Goal: Task Accomplishment & Management: Manage account settings

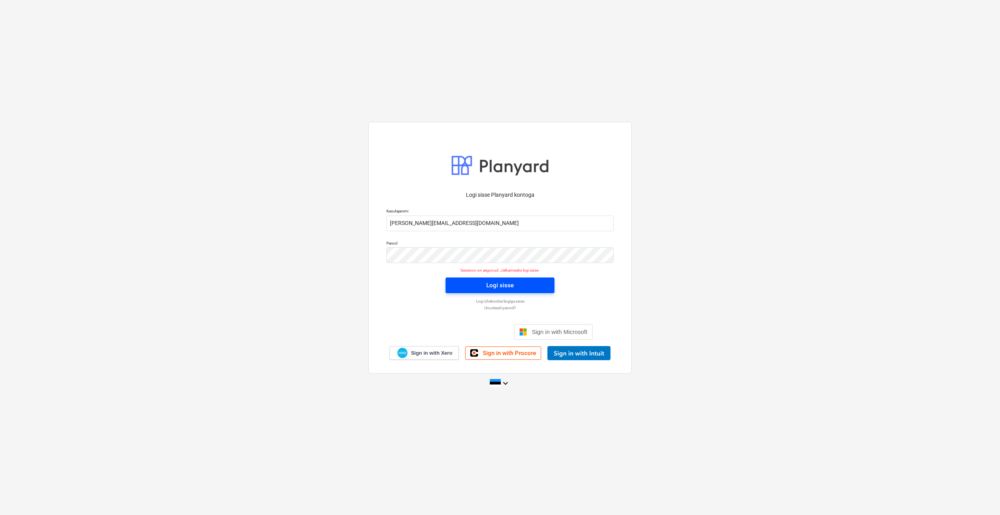
click at [458, 282] on span "Logi sisse" at bounding box center [500, 285] width 90 height 10
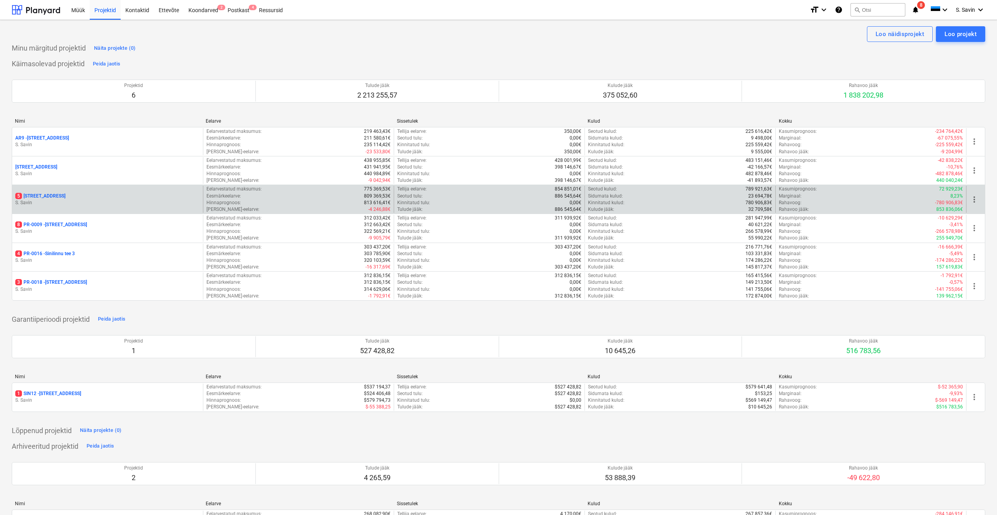
click at [104, 199] on p "S. Savin" at bounding box center [107, 202] width 185 height 7
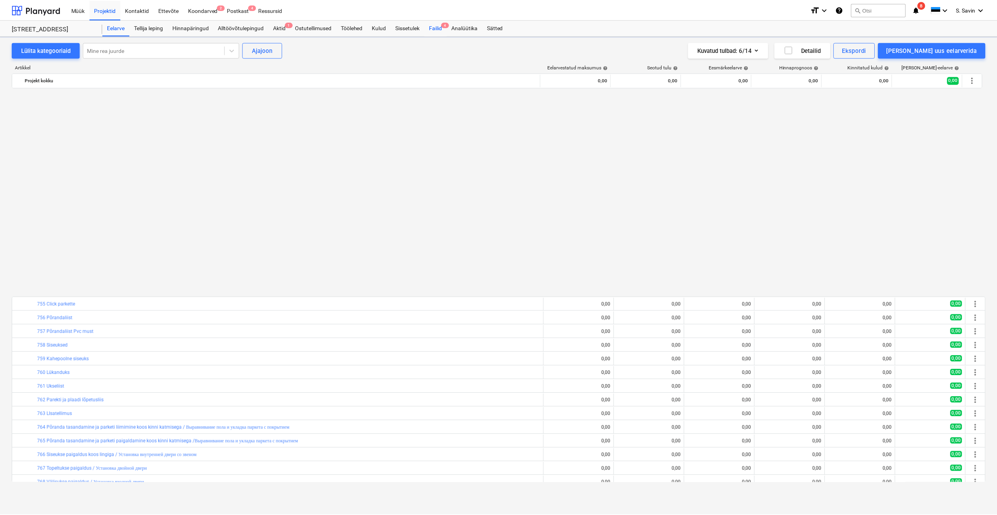
scroll to position [486, 0]
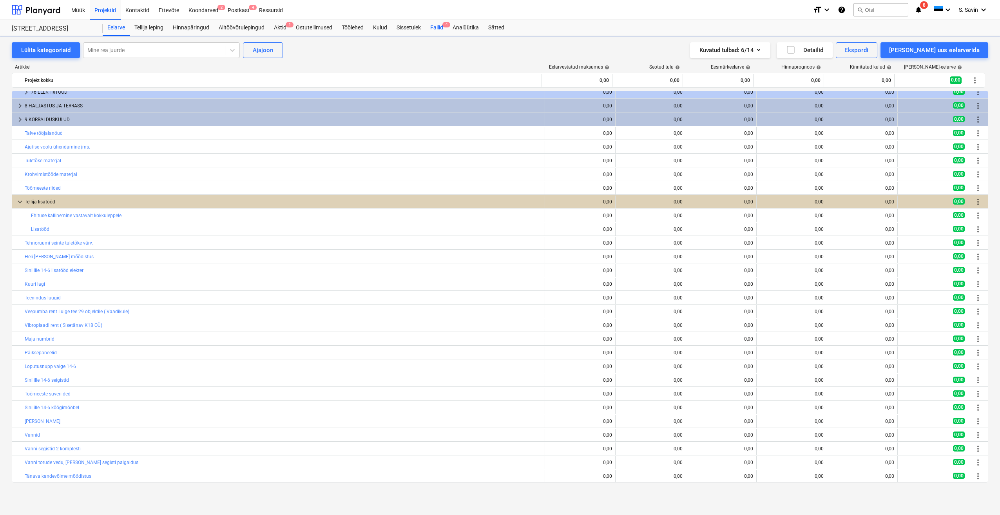
click at [444, 29] on div "Failid 4" at bounding box center [437, 28] width 22 height 16
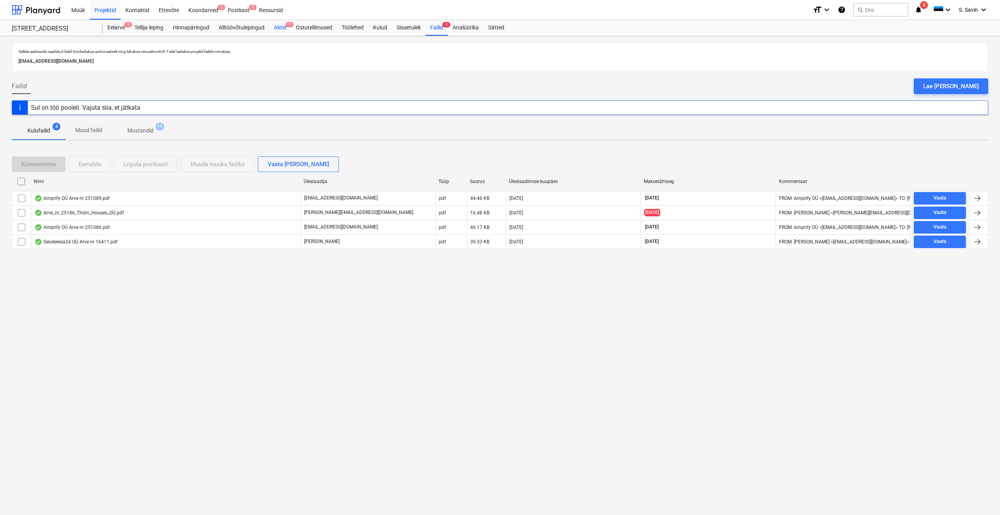
click at [281, 24] on div "Aktid 1" at bounding box center [280, 28] width 22 height 16
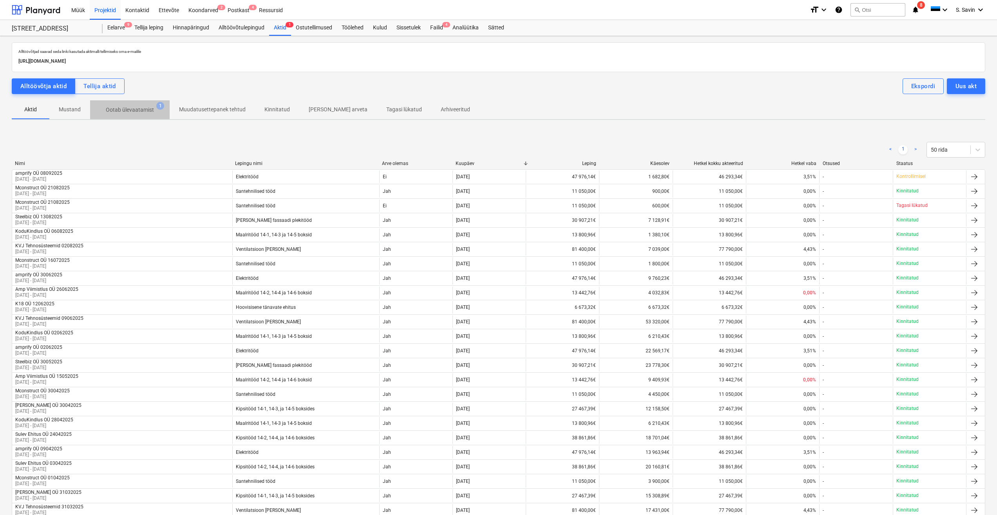
click at [149, 113] on p "Ootab ülevaatamist" at bounding box center [130, 110] width 48 height 8
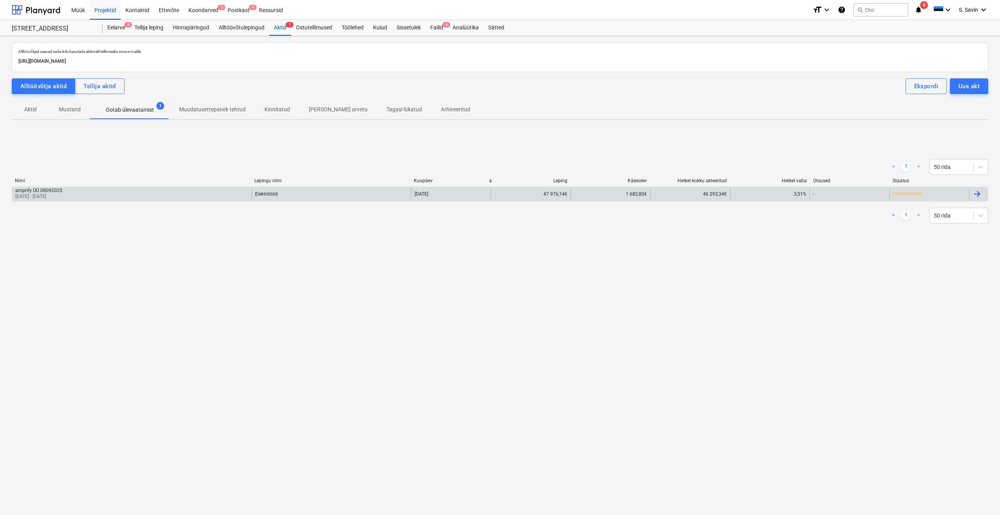
click at [853, 192] on div "-" at bounding box center [850, 194] width 80 height 13
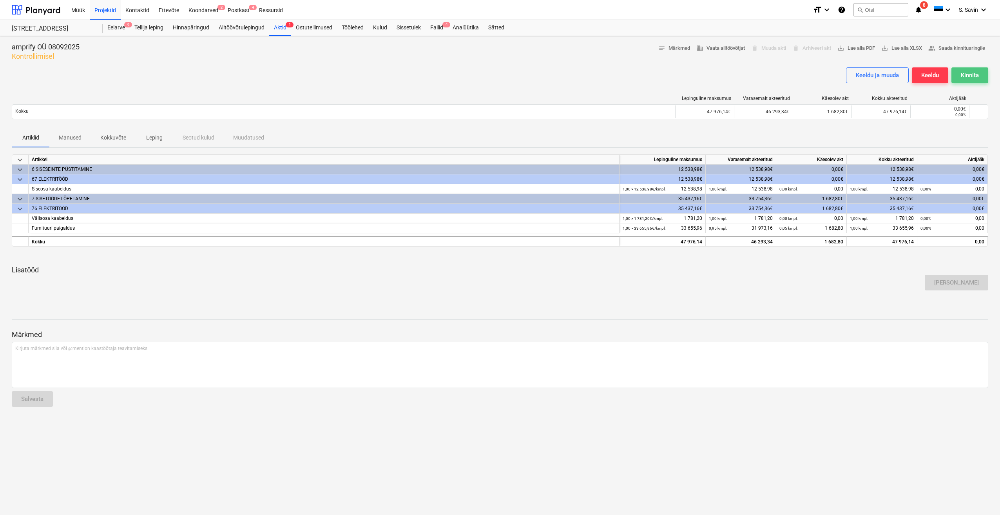
click at [975, 73] on div "Kinnita" at bounding box center [970, 75] width 18 height 10
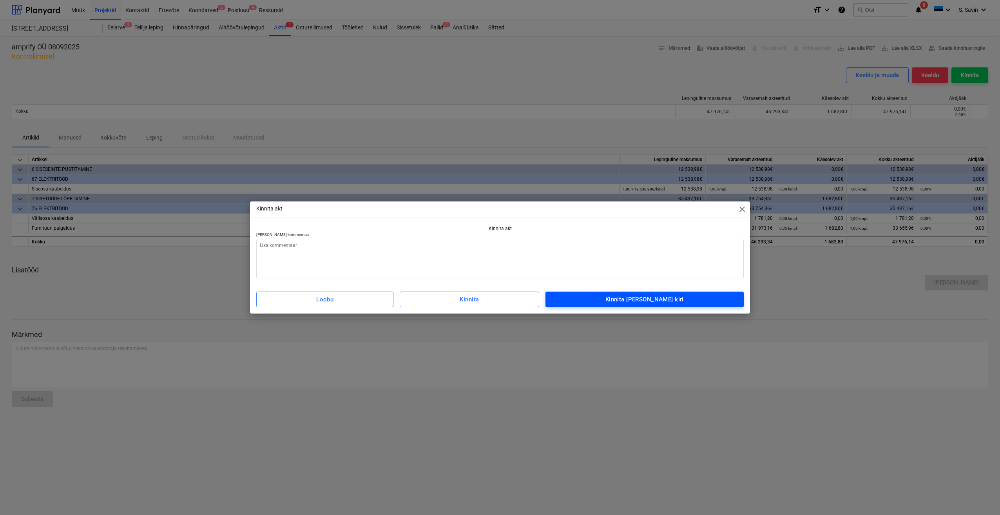
click at [662, 299] on div "Kinnita [PERSON_NAME] kiri" at bounding box center [644, 299] width 78 height 10
type textarea "x"
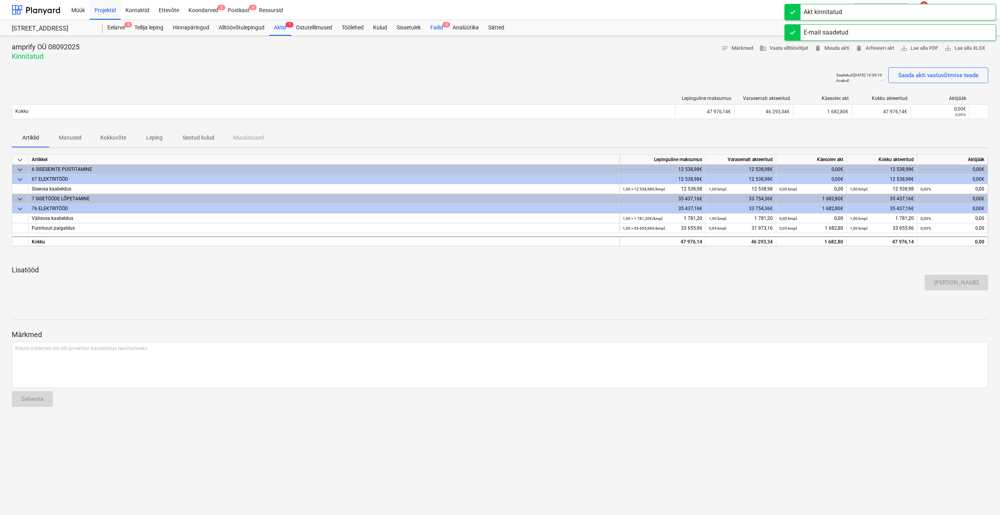
click at [439, 31] on div "Failid 4" at bounding box center [437, 28] width 22 height 16
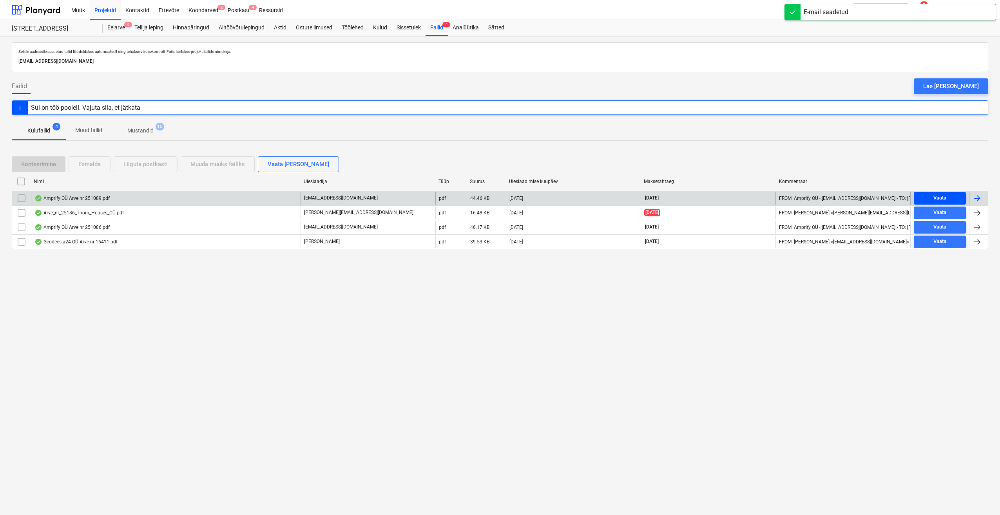
click at [955, 196] on span "Vaata" at bounding box center [940, 198] width 46 height 9
click at [974, 195] on div at bounding box center [976, 198] width 9 height 9
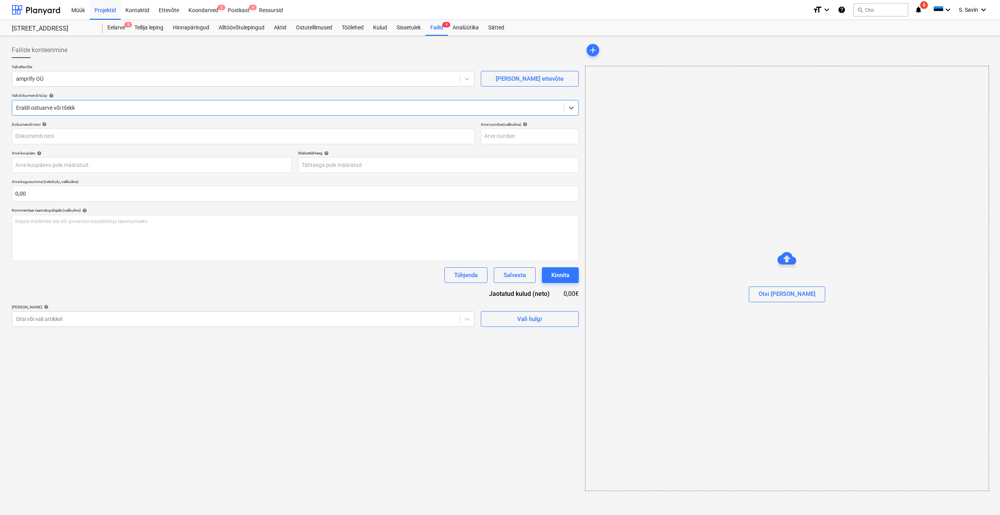
type input "251089"
type input "[DATE]"
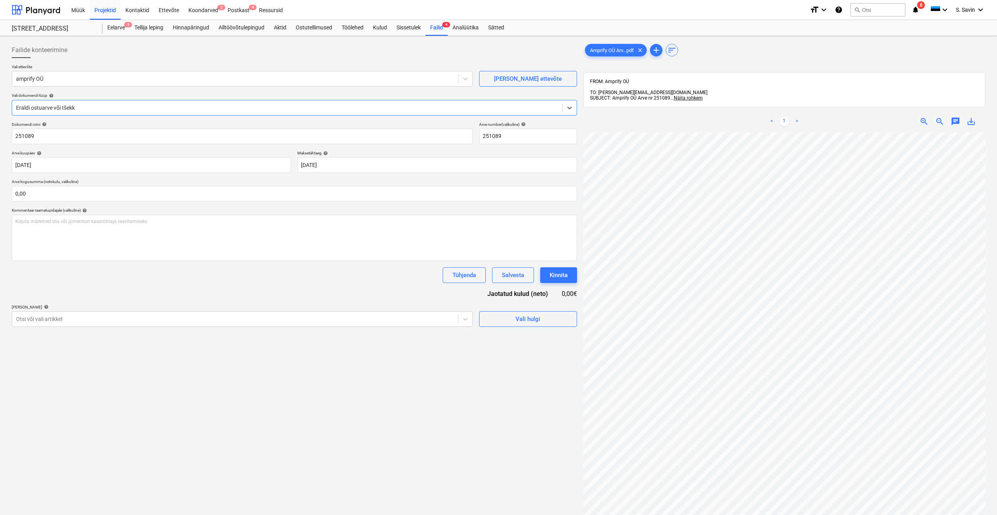
click at [70, 112] on div "Eraldi ostuarve või tšekk" at bounding box center [287, 107] width 550 height 11
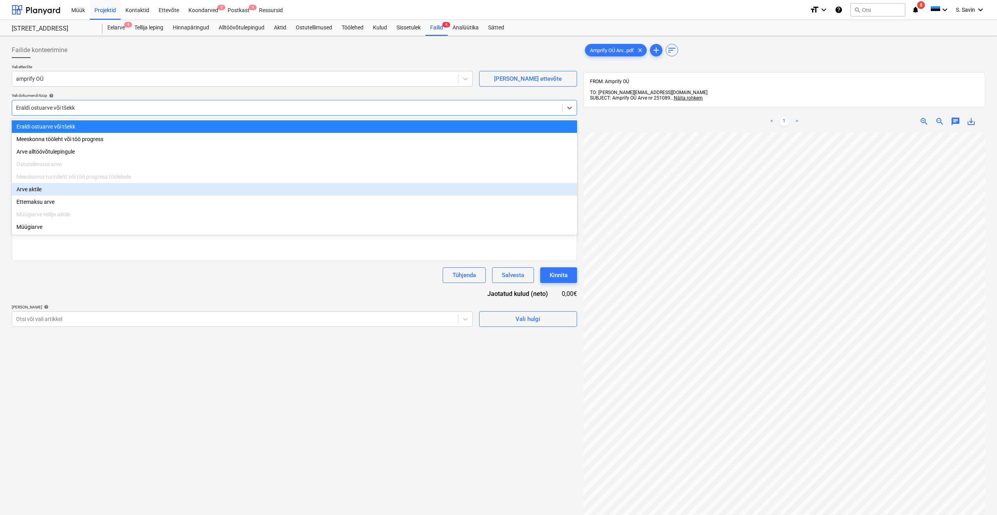
click at [62, 196] on div "Arve aktile" at bounding box center [294, 189] width 565 height 13
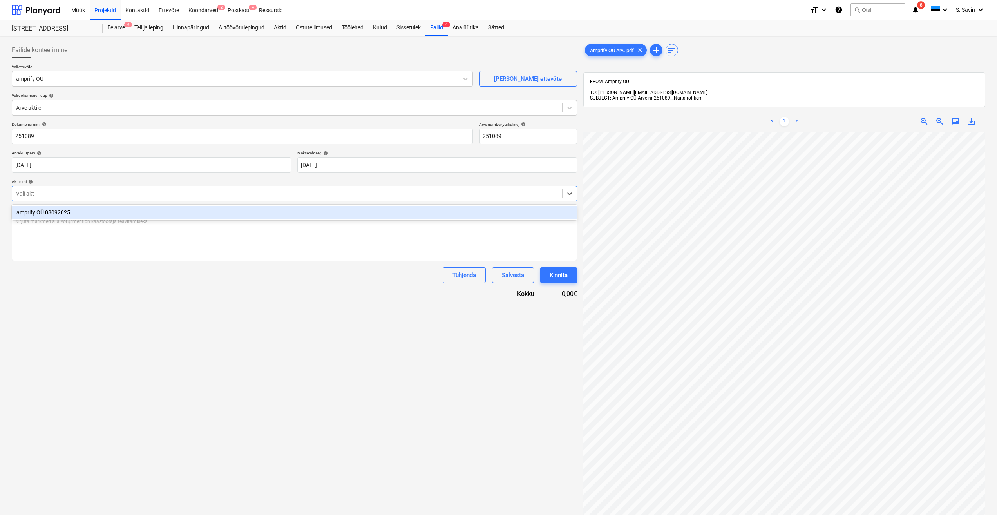
click at [63, 196] on div at bounding box center [287, 194] width 542 height 8
click at [64, 215] on div "amprify OÜ 08092025" at bounding box center [294, 212] width 565 height 13
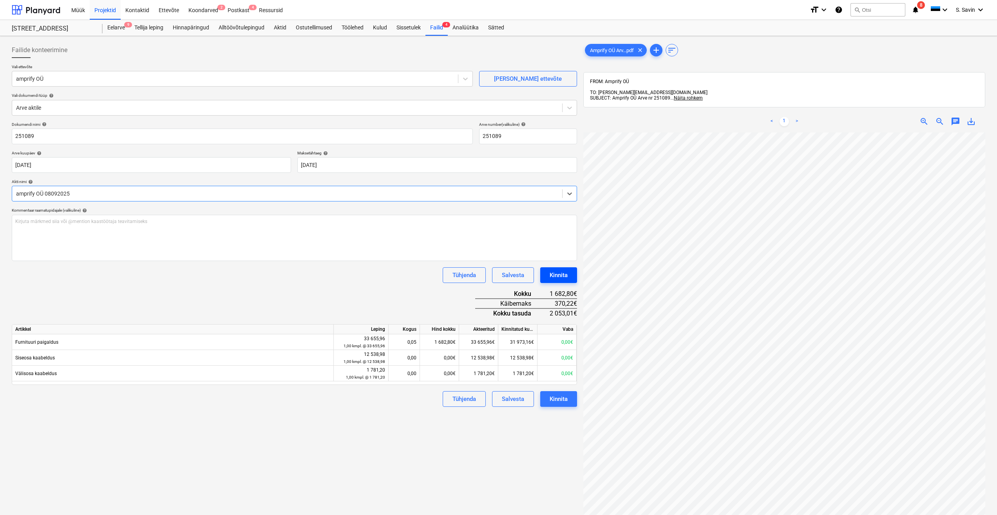
click at [556, 277] on div "Kinnita" at bounding box center [559, 275] width 18 height 10
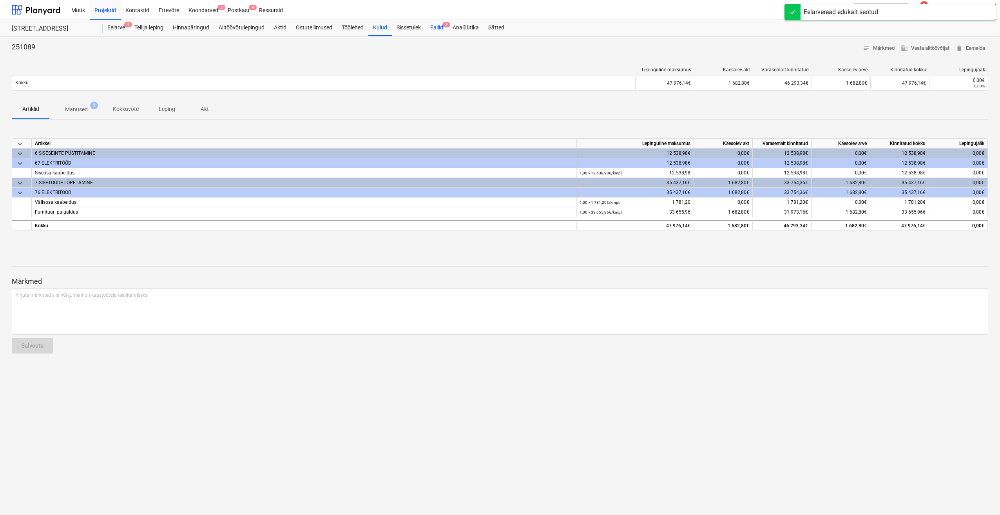
click at [442, 28] on div "Failid 3" at bounding box center [437, 28] width 22 height 16
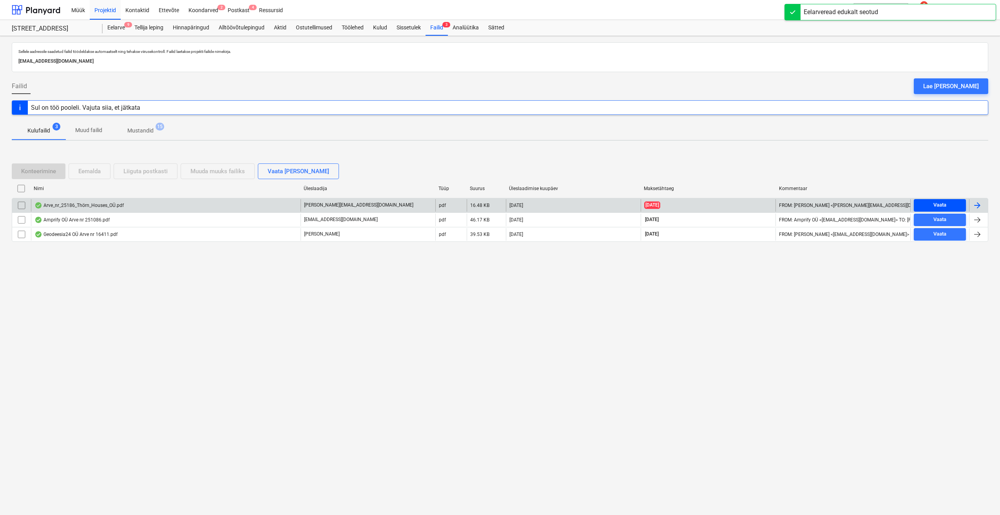
click at [933, 203] on div "Vaata" at bounding box center [939, 205] width 13 height 9
click at [975, 202] on div at bounding box center [976, 205] width 9 height 9
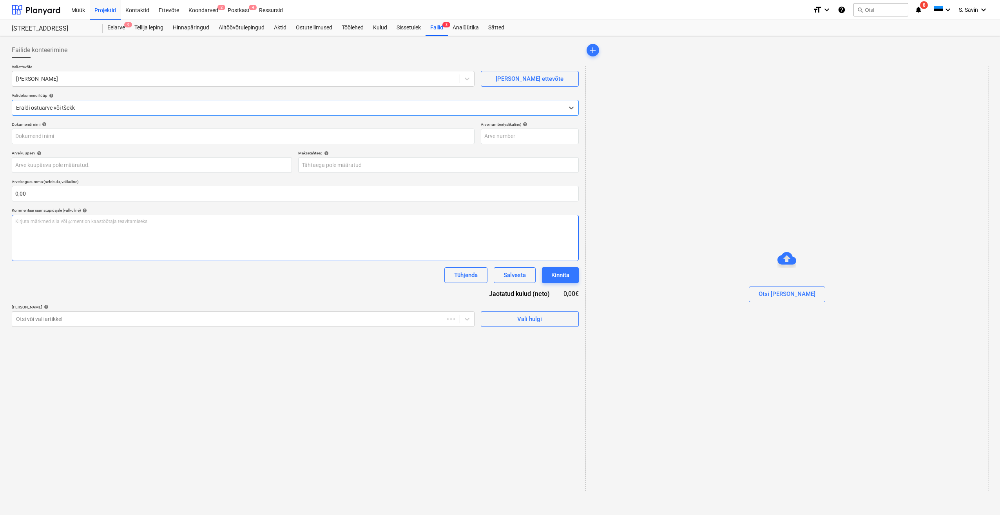
type input "25186"
type input "[DATE]"
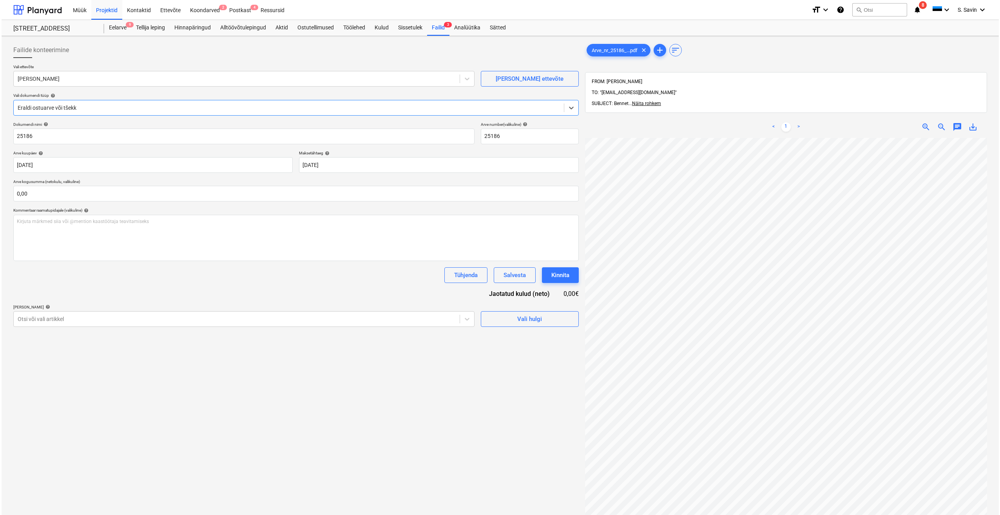
scroll to position [0, 15]
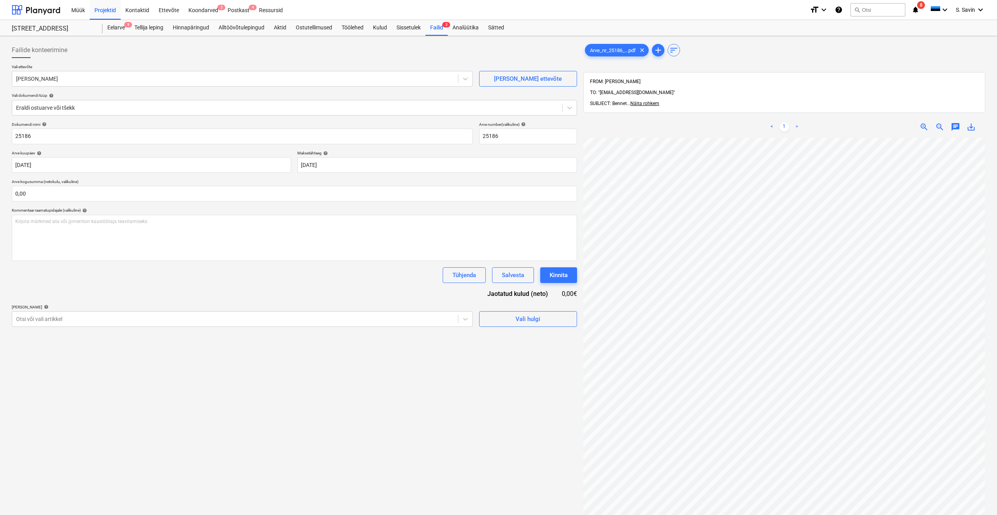
click at [561, 311] on div "Failide konteerimine Vali ettevõte Bennet [PERSON_NAME] uus ettevõte Vali dokum…" at bounding box center [499, 336] width 980 height 595
click at [106, 190] on input "text" at bounding box center [294, 194] width 565 height 16
type input "1 861,00"
click at [491, 355] on div "Failide konteerimine Vali ettevõte Bennet [PERSON_NAME] uus ettevõte Vali dokum…" at bounding box center [295, 336] width 572 height 595
click at [495, 337] on span "Vali hulgi" at bounding box center [528, 338] width 78 height 10
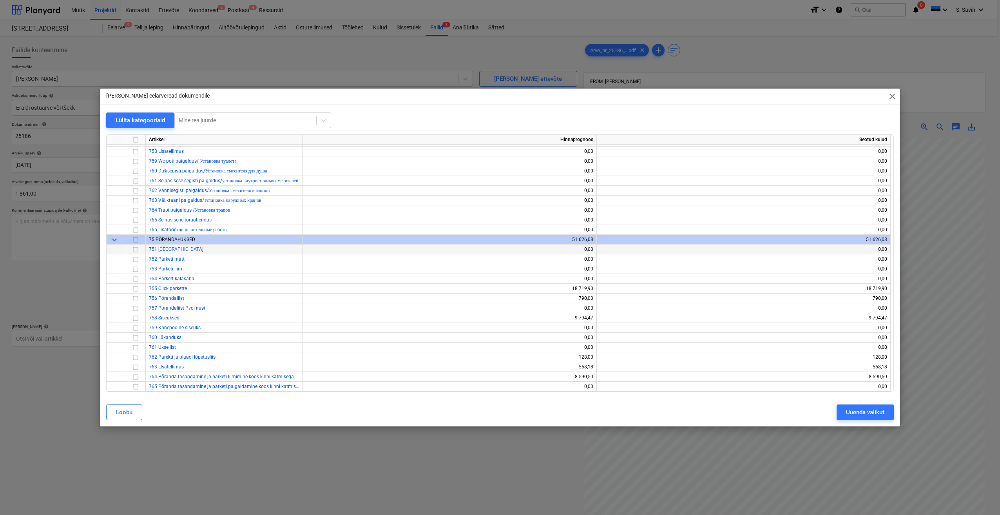
scroll to position [3368, 0]
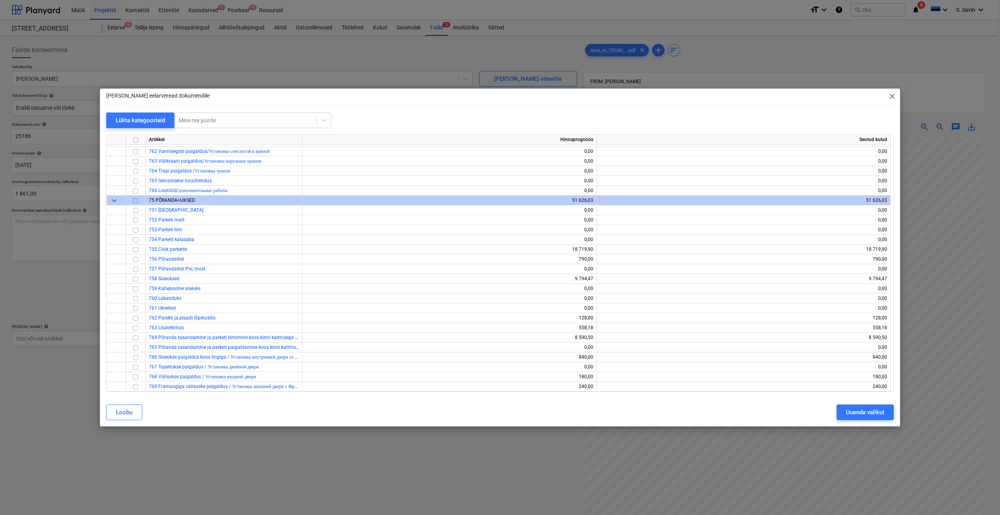
click at [894, 99] on span "close" at bounding box center [891, 96] width 9 height 9
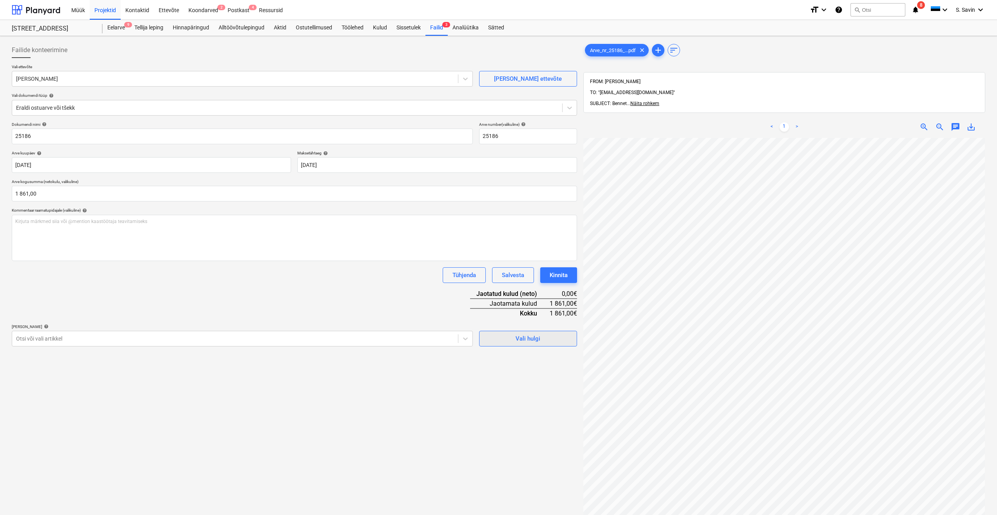
click at [525, 337] on div "Vali hulgi" at bounding box center [528, 338] width 25 height 10
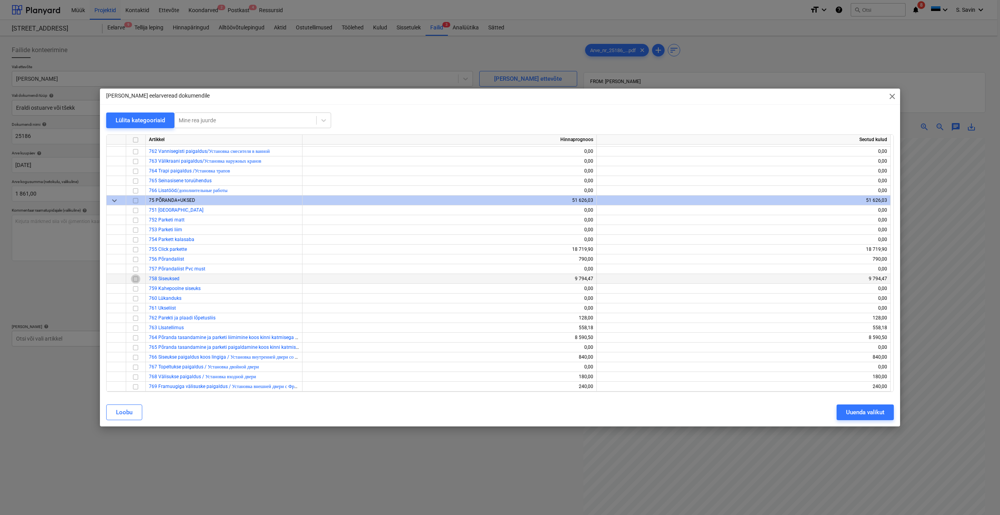
click at [134, 278] on input "checkbox" at bounding box center [135, 278] width 9 height 9
click at [864, 409] on div "Uuenda valikut" at bounding box center [865, 412] width 38 height 10
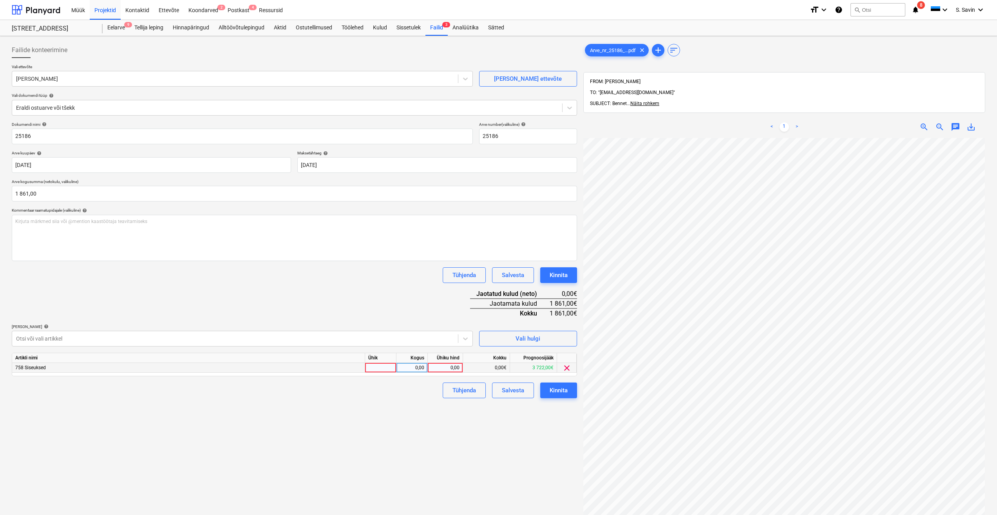
click at [382, 368] on div at bounding box center [380, 368] width 31 height 10
type input "kmpl."
click at [415, 369] on div "0,00" at bounding box center [412, 368] width 25 height 10
click at [444, 368] on div "0,00" at bounding box center [445, 368] width 29 height 10
type input "1861"
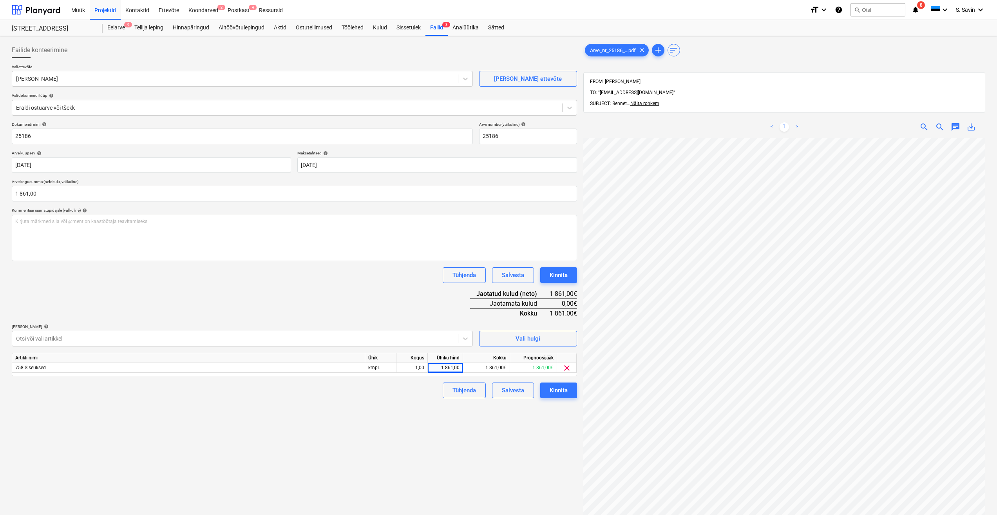
click at [427, 397] on div "Tühjenda Salvesta Kinnita" at bounding box center [294, 390] width 565 height 16
click at [567, 393] on div "Kinnita" at bounding box center [559, 390] width 18 height 10
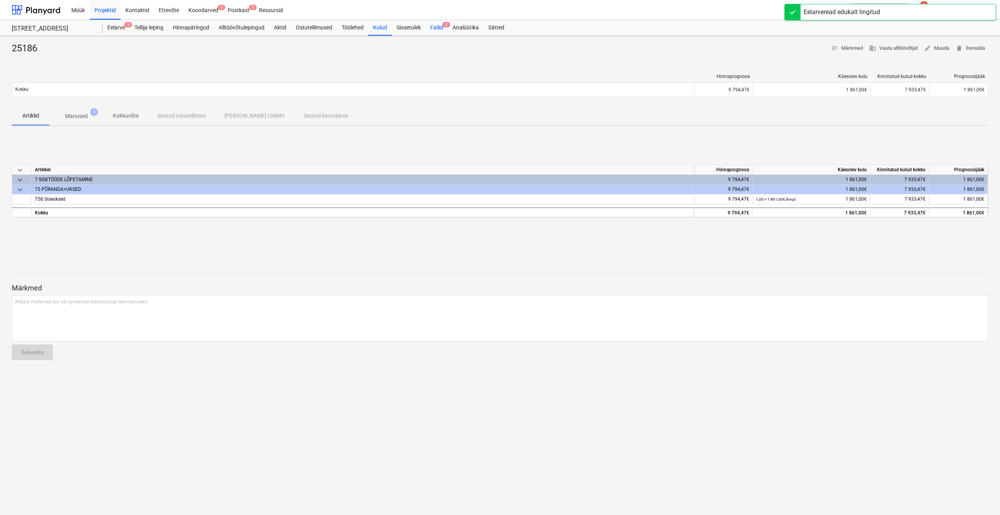
click at [438, 26] on div "Failid 2" at bounding box center [437, 28] width 22 height 16
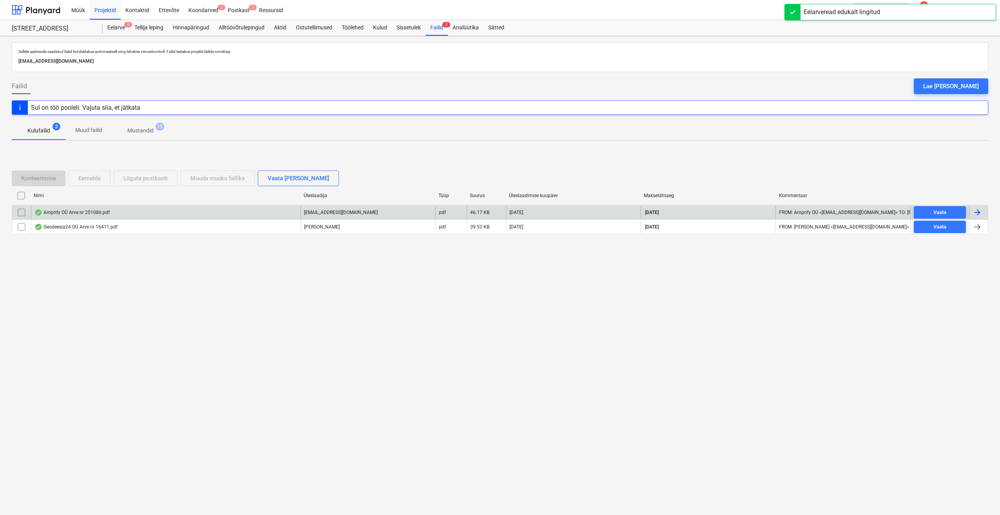
click at [983, 209] on div at bounding box center [978, 212] width 19 height 13
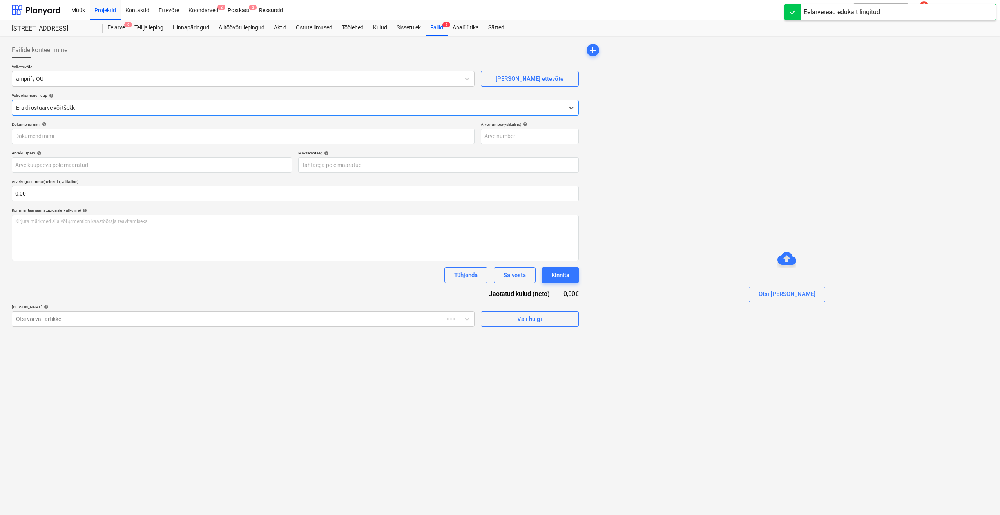
type input "251086"
type input "[DATE]"
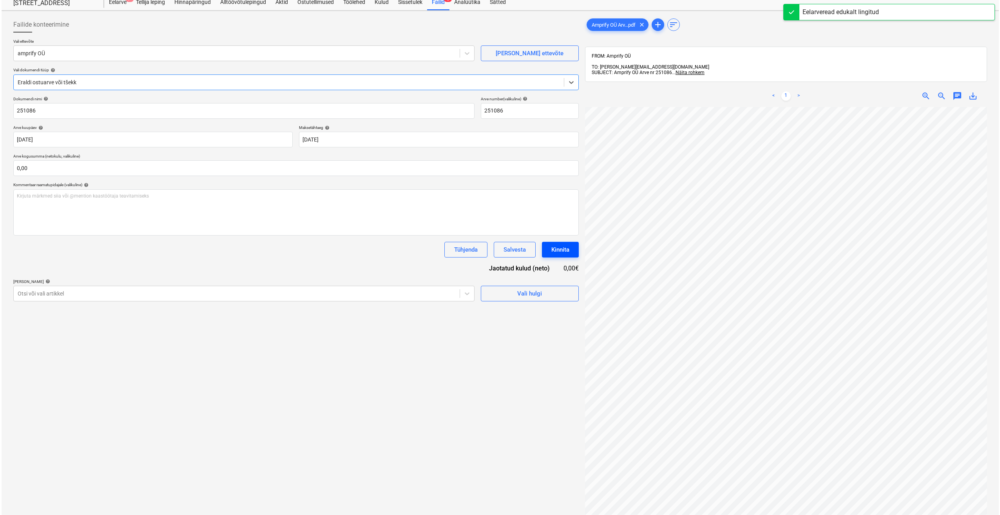
scroll to position [39, 0]
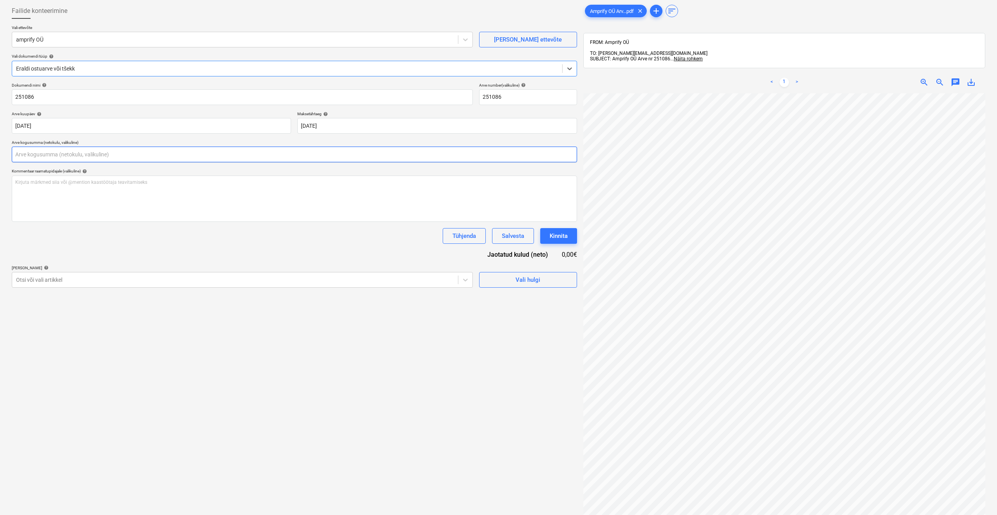
click at [65, 150] on input "text" at bounding box center [294, 155] width 565 height 16
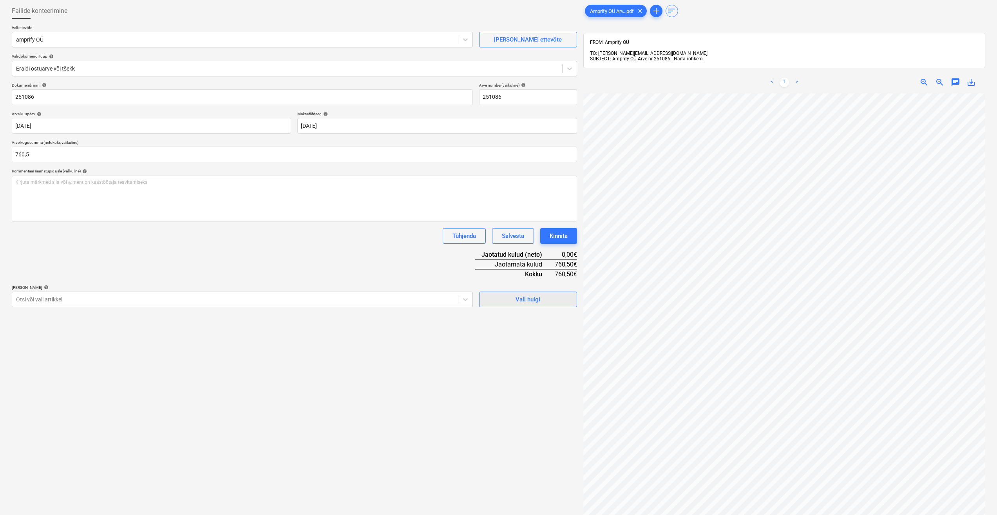
type input "760,50"
click at [535, 305] on button "Vali hulgi" at bounding box center [528, 300] width 98 height 16
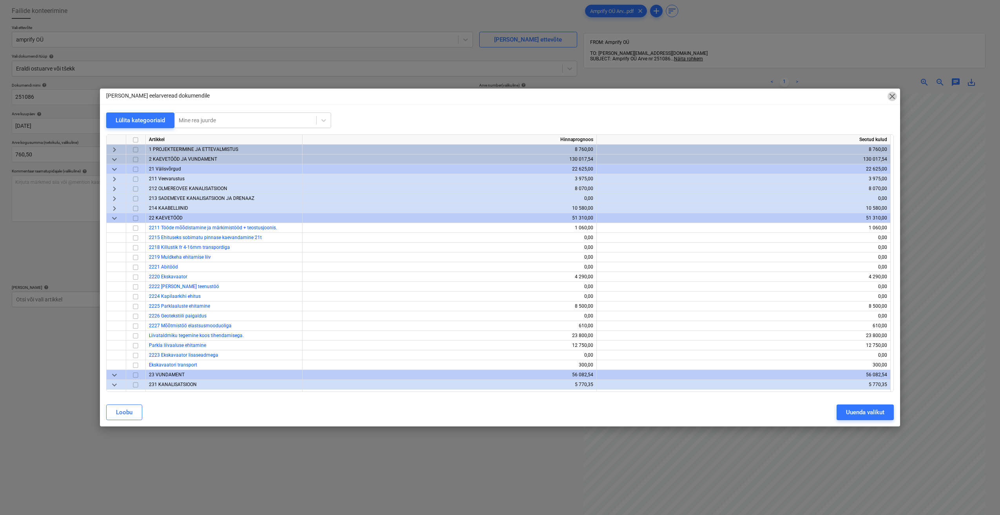
click at [895, 96] on span "close" at bounding box center [891, 96] width 9 height 9
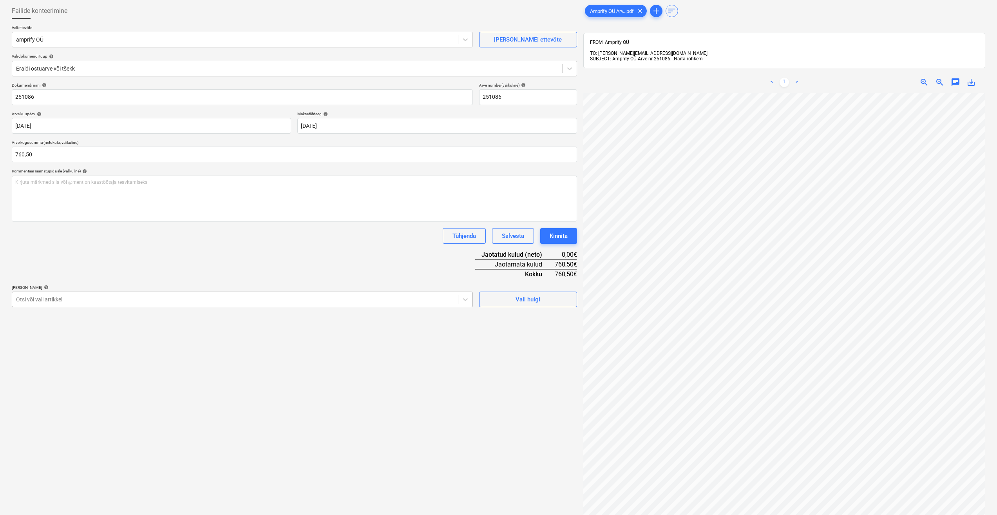
click at [165, 292] on div "Otsi või vali artikkel" at bounding box center [242, 300] width 461 height 16
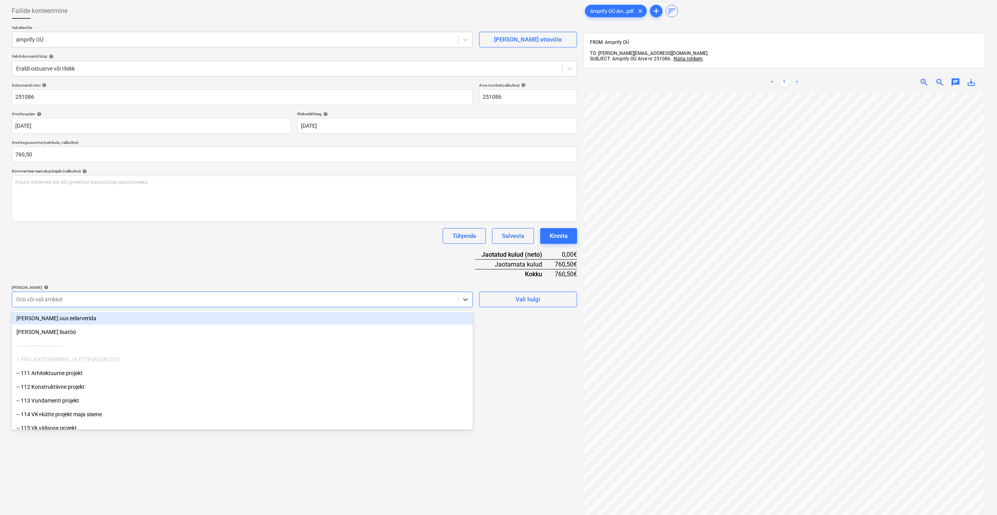
click at [161, 316] on div "[PERSON_NAME] uus eelarverida" at bounding box center [242, 318] width 461 height 13
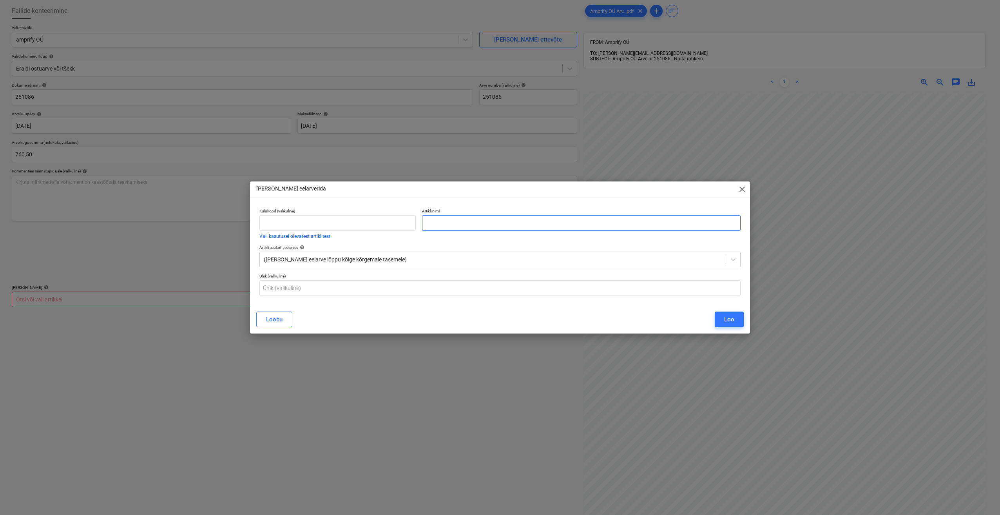
click at [462, 224] on input "text" at bounding box center [581, 223] width 319 height 16
type input "V"
type input "välisvalgustus, ümberliitumised ja muud lisatööd."
click at [730, 321] on div "Loo" at bounding box center [729, 319] width 10 height 10
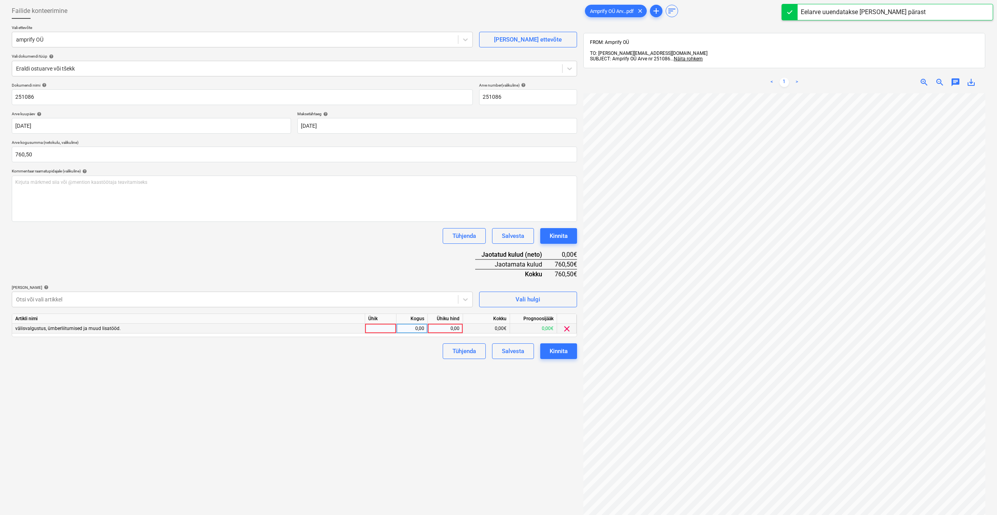
click at [384, 329] on div at bounding box center [380, 329] width 31 height 10
type input "kmpl."
click at [417, 331] on div "0,00" at bounding box center [412, 329] width 25 height 10
click at [445, 328] on div "0,00" at bounding box center [445, 329] width 29 height 10
type input "760,5"
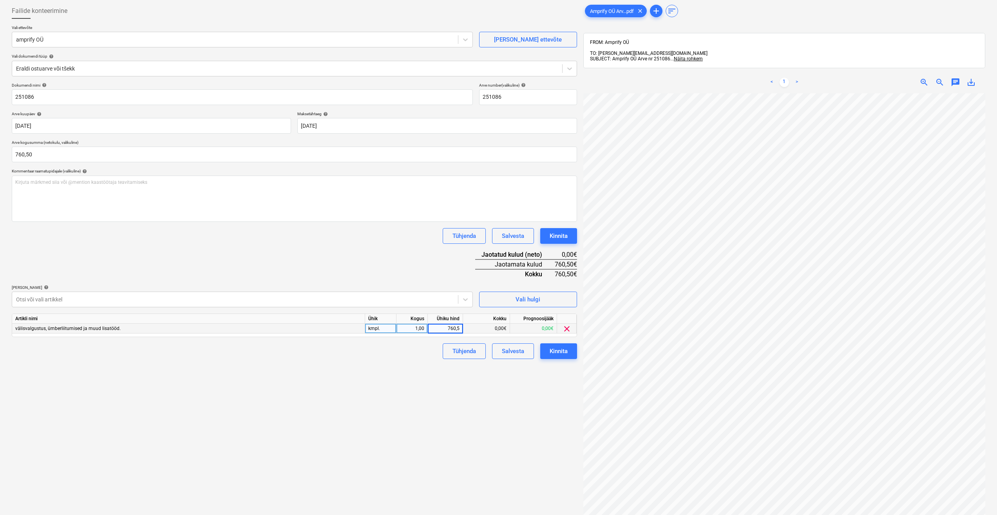
click at [424, 361] on div "Failide konteerimine Vali ettevõte amprify OÜ [PERSON_NAME] uus ettevõte Vali d…" at bounding box center [295, 294] width 572 height 589
click at [554, 350] on div "Kinnita" at bounding box center [559, 351] width 18 height 10
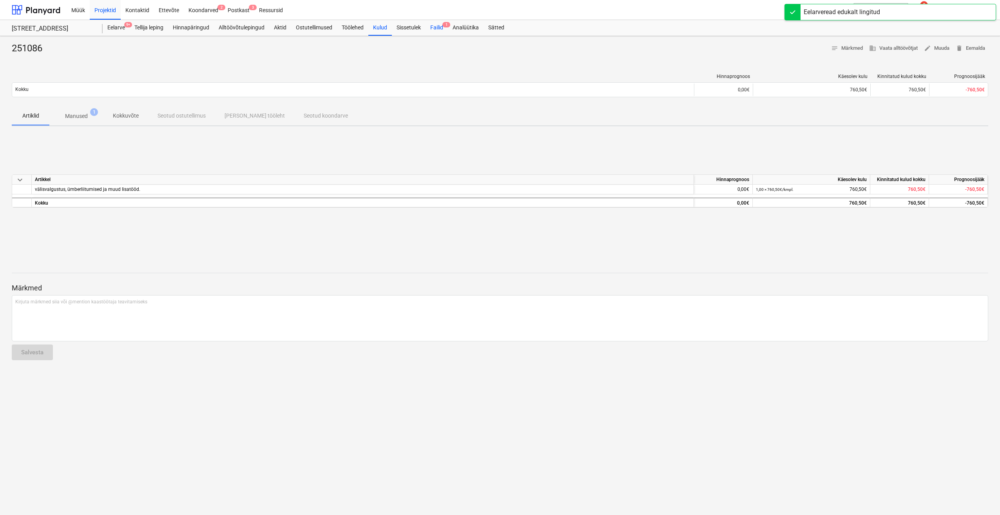
drag, startPoint x: 434, startPoint y: 27, endPoint x: 436, endPoint y: 33, distance: 5.3
click at [434, 27] on div "Failid 1" at bounding box center [437, 28] width 22 height 16
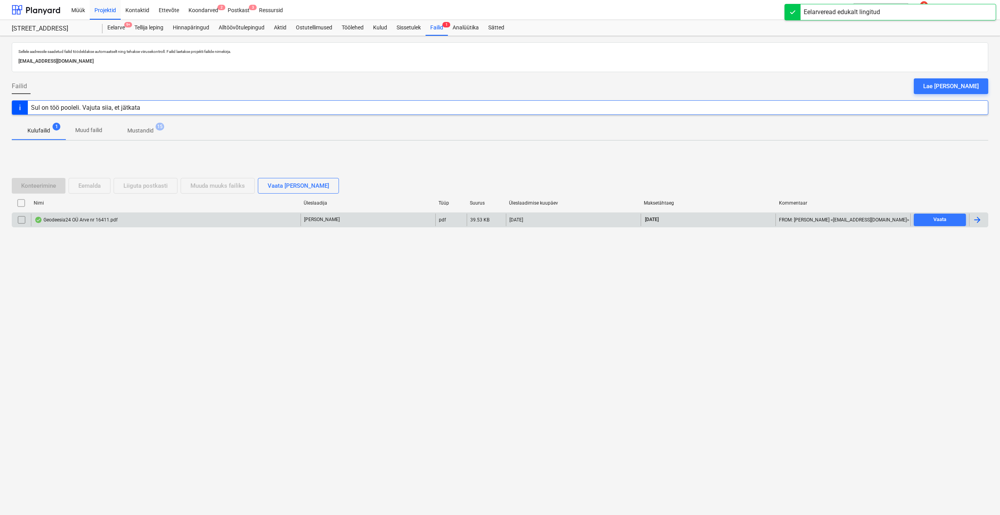
click at [977, 223] on div at bounding box center [976, 219] width 9 height 9
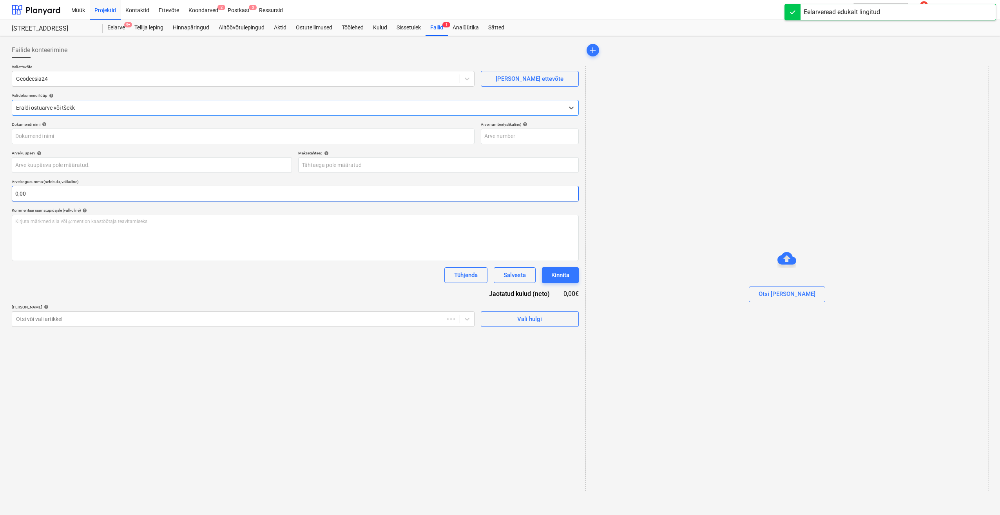
type input "16411"
type input "[DATE]"
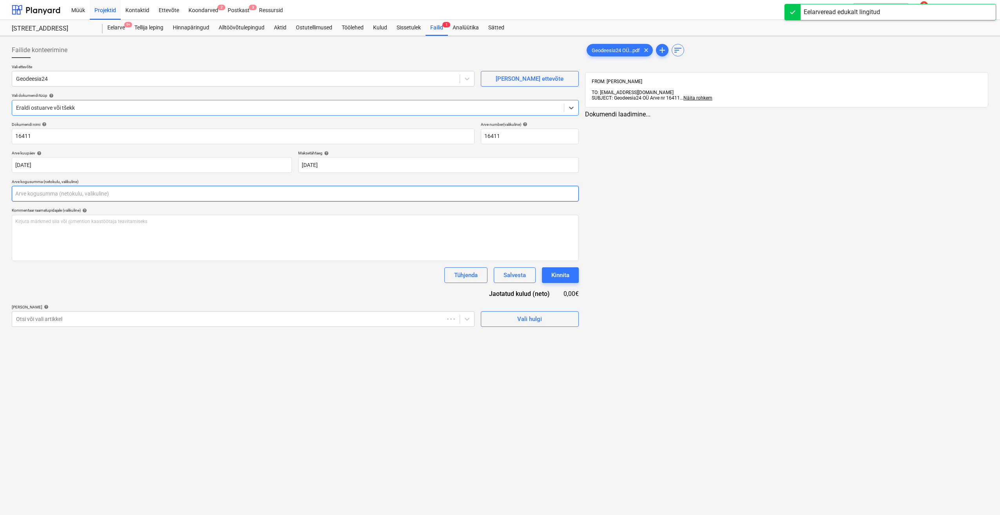
click at [185, 195] on input "text" at bounding box center [295, 194] width 567 height 16
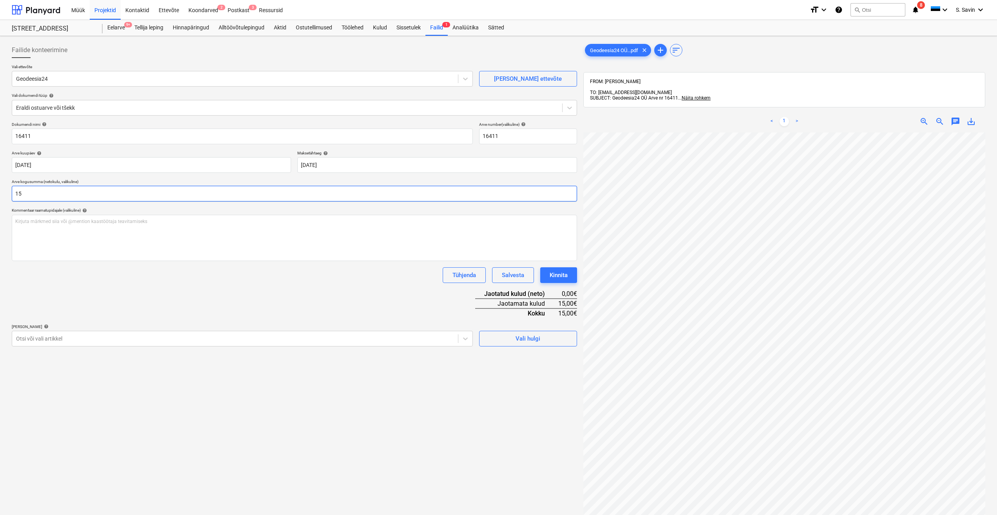
type input "1"
type input "90,00"
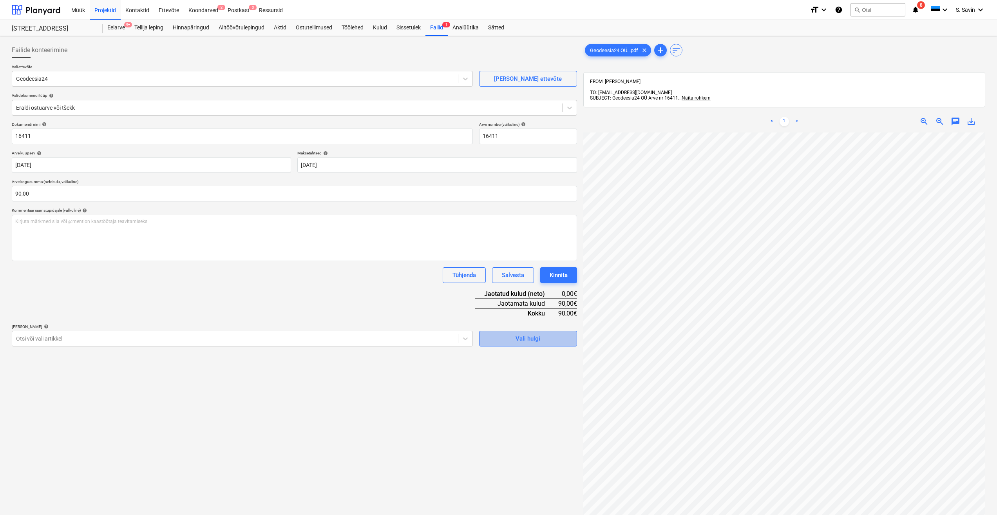
click at [531, 339] on div "Vali hulgi" at bounding box center [528, 338] width 25 height 10
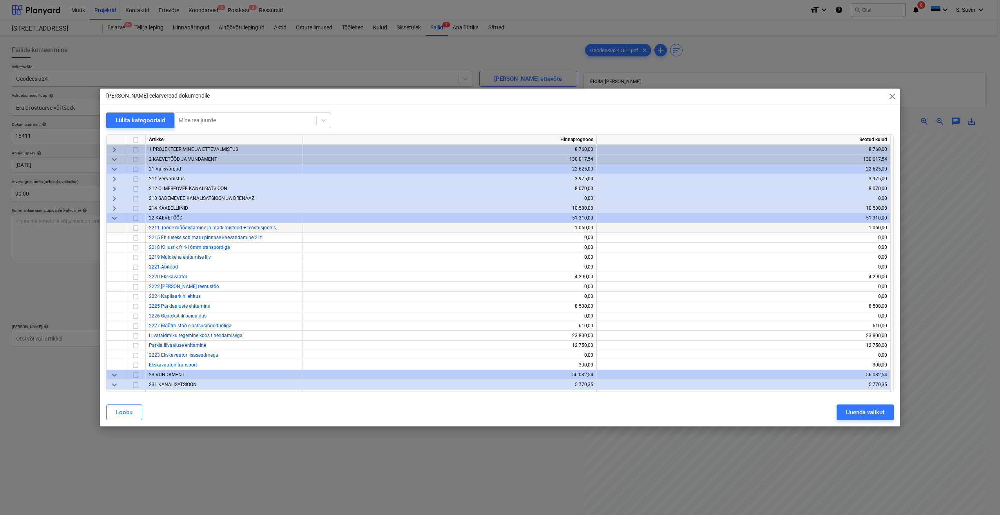
click at [127, 228] on div at bounding box center [136, 228] width 20 height 10
click at [137, 227] on input "checkbox" at bounding box center [135, 227] width 9 height 9
click at [870, 414] on div "Uuenda valikut" at bounding box center [865, 412] width 38 height 10
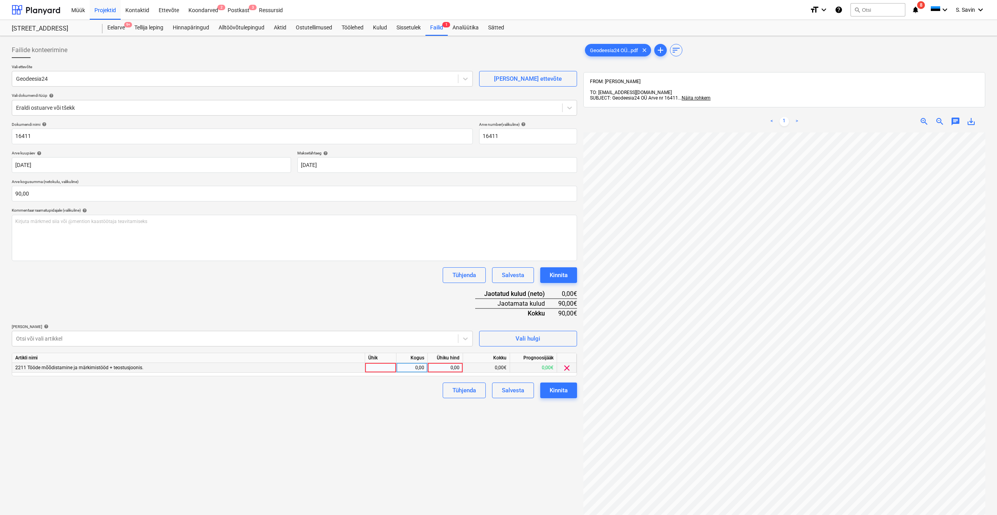
click at [379, 365] on div at bounding box center [380, 368] width 31 height 10
type input "kmpl."
click at [410, 366] on div "0,00" at bounding box center [412, 368] width 25 height 10
type input "1"
click at [456, 366] on div "0,00" at bounding box center [445, 368] width 29 height 10
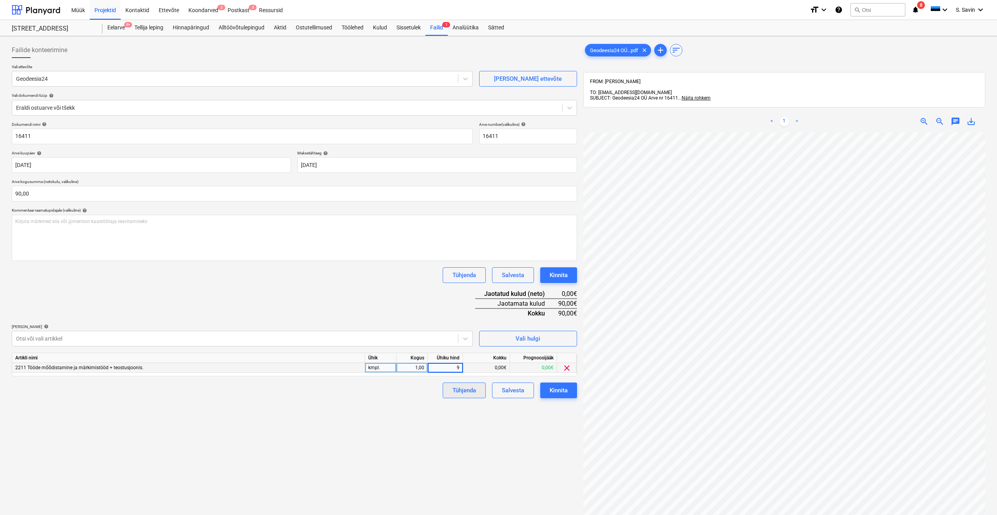
type input "90"
click at [449, 421] on div "Failide konteerimine Vali ettevõte Geodeesia24 [PERSON_NAME] uus ettevõte Vali …" at bounding box center [295, 333] width 572 height 589
click at [557, 389] on div "Kinnita" at bounding box center [559, 390] width 18 height 10
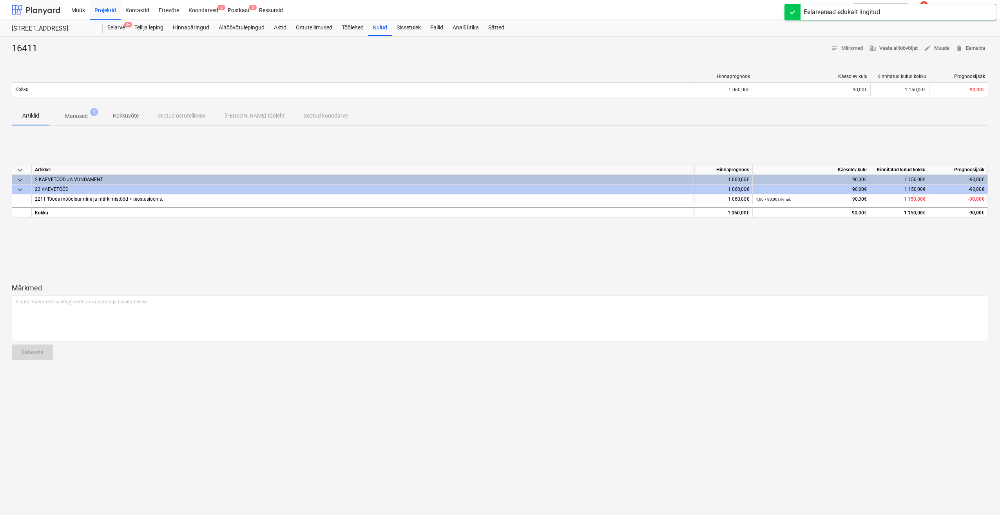
click at [42, 13] on div at bounding box center [36, 10] width 49 height 20
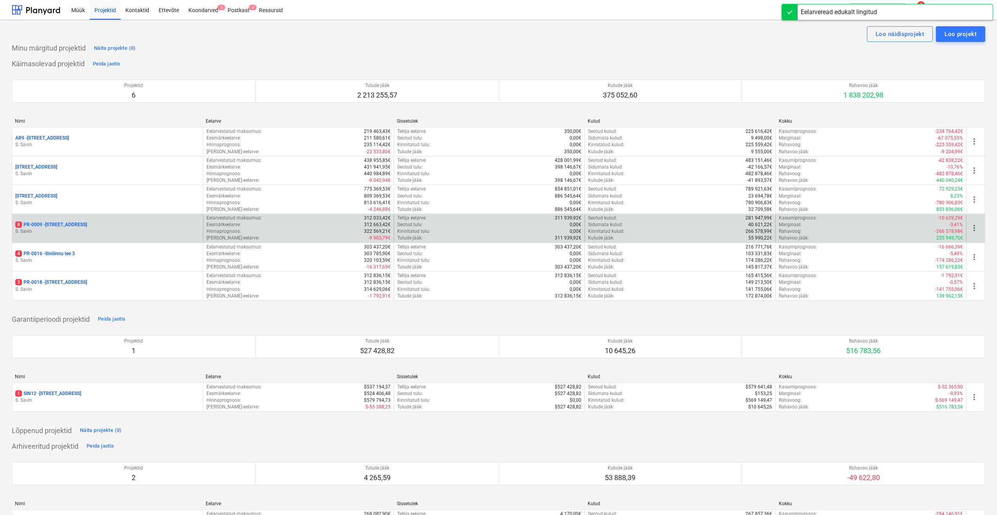
click at [92, 227] on div "8 PR-0009 - Pohla tee 4" at bounding box center [107, 224] width 185 height 7
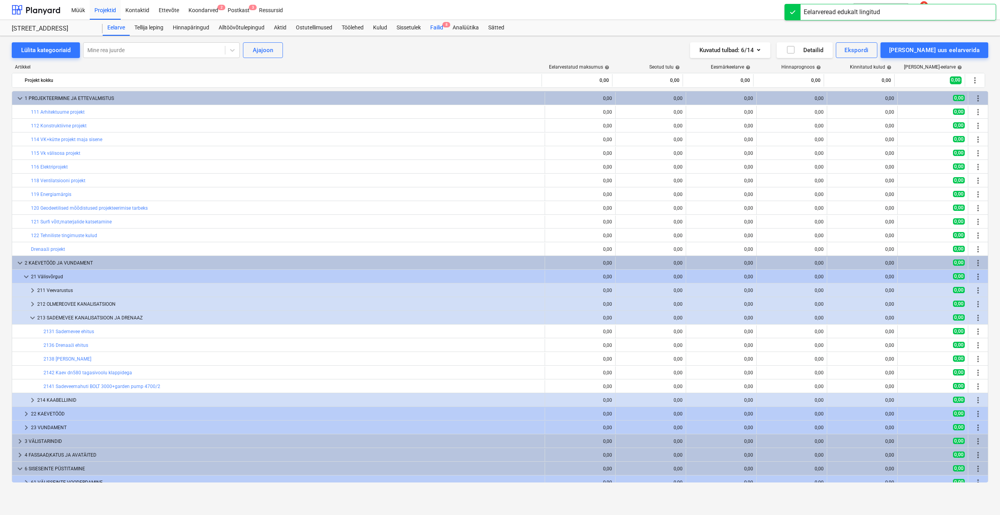
click at [438, 31] on div "Failid 8" at bounding box center [437, 28] width 22 height 16
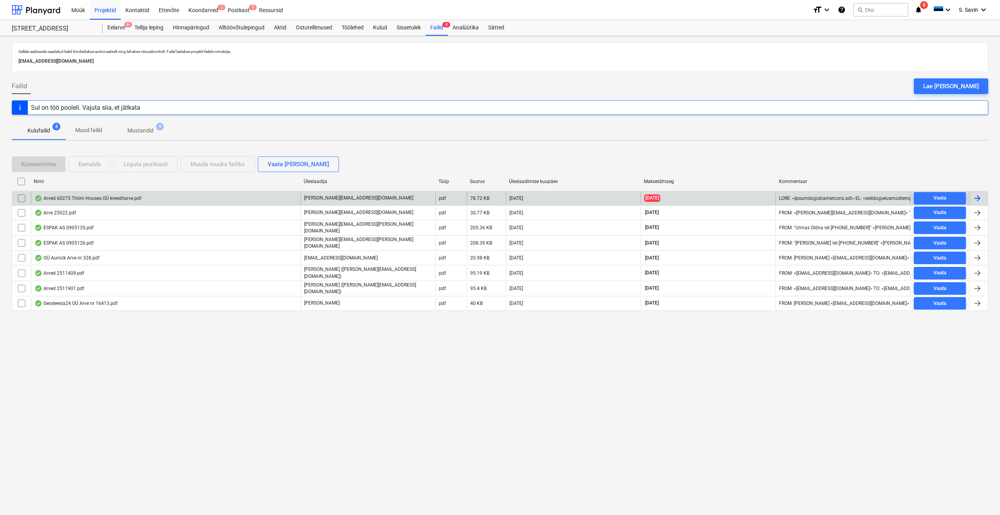
click at [983, 200] on div at bounding box center [978, 198] width 19 height 13
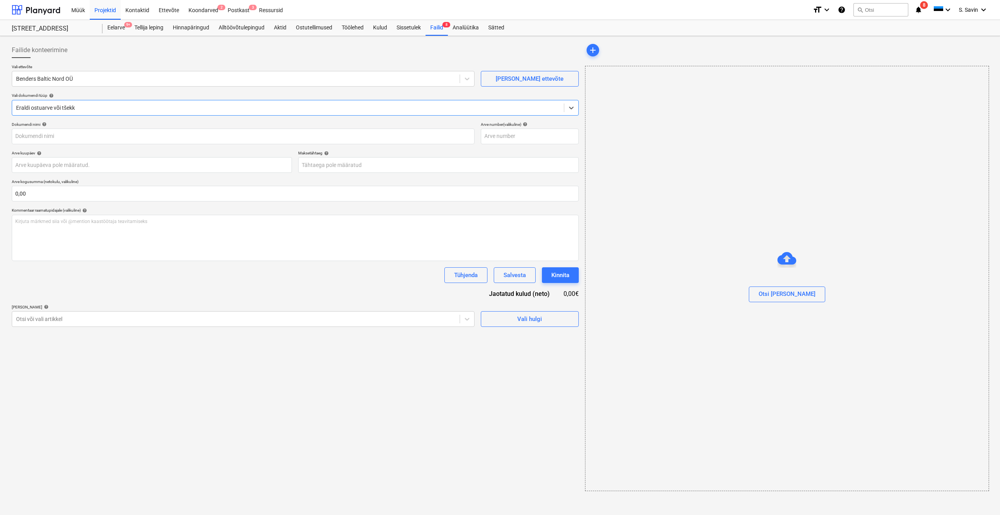
type input "60275"
type input "[DATE]"
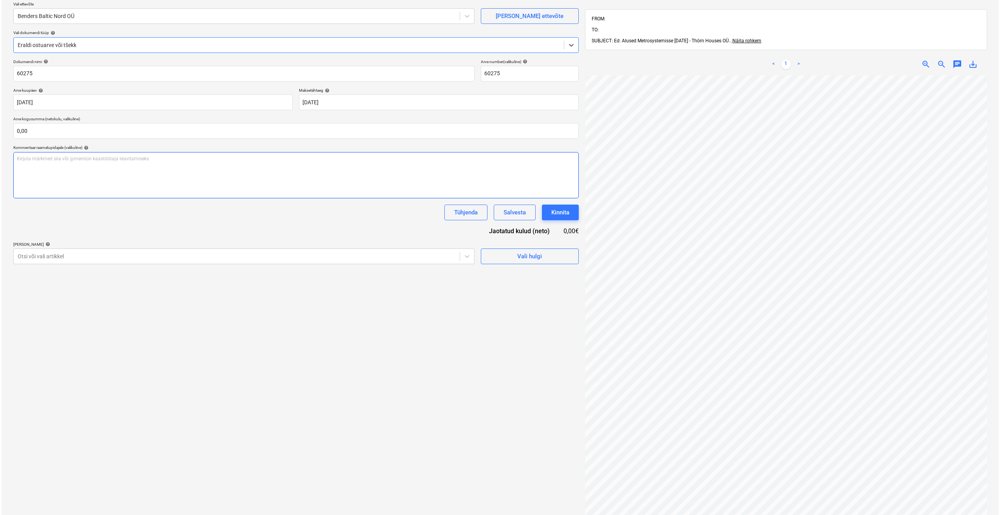
scroll to position [78, 0]
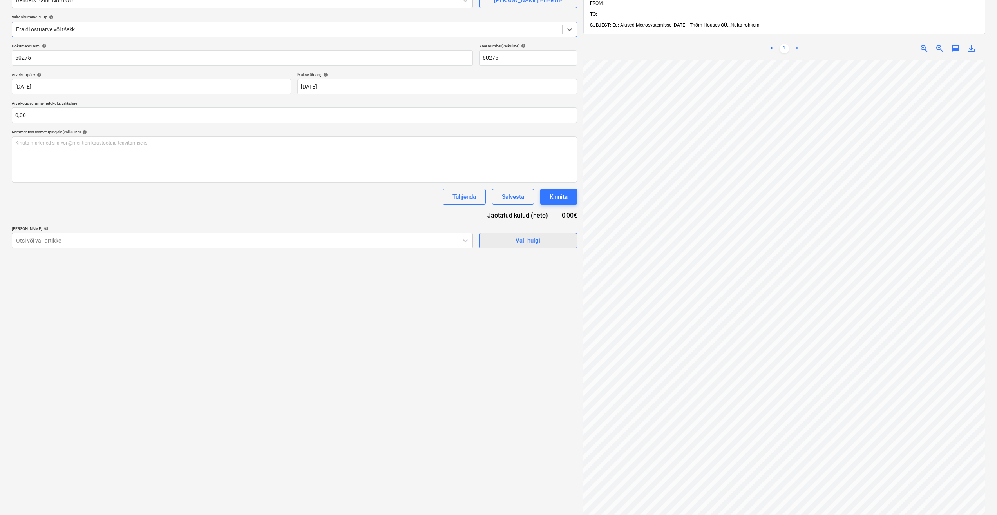
click at [511, 240] on span "Vali hulgi" at bounding box center [528, 240] width 78 height 10
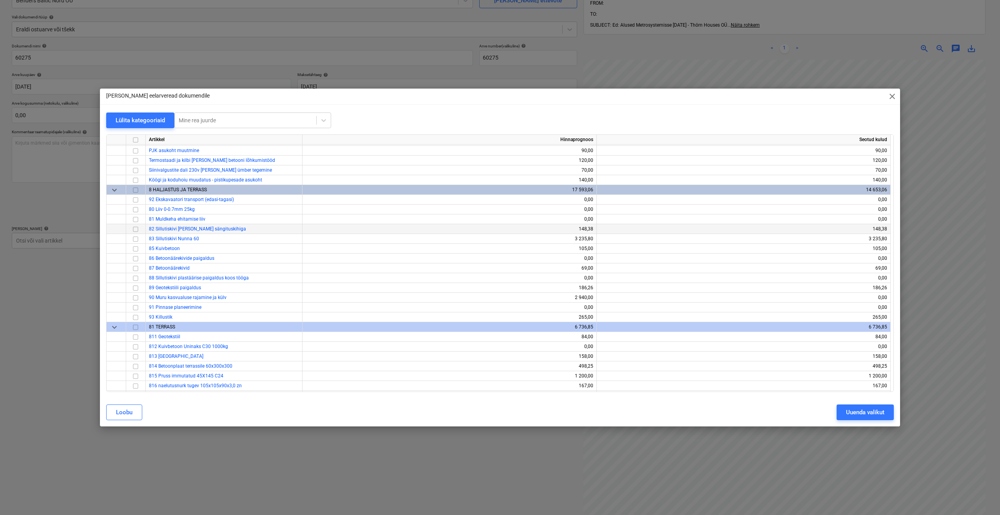
scroll to position [4592, 0]
click at [138, 240] on input "checkbox" at bounding box center [135, 239] width 9 height 9
click at [863, 411] on div "Uuenda valikut" at bounding box center [865, 412] width 38 height 10
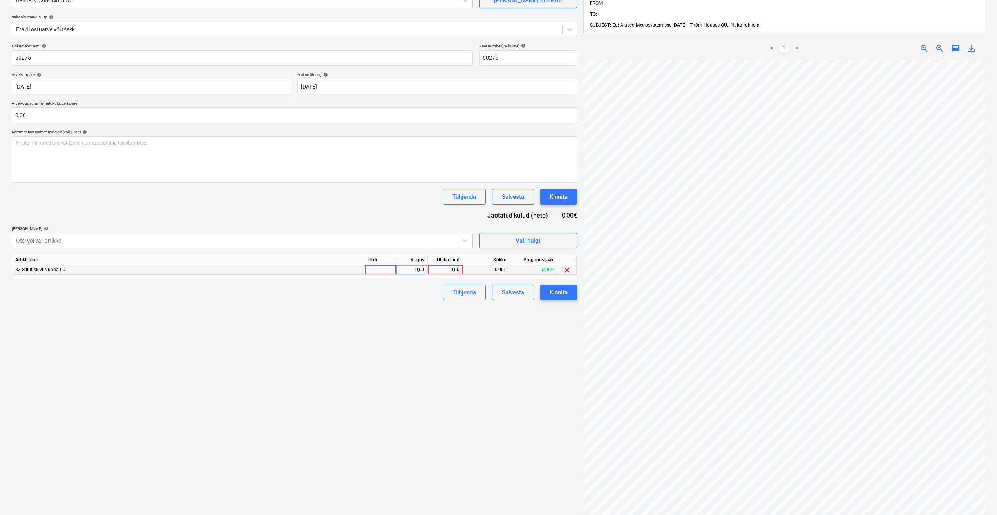
click at [371, 273] on div at bounding box center [380, 270] width 31 height 10
type input "kmpl."
click at [416, 268] on div "0,00" at bounding box center [412, 270] width 25 height 10
type input "-1"
click at [444, 270] on div "0,00" at bounding box center [445, 270] width 29 height 10
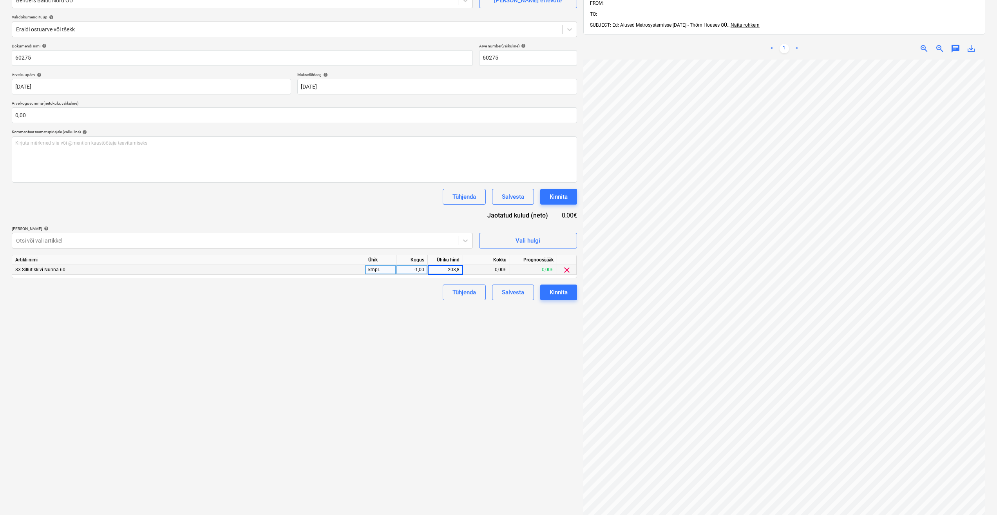
type input "203,88"
click at [423, 308] on div "Failide konteerimine Vali ettevõte Benders Baltic Nord OÜ [PERSON_NAME] uus ett…" at bounding box center [295, 258] width 572 height 595
click at [557, 290] on div "Kinnita" at bounding box center [559, 292] width 18 height 10
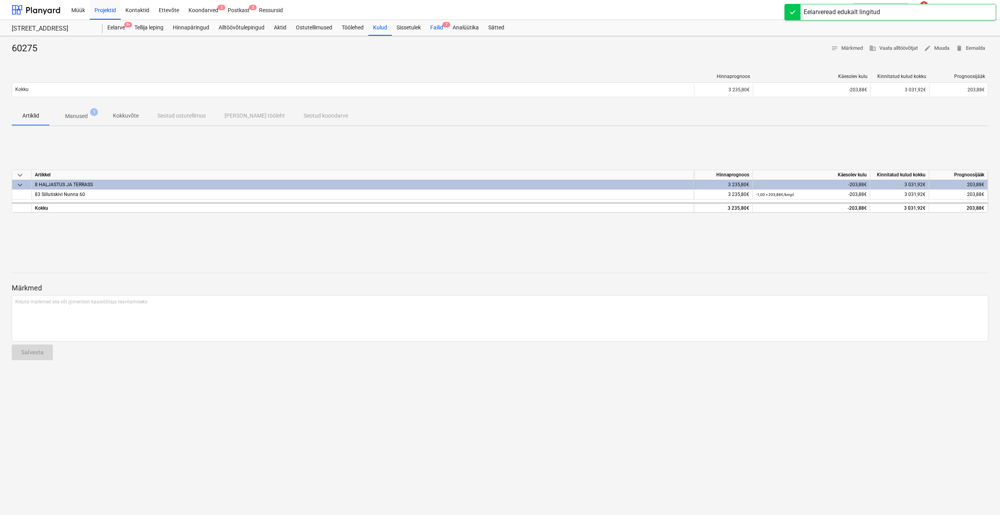
click at [435, 26] on div "Failid 7" at bounding box center [437, 28] width 22 height 16
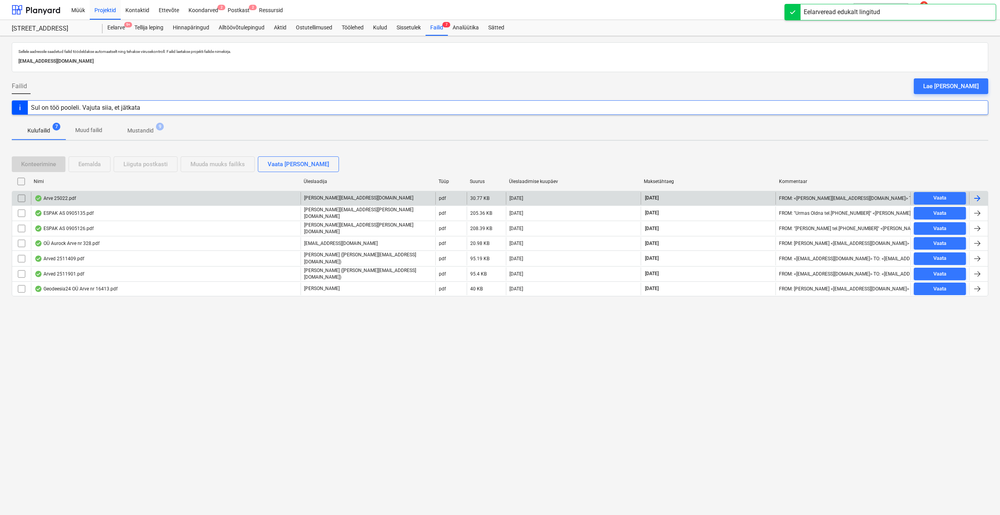
click at [982, 196] on div at bounding box center [978, 198] width 19 height 13
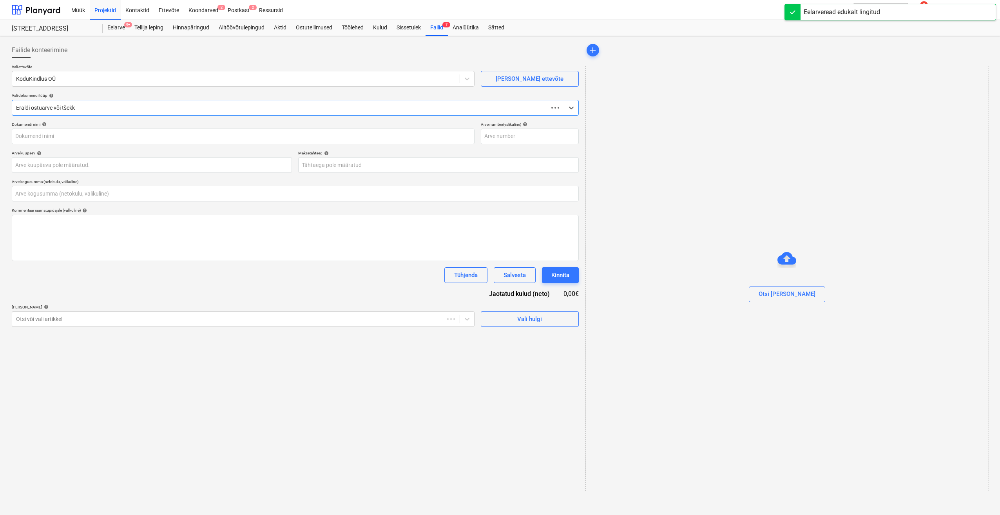
type input "0,00"
type input "25022"
type input "[DATE]"
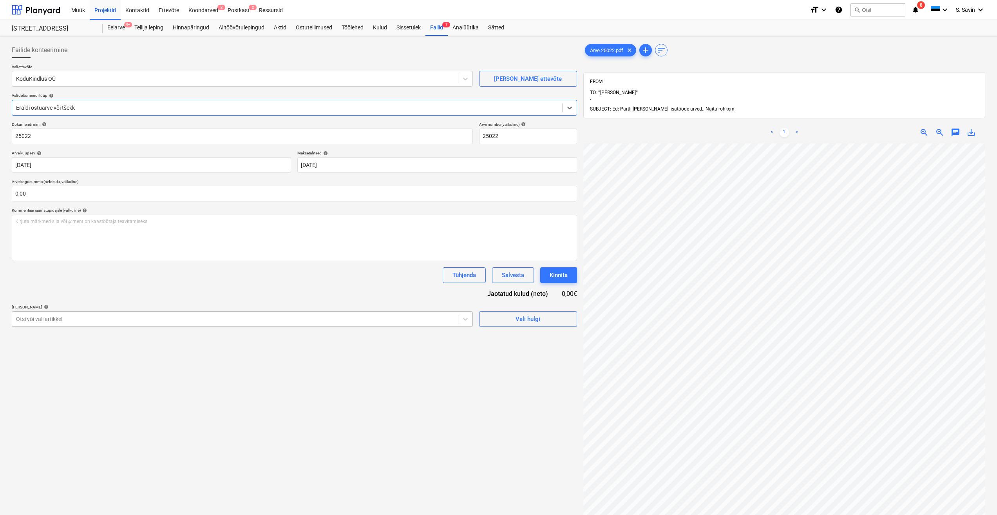
click at [209, 319] on div at bounding box center [235, 319] width 438 height 8
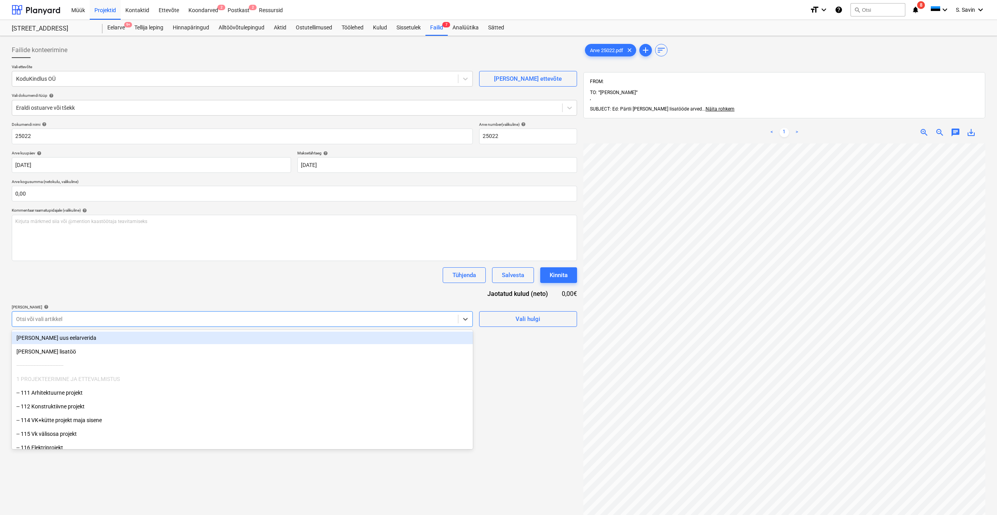
click at [197, 341] on div "[PERSON_NAME] uus eelarverida" at bounding box center [242, 337] width 461 height 13
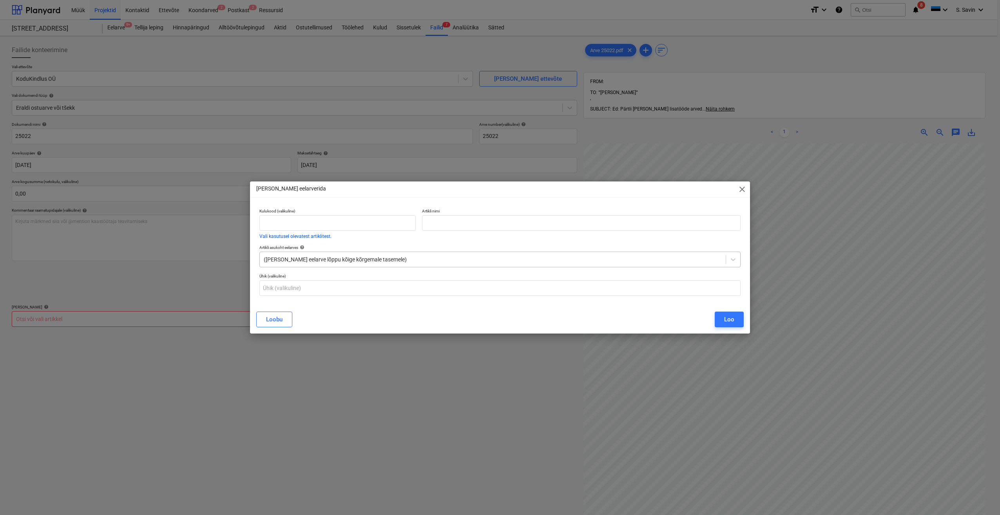
click at [388, 259] on div at bounding box center [493, 259] width 458 height 8
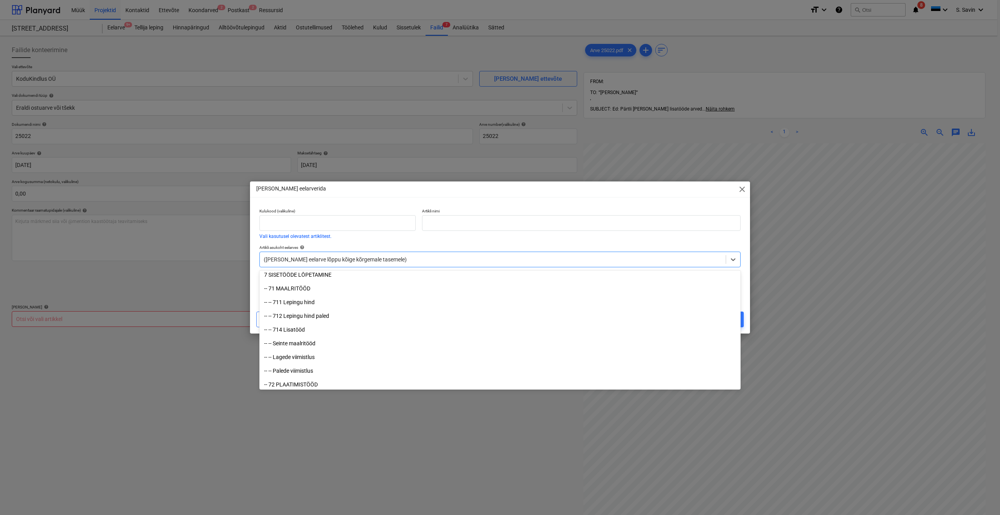
scroll to position [7053, 0]
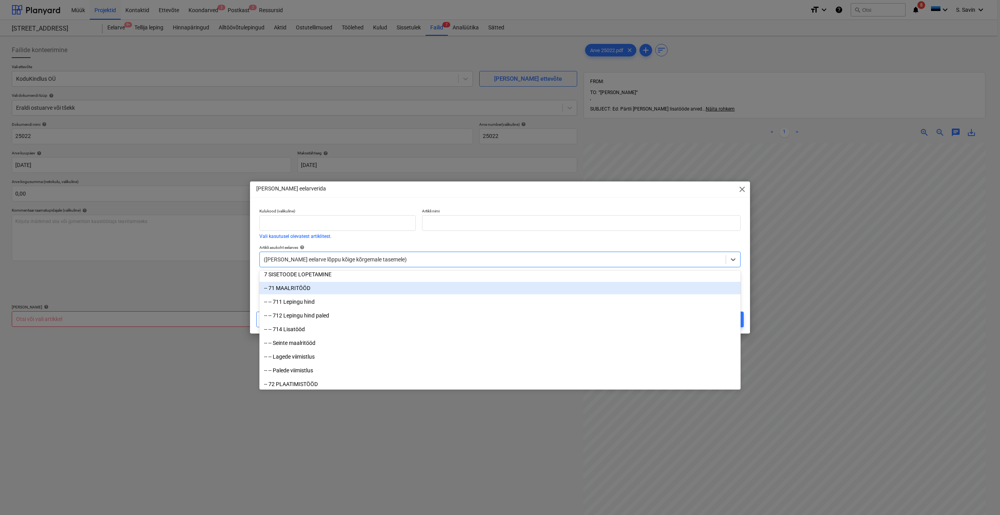
click at [297, 291] on div "-- 71 MAALRITÖÖD" at bounding box center [499, 288] width 481 height 13
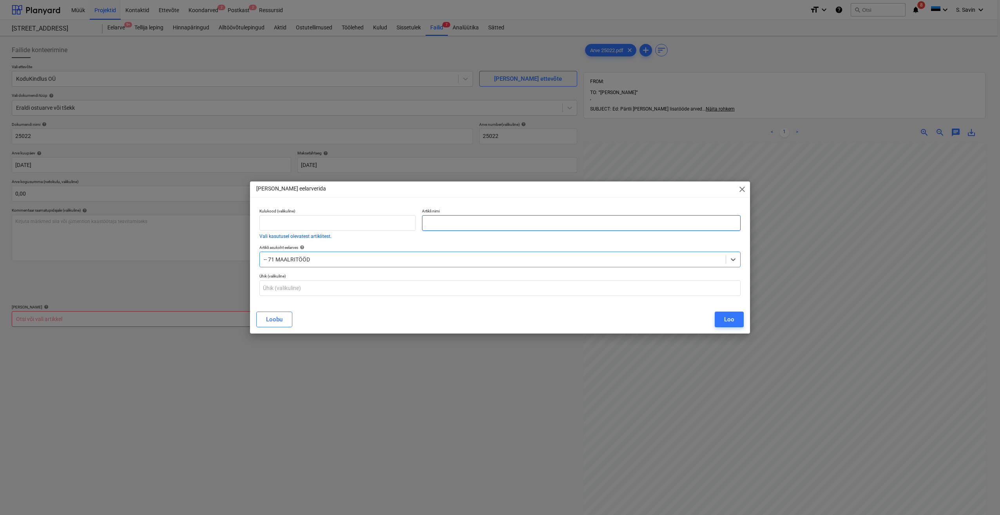
click at [454, 219] on input "text" at bounding box center [581, 223] width 319 height 16
type input "[PERSON_NAME]"
click at [730, 315] on div "Loo" at bounding box center [729, 319] width 10 height 10
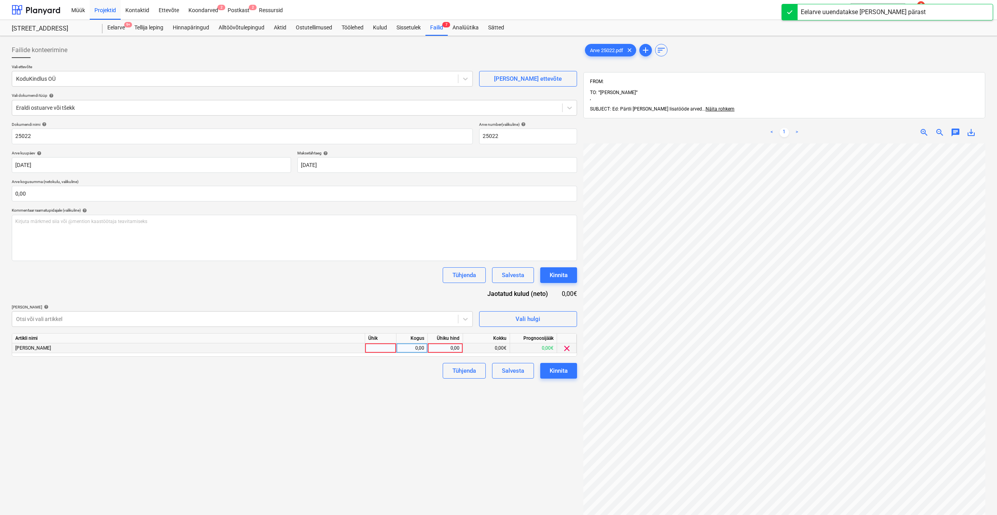
click at [385, 346] on div at bounding box center [380, 348] width 31 height 10
type input "kmpl."
click at [407, 347] on div "0,00" at bounding box center [412, 348] width 25 height 10
click at [438, 349] on div "0,00" at bounding box center [445, 348] width 29 height 10
type input "550"
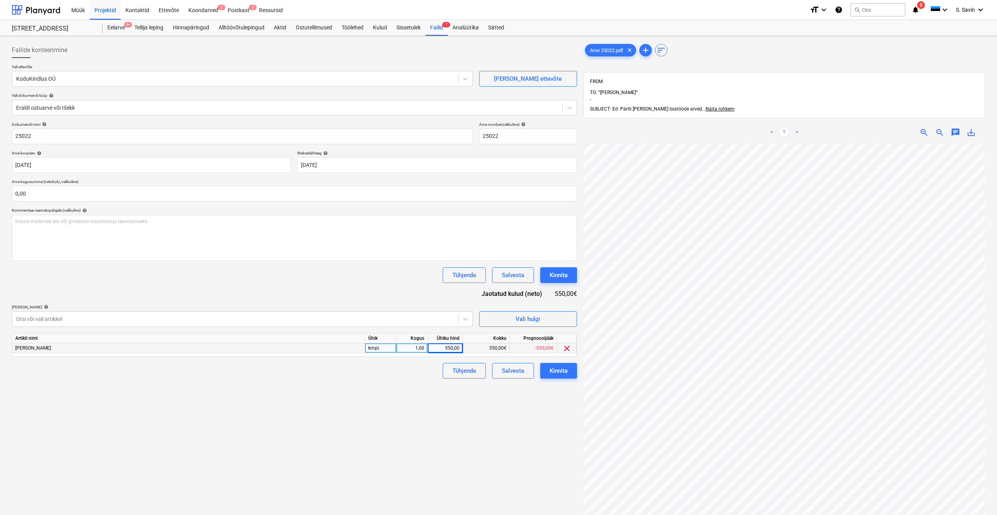
click at [409, 380] on div "Failide konteerimine Vali ettevõte KoduKindlus OÜ [PERSON_NAME] uus ettevõte Va…" at bounding box center [295, 339] width 572 height 600
click at [562, 377] on button "Kinnita" at bounding box center [558, 371] width 37 height 16
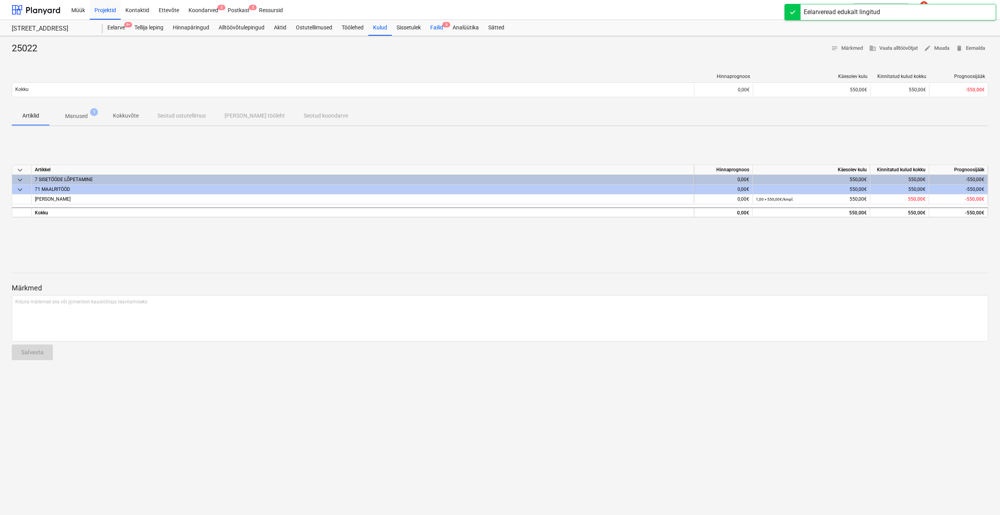
click at [447, 29] on div "Failid 6" at bounding box center [437, 28] width 22 height 16
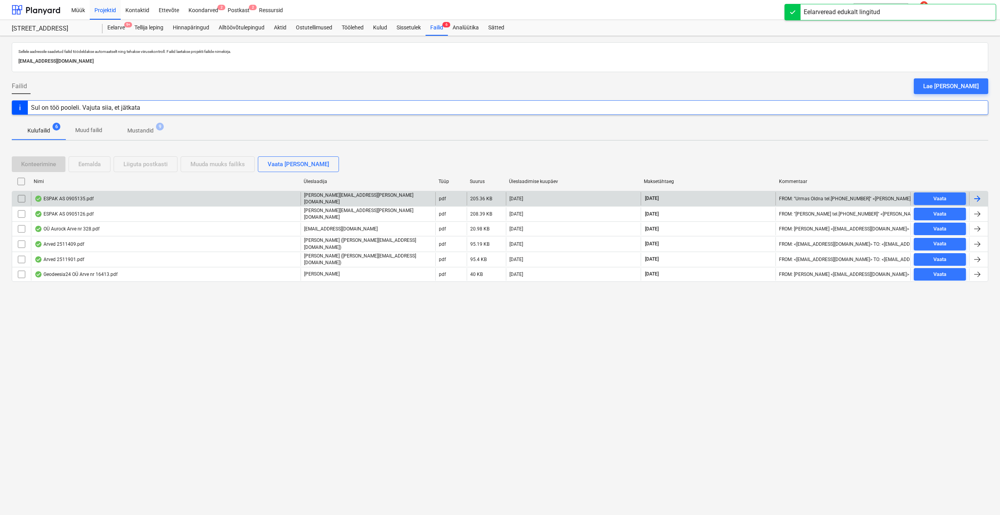
click at [979, 194] on div at bounding box center [976, 198] width 9 height 9
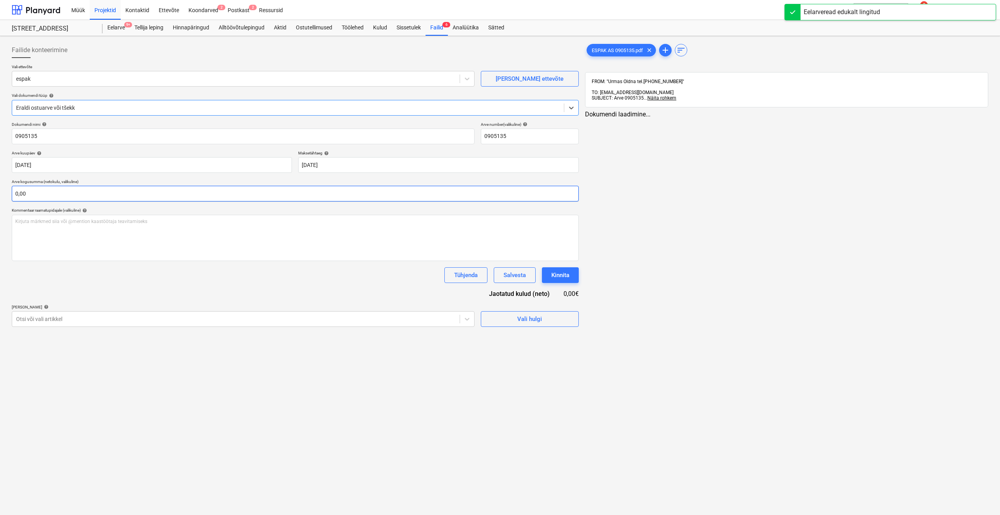
type input "0905135"
type input "[DATE]"
click at [58, 195] on input "text" at bounding box center [295, 194] width 567 height 16
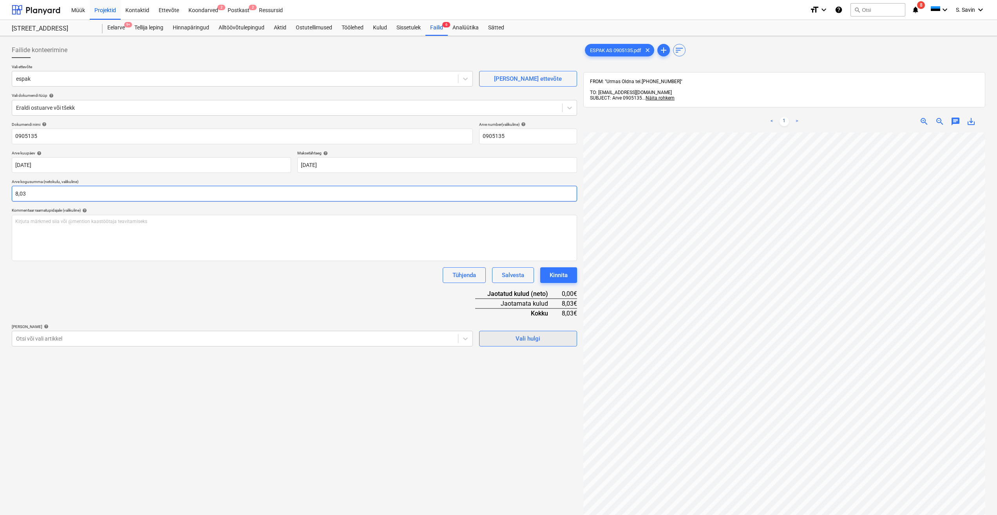
type input "8,03"
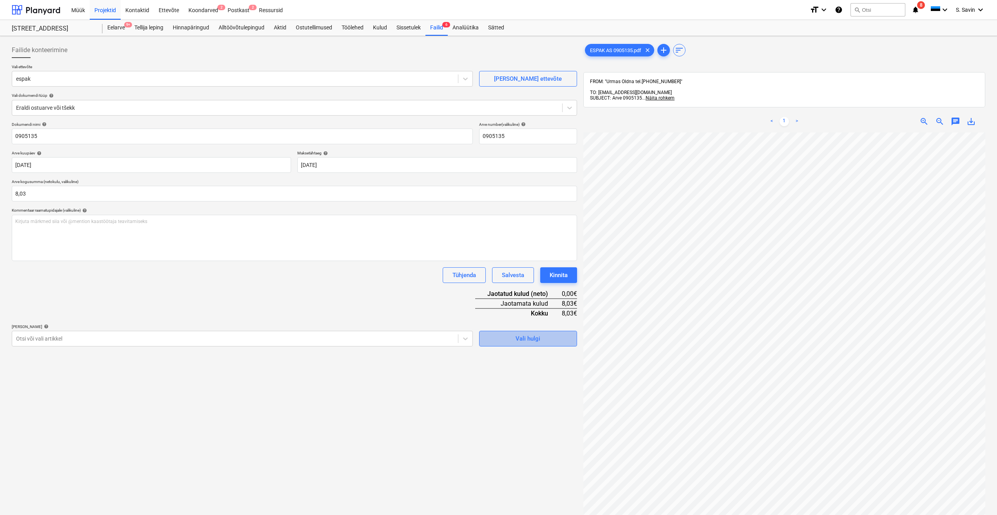
click at [516, 340] on span "Vali hulgi" at bounding box center [528, 338] width 78 height 10
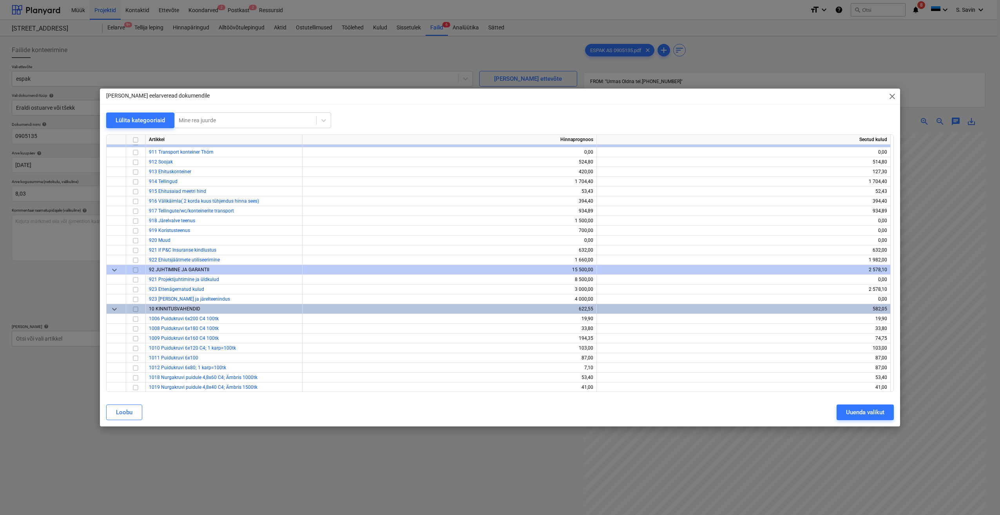
scroll to position [4955, 0]
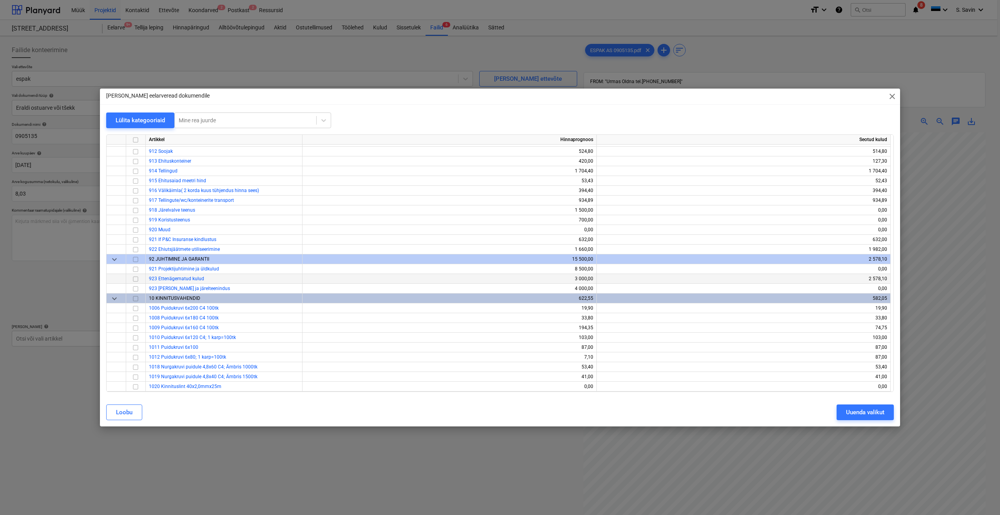
click at [134, 281] on input "checkbox" at bounding box center [135, 278] width 9 height 9
click at [853, 411] on div "Uuenda valikut" at bounding box center [865, 412] width 38 height 10
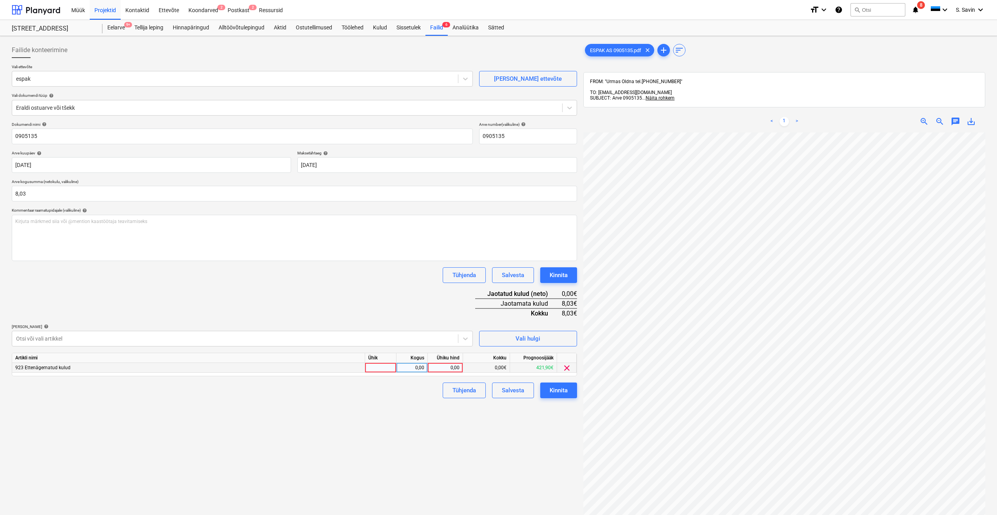
click at [393, 365] on div at bounding box center [380, 368] width 31 height 10
type input "kmpl."
click at [419, 372] on div "0,00" at bounding box center [412, 368] width 25 height 10
type input "1"
click at [436, 369] on div "0,00" at bounding box center [445, 368] width 29 height 10
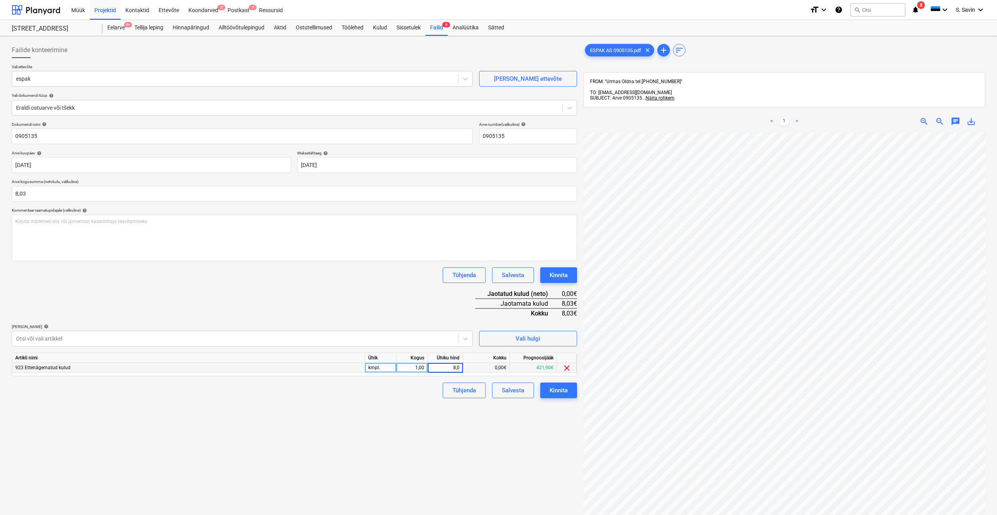
type input "8,03"
click at [559, 384] on button "Kinnita" at bounding box center [558, 390] width 37 height 16
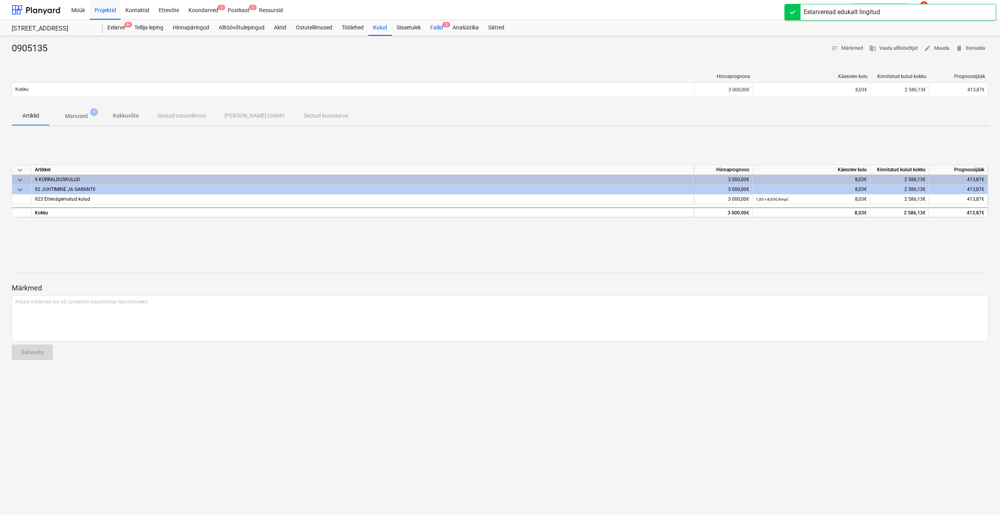
click at [440, 28] on div "Failid 5" at bounding box center [437, 28] width 22 height 16
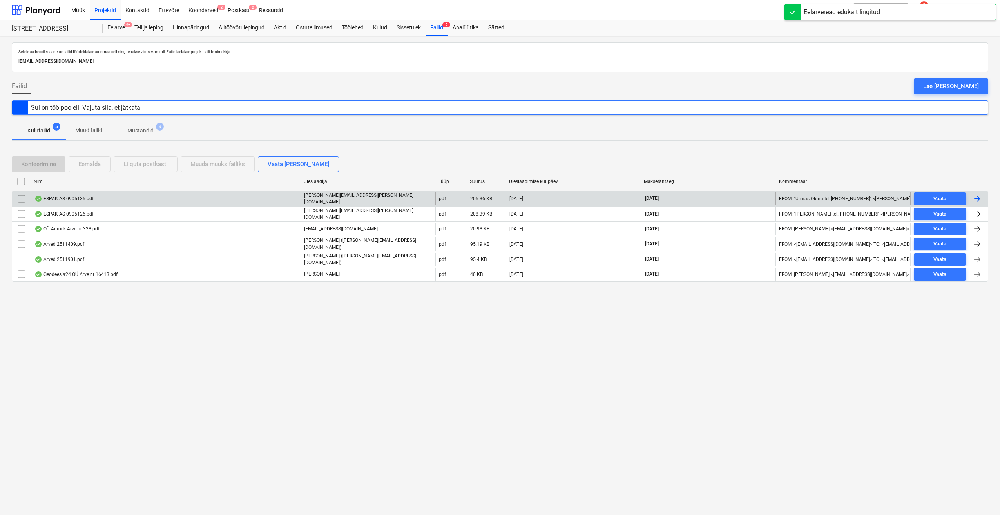
click at [976, 198] on div at bounding box center [976, 198] width 9 height 9
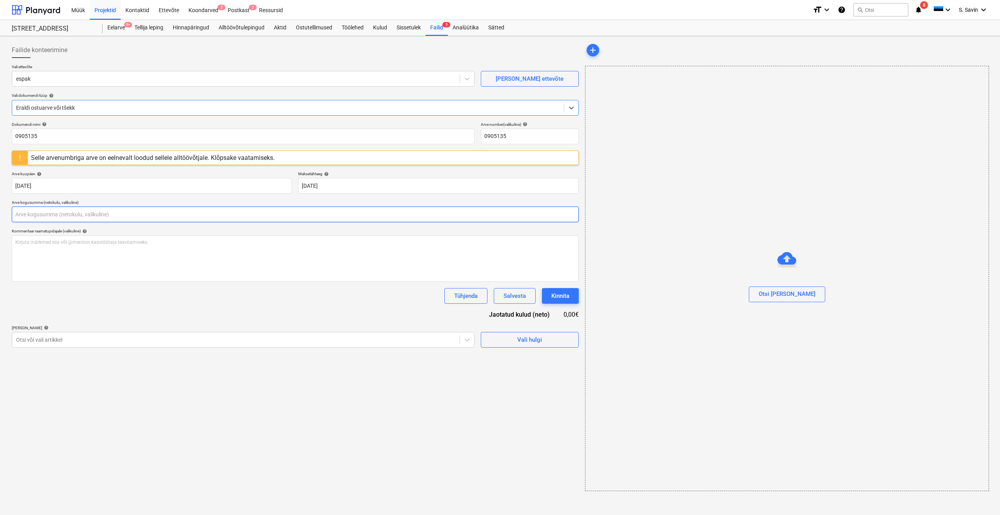
click at [123, 216] on input "text" at bounding box center [295, 214] width 567 height 16
type input "0,00"
click at [144, 159] on div "Selle arvenumbriga arve on eelnevalt loodud sellele alltöövõtjale. Klõpsake vaa…" at bounding box center [153, 157] width 244 height 7
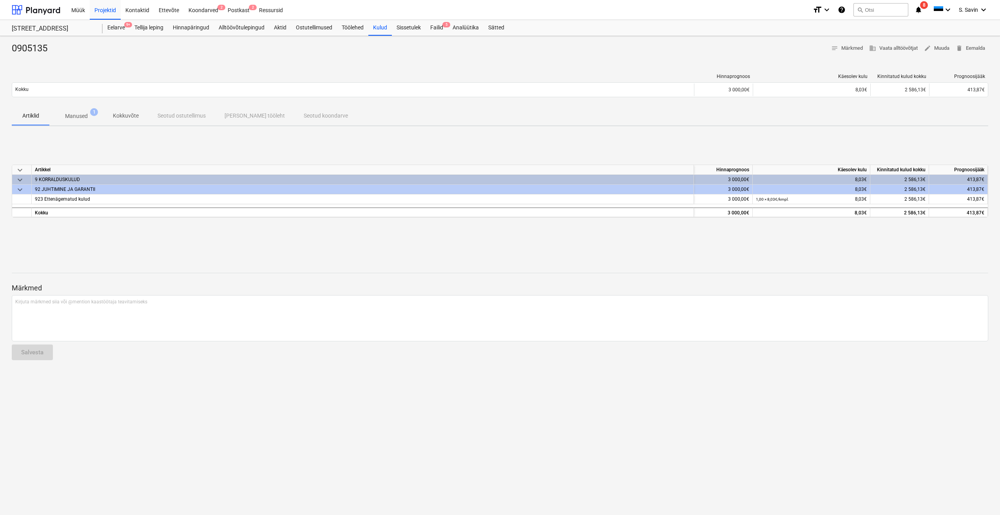
click at [89, 123] on button "Manused 1" at bounding box center [76, 116] width 54 height 19
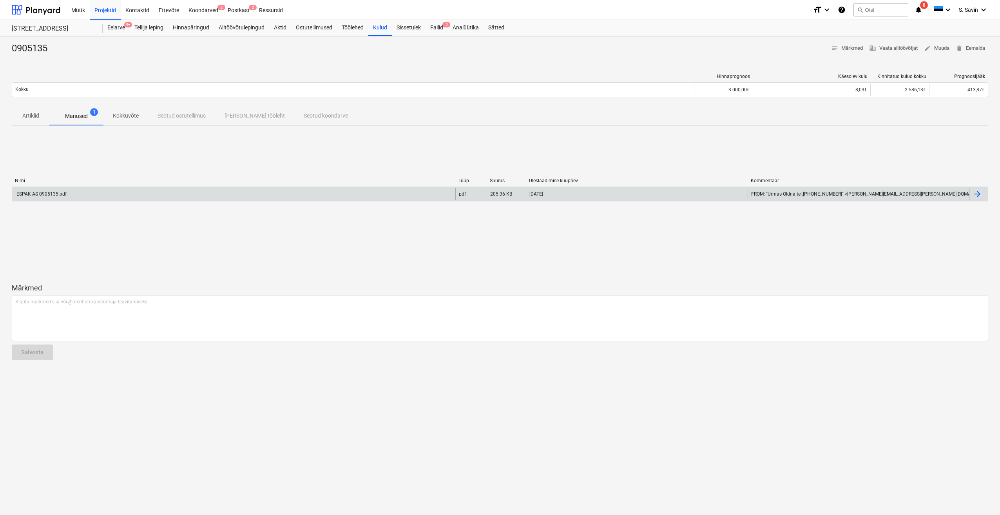
click at [94, 190] on div "ESPAK AS 0905135.pdf" at bounding box center [233, 194] width 443 height 13
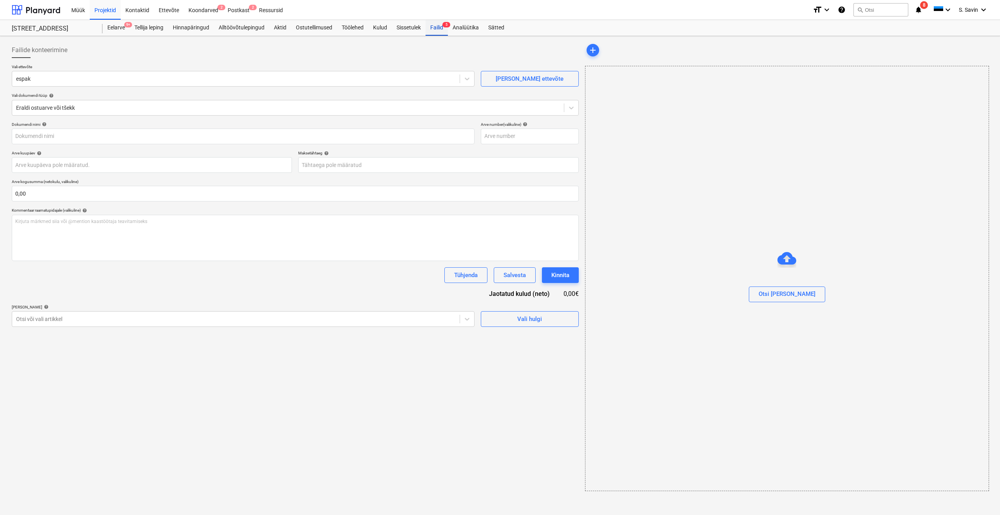
click at [435, 25] on div "Failid 5" at bounding box center [437, 28] width 22 height 16
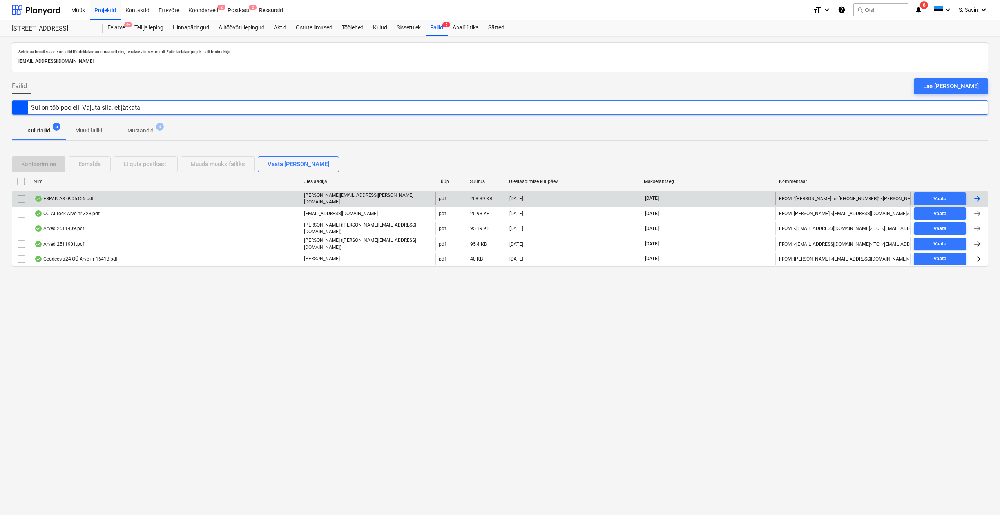
click at [980, 197] on div at bounding box center [976, 198] width 9 height 9
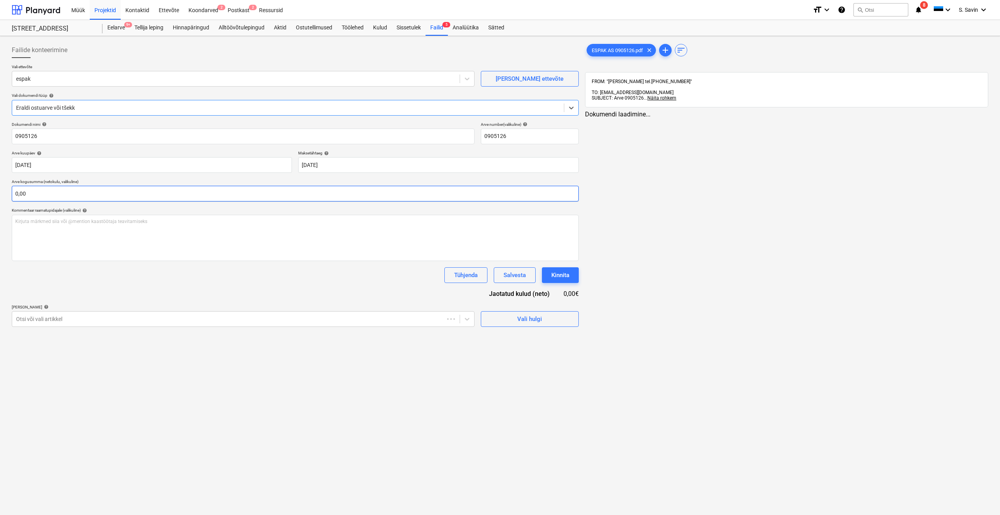
type input "0905126"
type input "[DATE]"
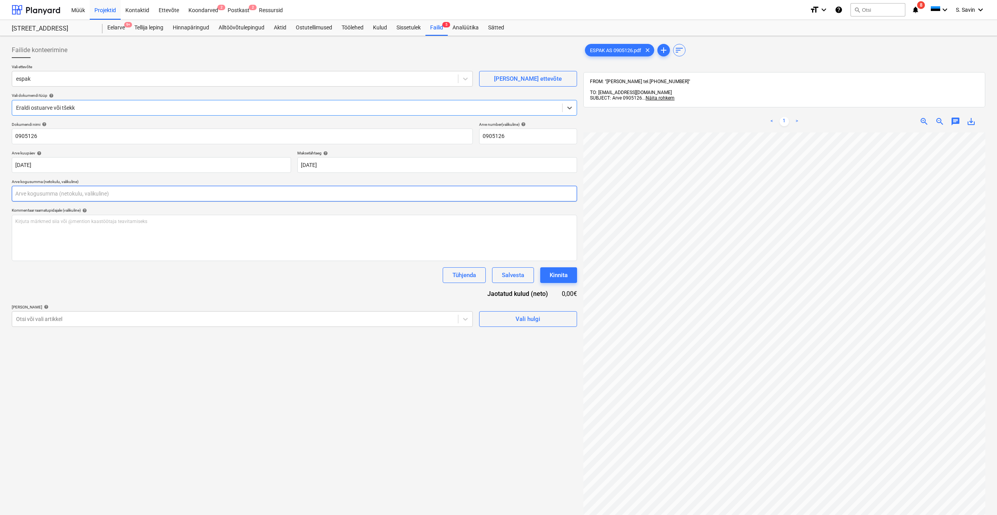
click at [44, 198] on input "text" at bounding box center [294, 194] width 565 height 16
type input "204,67"
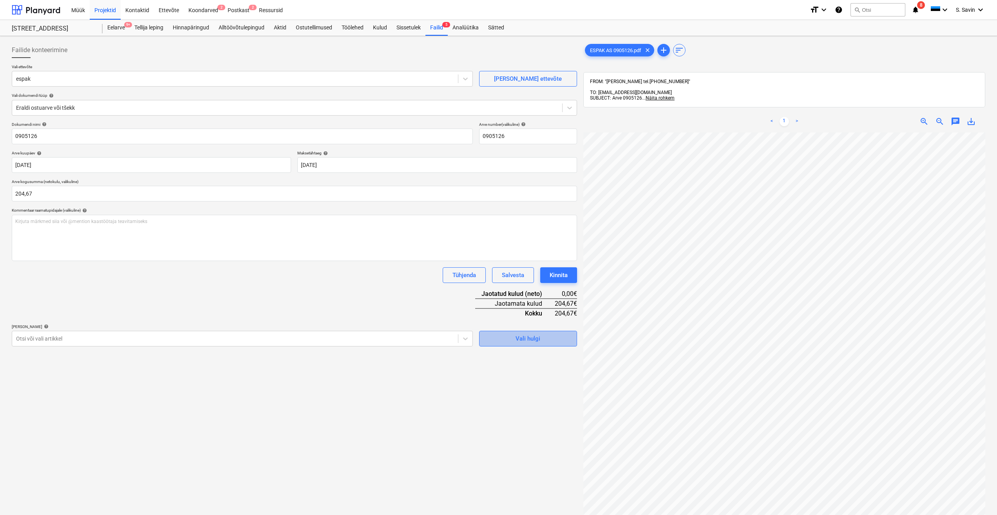
click at [509, 336] on span "Vali hulgi" at bounding box center [528, 338] width 78 height 10
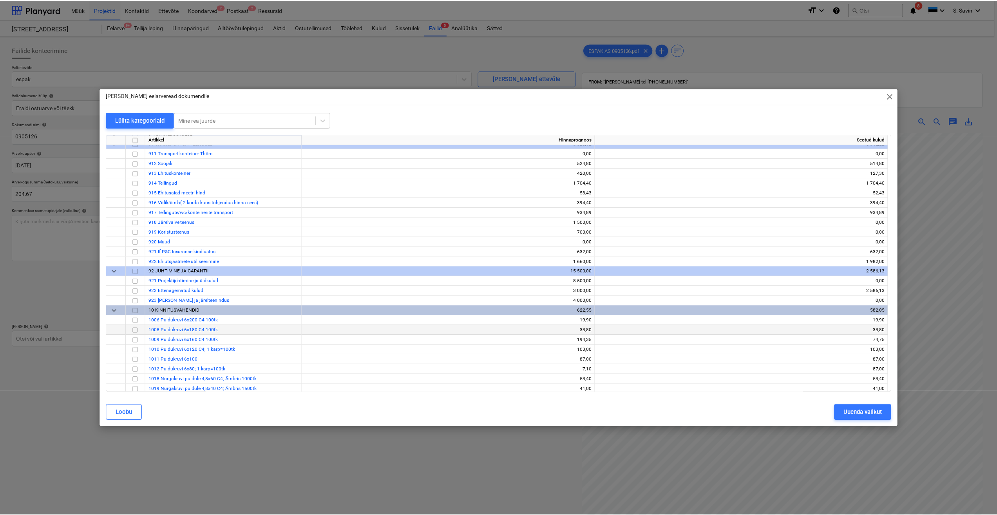
scroll to position [4955, 0]
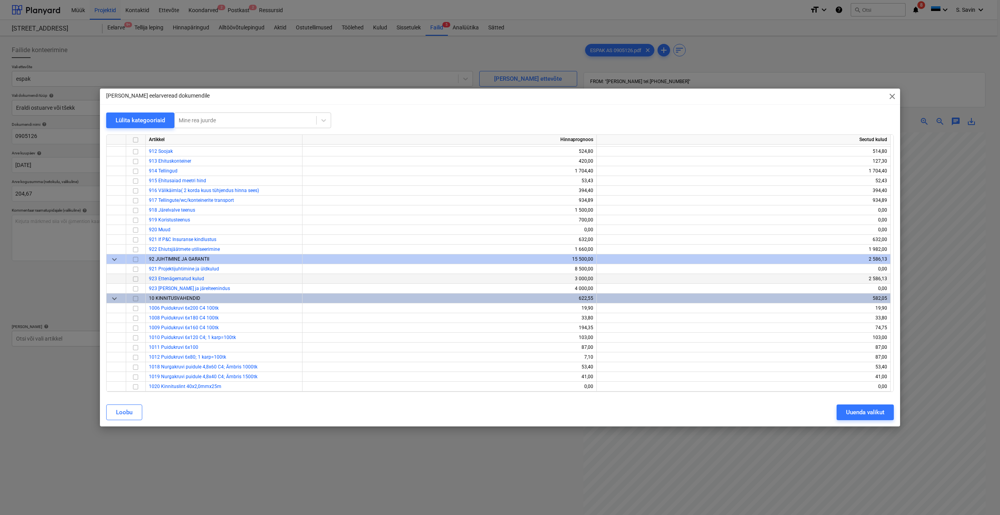
click at [134, 278] on input "checkbox" at bounding box center [135, 278] width 9 height 9
click at [855, 410] on div "Uuenda valikut" at bounding box center [865, 412] width 38 height 10
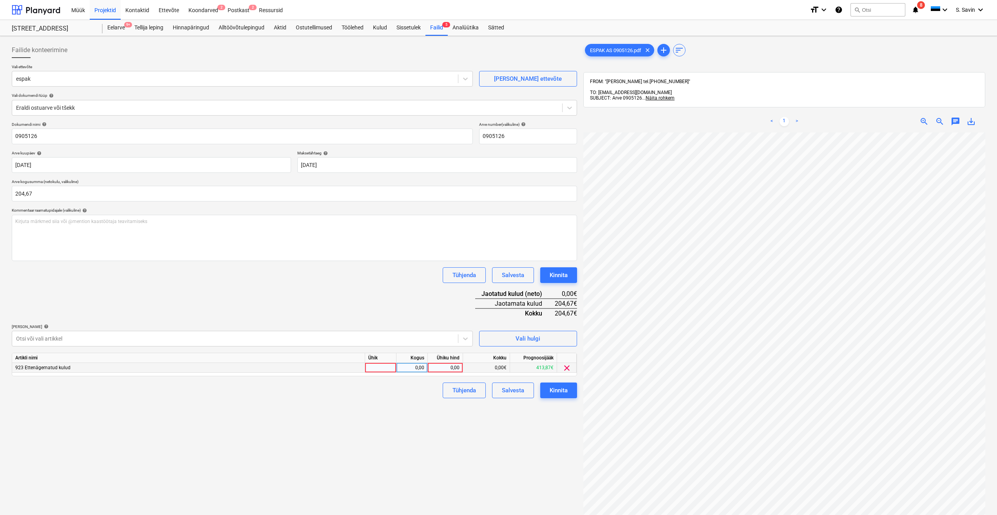
click at [380, 369] on div at bounding box center [380, 368] width 31 height 10
type input "kmpl."
click at [408, 366] on div "0,00" at bounding box center [412, 368] width 25 height 10
type input "1"
click at [451, 370] on div "0,00" at bounding box center [445, 368] width 29 height 10
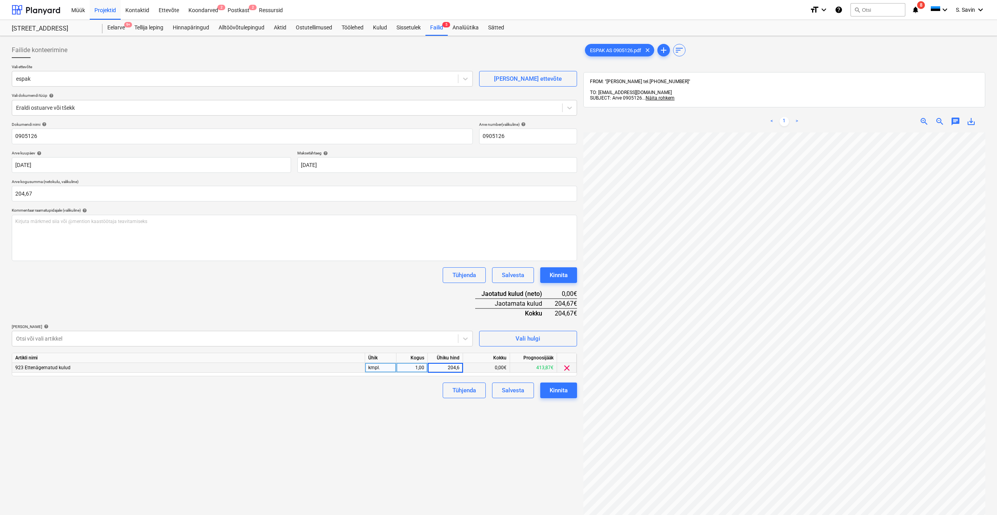
type input "204,67"
click at [547, 390] on button "Kinnita" at bounding box center [558, 390] width 37 height 16
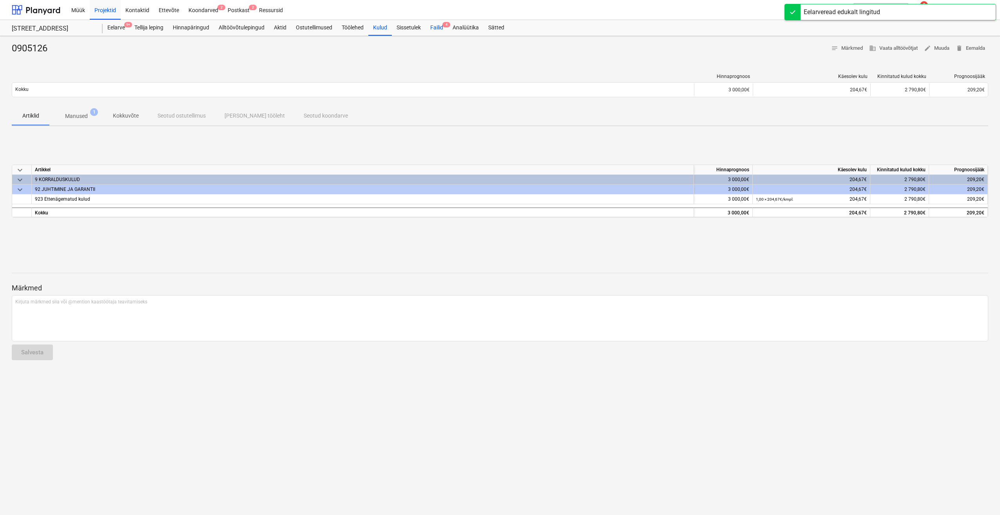
click at [443, 29] on div "Failid 4" at bounding box center [437, 28] width 22 height 16
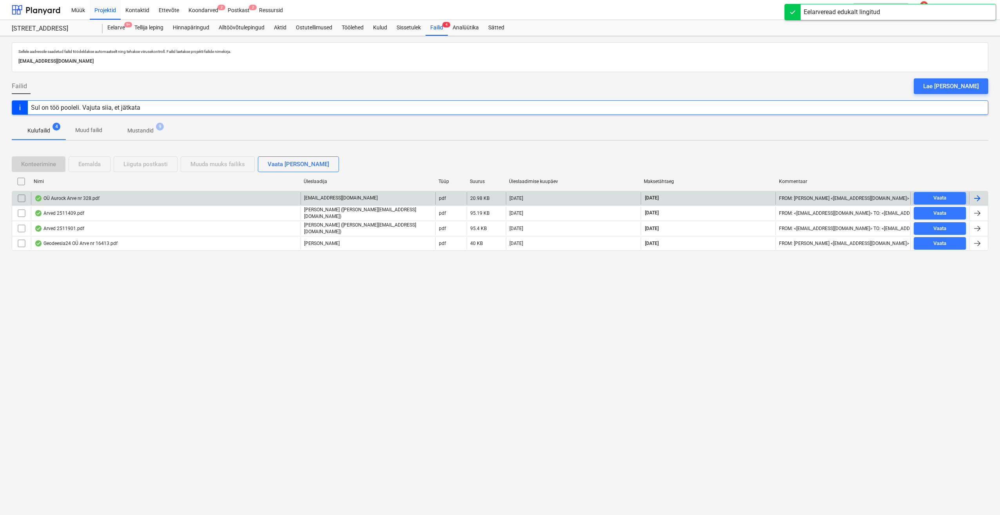
click at [978, 197] on div at bounding box center [976, 198] width 9 height 9
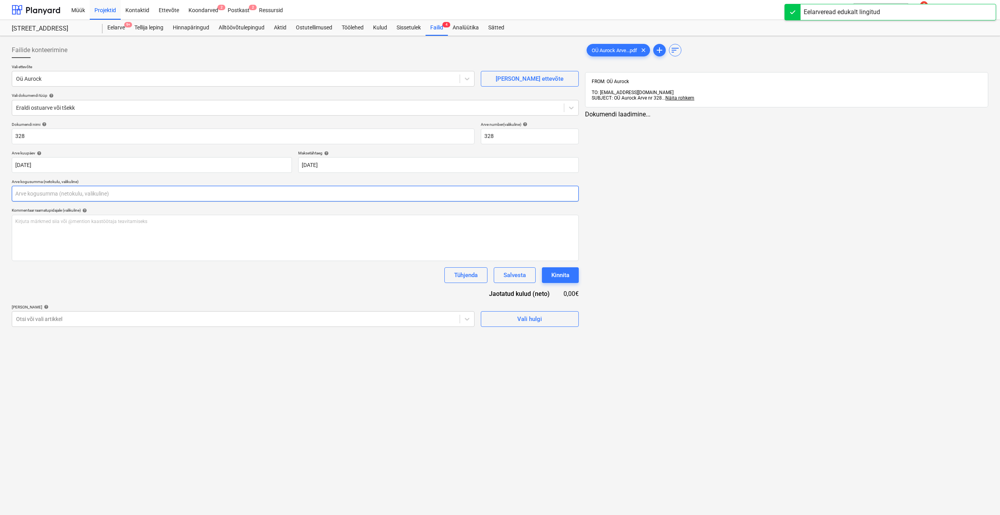
type input "328"
type input "[DATE]"
click at [68, 197] on input "text" at bounding box center [295, 194] width 567 height 16
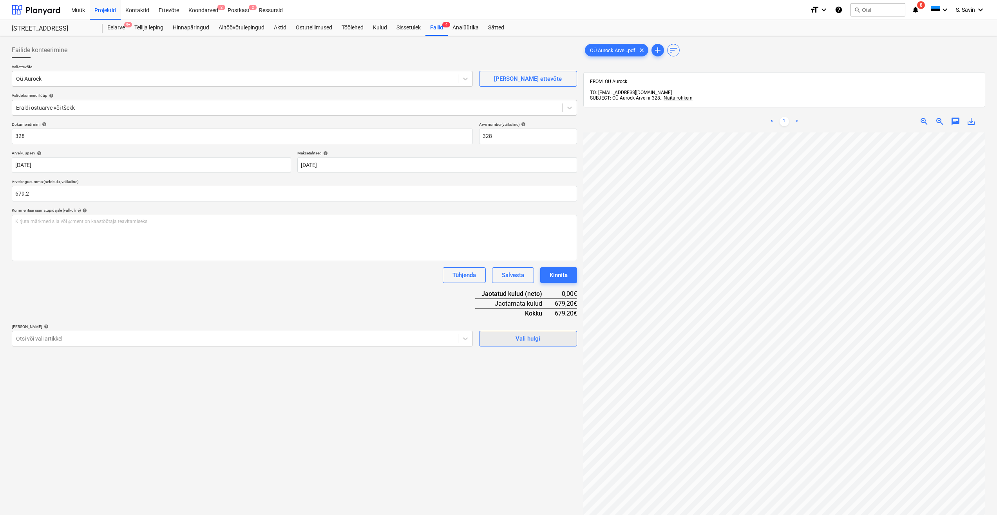
type input "679,20"
click at [514, 344] on button "Vali hulgi" at bounding box center [528, 339] width 98 height 16
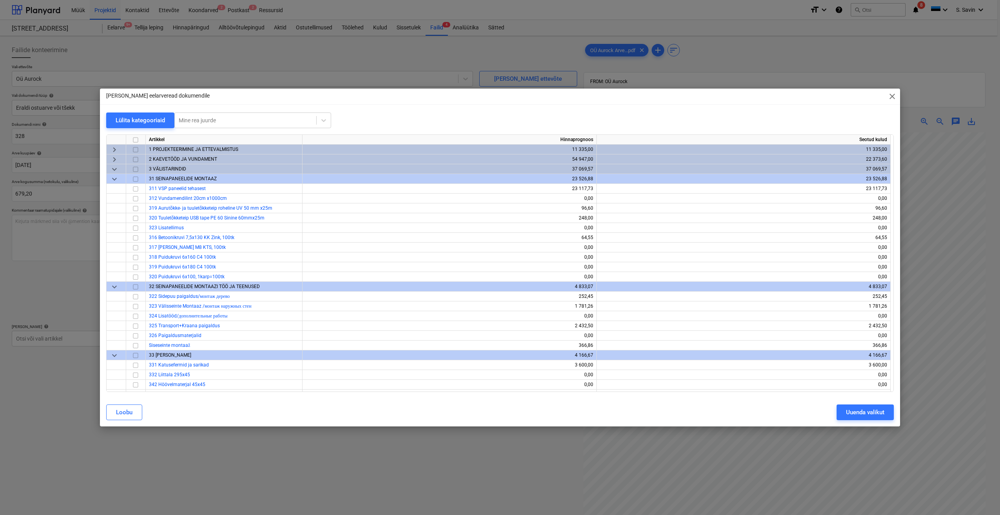
click at [891, 98] on span "close" at bounding box center [891, 96] width 9 height 9
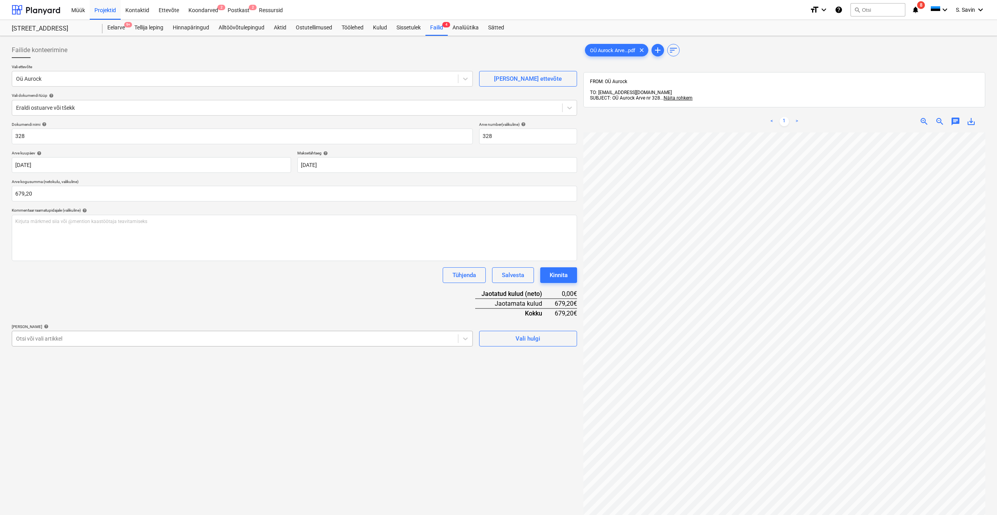
click at [112, 341] on div at bounding box center [235, 339] width 438 height 8
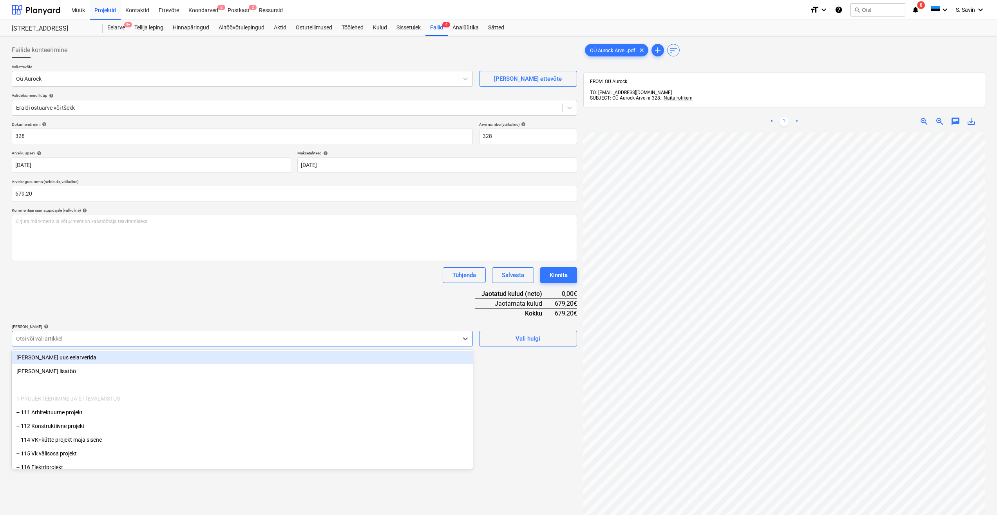
click at [92, 355] on div "[PERSON_NAME] uus eelarverida" at bounding box center [242, 357] width 461 height 13
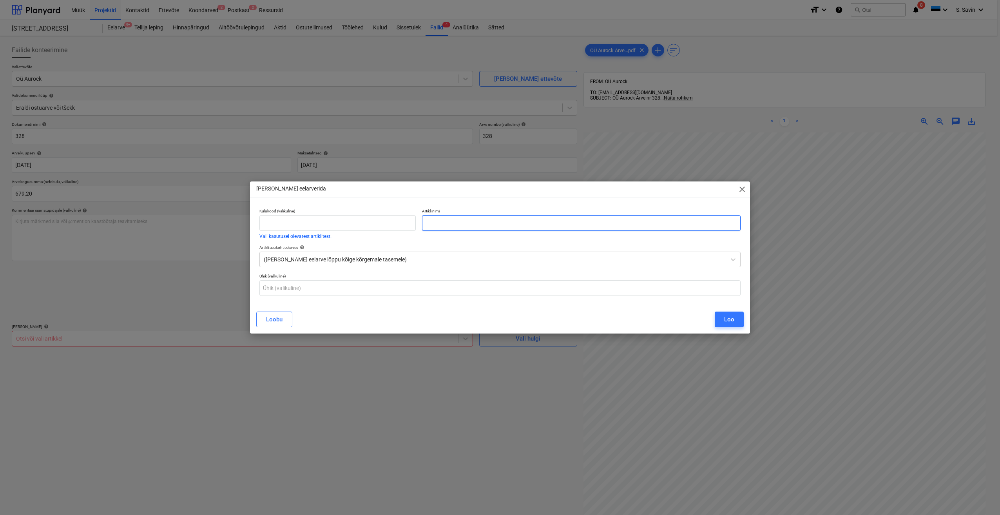
click at [451, 222] on input "text" at bounding box center [581, 223] width 319 height 16
type input "Graniit killustik"
click at [721, 317] on button "Loo" at bounding box center [729, 319] width 29 height 16
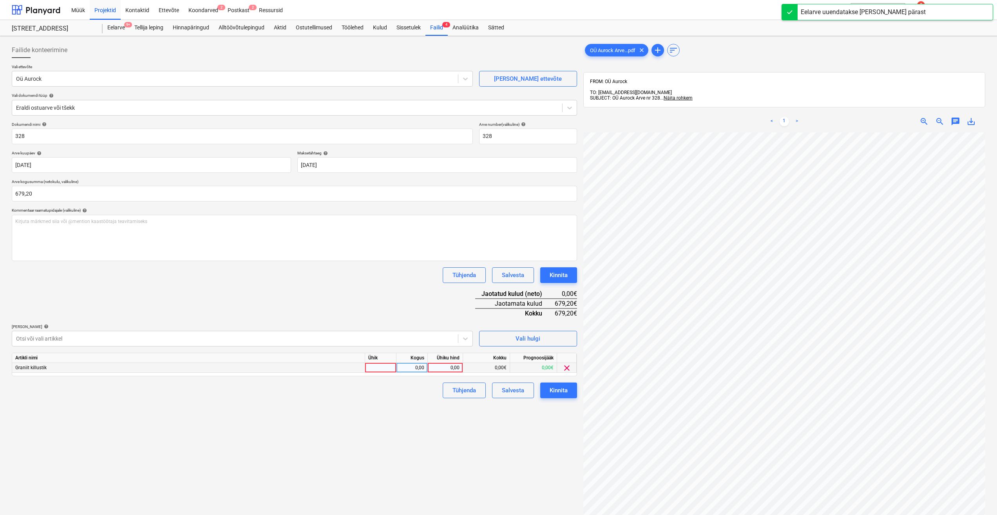
click at [391, 367] on div at bounding box center [380, 368] width 31 height 10
type input "kmpl."
click at [408, 368] on div "0,00" at bounding box center [412, 368] width 25 height 10
click at [442, 366] on div "0,00" at bounding box center [445, 368] width 29 height 10
type input "679,2"
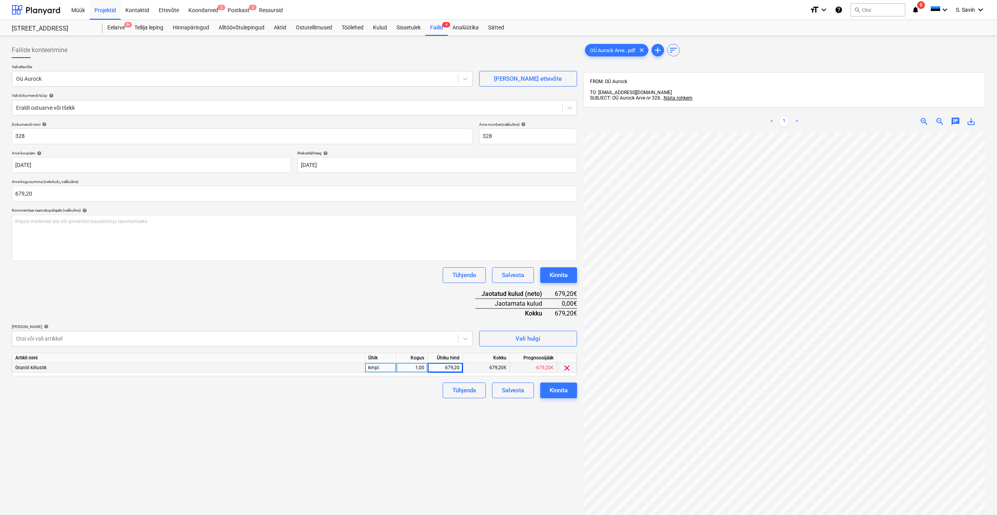
click at [462, 411] on div "Failide konteerimine Vali ettevõte Oü Aurock [PERSON_NAME] uus ettevõte Vali do…" at bounding box center [295, 333] width 572 height 589
click at [568, 386] on button "Kinnita" at bounding box center [558, 390] width 37 height 16
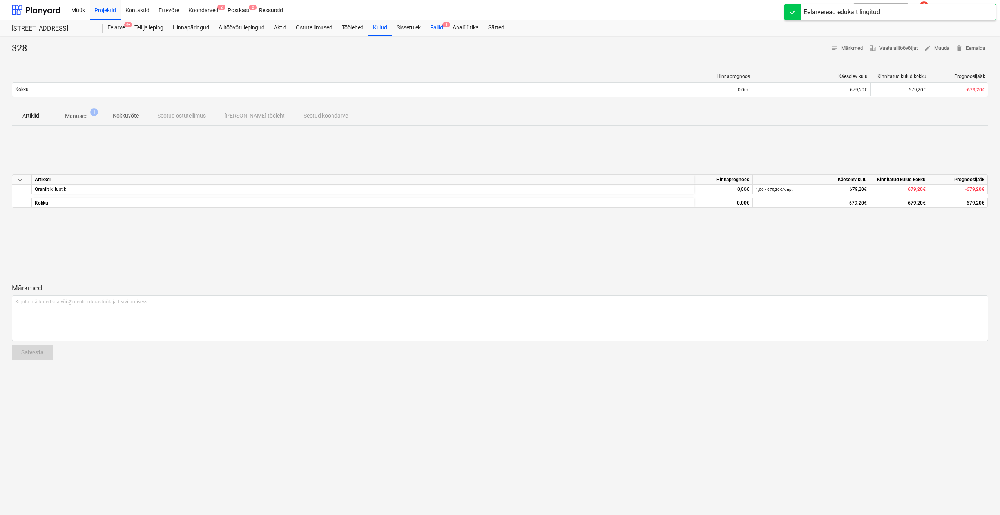
click at [432, 25] on div "Failid 3" at bounding box center [437, 28] width 22 height 16
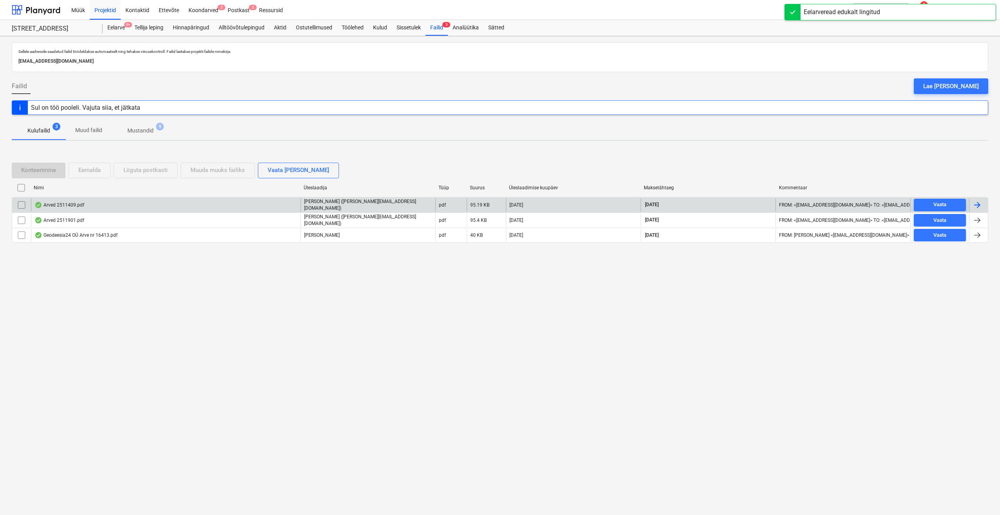
click at [983, 208] on div at bounding box center [978, 204] width 19 height 13
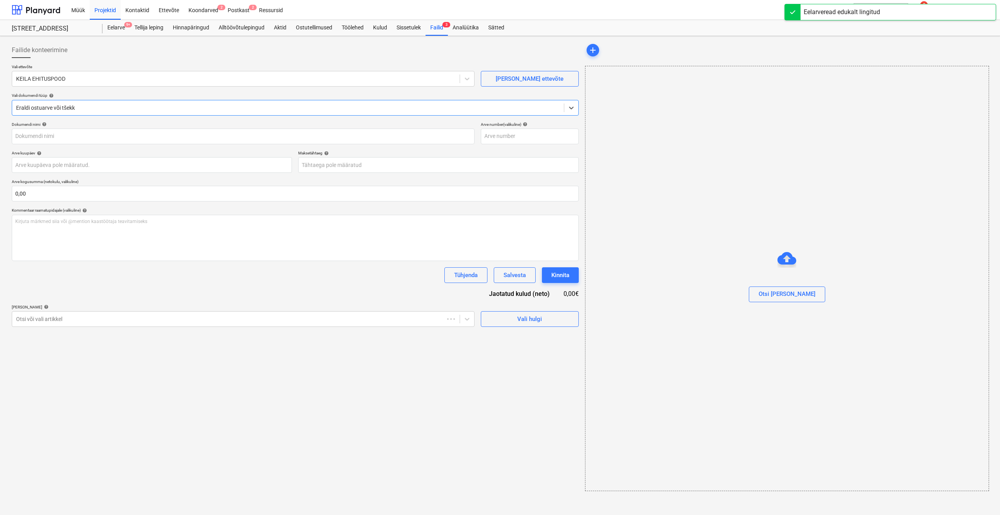
type input "2511409"
type input "[DATE]"
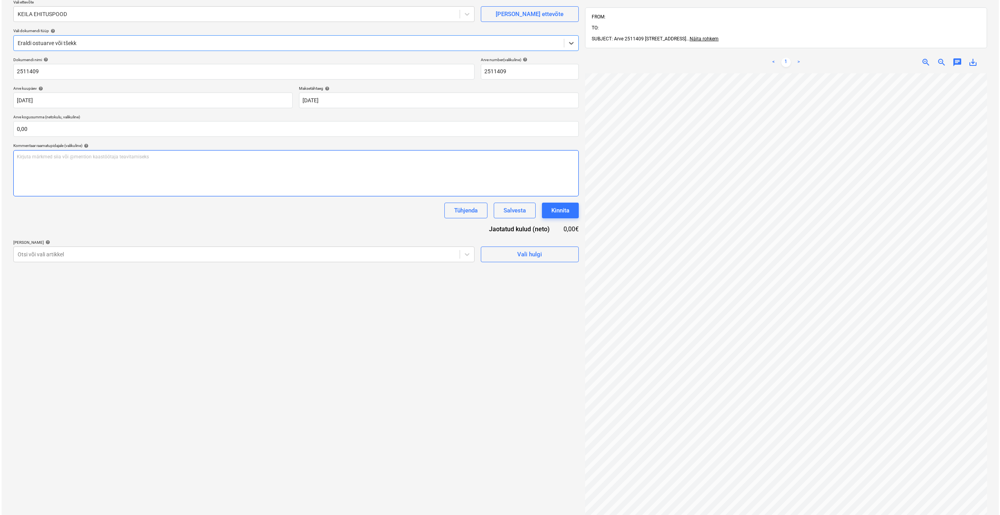
scroll to position [78, 0]
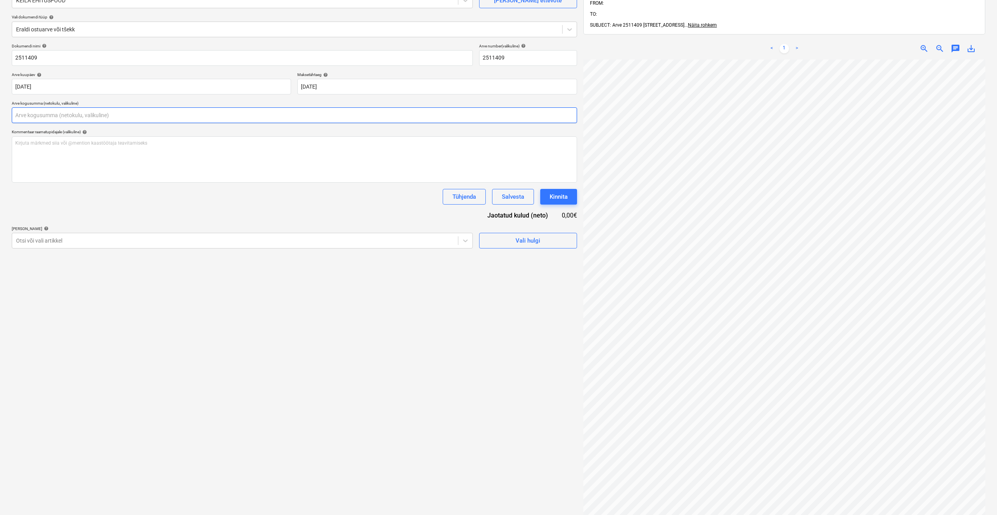
click at [48, 119] on input "text" at bounding box center [294, 115] width 565 height 16
type input "64,65"
click at [502, 247] on div "Vali hulgi" at bounding box center [528, 257] width 98 height 22
click at [504, 256] on span "Vali hulgi" at bounding box center [528, 260] width 78 height 10
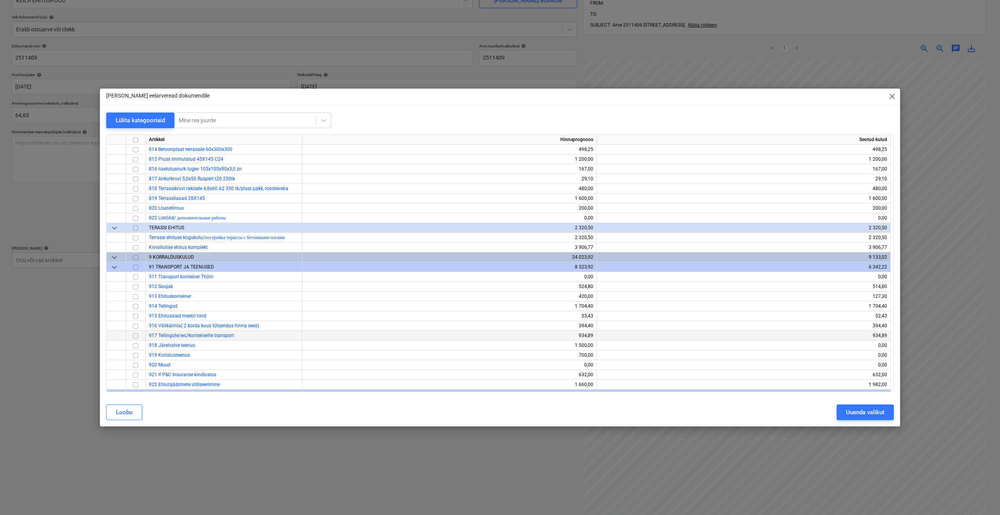
scroll to position [5015, 0]
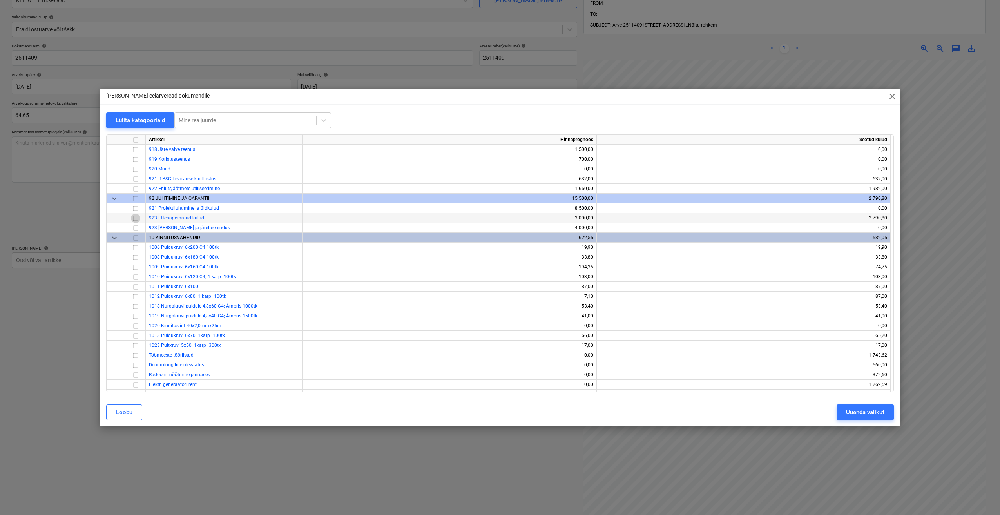
click at [133, 219] on input "checkbox" at bounding box center [135, 218] width 9 height 9
click at [863, 414] on div "Uuenda valikut" at bounding box center [865, 412] width 38 height 10
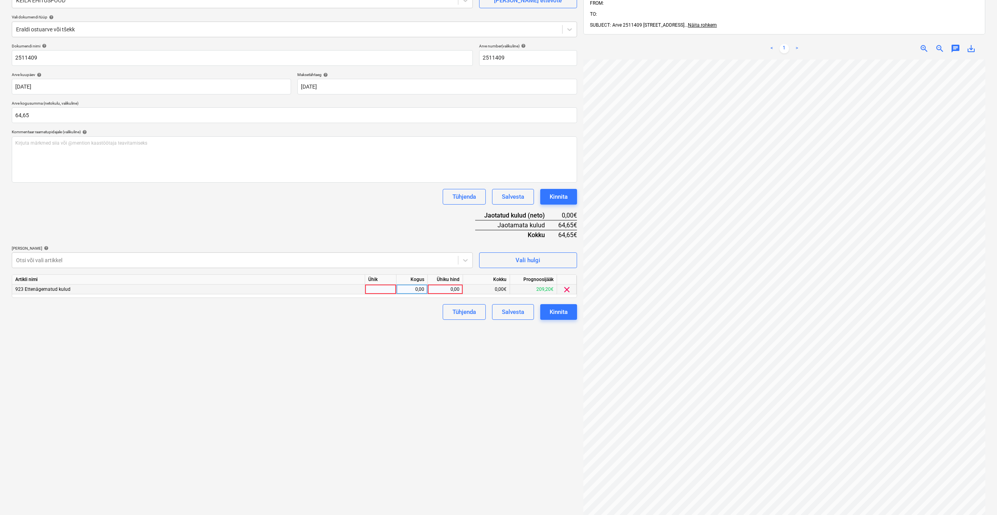
click at [382, 290] on div at bounding box center [380, 289] width 31 height 10
type input "kmpl."
click at [411, 286] on div "0,00" at bounding box center [412, 289] width 25 height 10
click at [464, 288] on div "0,00€" at bounding box center [486, 289] width 47 height 10
click at [445, 289] on div "0,00" at bounding box center [445, 289] width 29 height 10
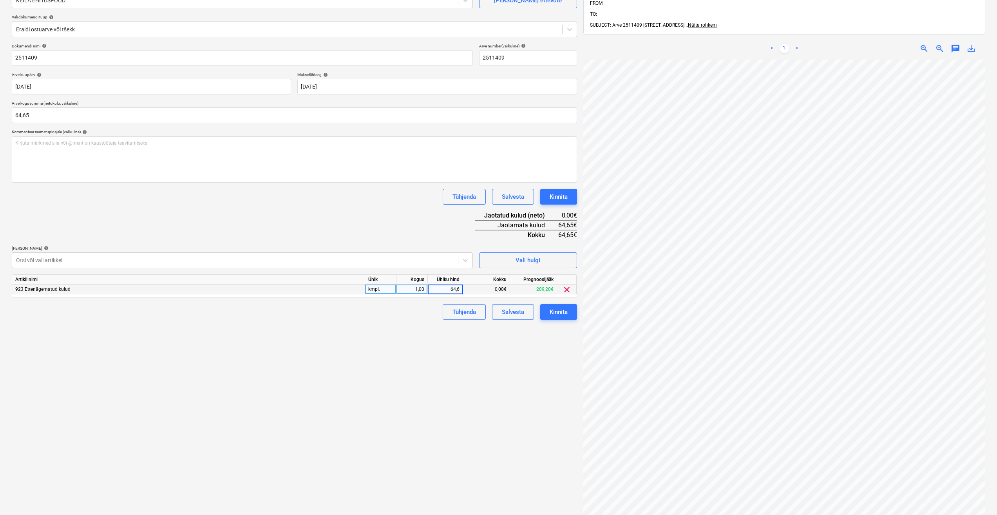
type input "64,65"
click at [561, 313] on div "Kinnita" at bounding box center [559, 312] width 18 height 10
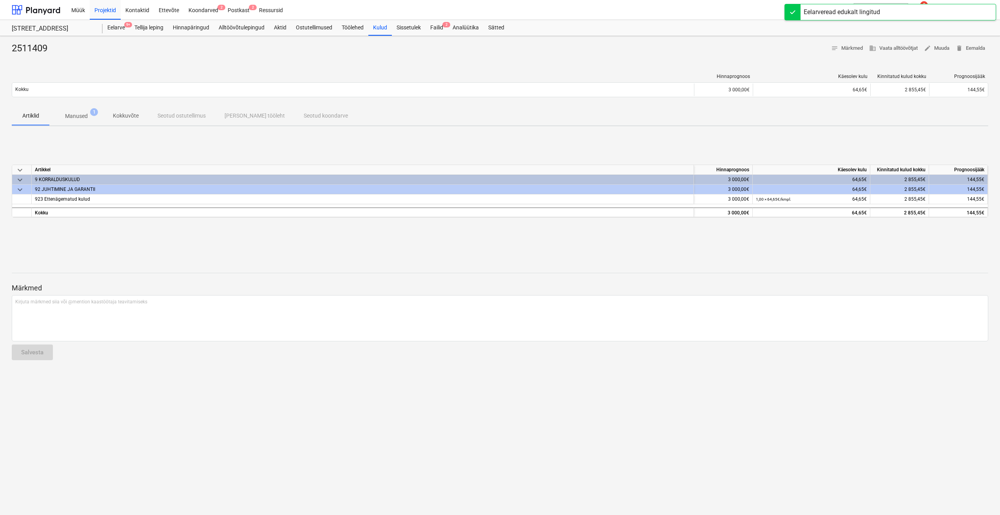
click at [444, 20] on div "Müük Projektid Kontaktid Ettevõte Koondarved 2 Postkast 2 Ressursid format_size…" at bounding box center [500, 10] width 1000 height 20
click at [443, 25] on div "Failid 2" at bounding box center [437, 28] width 22 height 16
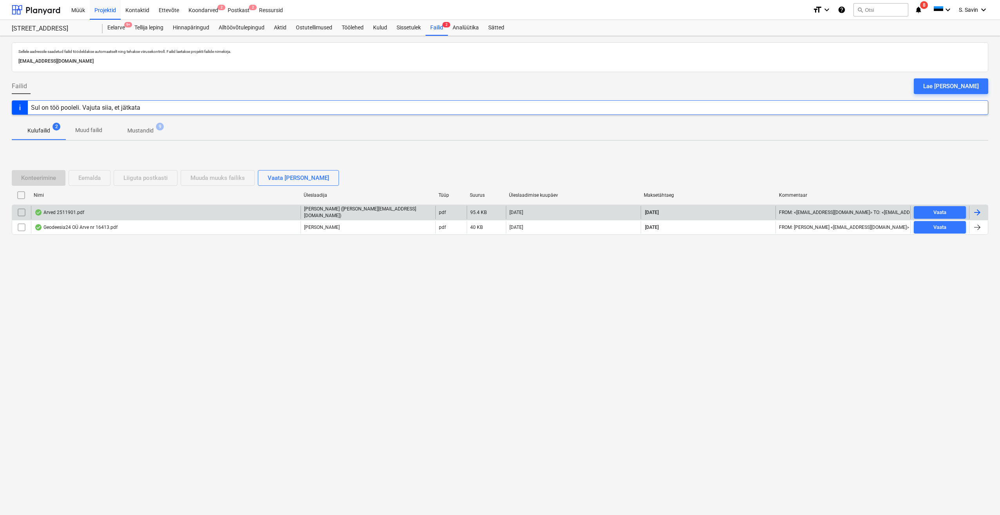
click at [976, 212] on div at bounding box center [976, 212] width 9 height 9
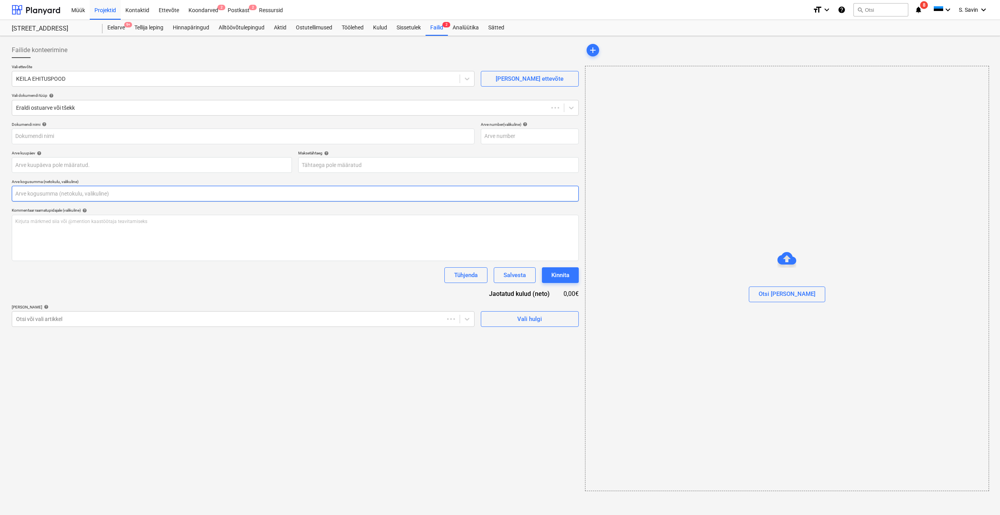
click at [89, 194] on input "text" at bounding box center [295, 194] width 567 height 16
type input "2511901"
type input "[DATE]"
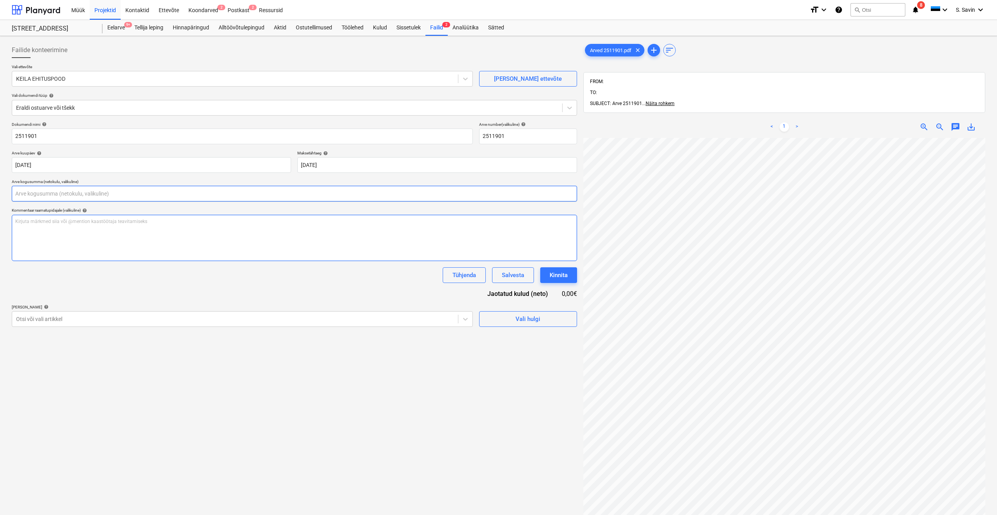
scroll to position [91, 0]
type input "0,00"
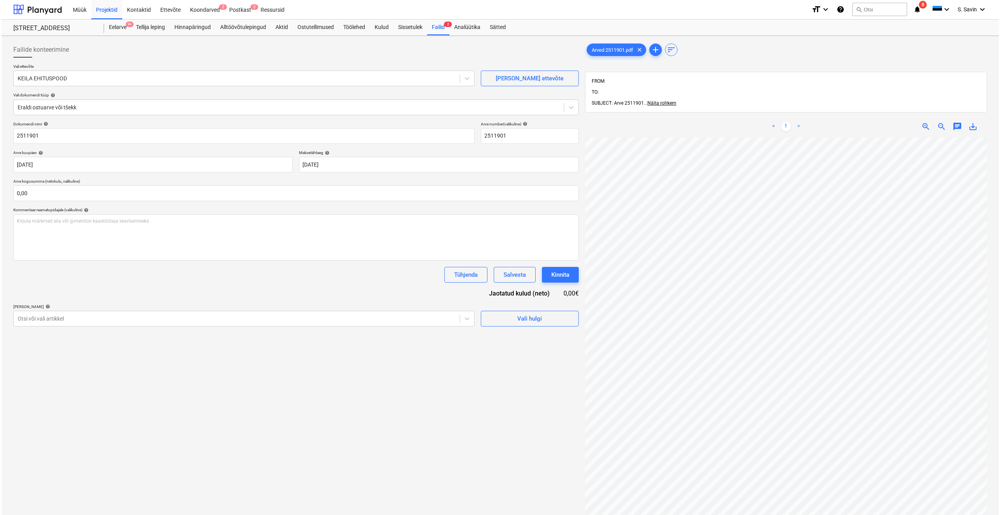
scroll to position [0, 0]
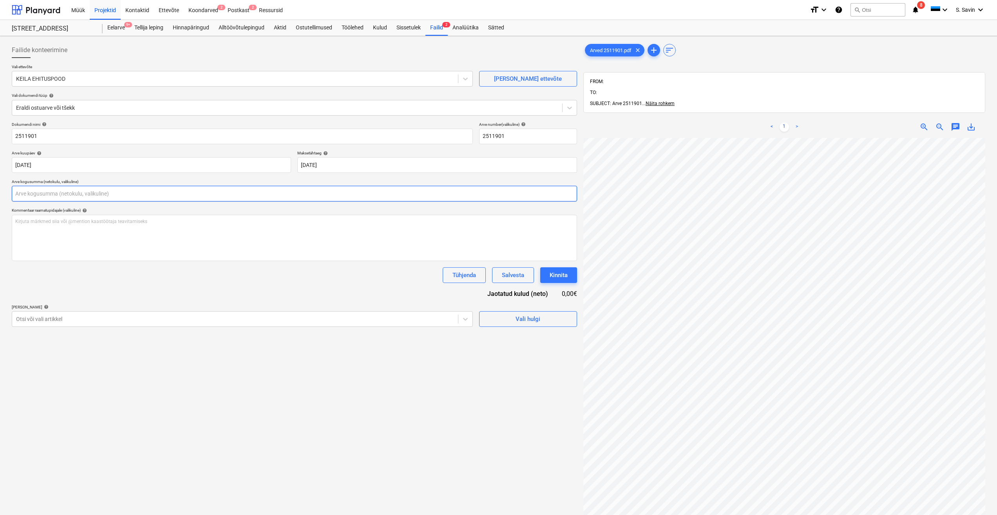
click at [31, 193] on input "text" at bounding box center [294, 194] width 565 height 16
type input "32,32"
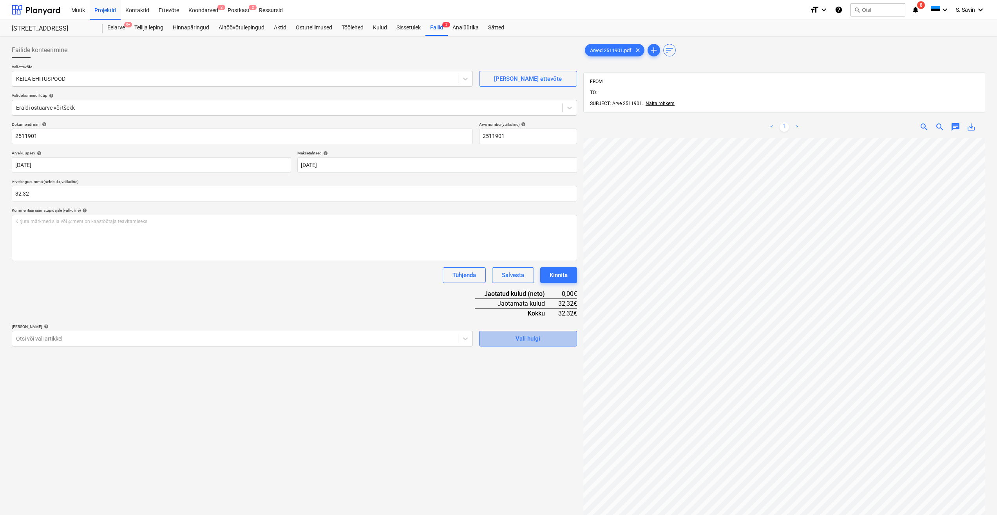
click at [531, 341] on div "Vali hulgi" at bounding box center [528, 338] width 25 height 10
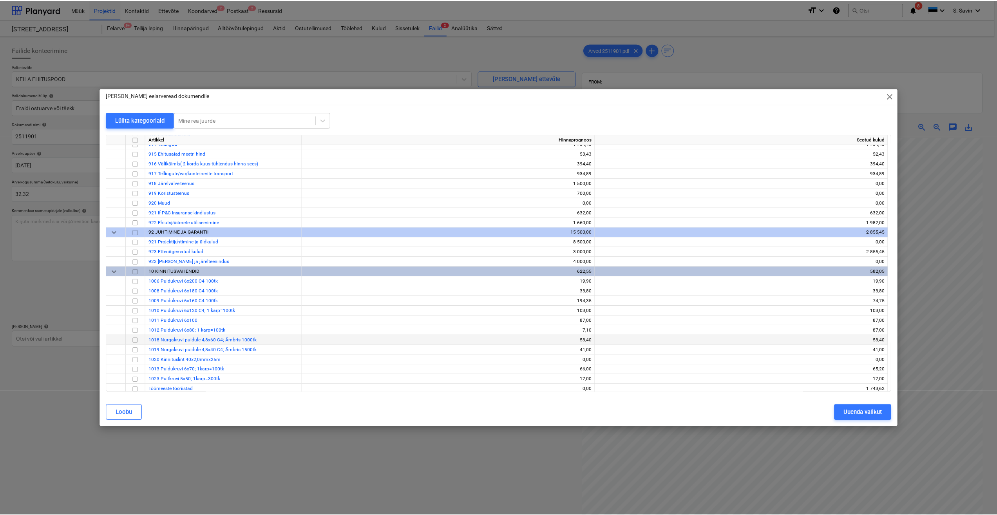
scroll to position [4964, 0]
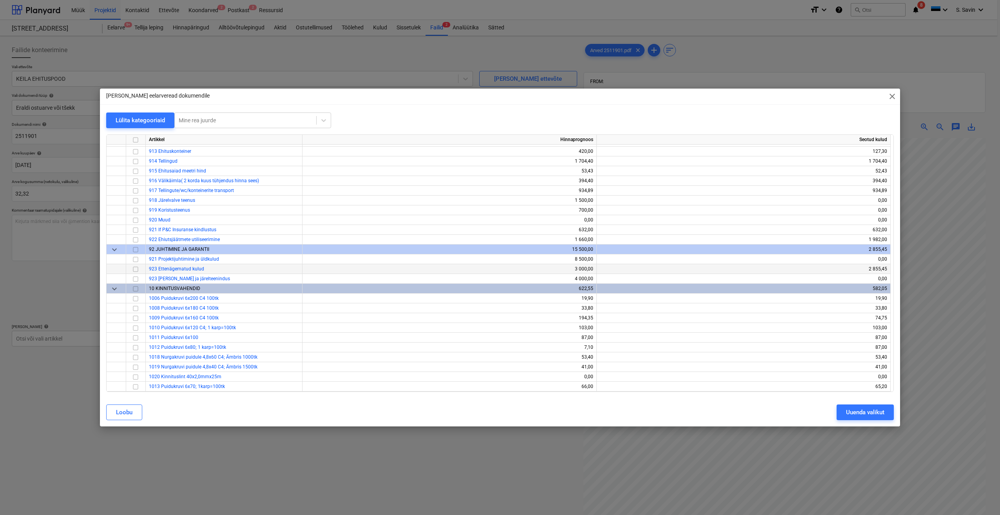
click at [134, 270] on input "checkbox" at bounding box center [135, 268] width 9 height 9
click at [860, 415] on div "Uuenda valikut" at bounding box center [865, 412] width 38 height 10
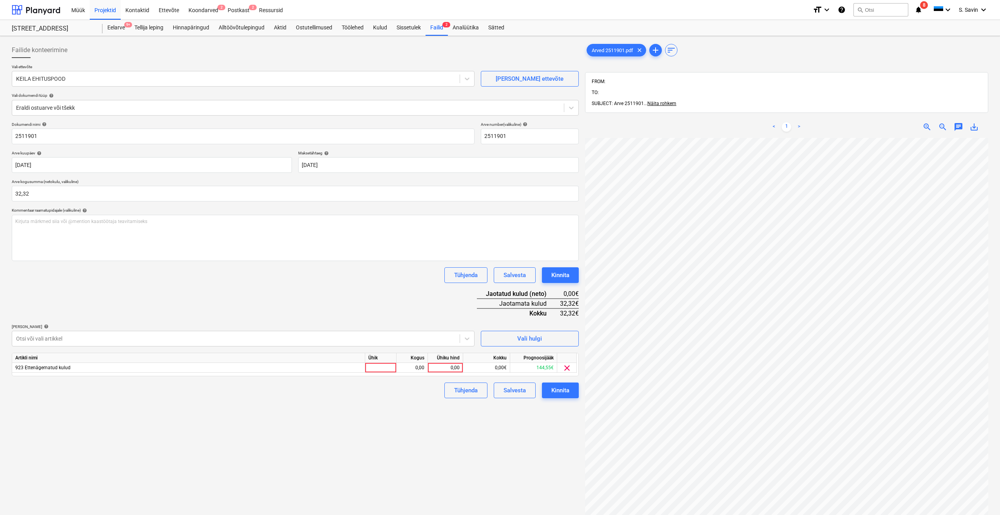
scroll to position [91, 9]
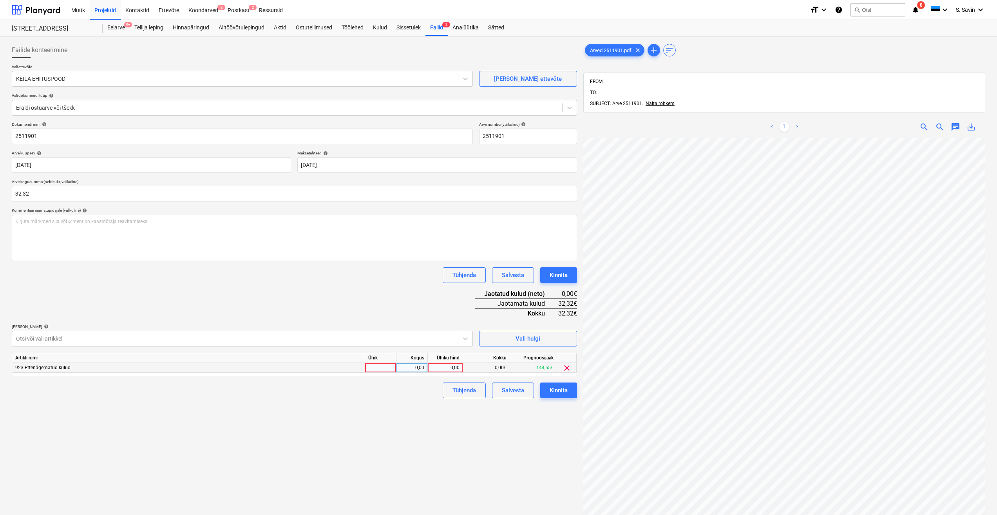
click at [371, 369] on div at bounding box center [380, 368] width 31 height 10
type input "kmpl."
click at [404, 366] on div "0,00" at bounding box center [412, 368] width 25 height 10
type input "1"
click at [450, 369] on div "0,00" at bounding box center [445, 368] width 29 height 10
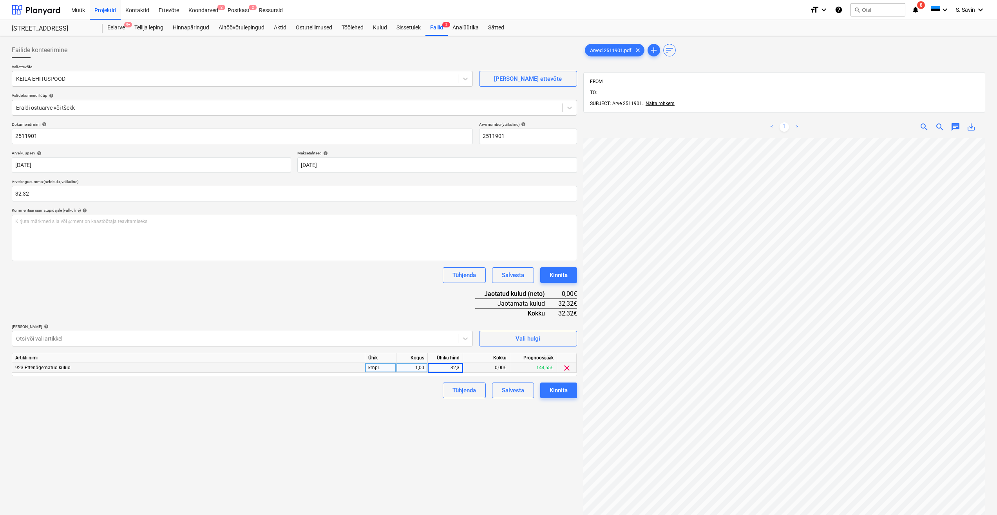
type input "32,32"
click at [433, 427] on div "Failide konteerimine Vali ettevõte [PERSON_NAME] EHITUSPOOD [PERSON_NAME] uus e…" at bounding box center [295, 336] width 572 height 595
click at [550, 394] on div "Kinnita" at bounding box center [559, 390] width 18 height 10
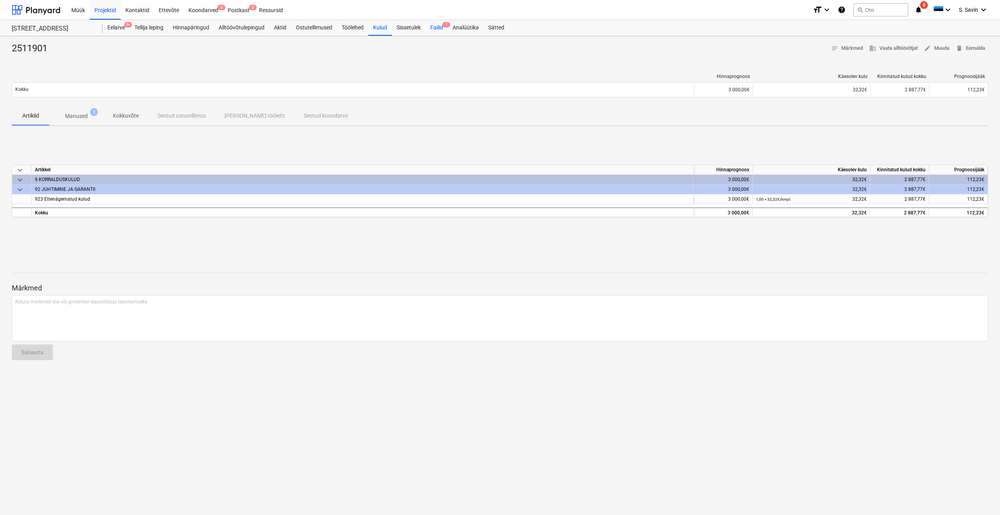
click at [438, 30] on div "Failid 1" at bounding box center [437, 28] width 22 height 16
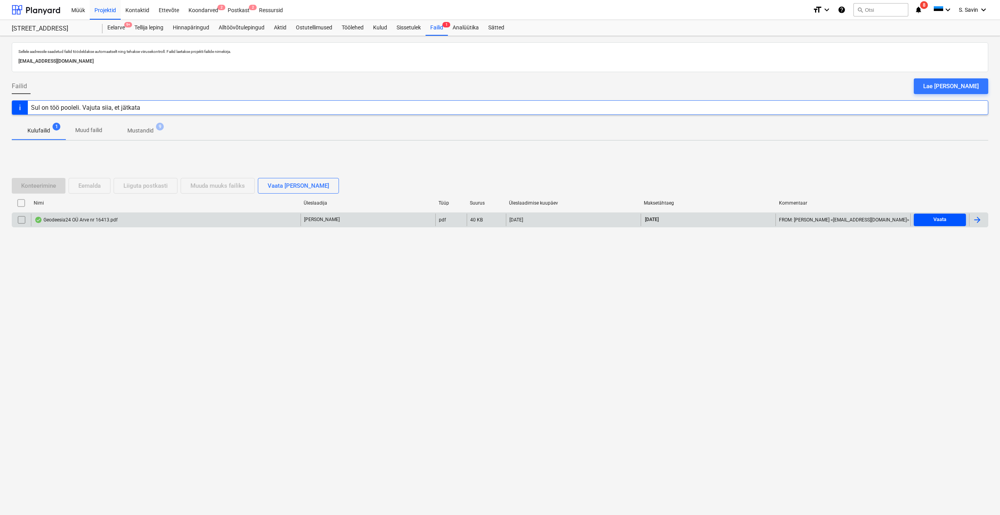
click at [931, 225] on button "Vaata" at bounding box center [940, 220] width 52 height 13
click at [979, 223] on div at bounding box center [976, 219] width 9 height 9
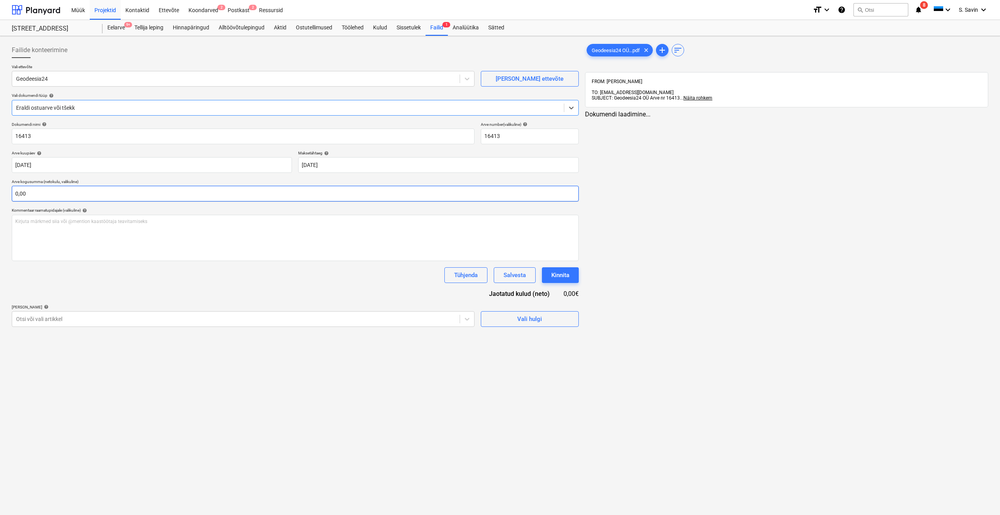
type input "16413"
type input "[DATE]"
click at [151, 198] on input "text" at bounding box center [295, 194] width 567 height 16
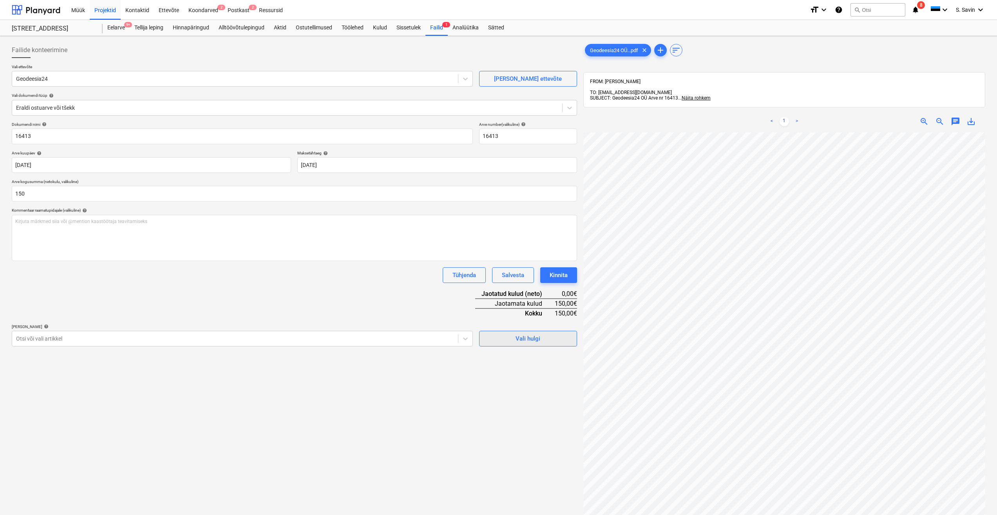
type input "150,00"
click at [520, 340] on div "Vali hulgi" at bounding box center [528, 338] width 25 height 10
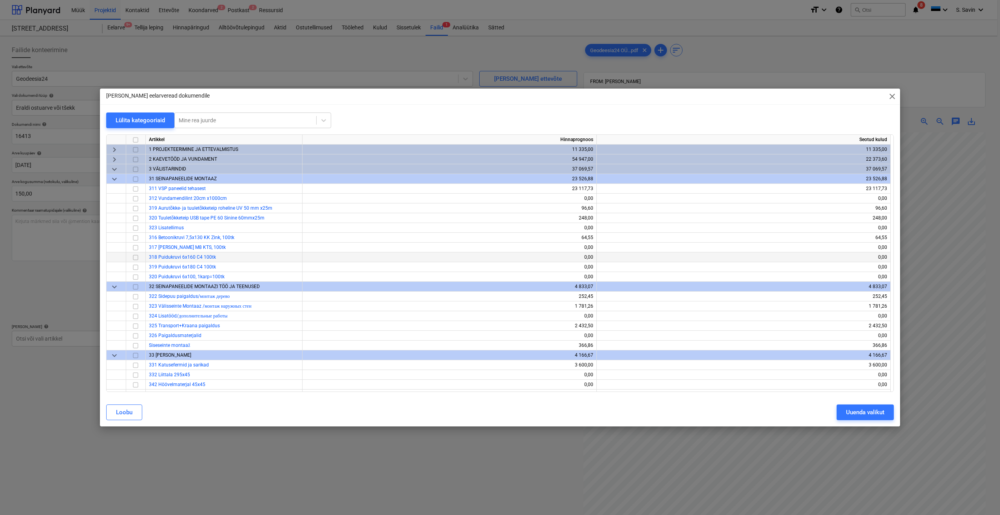
click at [312, 254] on div "0,00" at bounding box center [450, 257] width 288 height 10
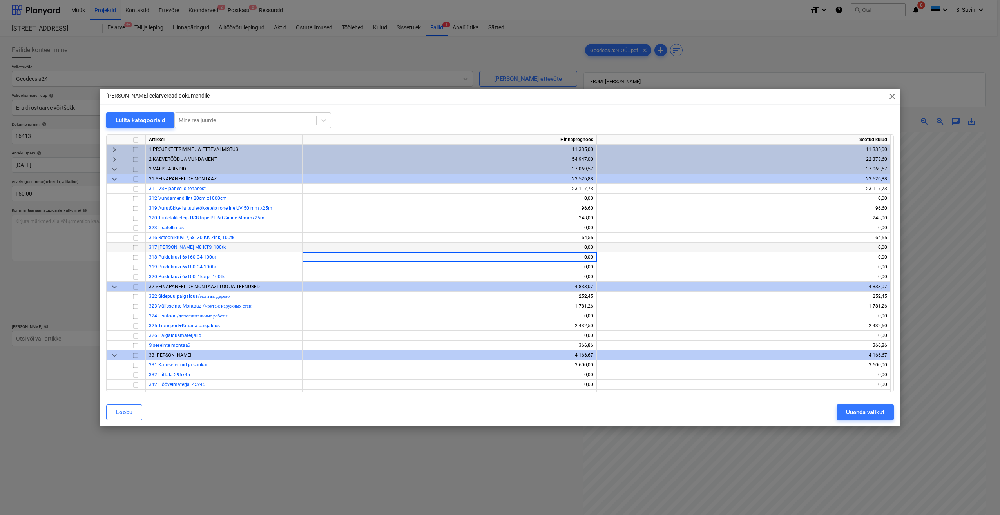
click at [311, 247] on div "0,00" at bounding box center [450, 248] width 288 height 10
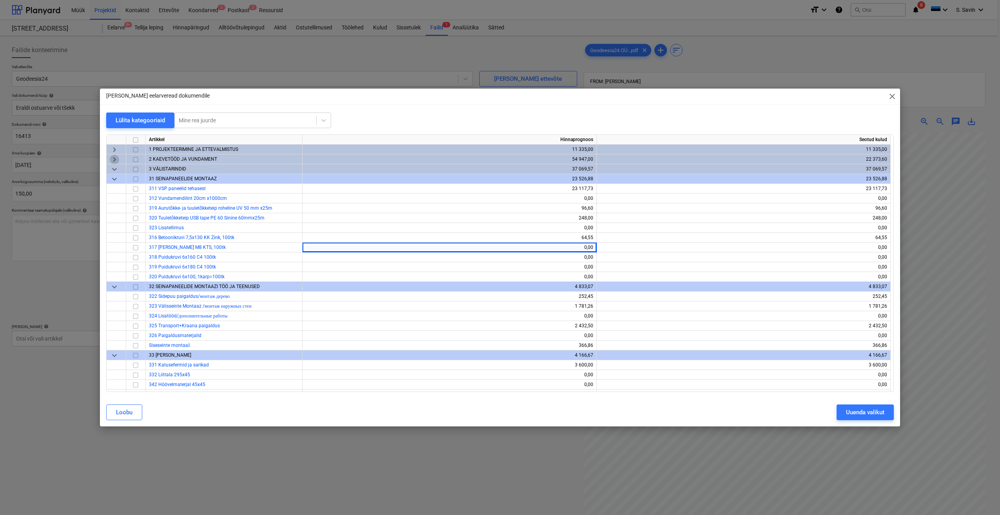
click at [119, 160] on span "keyboard_arrow_right" at bounding box center [114, 159] width 9 height 9
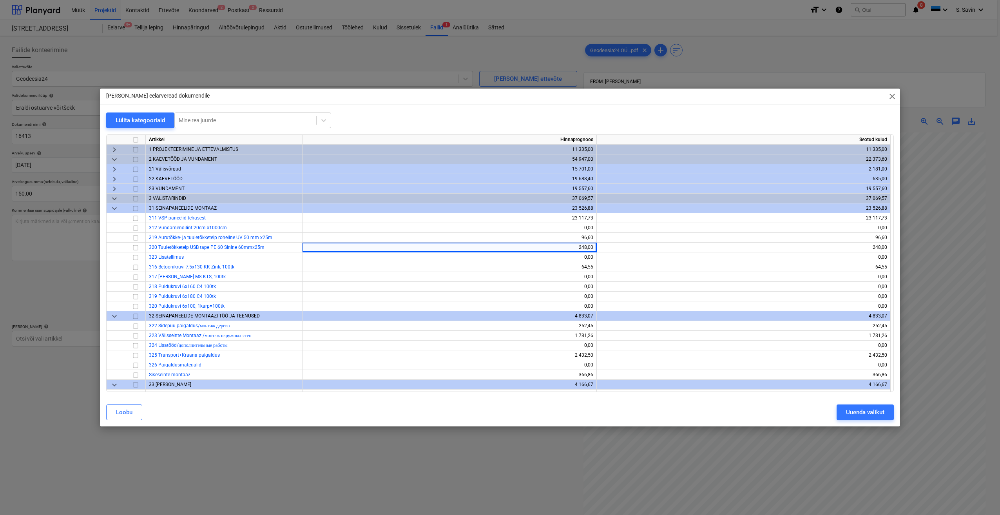
click at [112, 179] on span "keyboard_arrow_right" at bounding box center [114, 178] width 9 height 9
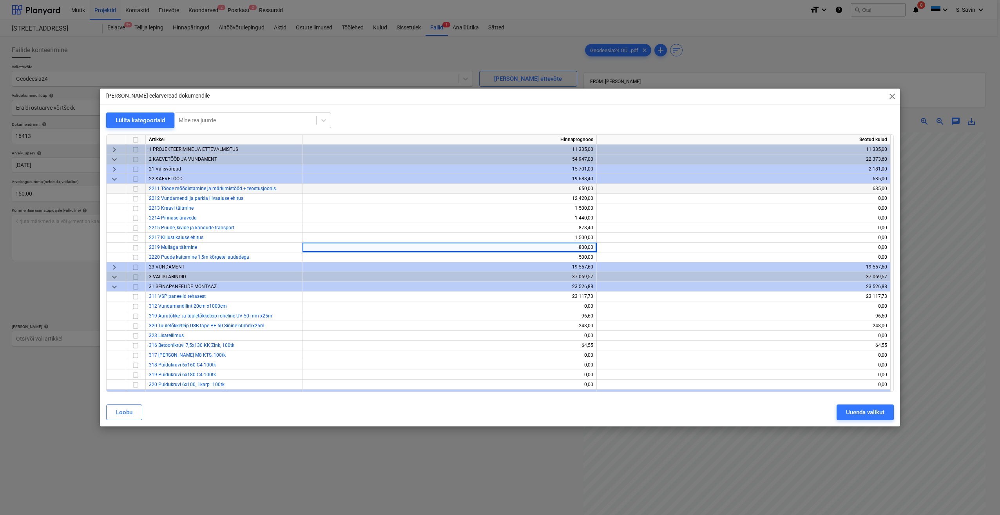
click at [135, 192] on input "checkbox" at bounding box center [135, 188] width 9 height 9
click at [882, 406] on button "Uuenda valikut" at bounding box center [865, 412] width 57 height 16
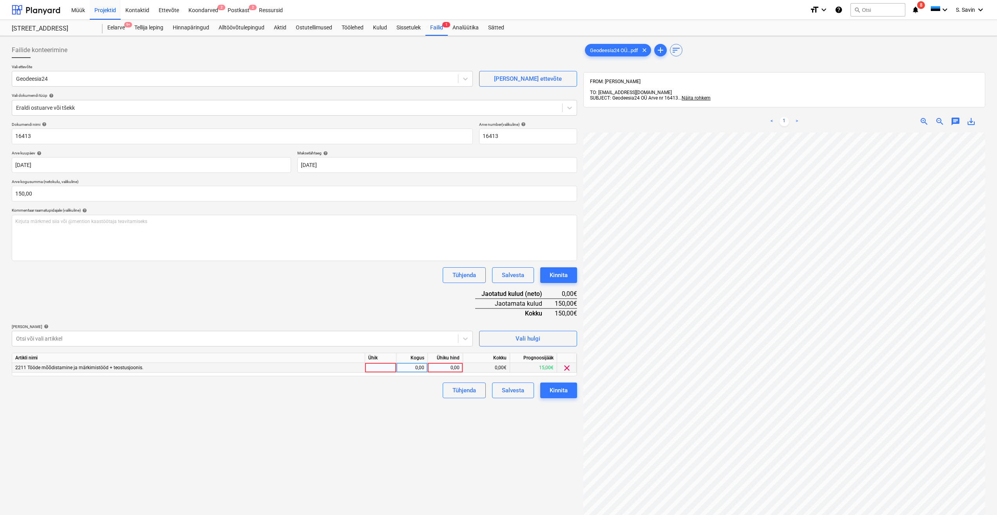
click at [387, 366] on div at bounding box center [380, 368] width 31 height 10
type input "kmpl."
click at [423, 369] on div "0,00" at bounding box center [412, 368] width 25 height 10
type input "1"
click at [448, 368] on div "0,00" at bounding box center [445, 368] width 29 height 10
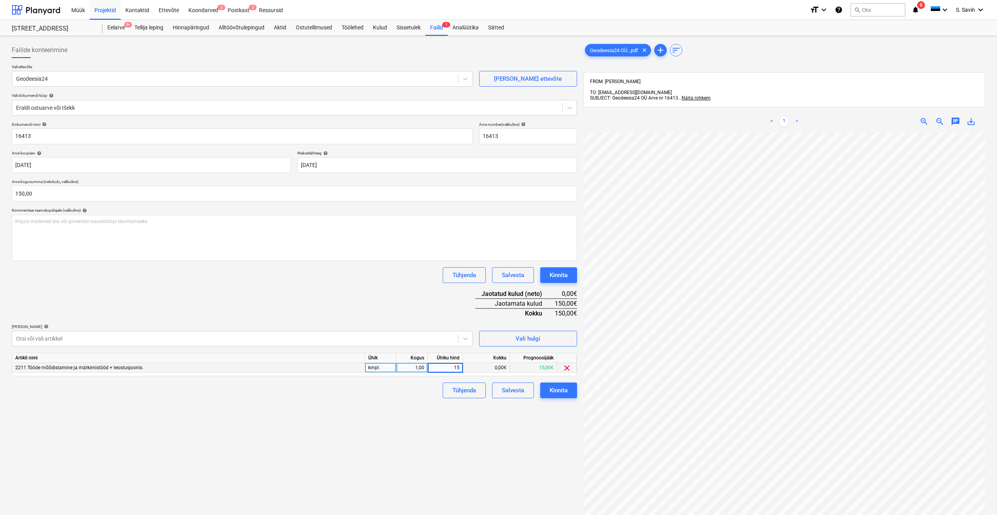
type input "150"
click at [503, 450] on div "Failide konteerimine Vali ettevõte Geodeesia24 [PERSON_NAME] uus ettevõte Vali …" at bounding box center [295, 333] width 572 height 589
click at [558, 392] on div "Kinnita" at bounding box center [559, 390] width 18 height 10
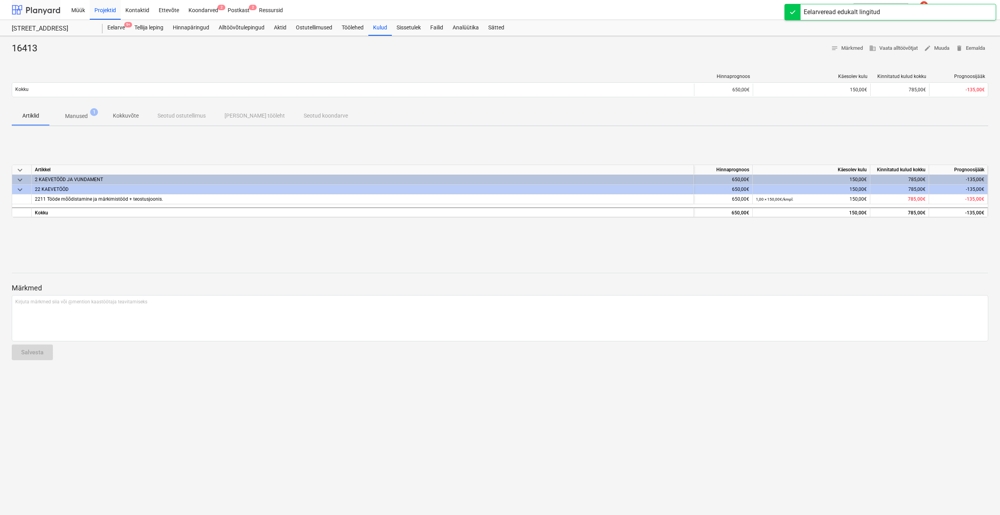
click at [47, 9] on div at bounding box center [36, 10] width 49 height 20
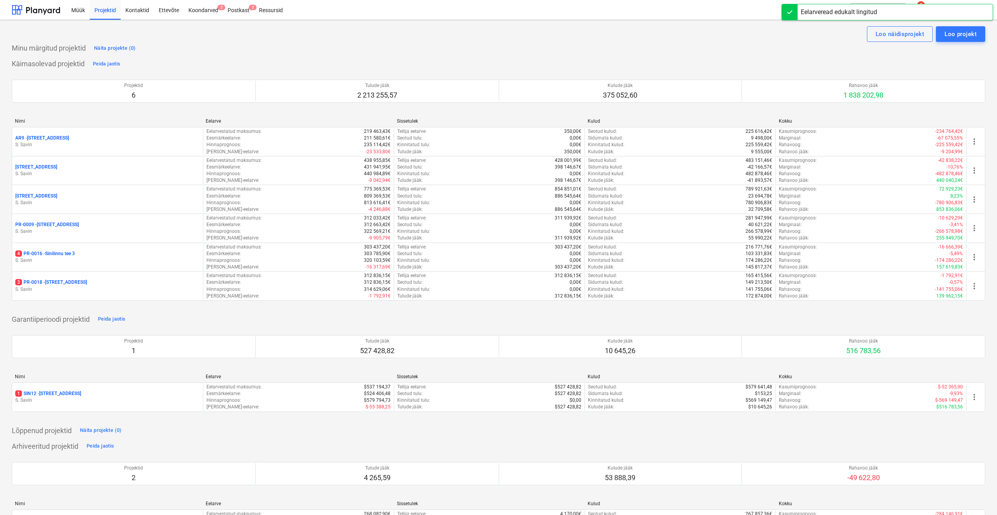
click at [78, 254] on div "4 PR-0016 - Sinilinnu tee 3" at bounding box center [107, 253] width 185 height 7
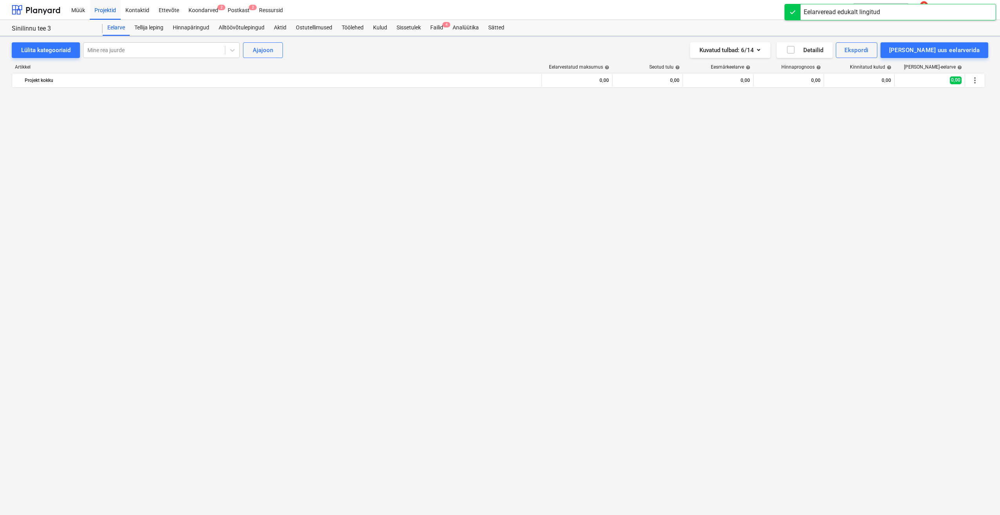
scroll to position [2486, 0]
click at [442, 29] on div "Failid 4" at bounding box center [437, 28] width 22 height 16
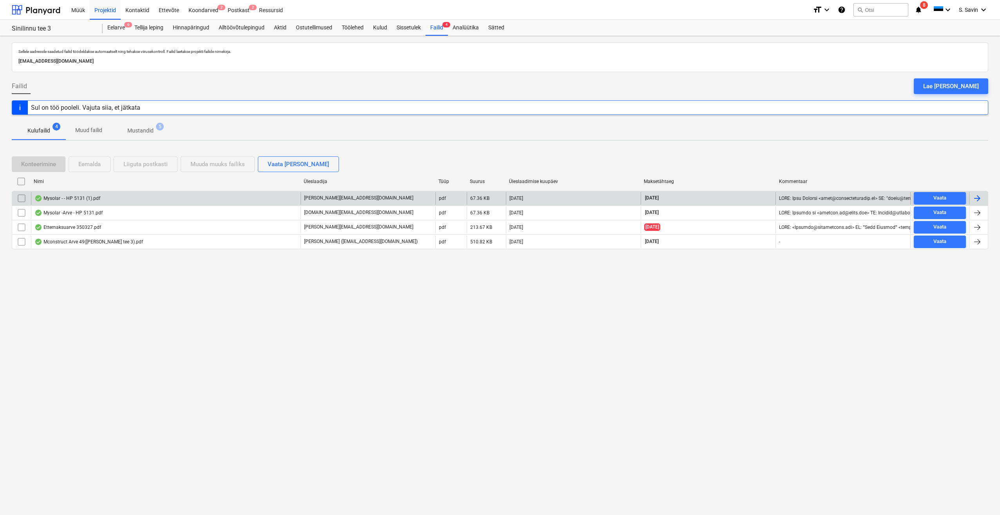
click at [974, 195] on div at bounding box center [976, 198] width 9 height 9
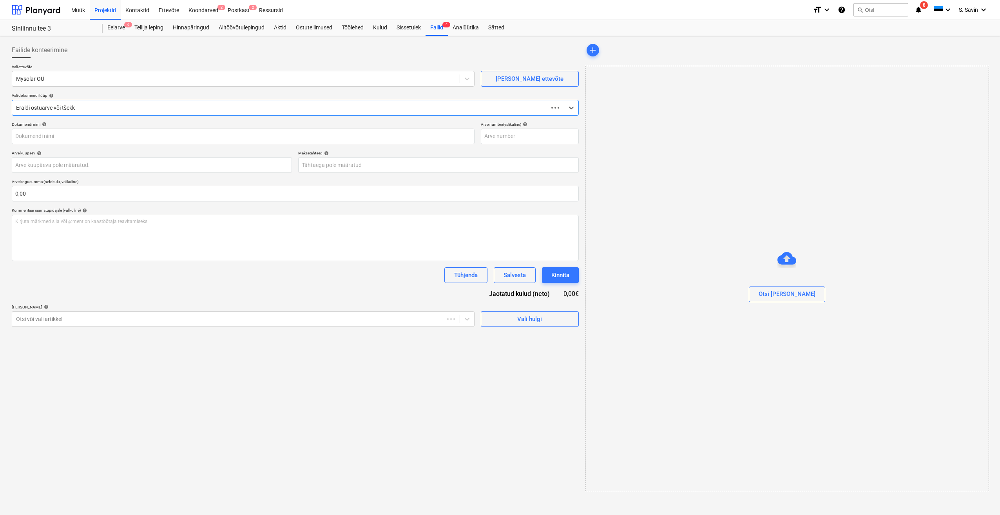
type input "5131_0525.1"
type input "[DATE]"
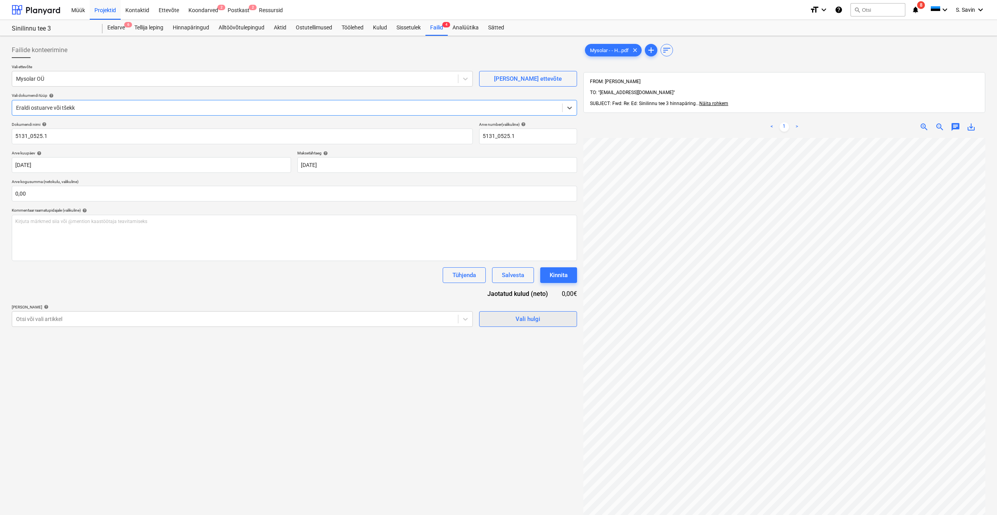
click at [514, 323] on span "Vali hulgi" at bounding box center [528, 319] width 78 height 10
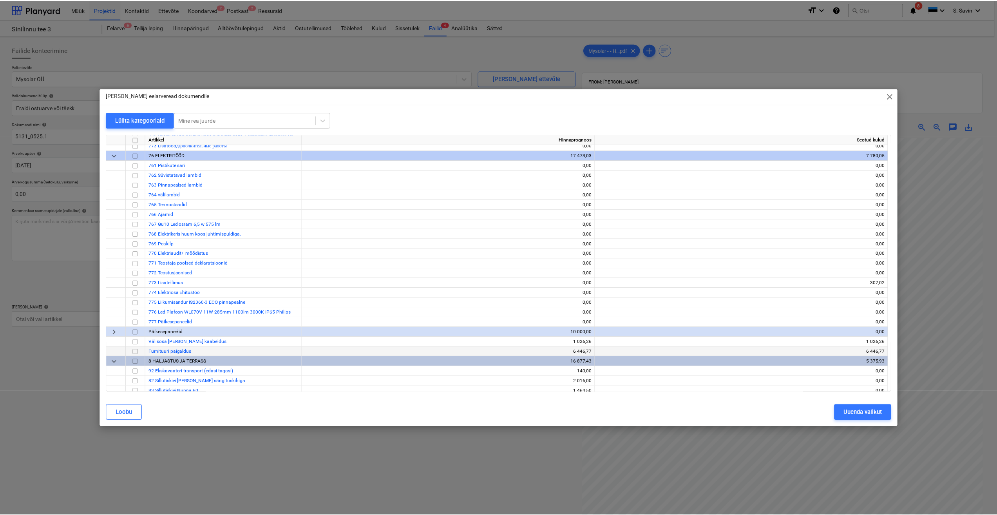
scroll to position [5395, 0]
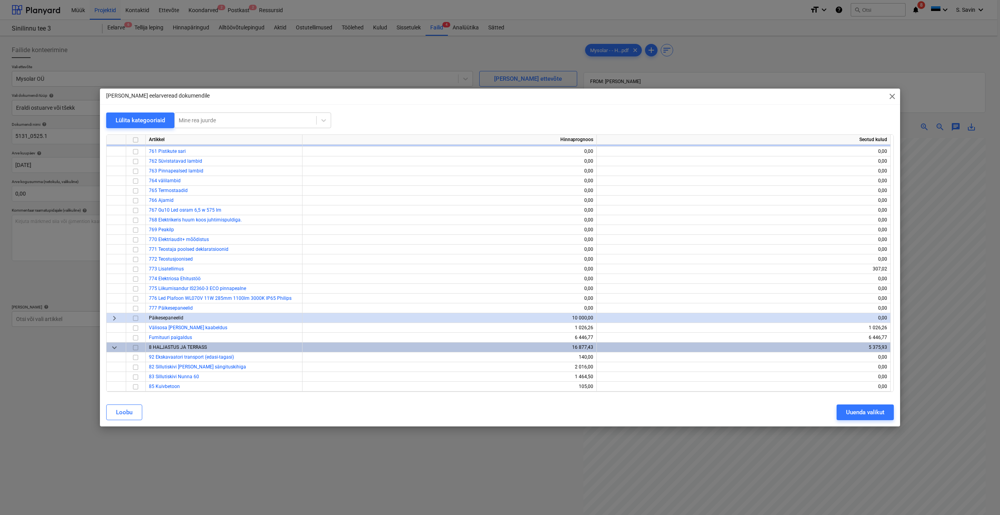
click at [117, 320] on span "keyboard_arrow_right" at bounding box center [114, 317] width 9 height 9
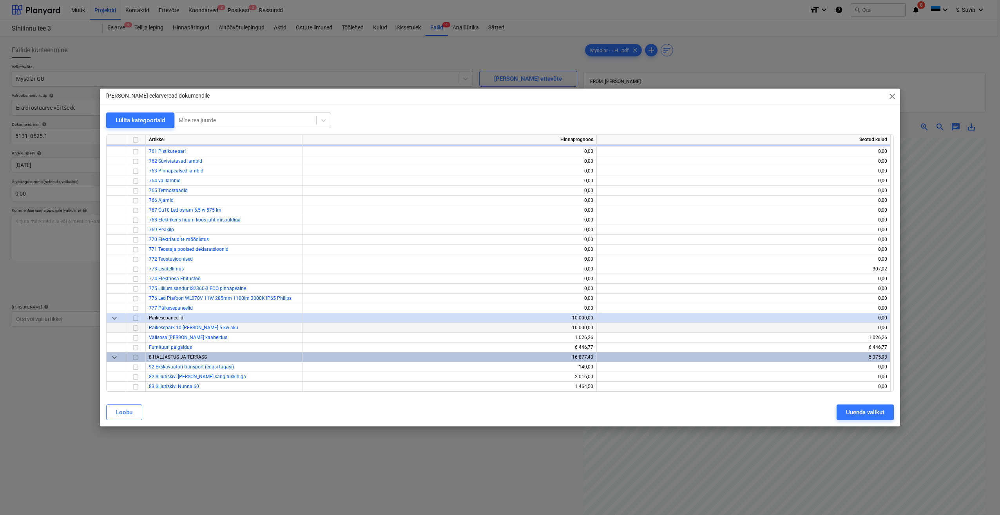
click at [140, 328] on input "checkbox" at bounding box center [135, 327] width 9 height 9
click at [869, 413] on div "Uuenda valikut" at bounding box center [865, 412] width 38 height 10
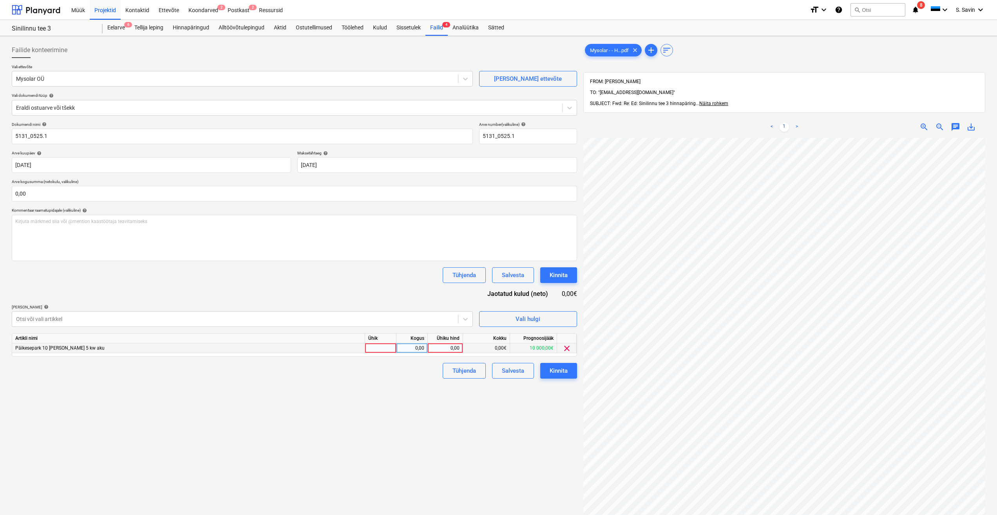
click at [372, 348] on div at bounding box center [380, 348] width 31 height 10
type input "kmpl."
click at [408, 351] on div "0,00" at bounding box center [412, 348] width 25 height 10
type input "1"
click at [454, 345] on div "0,00" at bounding box center [445, 348] width 29 height 10
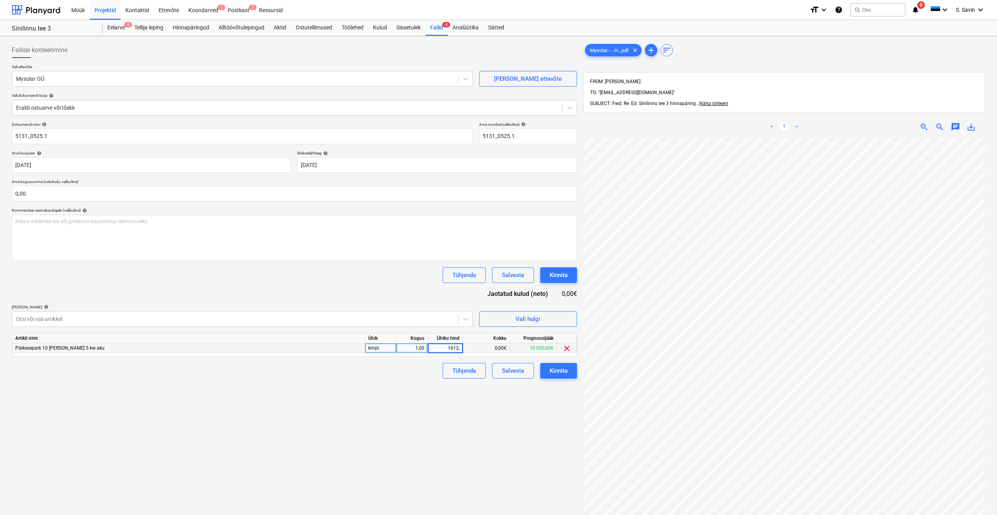
type input "1612,9"
click at [417, 396] on div "Failide konteerimine Vali ettevõte Mysolar OÜ [PERSON_NAME] uus ettevõte Vali d…" at bounding box center [295, 336] width 572 height 595
click at [569, 373] on button "Kinnita" at bounding box center [558, 371] width 37 height 16
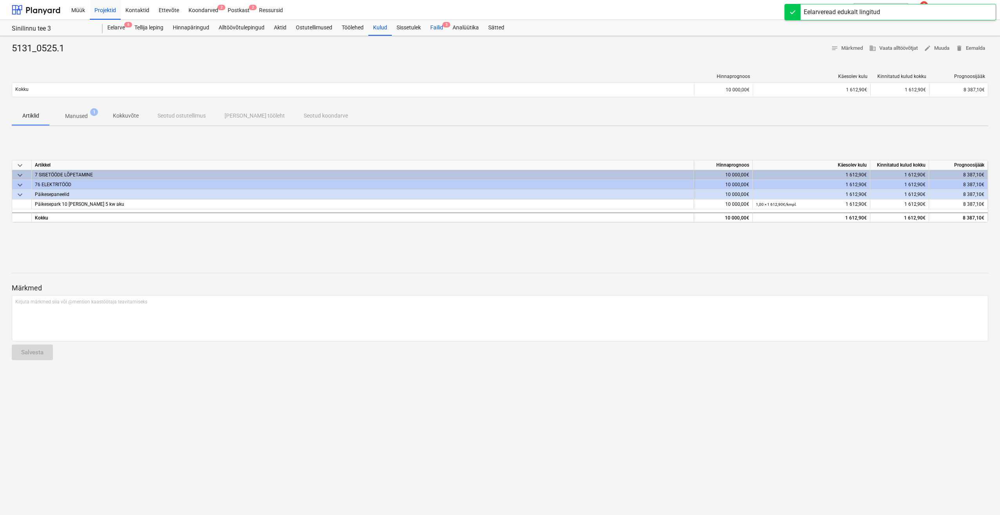
click at [437, 25] on div "Failid 3" at bounding box center [437, 28] width 22 height 16
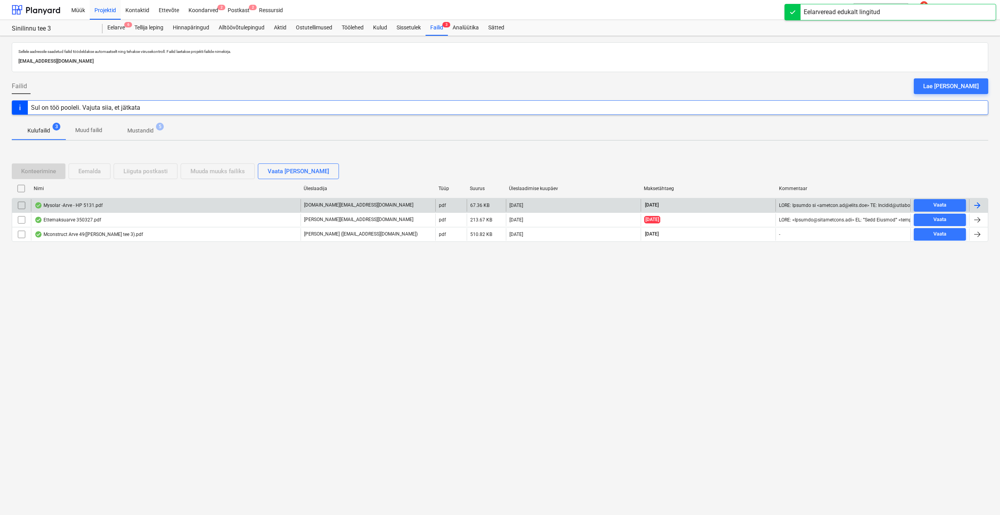
click at [977, 201] on div at bounding box center [976, 205] width 9 height 9
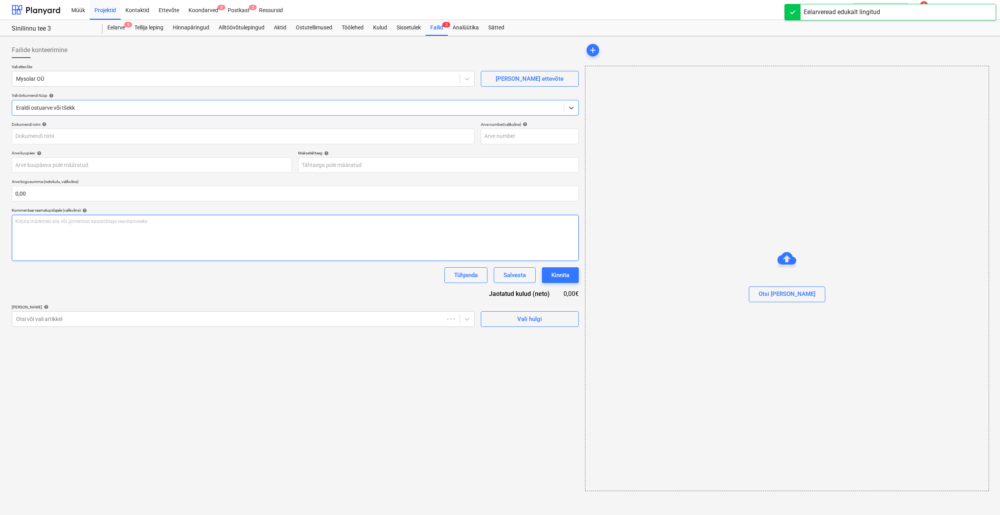
type input "5131_0525.1"
type input "[DATE]"
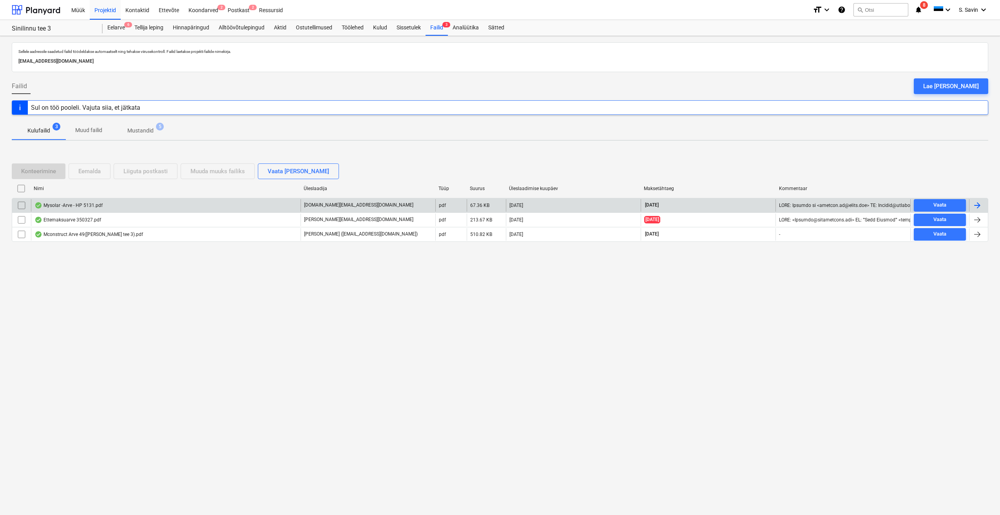
click at [25, 204] on input "checkbox" at bounding box center [21, 205] width 13 height 13
click at [141, 175] on div "Liiguta postkasti" at bounding box center [145, 171] width 44 height 10
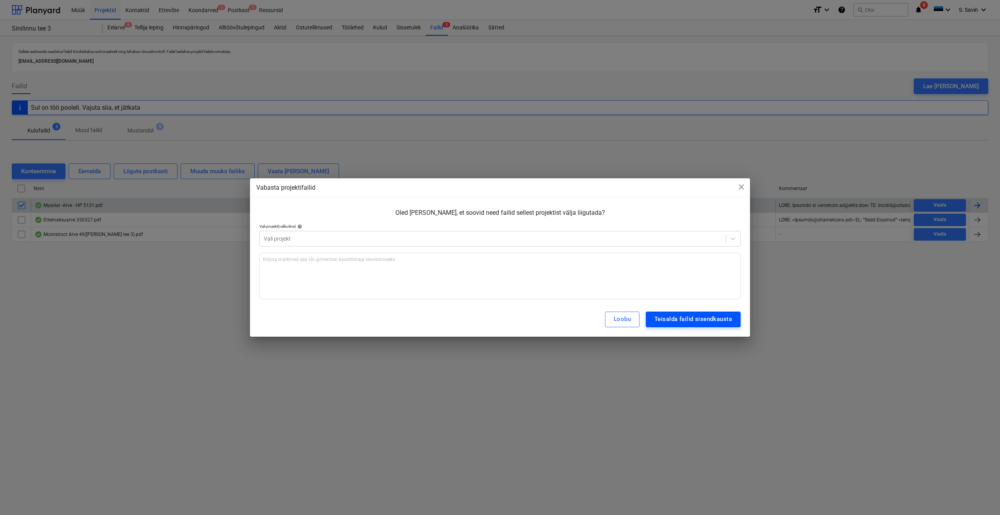
click at [680, 326] on button "Teisalda failid sisendkausta" at bounding box center [693, 319] width 95 height 16
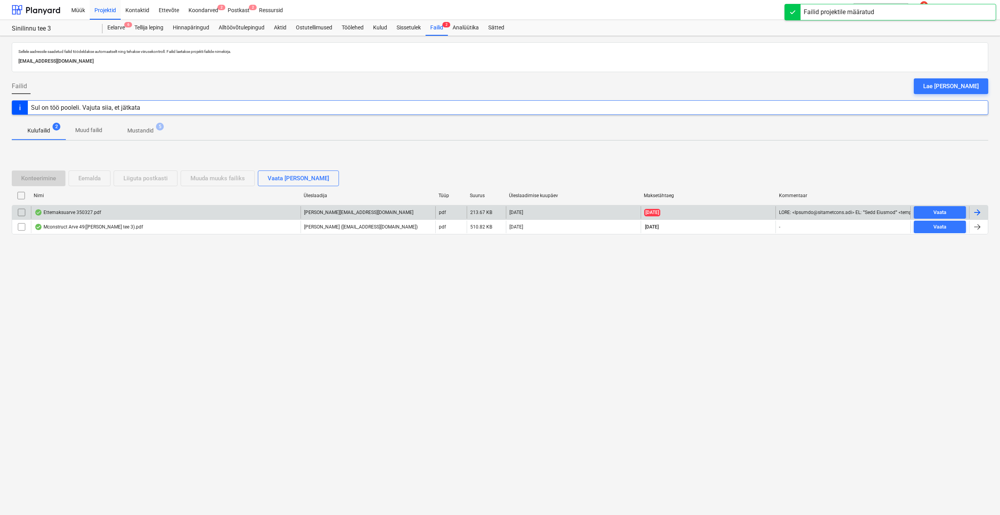
click at [982, 214] on div at bounding box center [976, 212] width 9 height 9
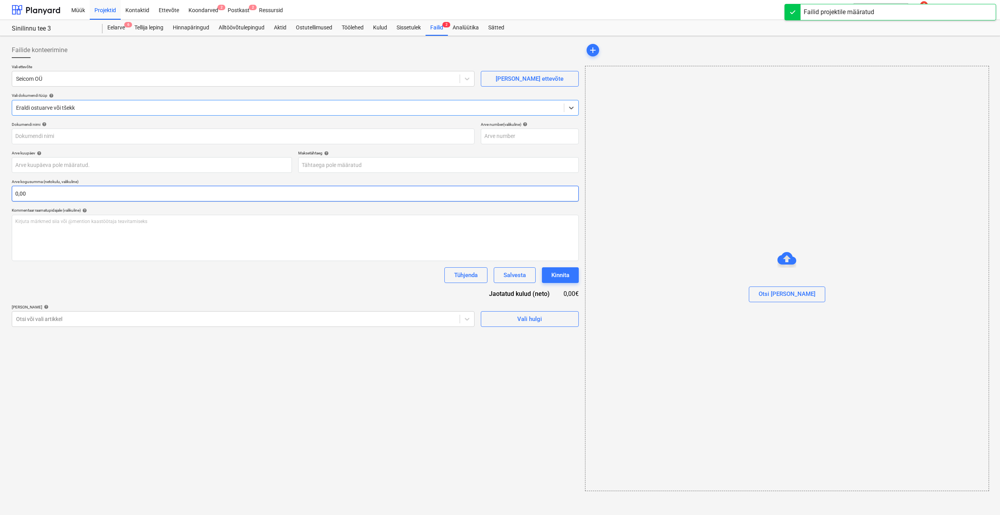
type input "350327"
type input "[DATE]"
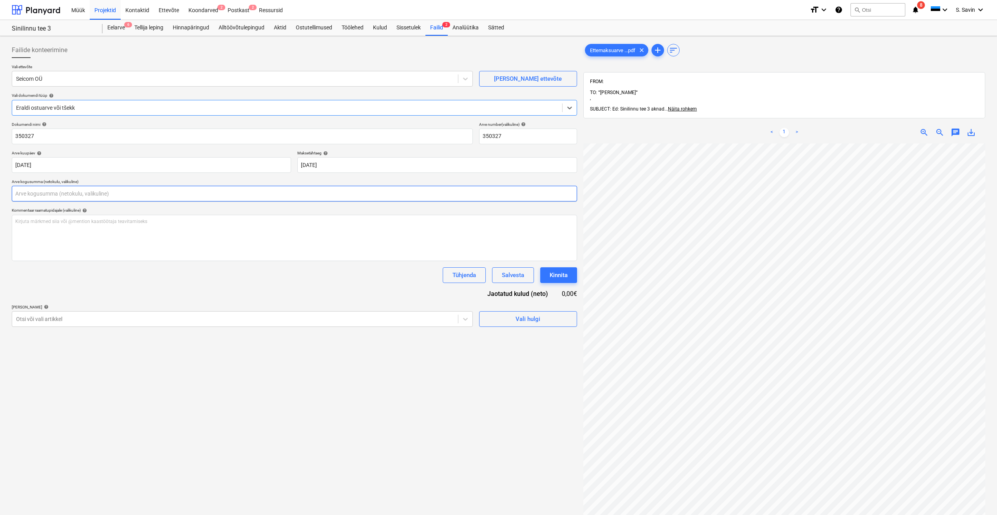
click at [27, 190] on input "text" at bounding box center [294, 194] width 565 height 16
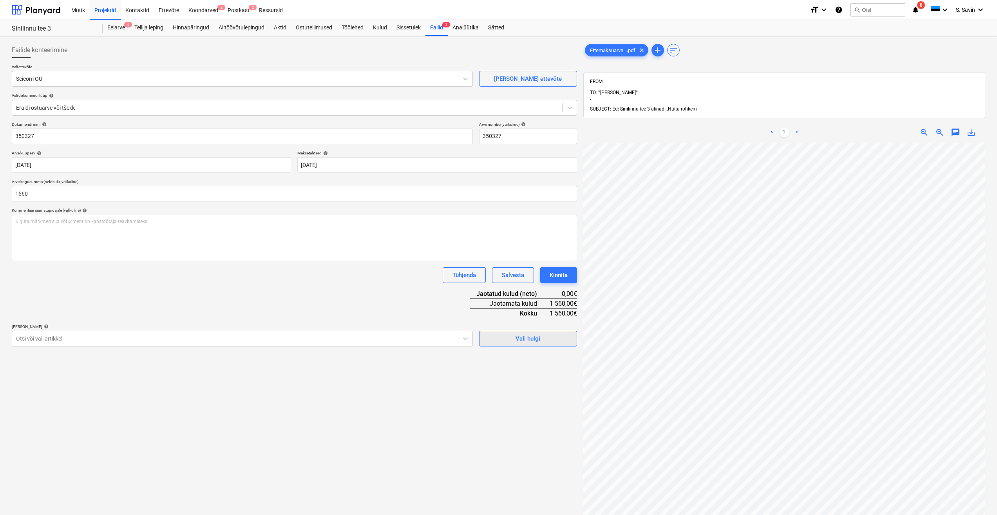
type input "1 560,00"
click at [493, 332] on button "Vali hulgi" at bounding box center [528, 339] width 98 height 16
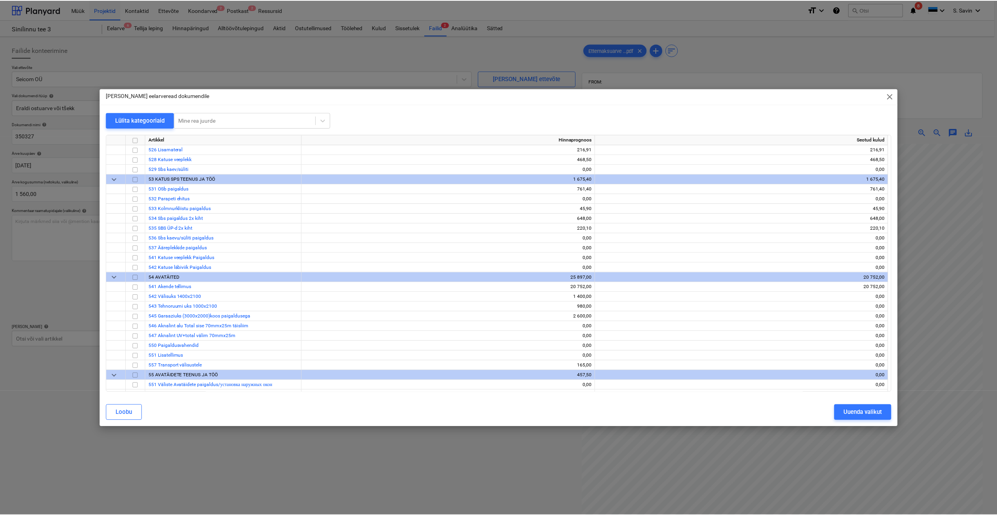
scroll to position [2821, 0]
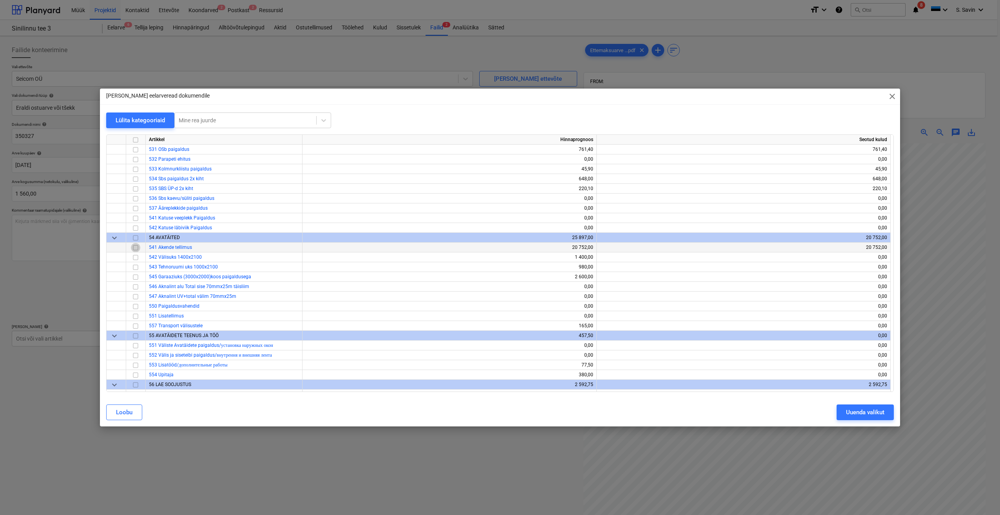
click at [134, 250] on input "checkbox" at bounding box center [135, 247] width 9 height 9
click at [860, 408] on div "Uuenda valikut" at bounding box center [865, 412] width 38 height 10
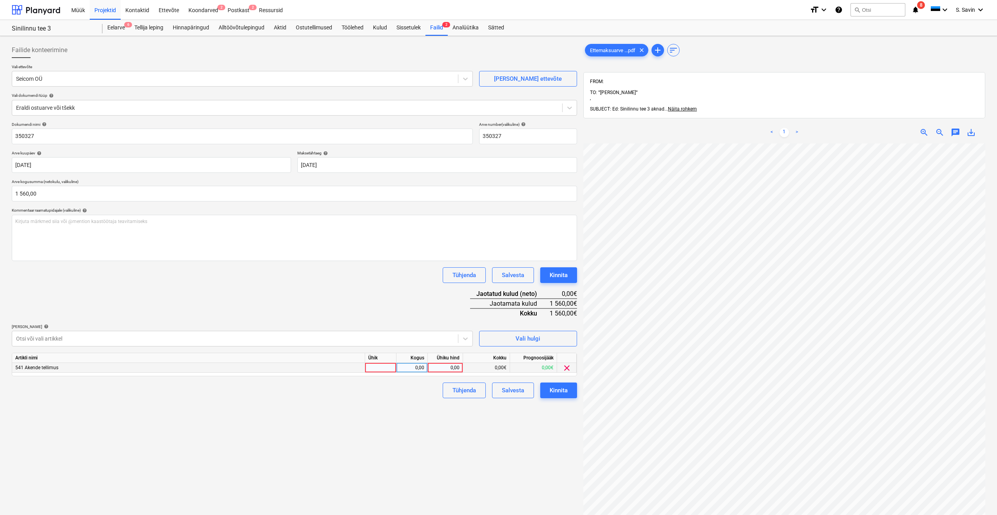
click at [379, 368] on div at bounding box center [380, 368] width 31 height 10
type input "kmpl."
click at [416, 373] on div "Artikli nimi Ühik Kogus Ühiku hind Kokku Prognoosijääk 541 Akende tellimus kmpl…" at bounding box center [294, 365] width 565 height 24
click at [417, 368] on div "0,00" at bounding box center [412, 368] width 25 height 10
type input "1"
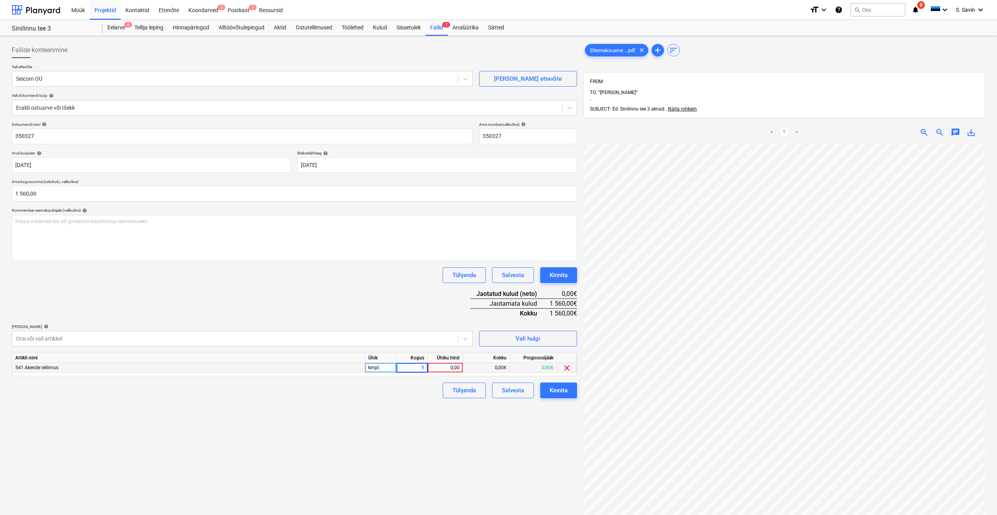
click at [445, 369] on div "0,00" at bounding box center [445, 368] width 29 height 10
type input "1560"
click at [408, 406] on div "Failide konteerimine Vali ettevõte Seicom OÜ [PERSON_NAME] uus ettevõte Vali do…" at bounding box center [295, 339] width 572 height 600
click at [551, 391] on div "Kinnita" at bounding box center [559, 390] width 18 height 10
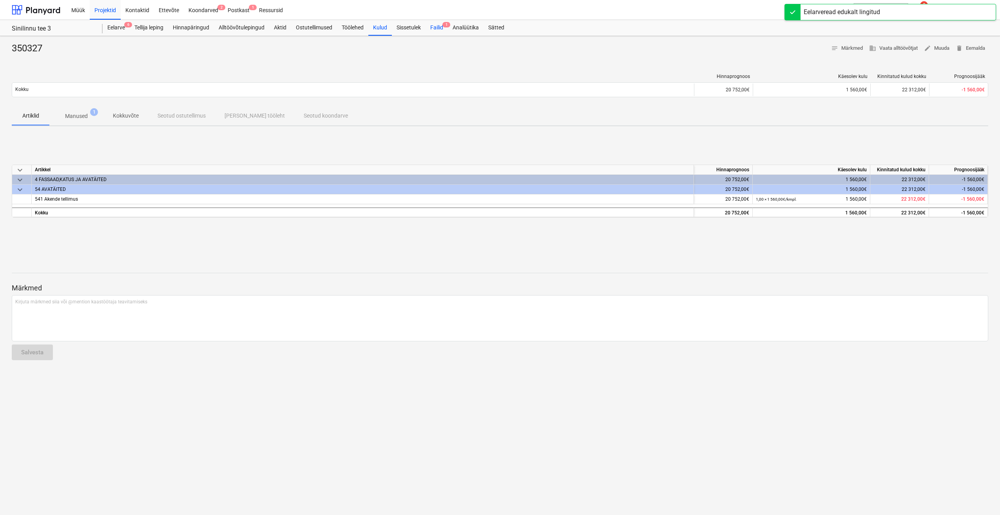
click at [440, 29] on div "Failid 1" at bounding box center [437, 28] width 22 height 16
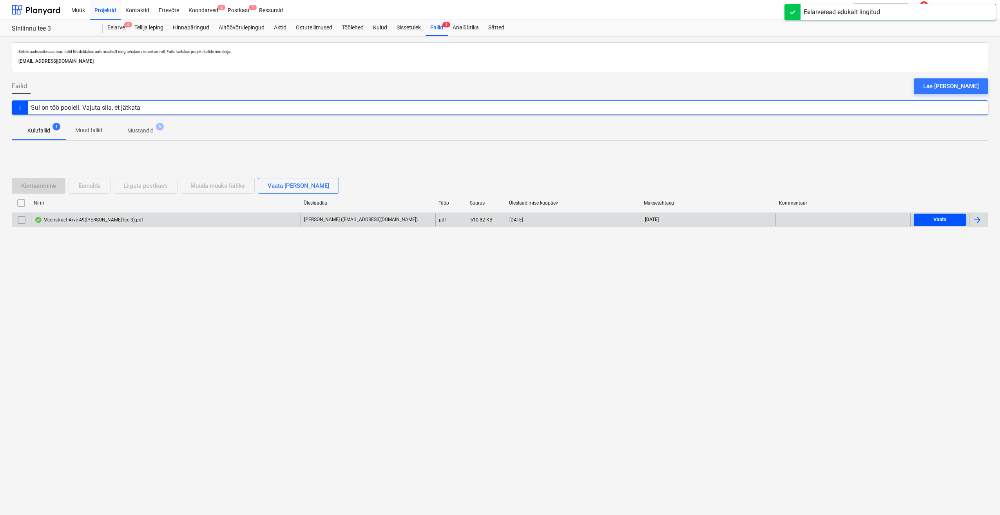
click at [939, 224] on div "Vaata" at bounding box center [939, 219] width 13 height 9
click at [983, 217] on div at bounding box center [978, 220] width 19 height 13
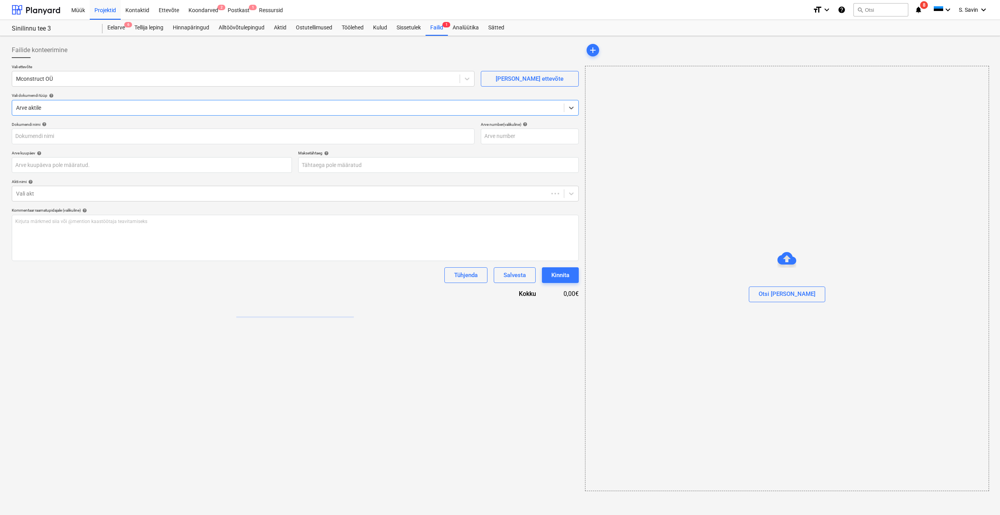
type input "Mconstruct Arve 49([PERSON_NAME] tee 3).pdf"
type input "[DATE]"
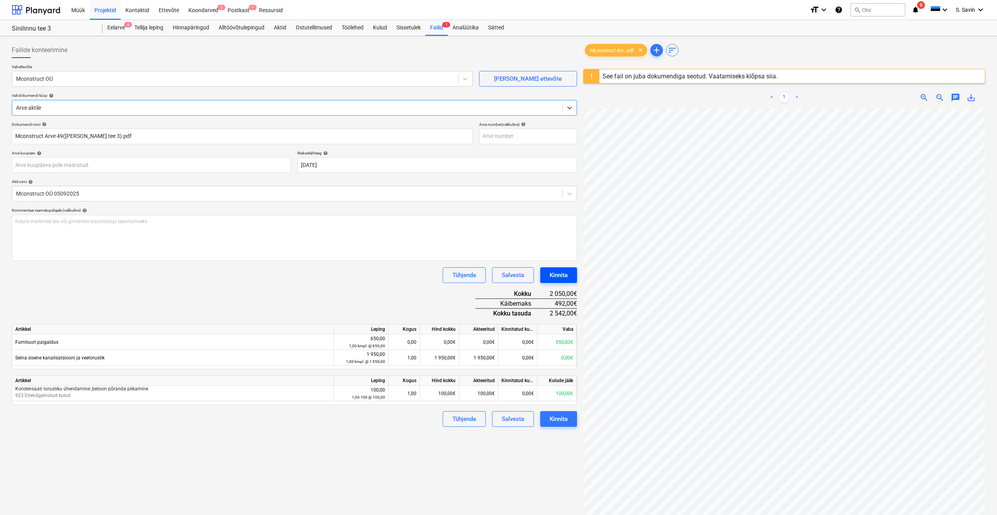
click at [556, 279] on div "Kinnita" at bounding box center [559, 275] width 18 height 10
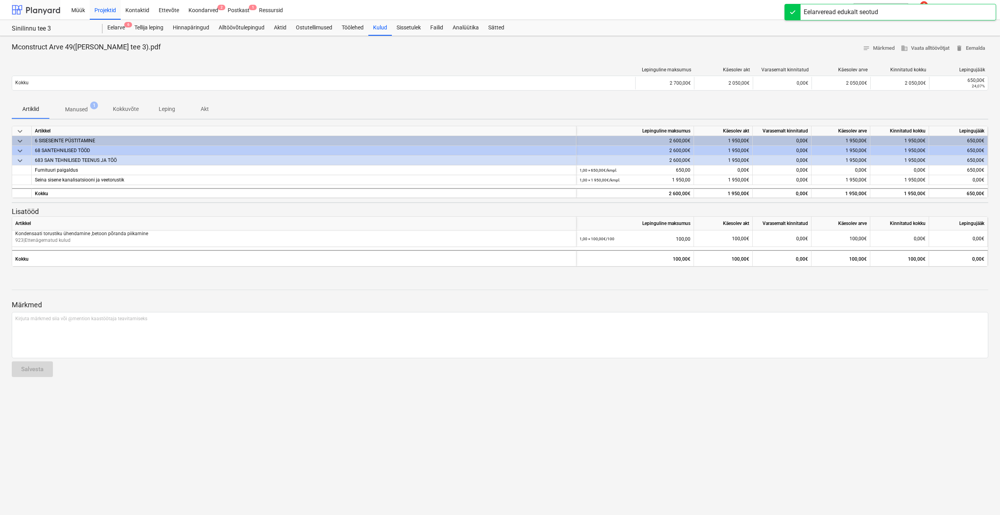
click at [40, 10] on div at bounding box center [36, 10] width 49 height 20
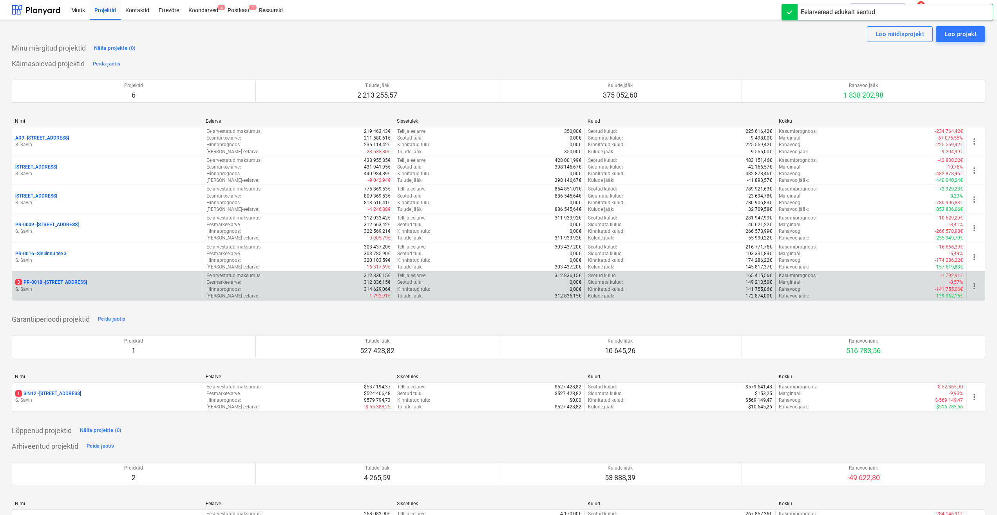
click at [100, 279] on div "3 PR-0018 - Matso tee 9" at bounding box center [107, 282] width 185 height 7
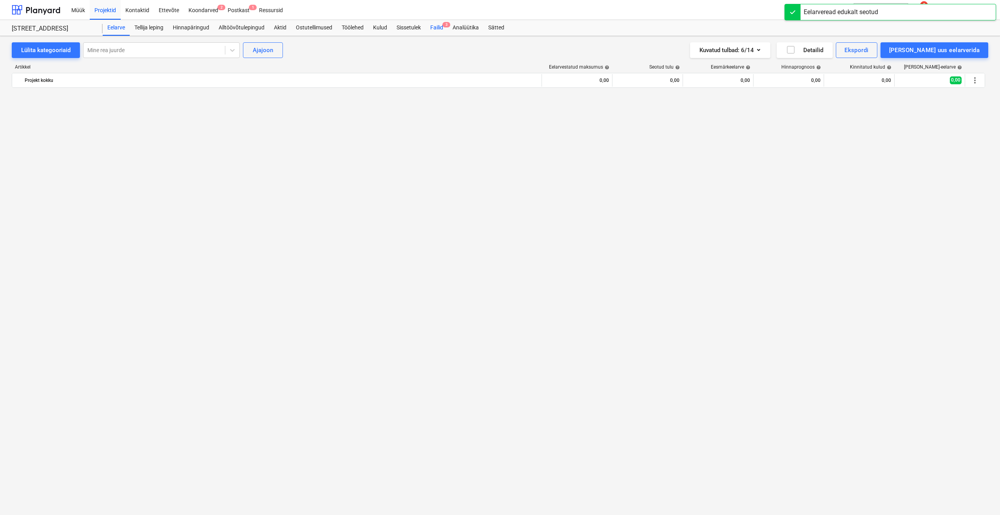
click at [439, 27] on div "Failid 3" at bounding box center [437, 28] width 22 height 16
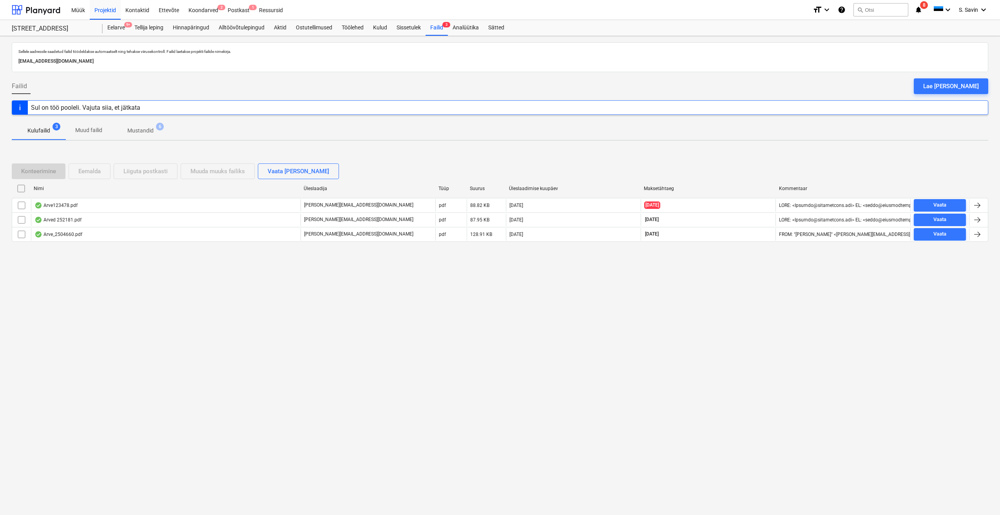
click at [989, 203] on div "Sellele aadressile saadetud failid töödeldakse automaatselt ning tehakse viirus…" at bounding box center [500, 275] width 1000 height 479
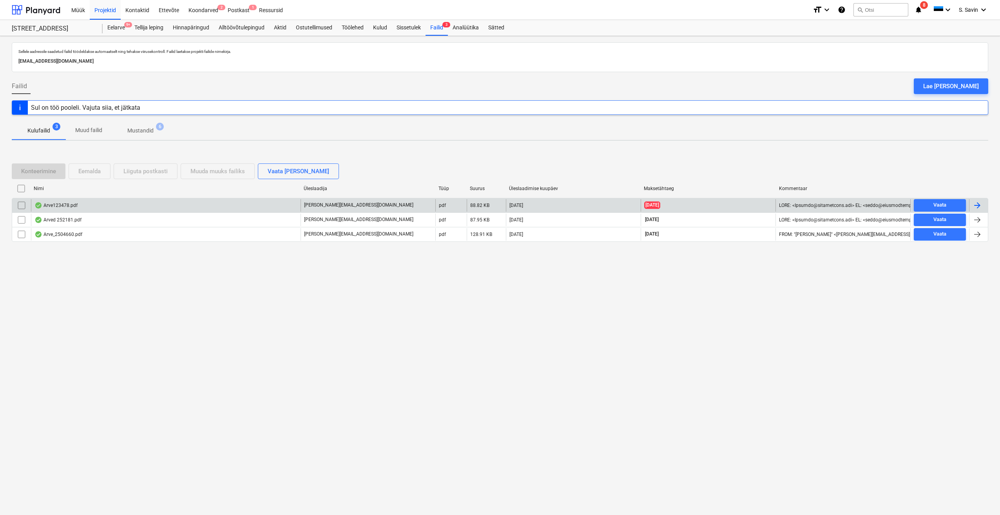
click at [981, 203] on div at bounding box center [976, 205] width 9 height 9
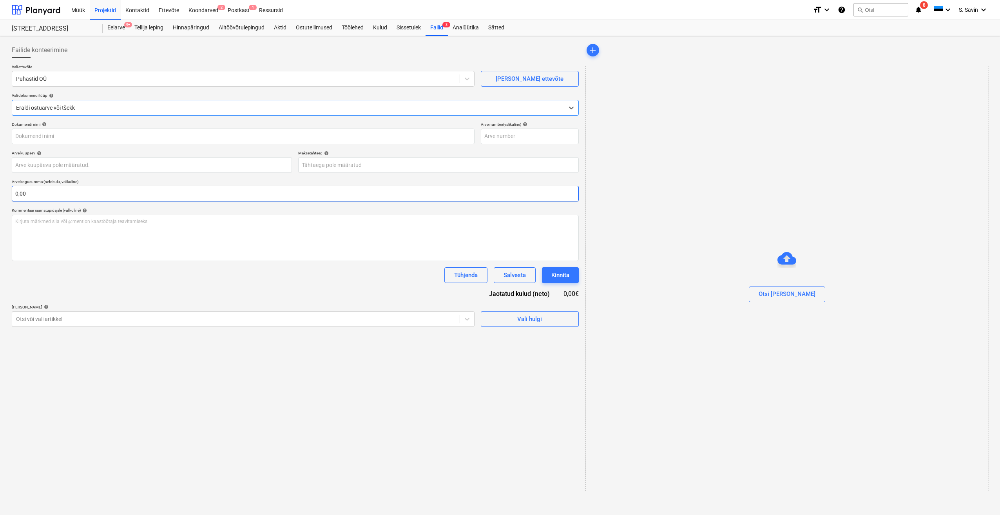
type input "123478"
type input "[DATE]"
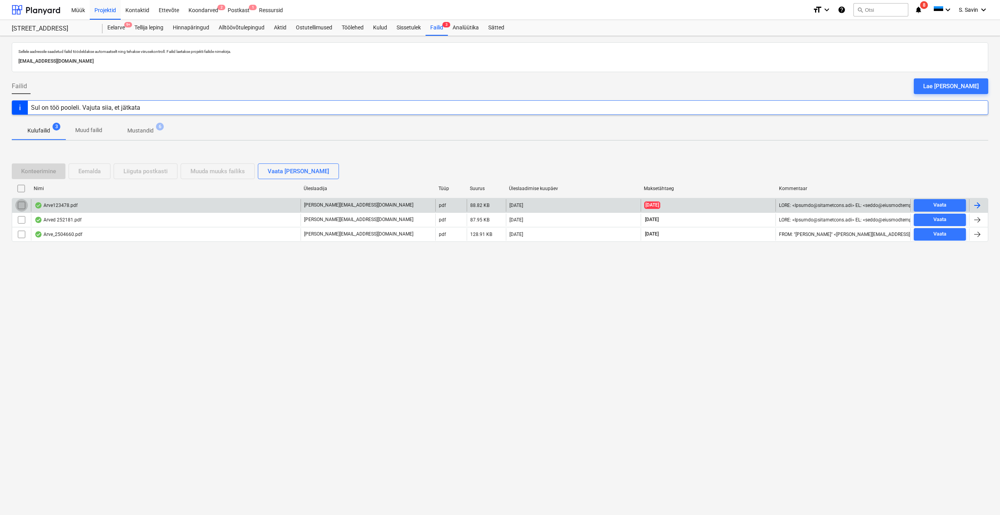
click at [22, 204] on input "checkbox" at bounding box center [21, 205] width 13 height 13
click at [152, 171] on div "Liiguta postkasti" at bounding box center [145, 171] width 44 height 10
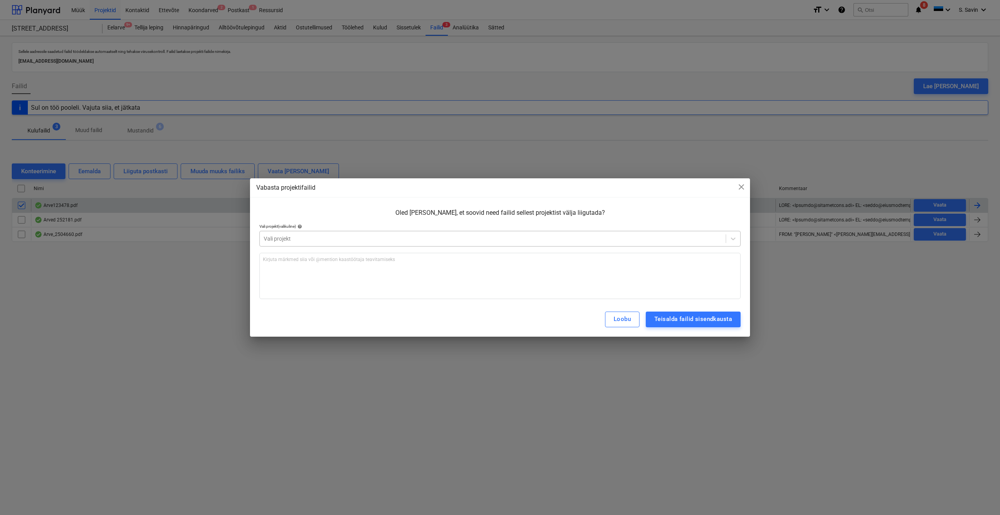
click at [328, 234] on div "Vali projekt" at bounding box center [493, 238] width 466 height 11
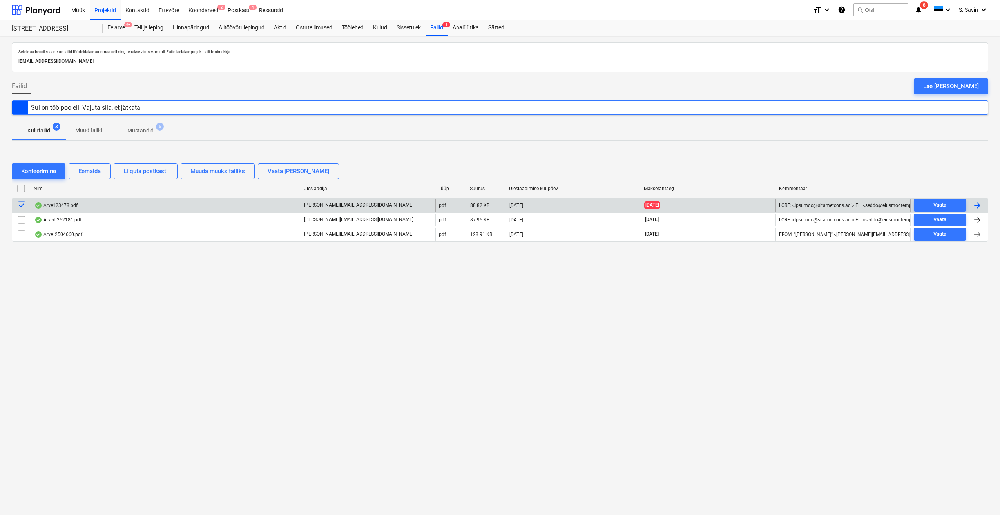
click at [19, 205] on input "checkbox" at bounding box center [21, 205] width 13 height 13
click at [57, 201] on div "Arve123478.pdf" at bounding box center [166, 205] width 270 height 13
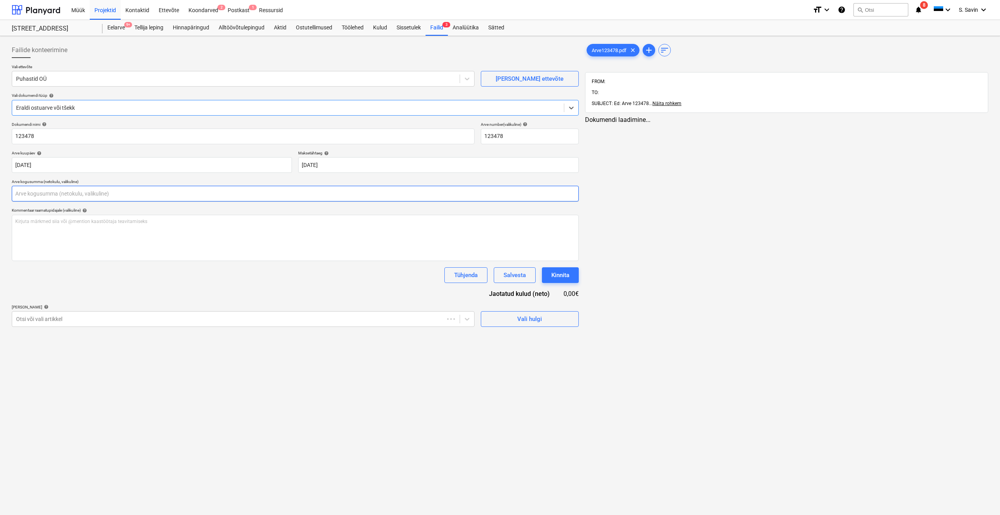
click at [163, 197] on input "text" at bounding box center [295, 194] width 567 height 16
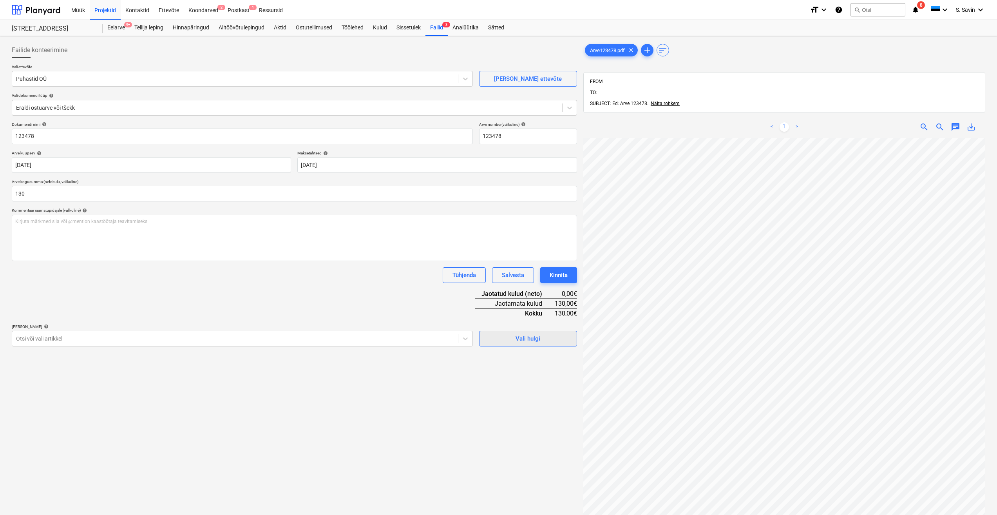
type input "130,00"
click at [548, 337] on span "Vali hulgi" at bounding box center [528, 338] width 78 height 10
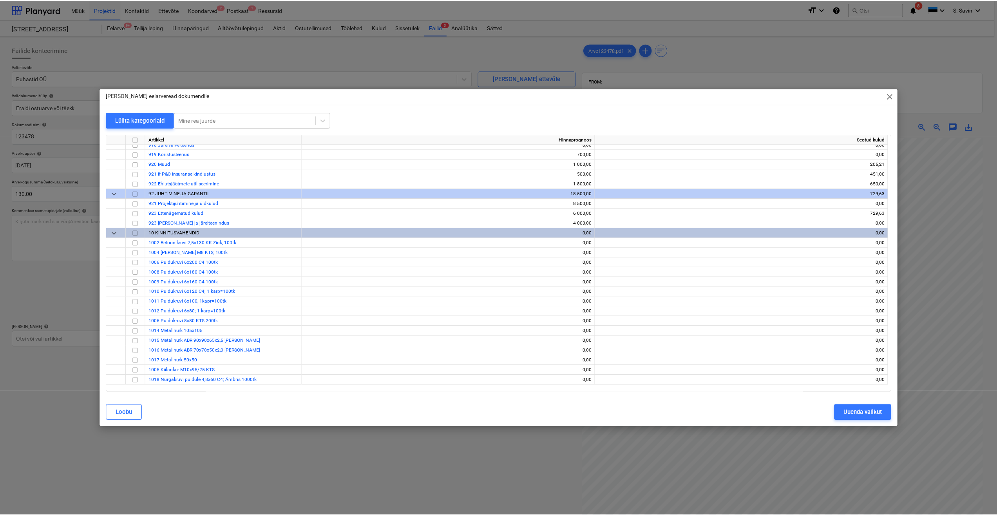
scroll to position [3289, 0]
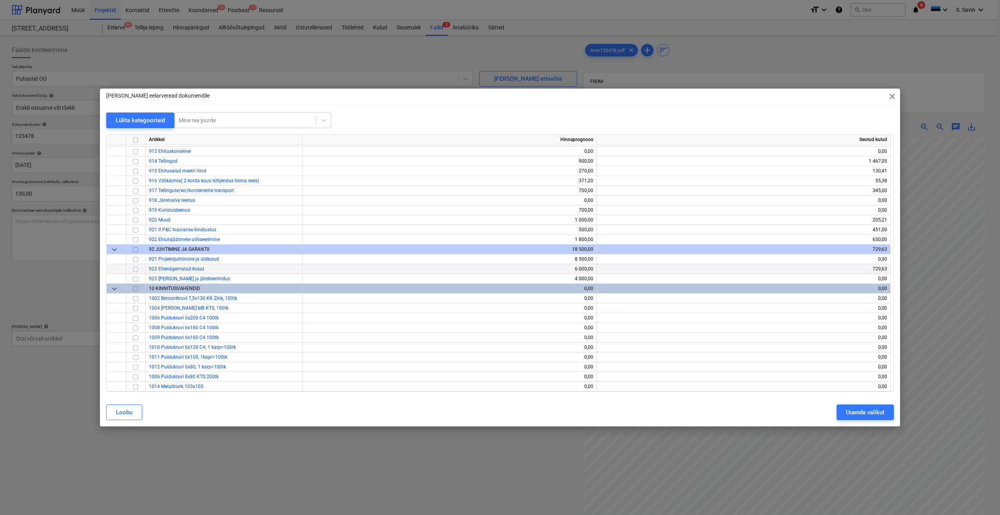
click at [138, 270] on input "checkbox" at bounding box center [135, 268] width 9 height 9
click at [864, 411] on div "Uuenda valikut" at bounding box center [865, 412] width 38 height 10
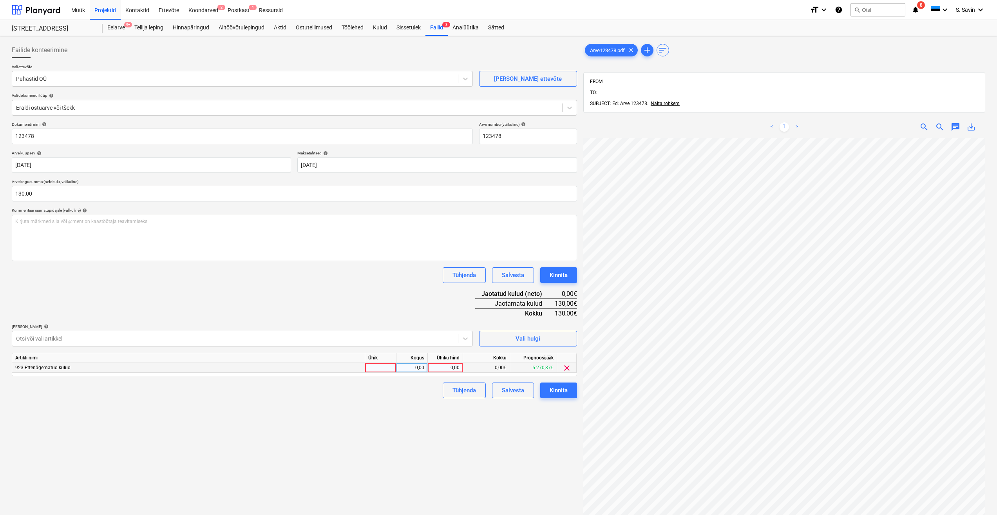
click at [377, 363] on div at bounding box center [380, 368] width 31 height 10
type input "kmpl."
click at [417, 368] on div "0,00" at bounding box center [412, 368] width 25 height 10
click at [437, 366] on div "0,00" at bounding box center [445, 368] width 29 height 10
type input "130"
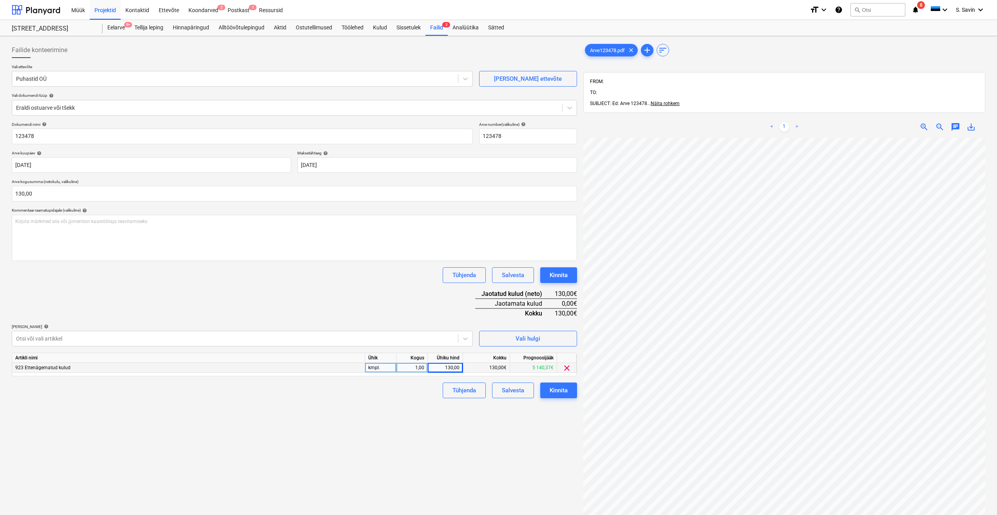
click at [415, 398] on div "Failide konteerimine Vali ettevõte Puhastid OÜ [PERSON_NAME] uus ettevõte Vali …" at bounding box center [295, 336] width 572 height 595
click at [558, 388] on div "Kinnita" at bounding box center [559, 390] width 18 height 10
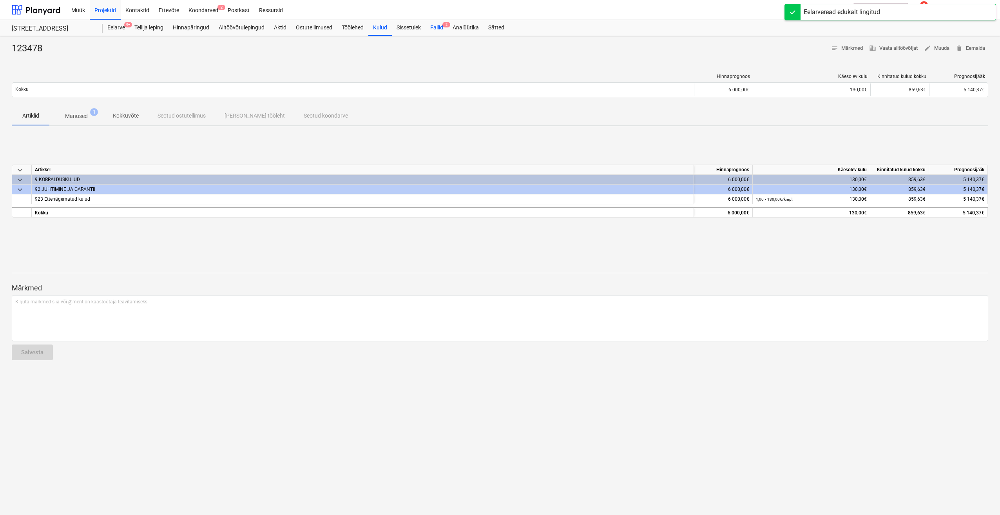
click at [435, 27] on div "Failid 2" at bounding box center [437, 28] width 22 height 16
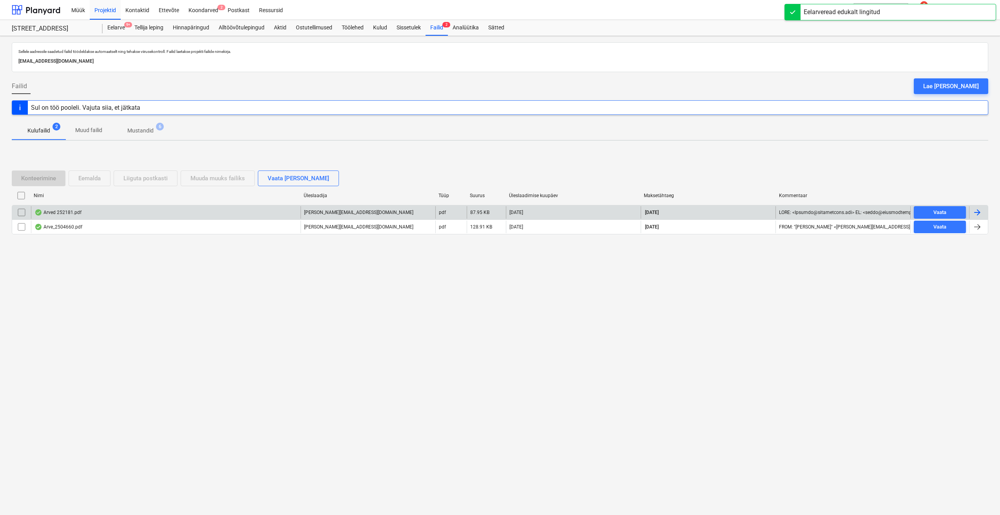
click at [979, 211] on div at bounding box center [976, 212] width 9 height 9
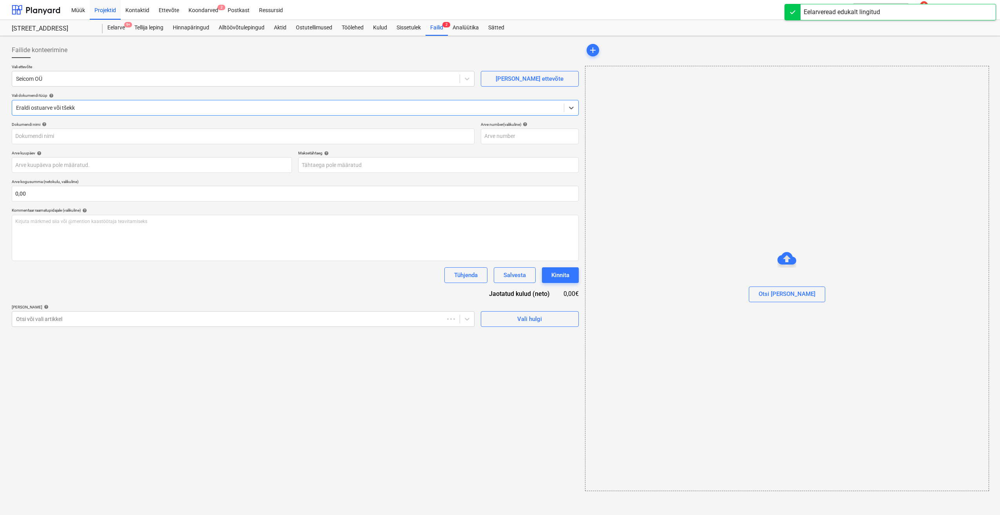
type input "252181"
type input "[DATE]"
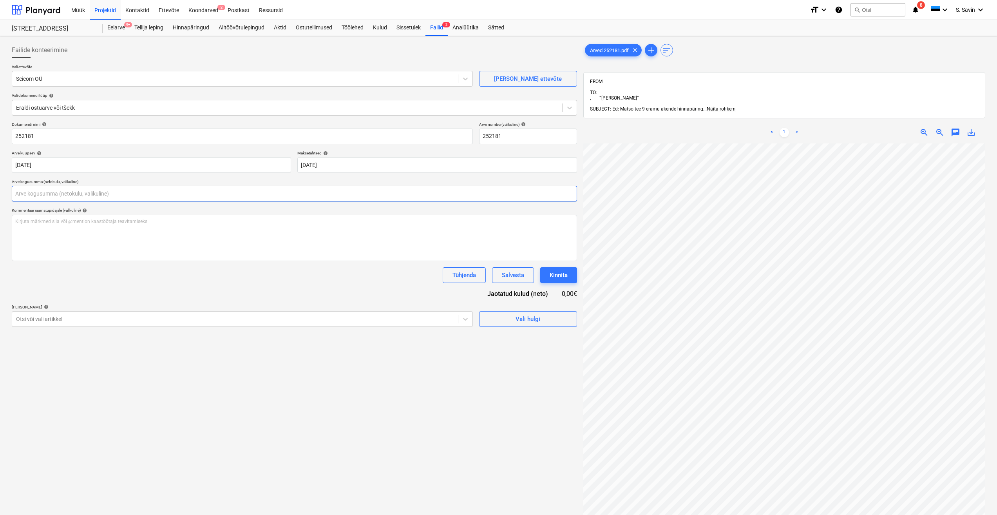
click at [54, 191] on input "text" at bounding box center [294, 194] width 565 height 16
type input "13550"
drag, startPoint x: 70, startPoint y: 197, endPoint x: -2, endPoint y: 194, distance: 71.4
click at [0, 194] on html "Müük Projektid Kontaktid Ettevõte Koondarved 2 Postkast Ressursid format_size k…" at bounding box center [498, 257] width 997 height 515
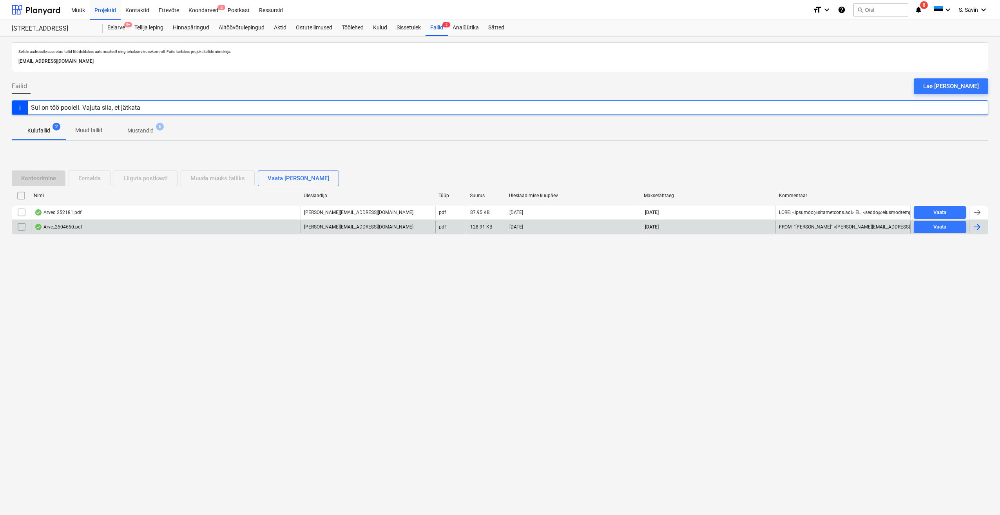
click at [974, 226] on div at bounding box center [976, 226] width 9 height 9
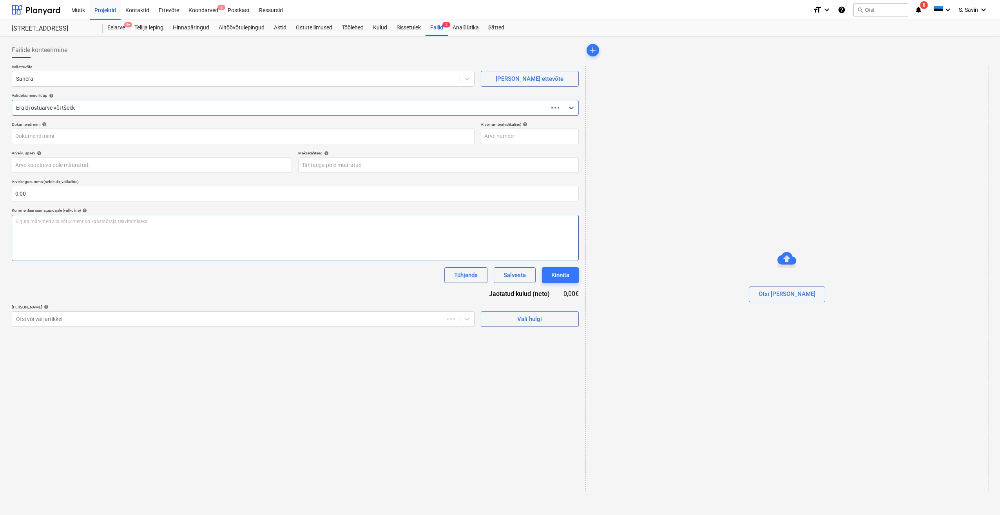
type input "2504660"
type input "[DATE]"
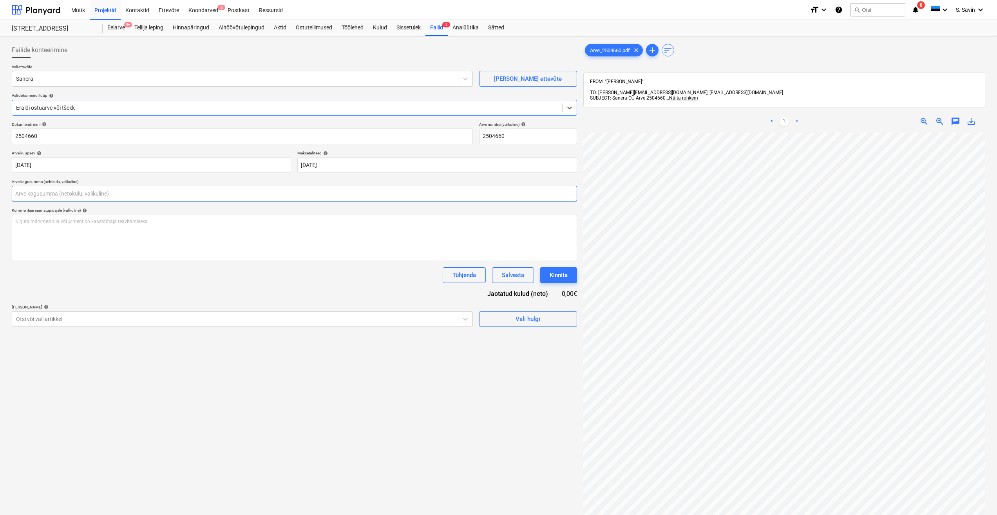
drag, startPoint x: 34, startPoint y: 198, endPoint x: 52, endPoint y: 196, distance: 17.8
click at [34, 198] on input "text" at bounding box center [294, 194] width 565 height 16
type input "696,59"
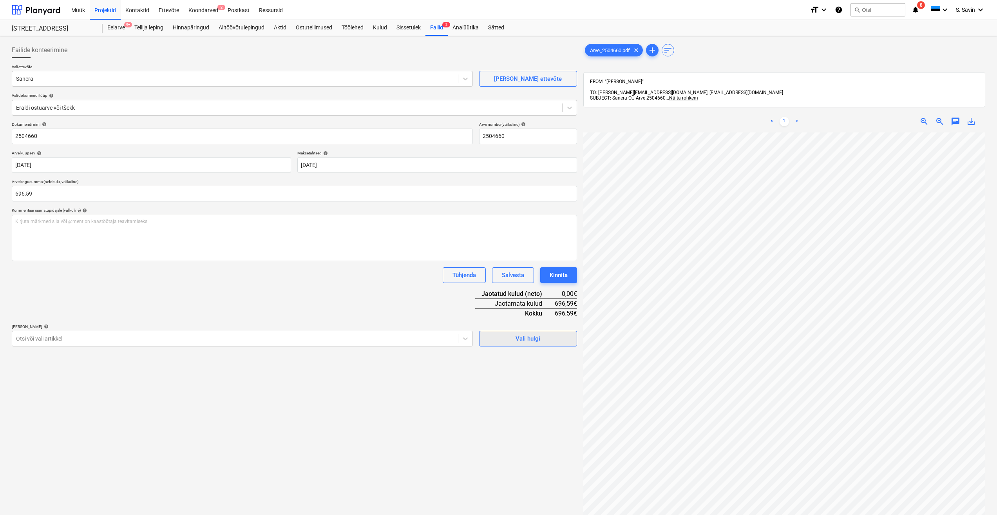
click at [509, 340] on span "Vali hulgi" at bounding box center [528, 338] width 78 height 10
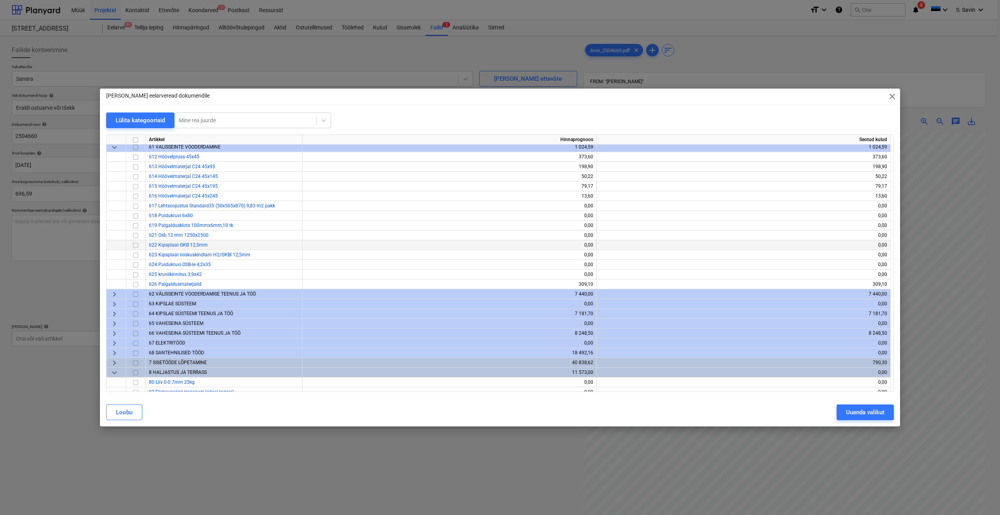
scroll to position [2860, 0]
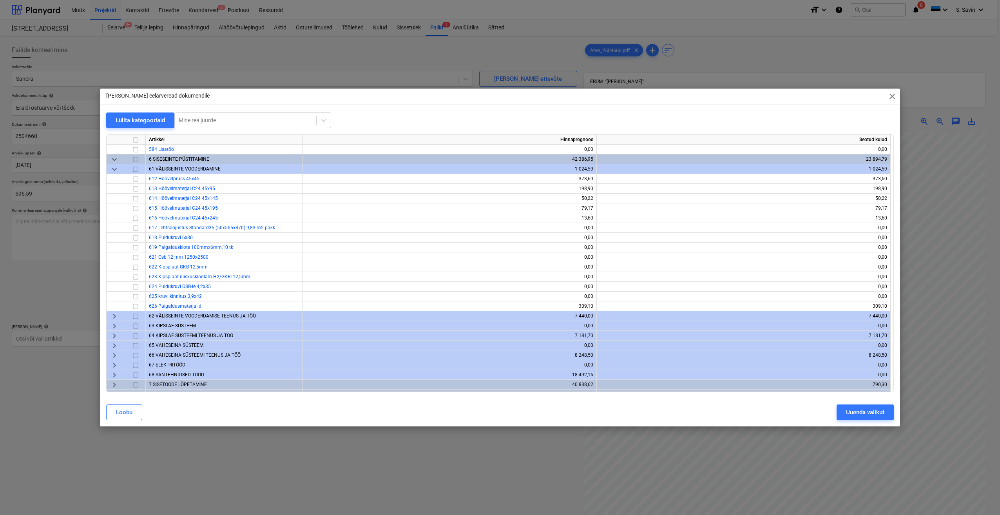
click at [117, 319] on span "keyboard_arrow_right" at bounding box center [114, 315] width 9 height 9
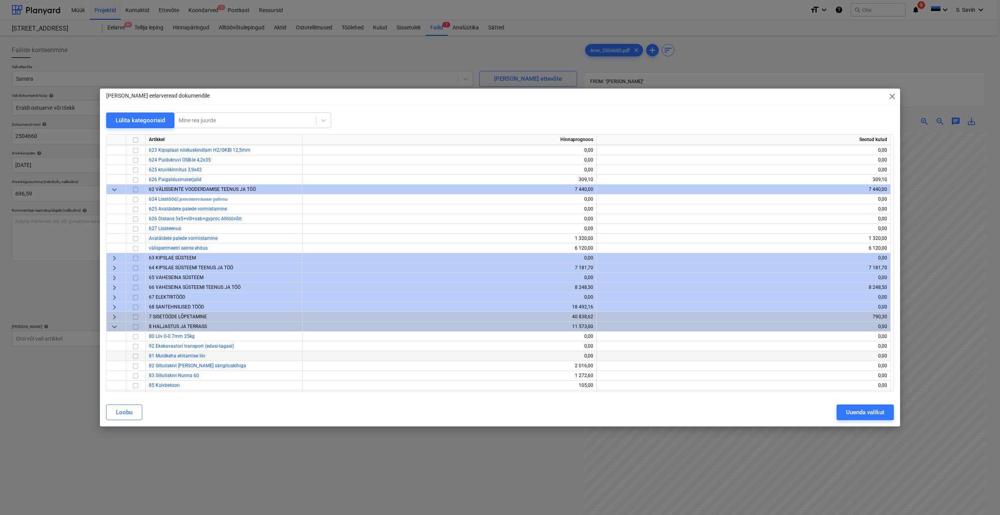
scroll to position [3017, 0]
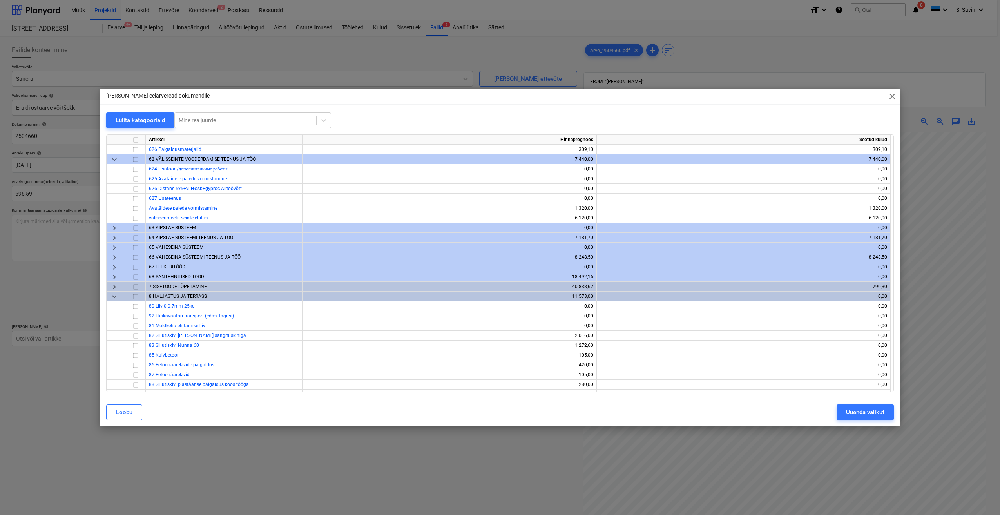
click at [113, 260] on span "keyboard_arrow_right" at bounding box center [114, 257] width 9 height 9
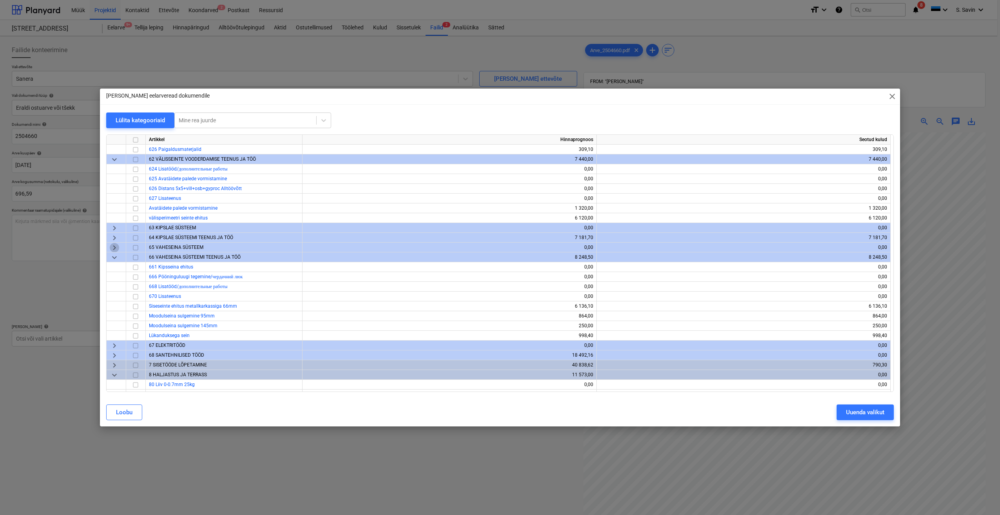
click at [111, 245] on span "keyboard_arrow_right" at bounding box center [114, 247] width 9 height 9
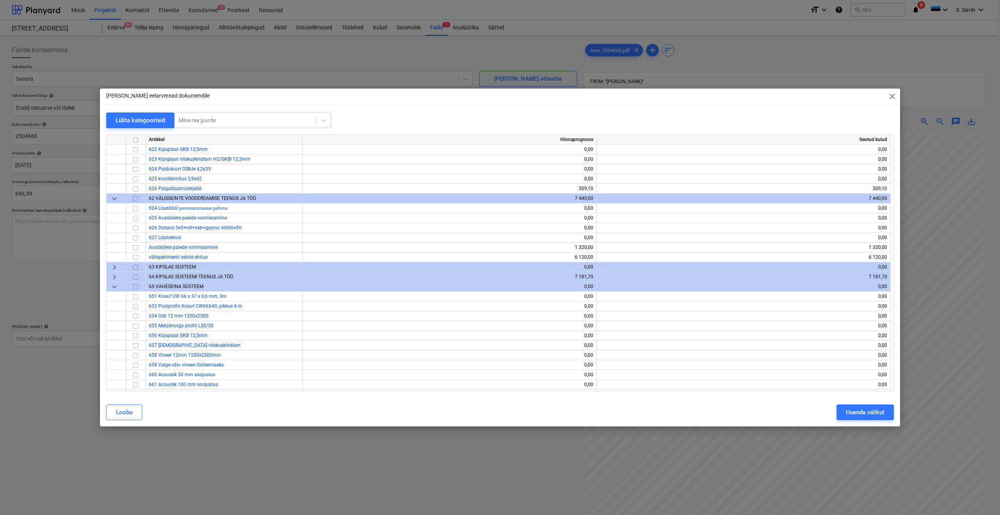
scroll to position [2939, 0]
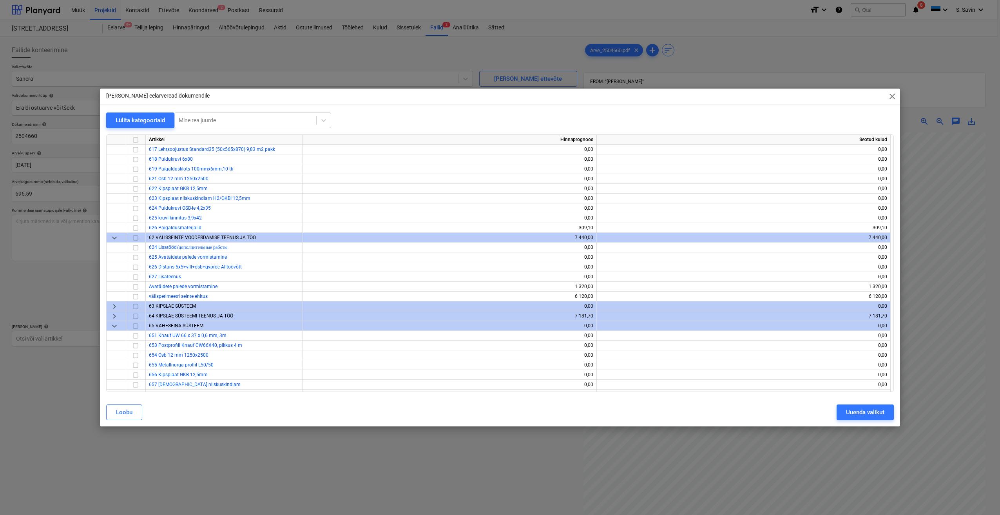
click at [114, 317] on span "keyboard_arrow_right" at bounding box center [114, 315] width 9 height 9
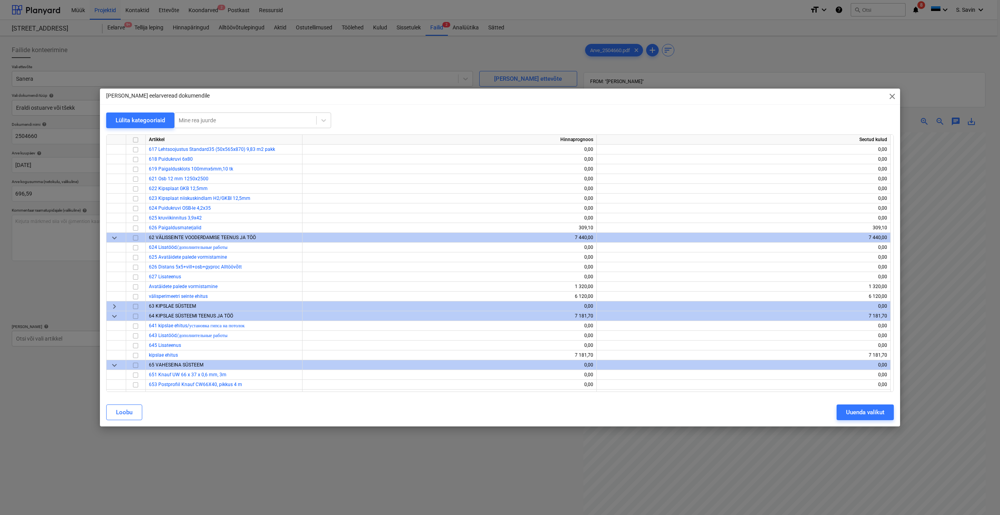
click at [114, 308] on span "keyboard_arrow_right" at bounding box center [114, 306] width 9 height 9
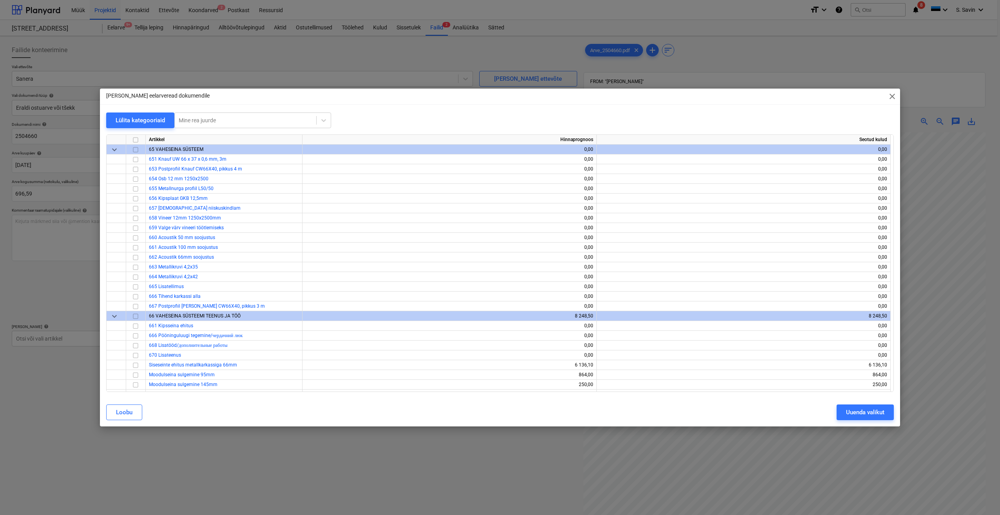
scroll to position [3370, 0]
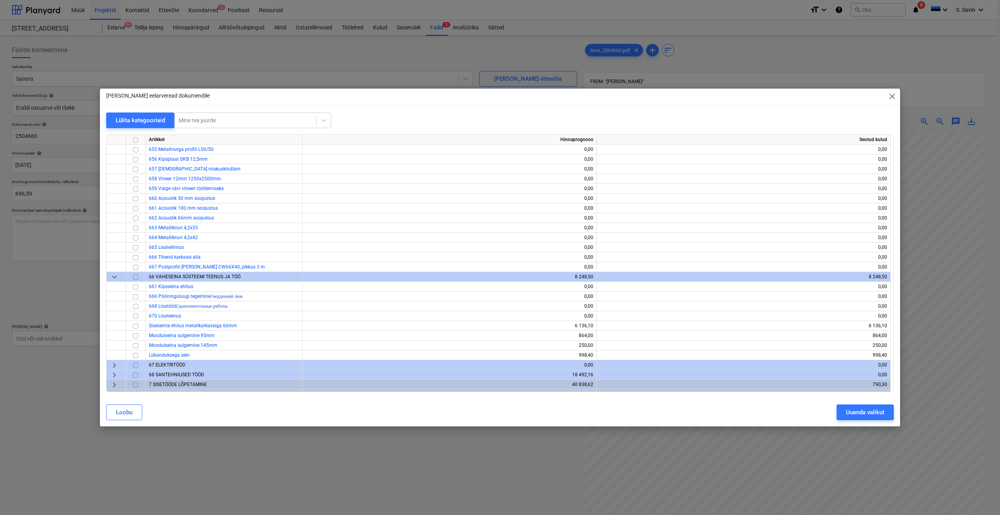
click at [892, 92] on span "close" at bounding box center [891, 96] width 9 height 9
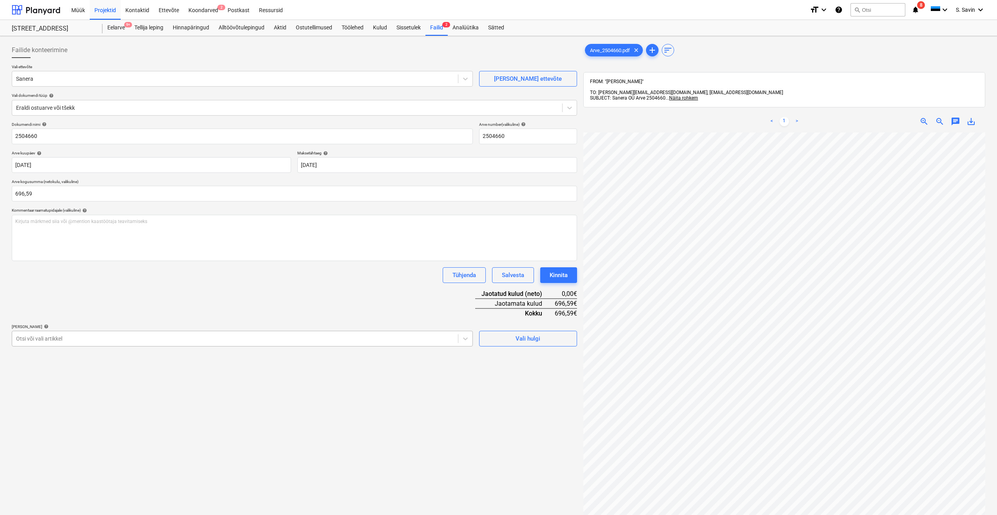
click at [108, 339] on div at bounding box center [235, 339] width 438 height 8
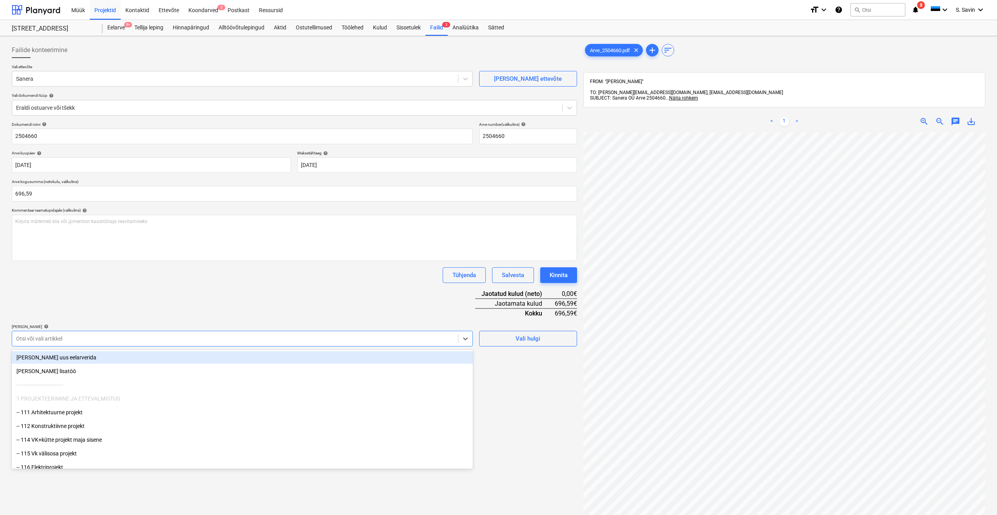
click at [105, 357] on div "[PERSON_NAME] uus eelarverida" at bounding box center [242, 357] width 461 height 13
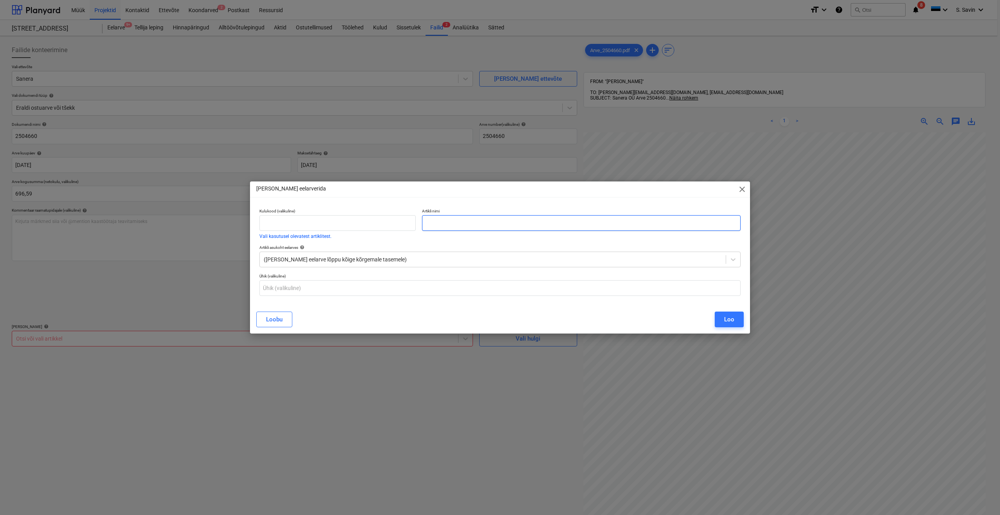
click at [453, 225] on input "text" at bounding box center [581, 223] width 319 height 16
click at [409, 257] on div at bounding box center [493, 259] width 458 height 8
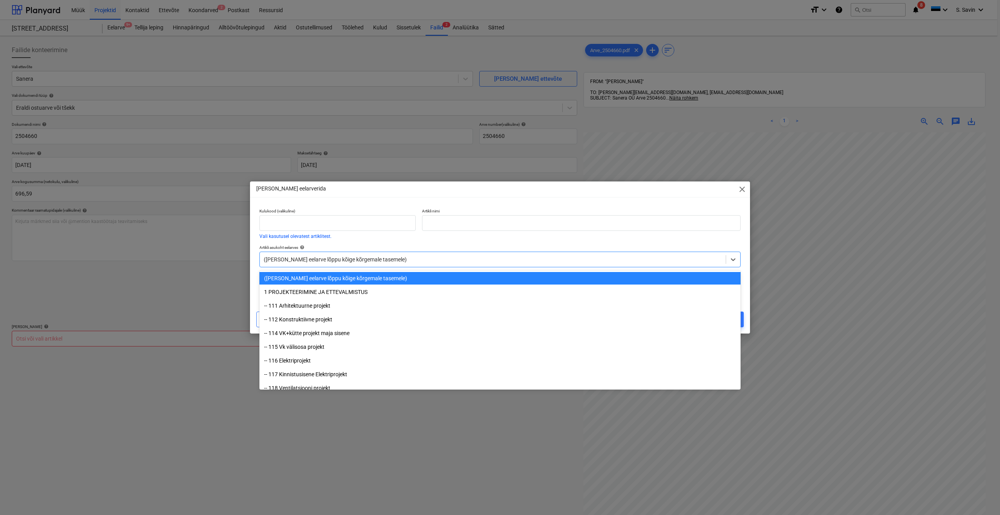
click at [405, 257] on div at bounding box center [493, 259] width 458 height 8
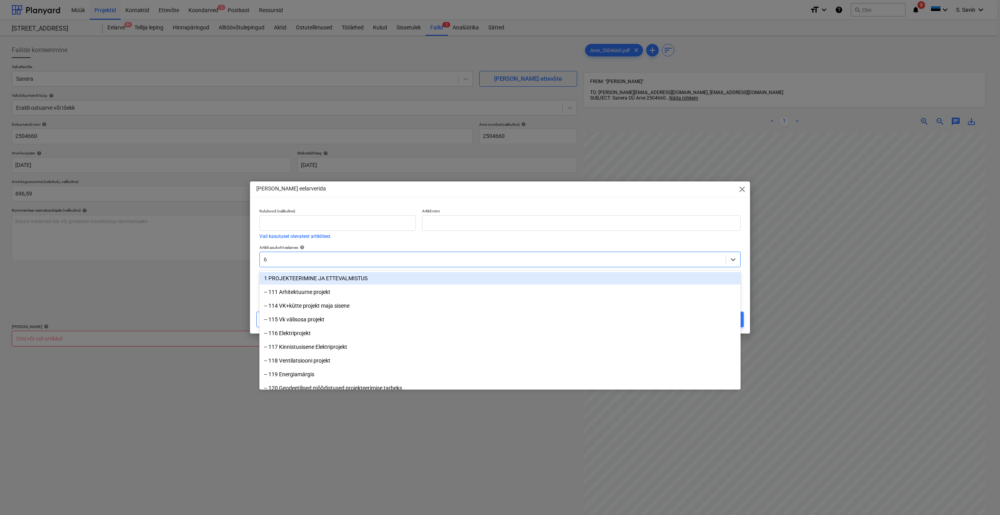
type input "66"
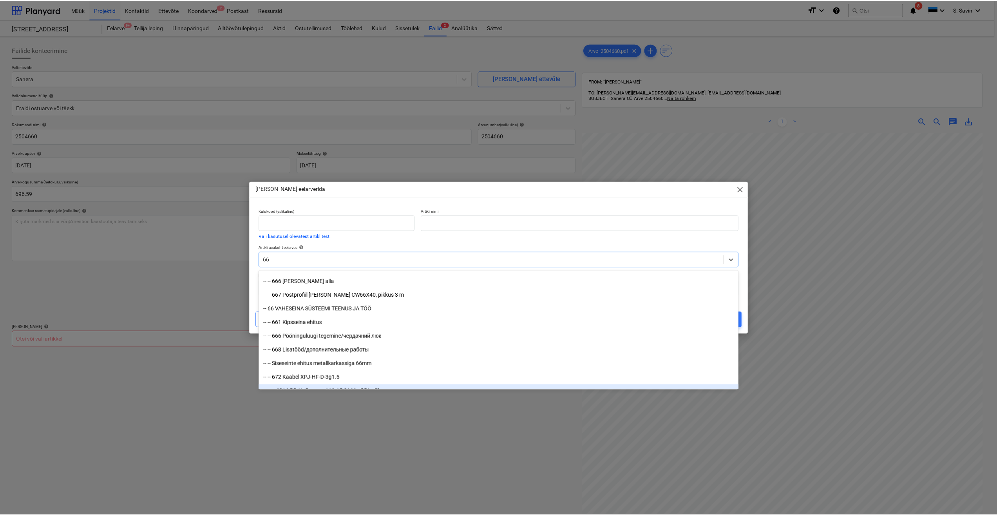
scroll to position [392, 0]
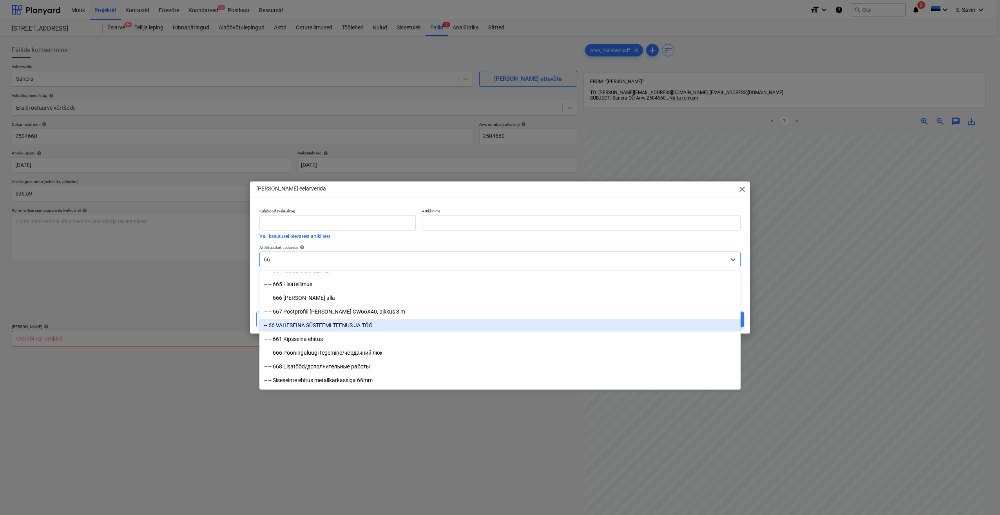
click at [388, 327] on div "-- 66 VAHESEINA SÜSTEEMI TEENUS JA TÖÖ" at bounding box center [499, 325] width 481 height 13
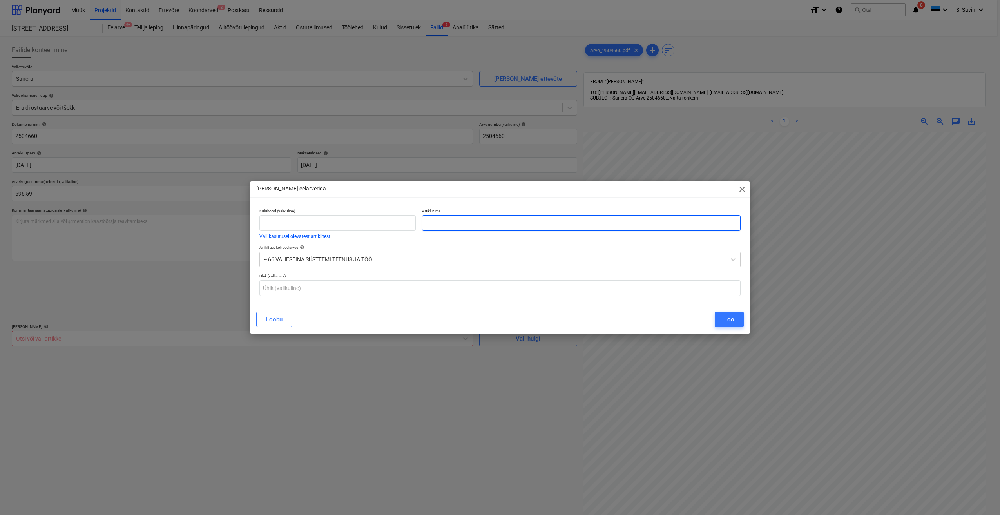
click at [439, 220] on input "text" at bounding box center [581, 223] width 319 height 16
click at [470, 219] on input "text" at bounding box center [581, 223] width 319 height 16
type input "Nesko ehitusele soetatud materjal"
click at [724, 322] on div "Loo" at bounding box center [729, 319] width 10 height 10
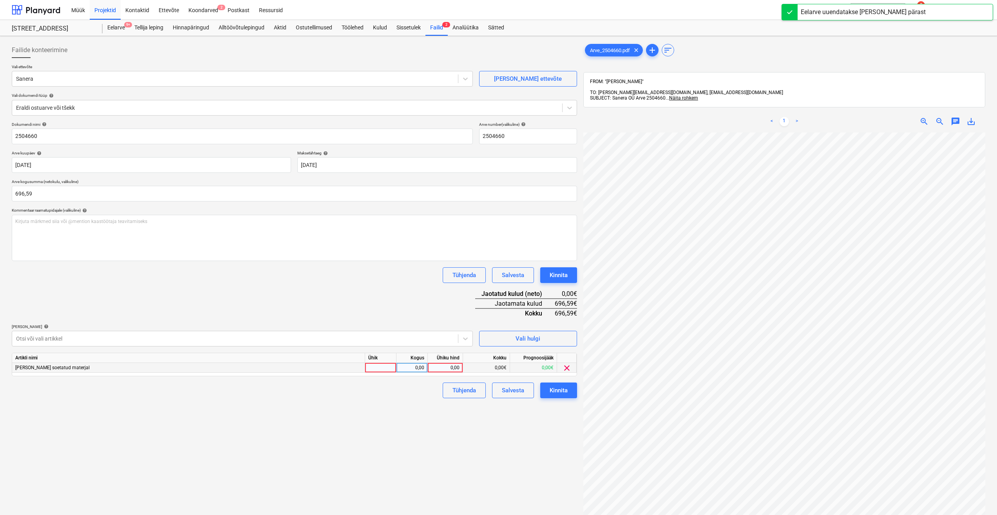
click at [380, 370] on div at bounding box center [380, 368] width 31 height 10
type input "kmpl."
click at [421, 368] on div "0,00" at bounding box center [412, 368] width 25 height 10
click at [448, 364] on div "0,00" at bounding box center [445, 368] width 29 height 10
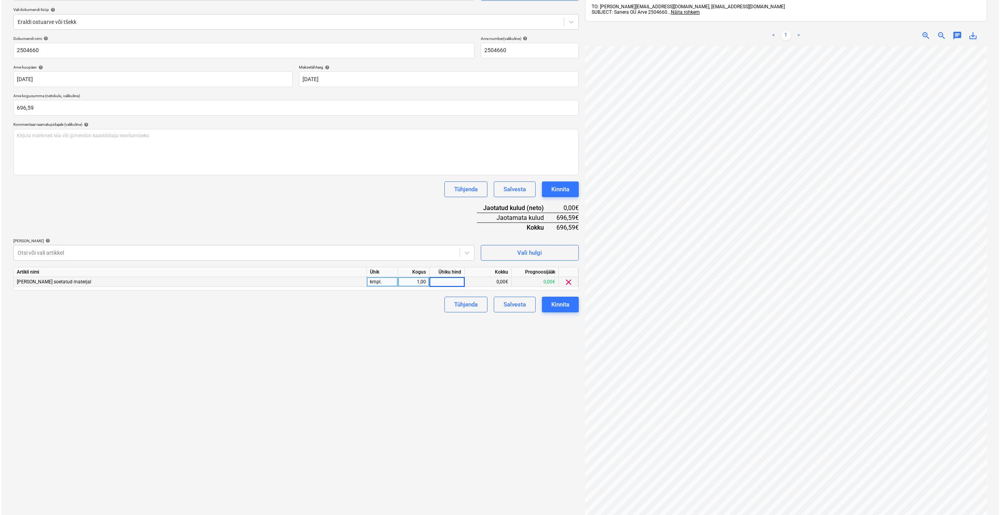
scroll to position [72, 0]
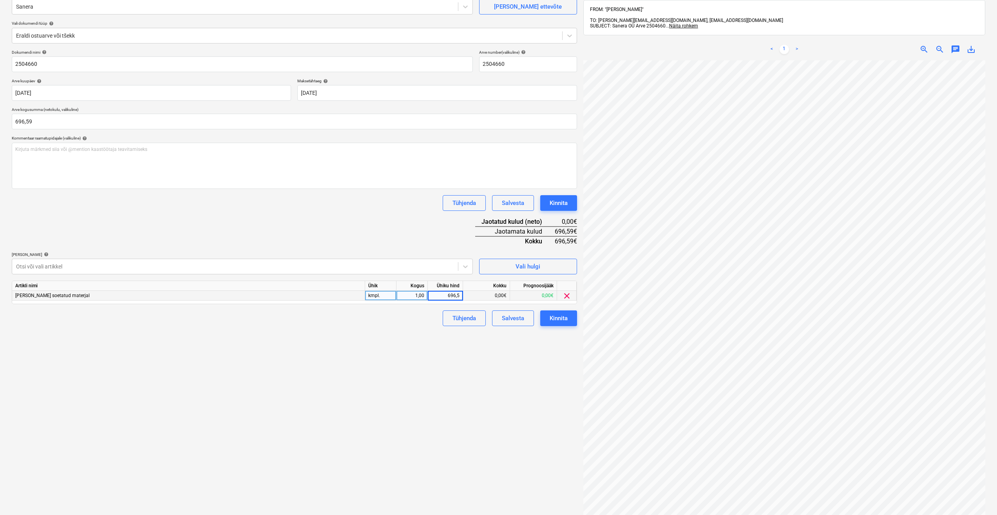
type input "696,59"
click at [535, 364] on div "Failide konteerimine Vali ettevõte [PERSON_NAME] uus ettevõte Vali dokumendi tü…" at bounding box center [295, 261] width 572 height 589
click at [559, 320] on div "Kinnita" at bounding box center [559, 318] width 18 height 10
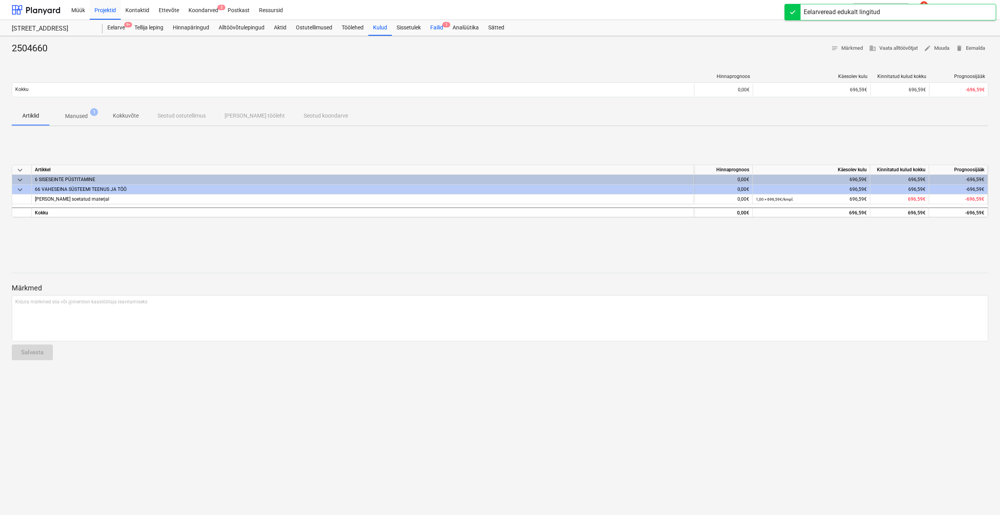
click at [446, 24] on span "1" at bounding box center [446, 24] width 8 height 5
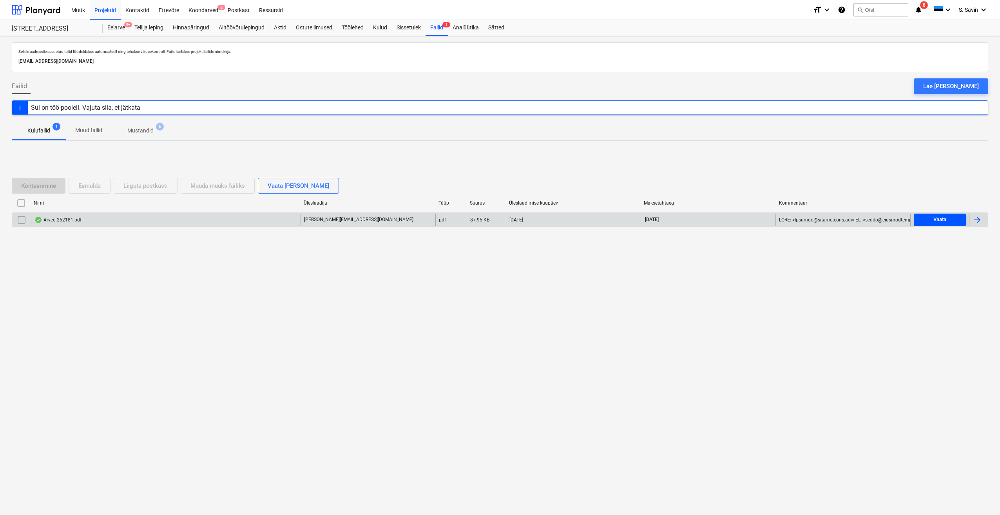
click at [934, 219] on div "Vaata" at bounding box center [939, 219] width 13 height 9
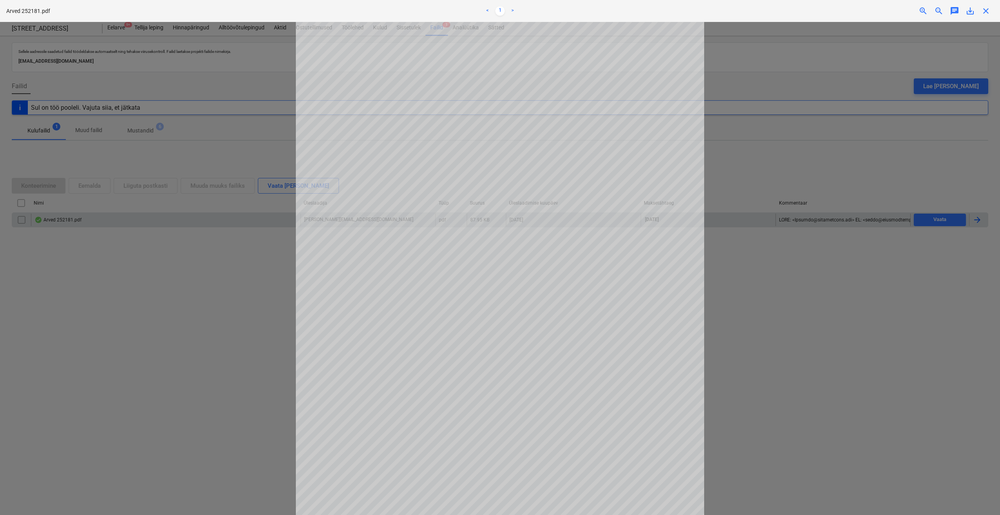
click at [61, 214] on div at bounding box center [500, 268] width 1000 height 493
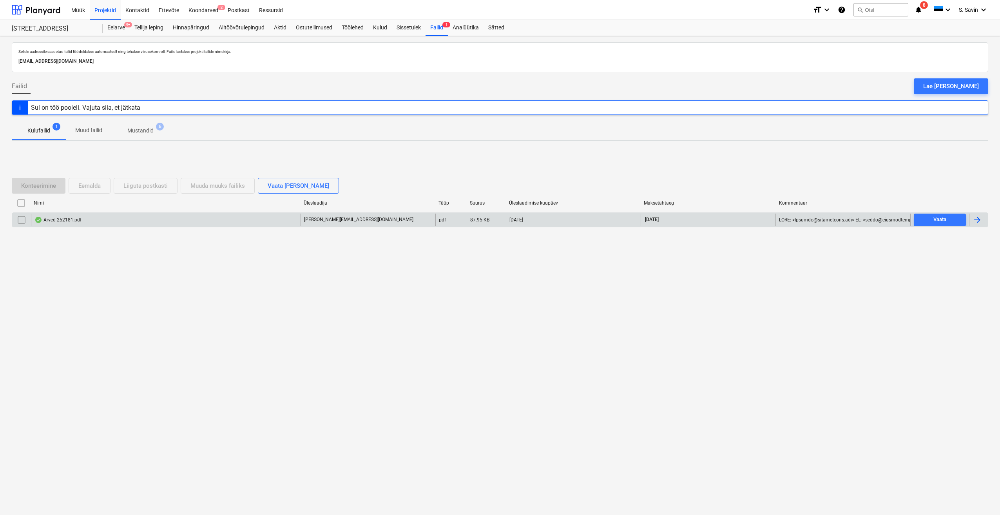
click at [22, 223] on input "checkbox" at bounding box center [21, 220] width 13 height 13
click at [124, 185] on div "Liiguta postkasti" at bounding box center [145, 186] width 44 height 10
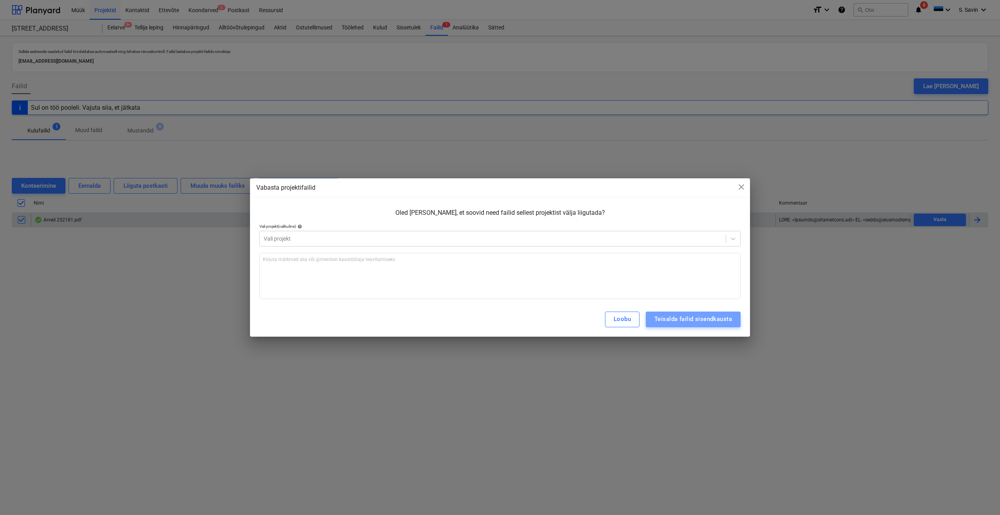
drag, startPoint x: 687, startPoint y: 321, endPoint x: 462, endPoint y: 314, distance: 225.0
click at [672, 320] on div "Teisalda failid sisendkausta" at bounding box center [693, 319] width 78 height 10
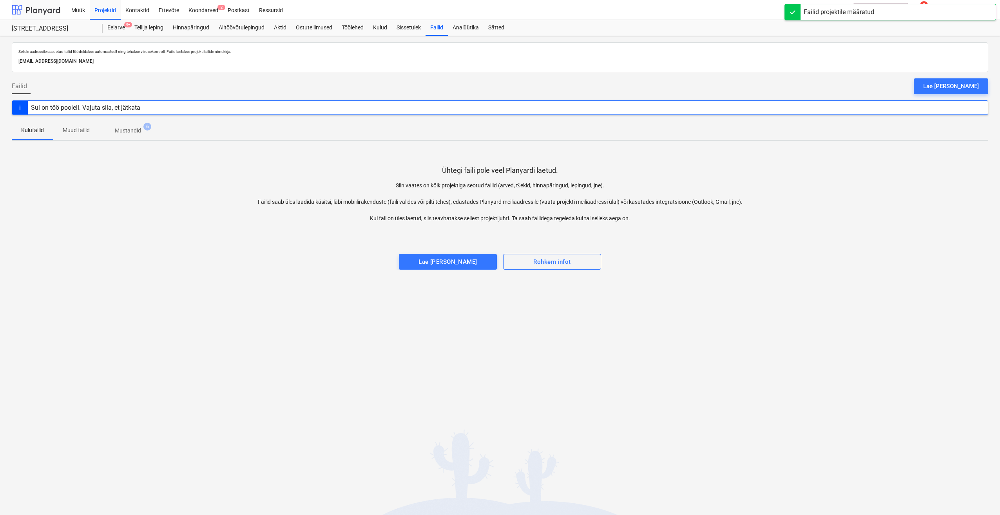
click at [47, 4] on div at bounding box center [36, 10] width 49 height 20
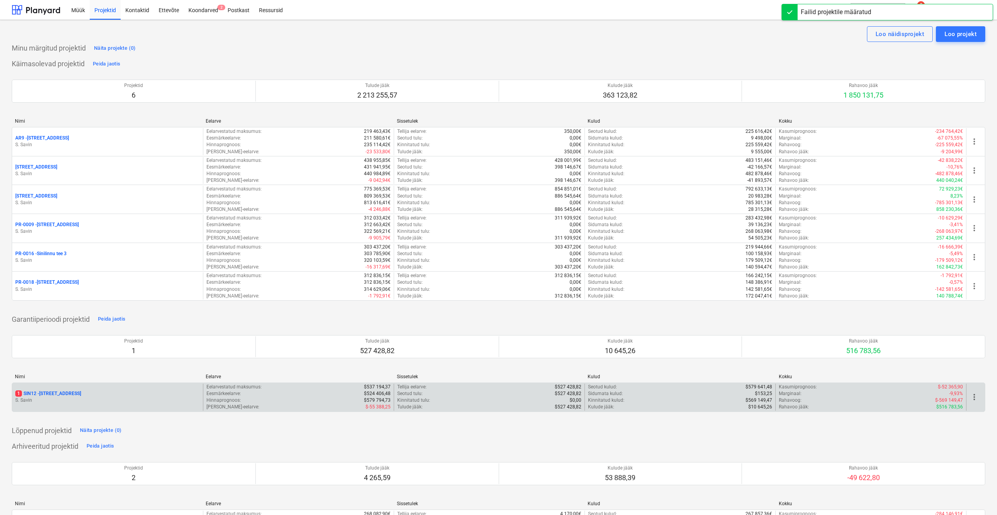
click at [142, 400] on p "S. Savin" at bounding box center [107, 400] width 185 height 7
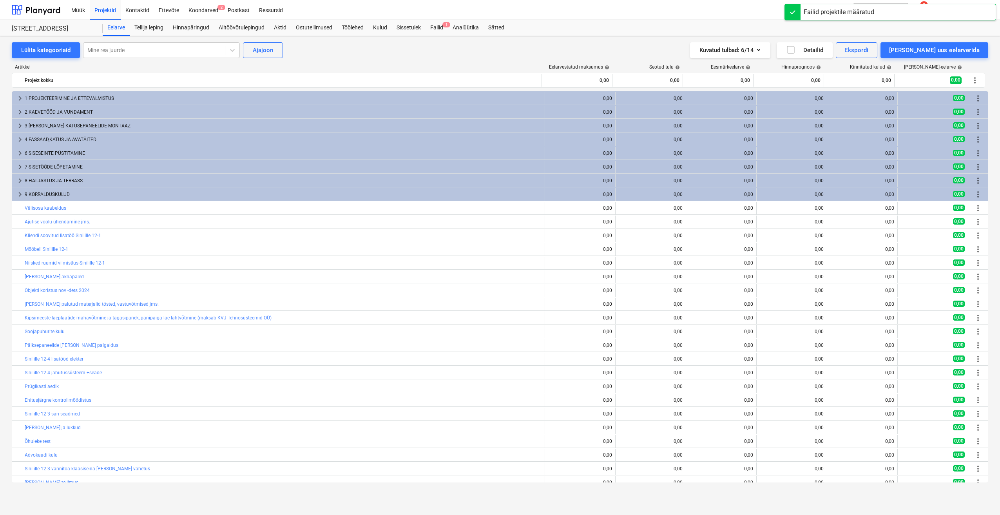
scroll to position [108, 0]
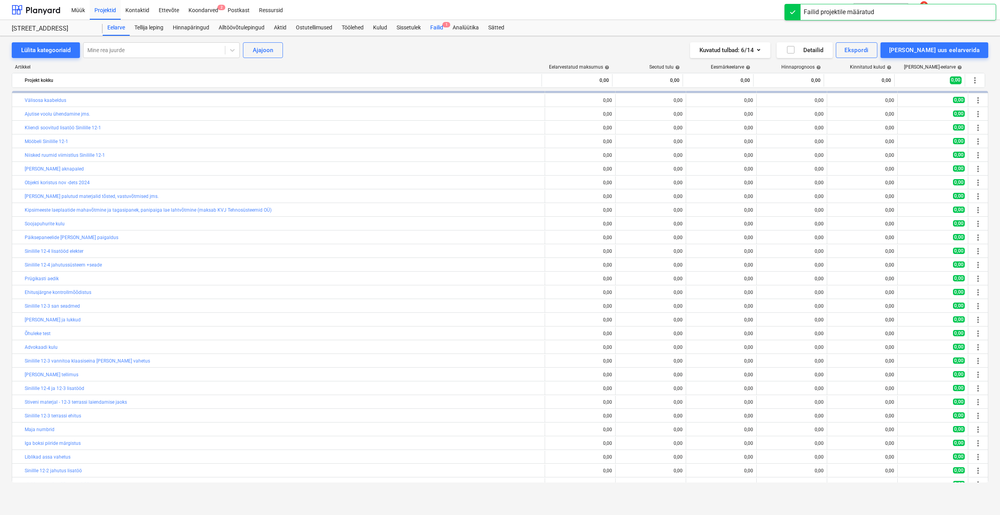
click at [438, 30] on div "Failid 1" at bounding box center [437, 28] width 22 height 16
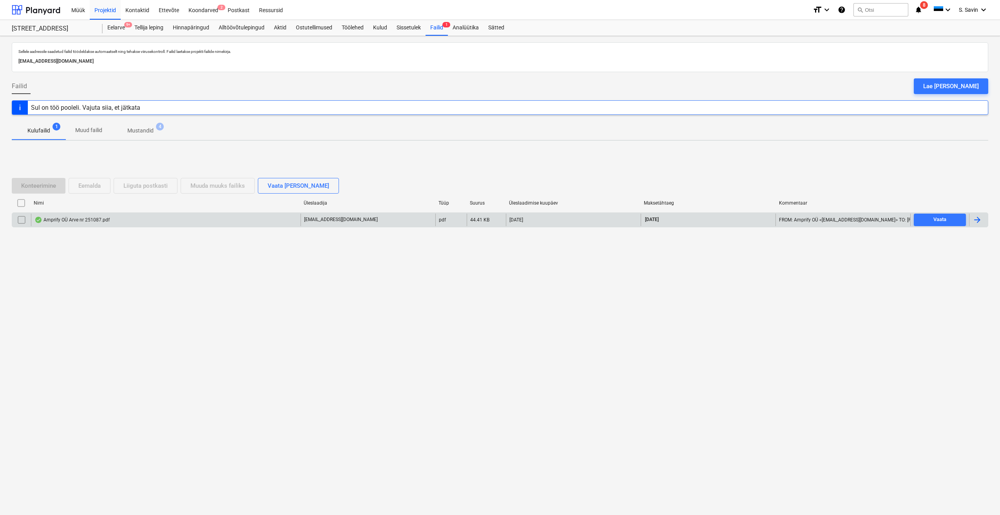
click at [979, 216] on div at bounding box center [976, 219] width 9 height 9
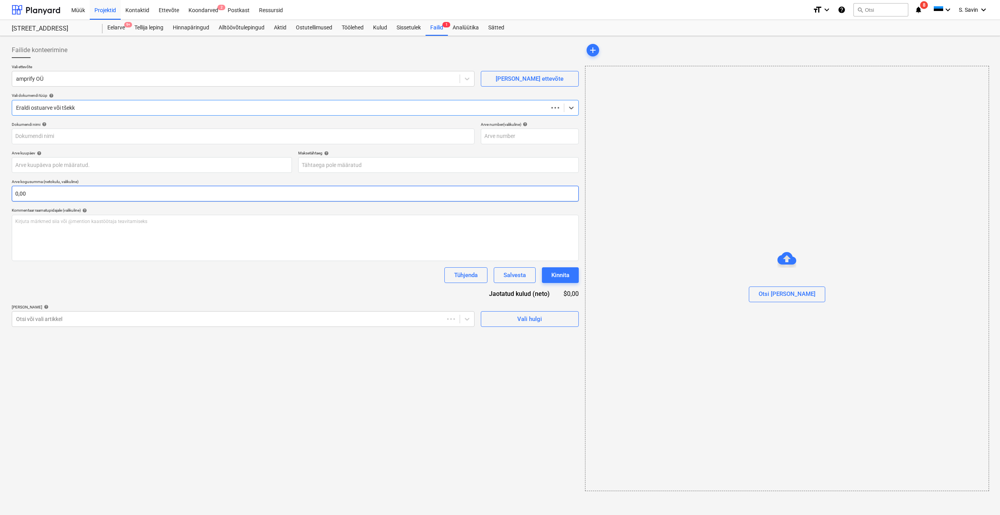
type input "251087"
type input "[DATE]"
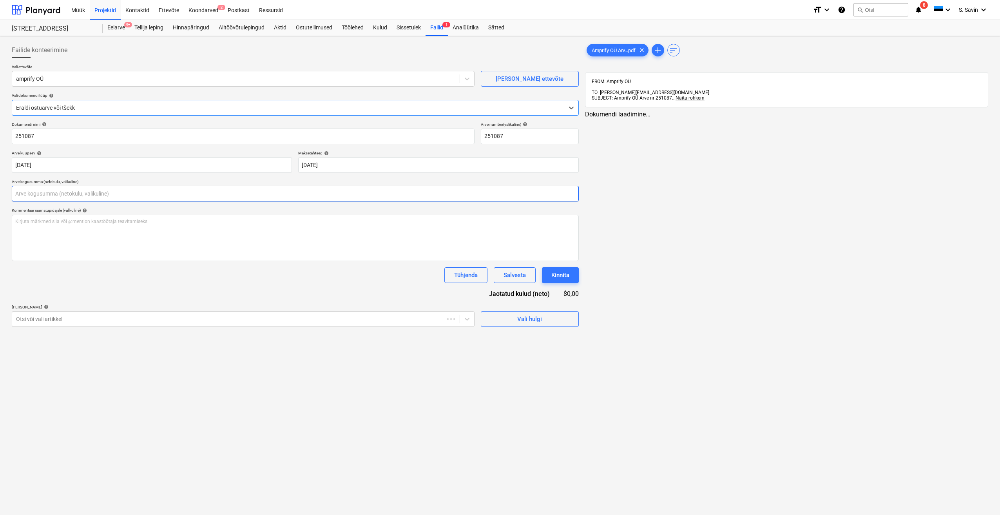
click at [107, 200] on input "text" at bounding box center [295, 194] width 567 height 16
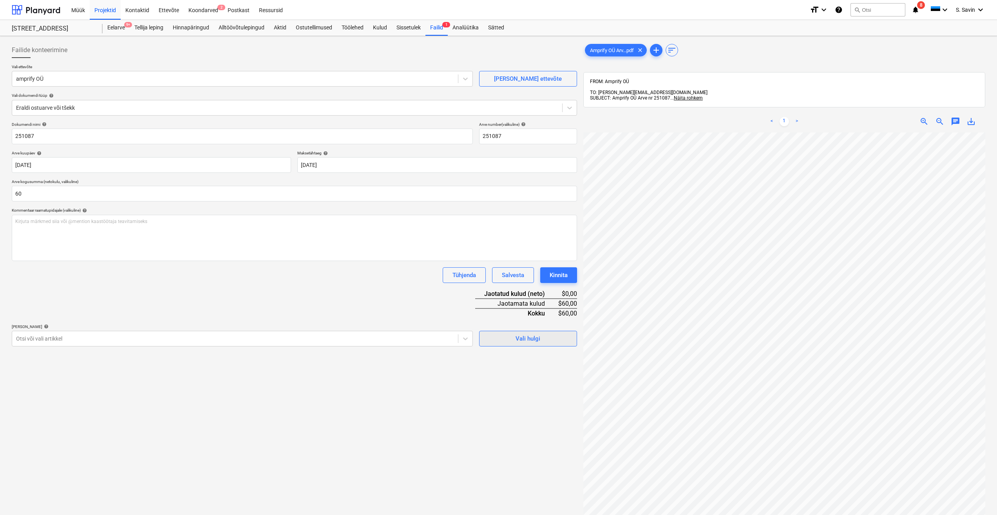
type input "60,00"
click at [510, 339] on span "Vali hulgi" at bounding box center [528, 338] width 78 height 10
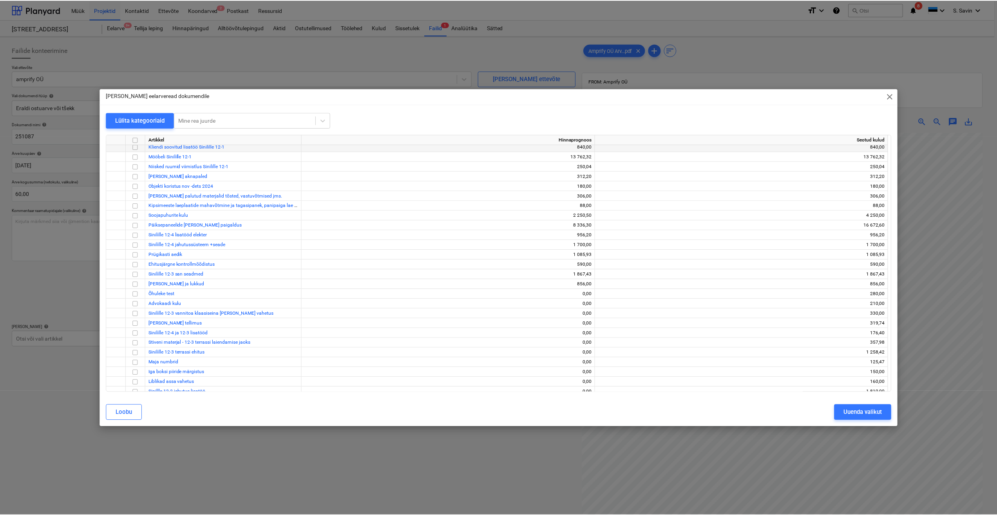
scroll to position [468, 0]
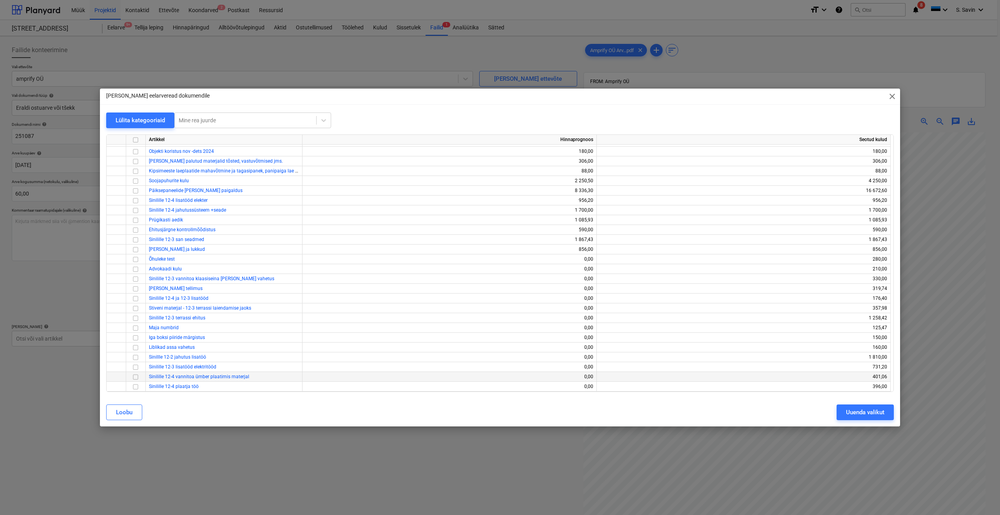
click at [134, 377] on input "checkbox" at bounding box center [135, 376] width 9 height 9
click at [840, 411] on button "Uuenda valikut" at bounding box center [865, 412] width 57 height 16
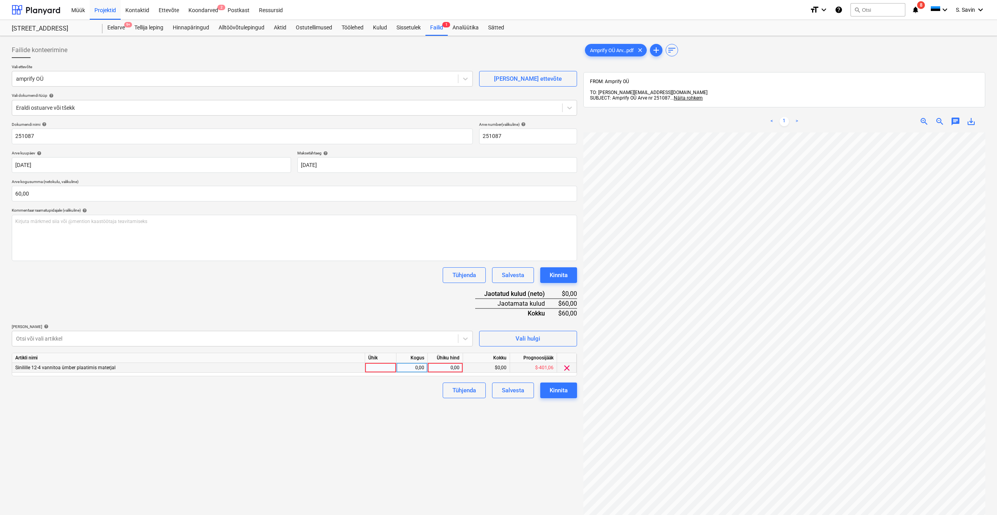
click at [369, 363] on div at bounding box center [380, 368] width 31 height 10
type input "kmpl."
click at [410, 368] on div "0,00" at bounding box center [412, 368] width 25 height 10
click at [465, 366] on div "$0,00" at bounding box center [486, 368] width 47 height 10
click at [453, 367] on div "0,00" at bounding box center [445, 368] width 29 height 10
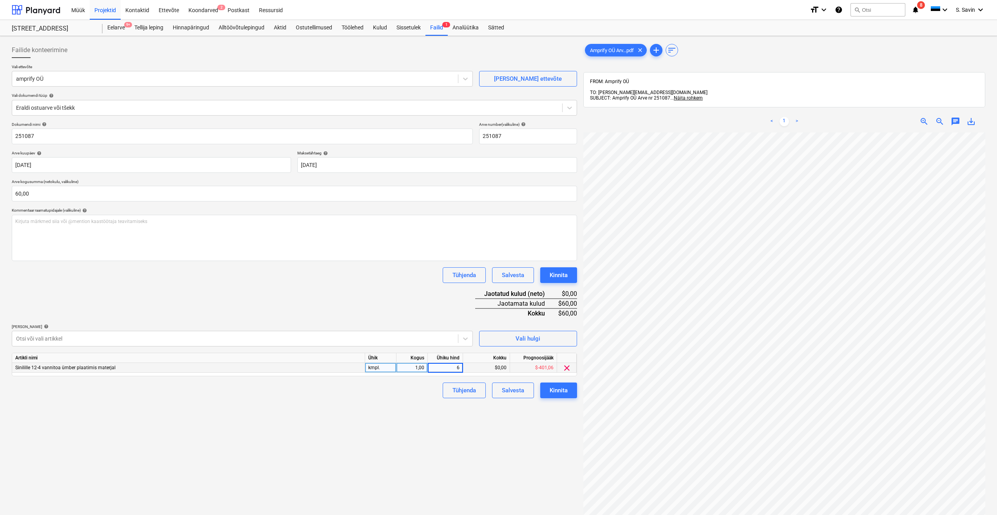
type input "60"
click at [560, 393] on div "Kinnita" at bounding box center [559, 390] width 18 height 10
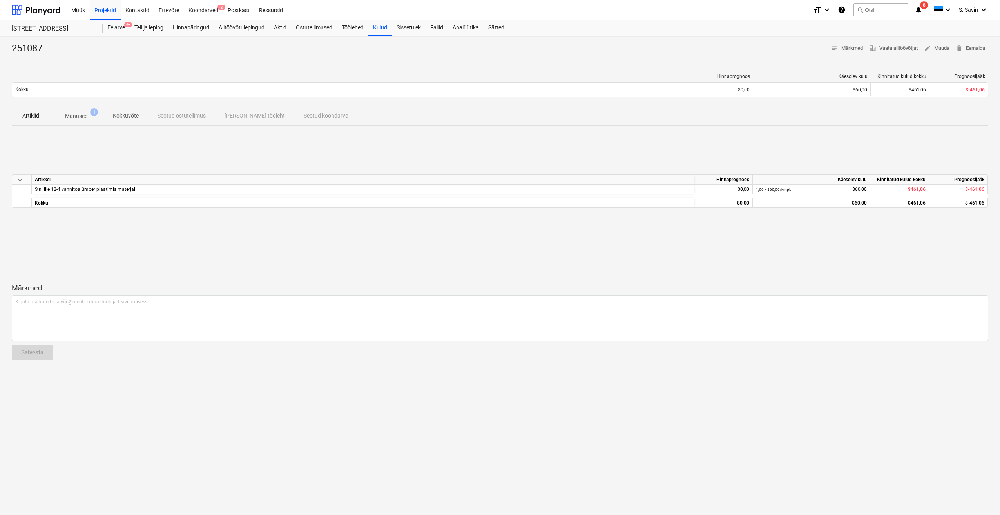
click at [75, 116] on p "Manused" at bounding box center [76, 116] width 23 height 8
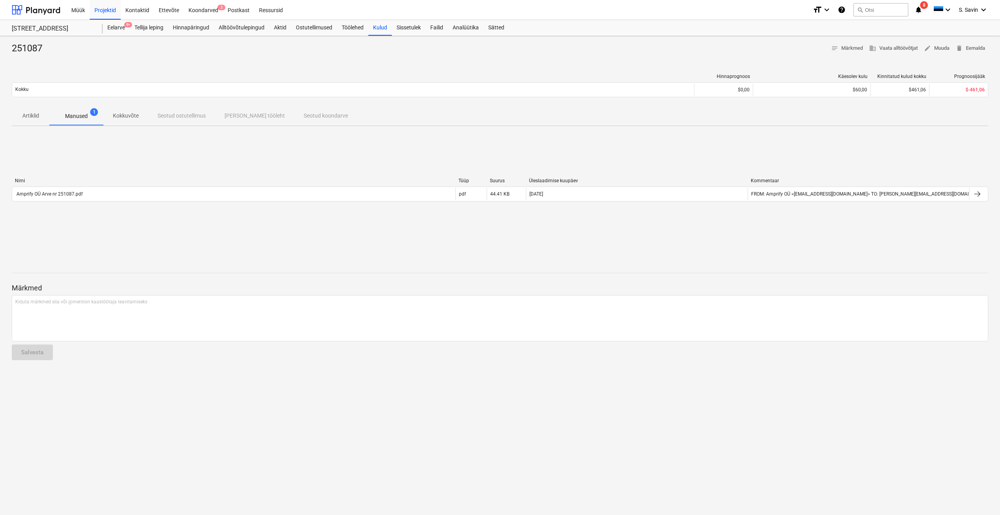
click at [39, 118] on p "Artiklid" at bounding box center [30, 116] width 19 height 8
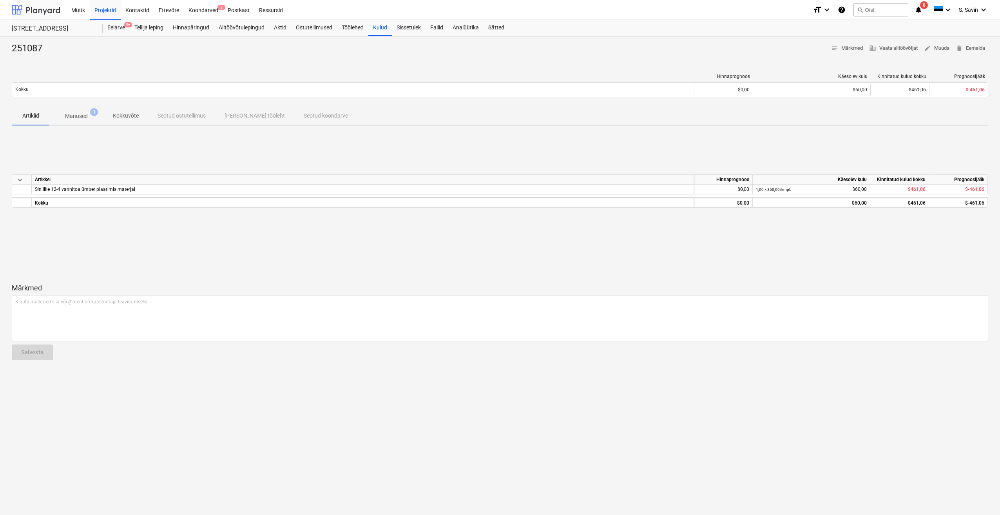
drag, startPoint x: 35, startPoint y: 12, endPoint x: 40, endPoint y: 19, distance: 8.5
click at [35, 12] on div at bounding box center [36, 10] width 49 height 20
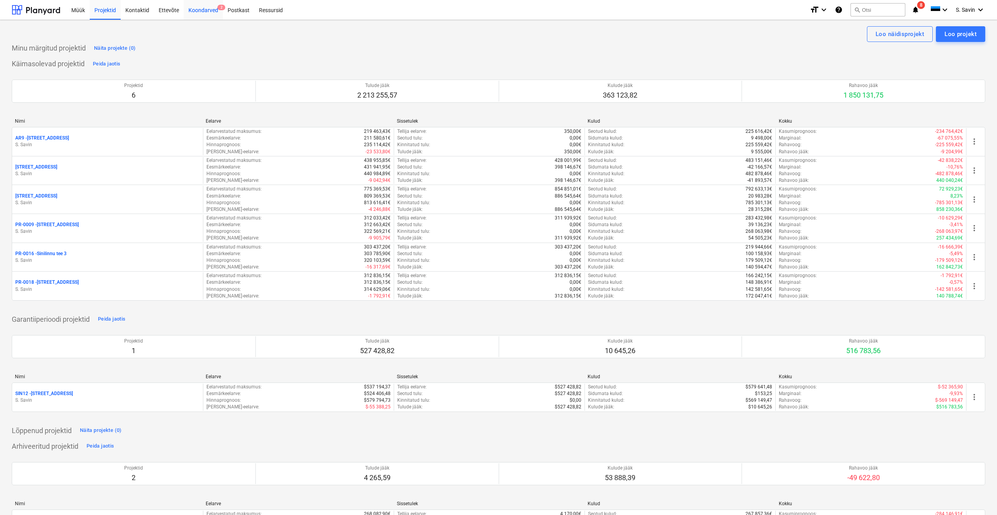
click at [202, 13] on div "Koondarved 2" at bounding box center [203, 10] width 39 height 20
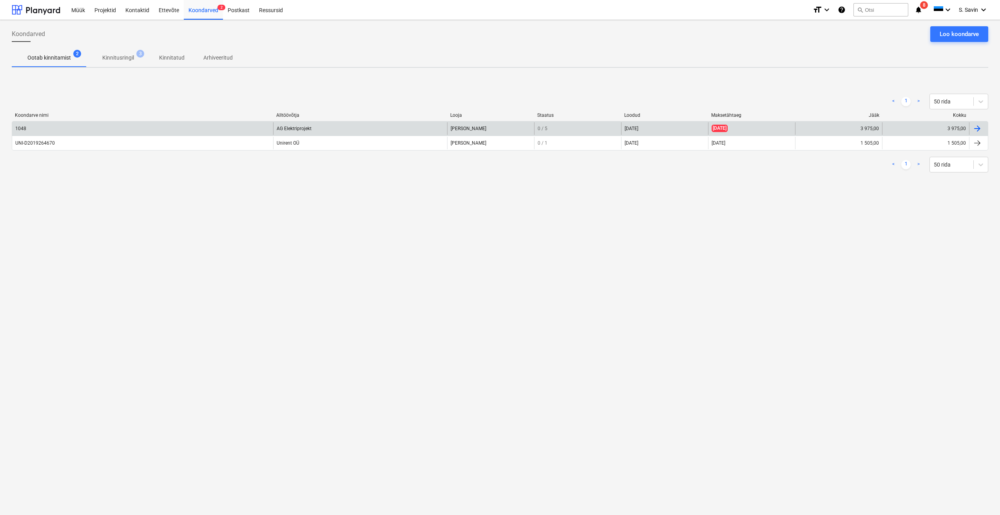
click at [211, 130] on div "1048" at bounding box center [142, 128] width 261 height 13
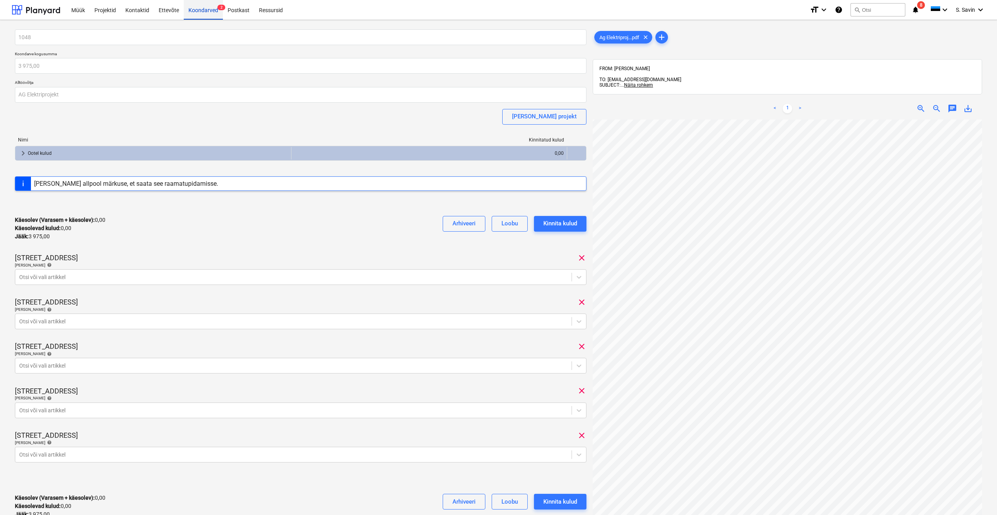
click at [201, 3] on div "Koondarved 2" at bounding box center [203, 10] width 39 height 20
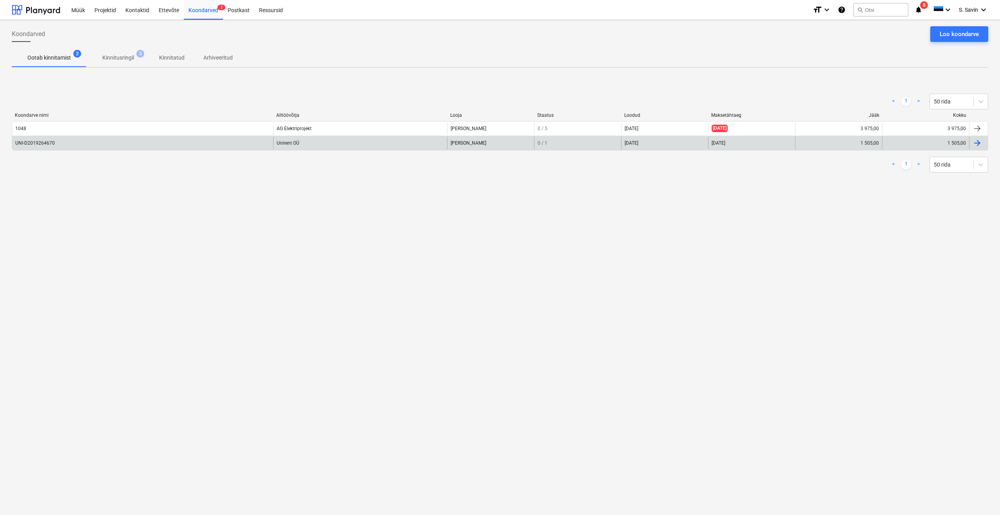
click at [118, 141] on div "UNI-D2019264670" at bounding box center [142, 143] width 261 height 13
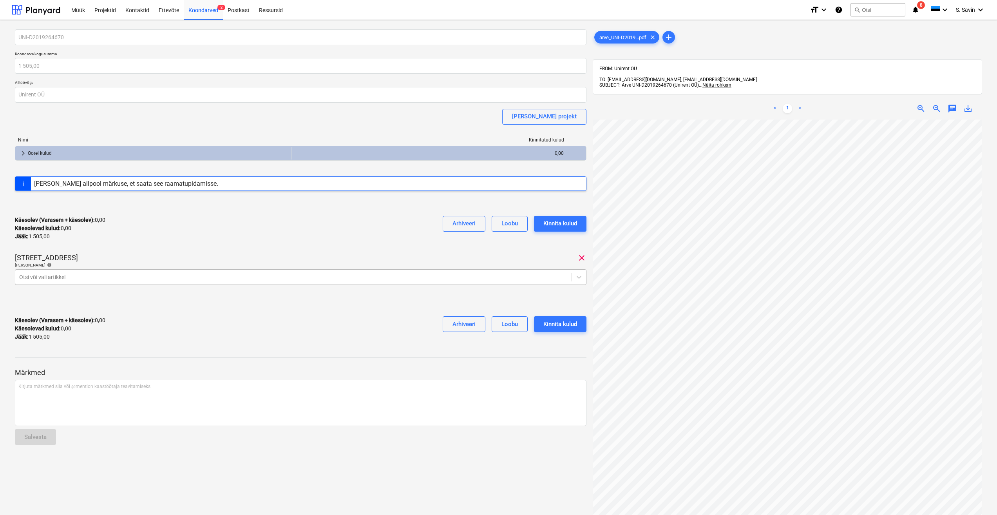
click at [98, 274] on div at bounding box center [293, 277] width 549 height 8
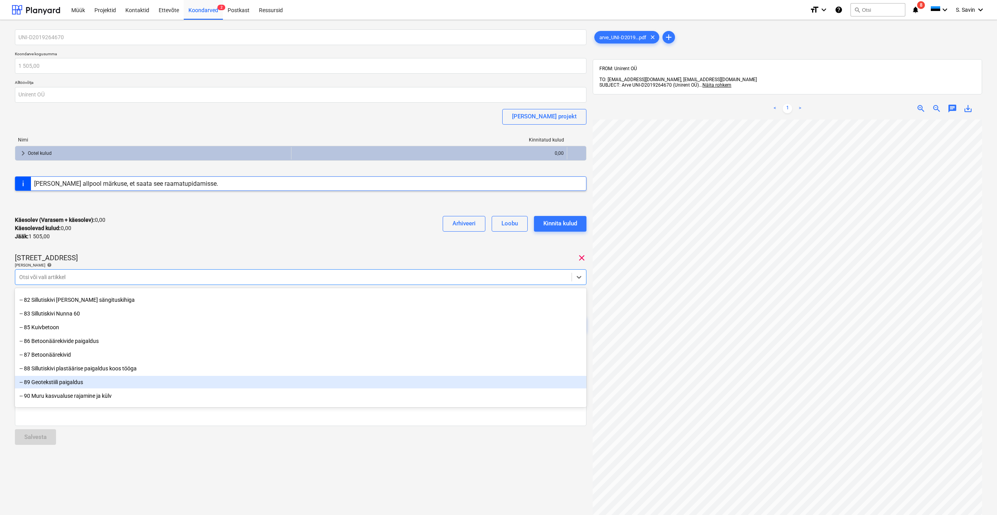
scroll to position [8702, 0]
click at [58, 384] on div "-- 93 Killustik" at bounding box center [301, 384] width 572 height 13
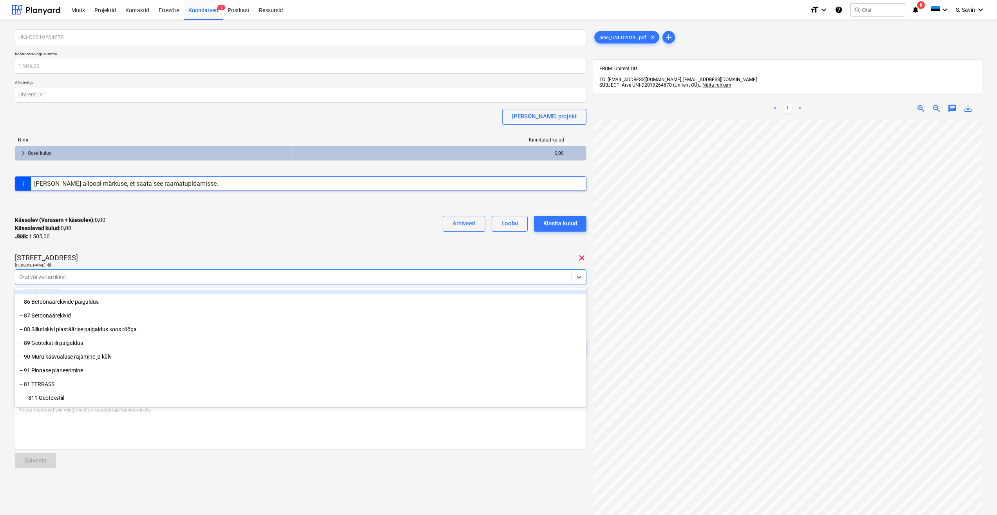
click at [288, 259] on div "Pohla tee 4 clear" at bounding box center [301, 257] width 572 height 9
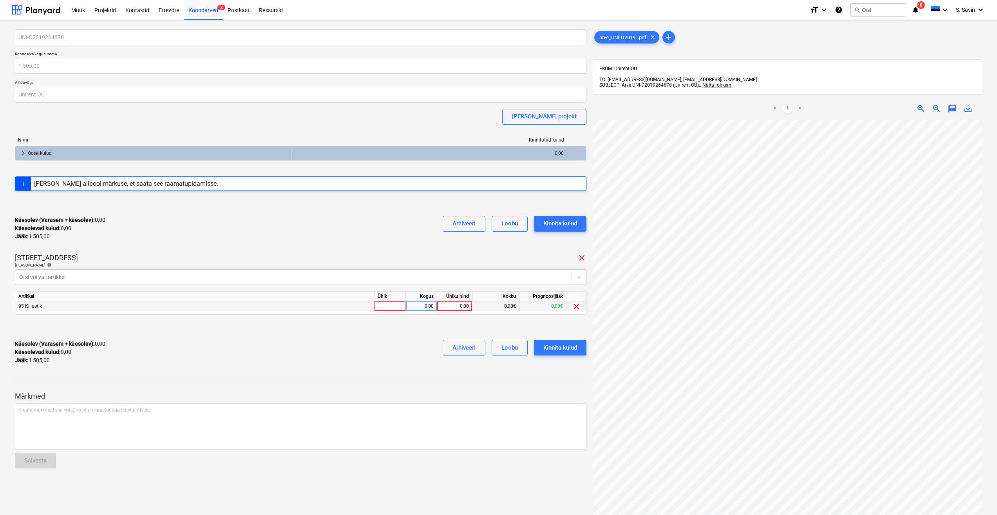
click at [390, 305] on div at bounding box center [390, 306] width 31 height 10
type input "kmpl."
click at [420, 307] on div "0,00" at bounding box center [421, 306] width 25 height 10
click at [459, 306] on div "0,00" at bounding box center [454, 306] width 29 height 10
type input "530"
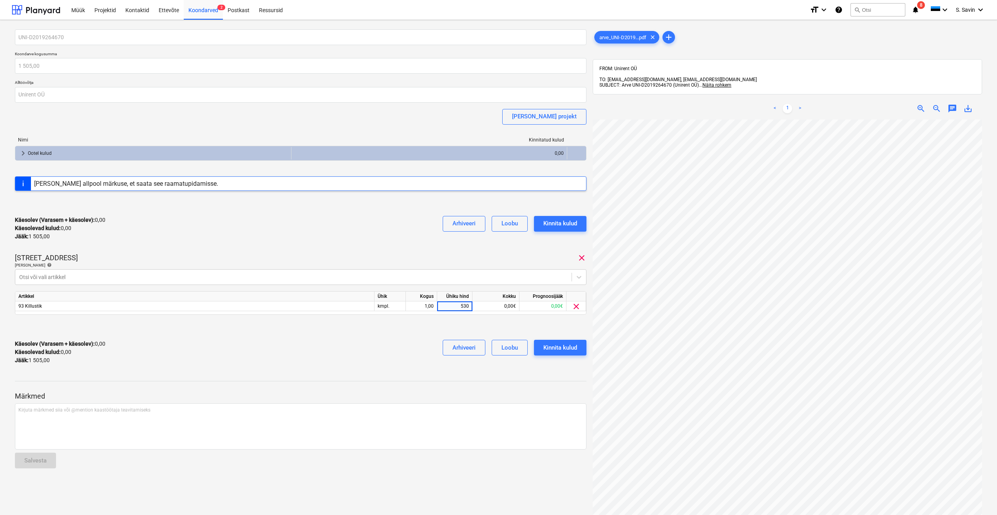
click at [399, 252] on div "UNI-D2019264670 Koondarve kogusumma 1 505,00 Alltöövõtja Unirent OÜ [PERSON_NAM…" at bounding box center [301, 199] width 572 height 341
click at [545, 344] on div "Kinnita kulud" at bounding box center [560, 347] width 34 height 10
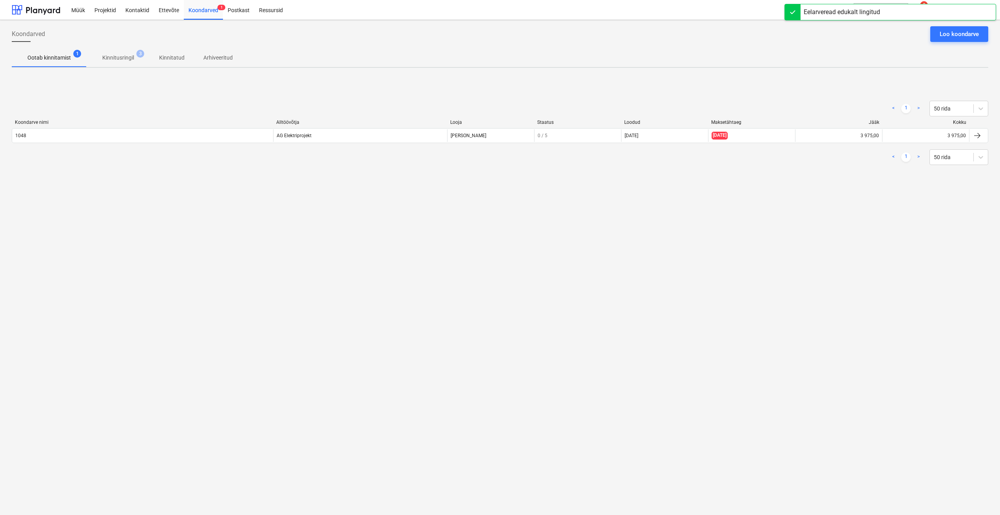
click at [123, 61] on p "Kinnitusringil" at bounding box center [118, 58] width 32 height 8
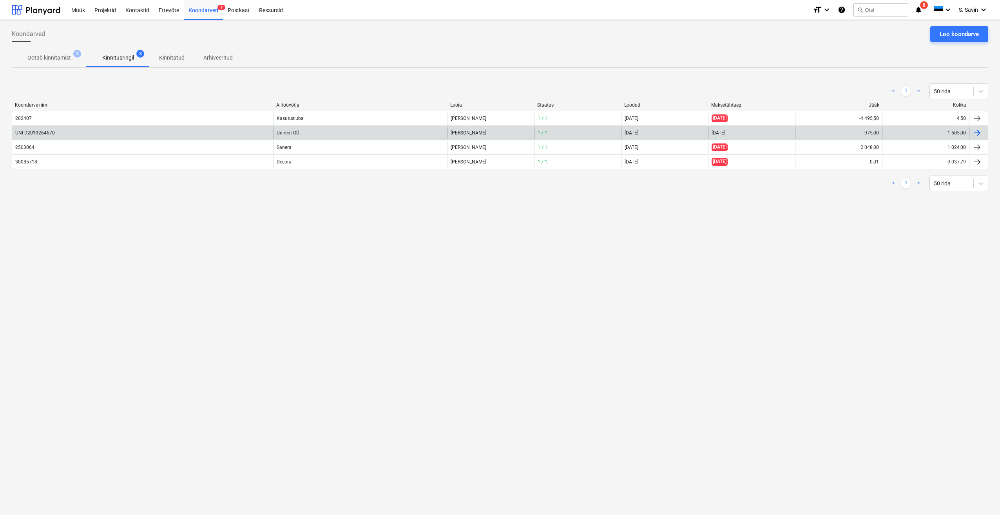
click at [136, 132] on div "UNI-D2019264670" at bounding box center [142, 133] width 261 height 13
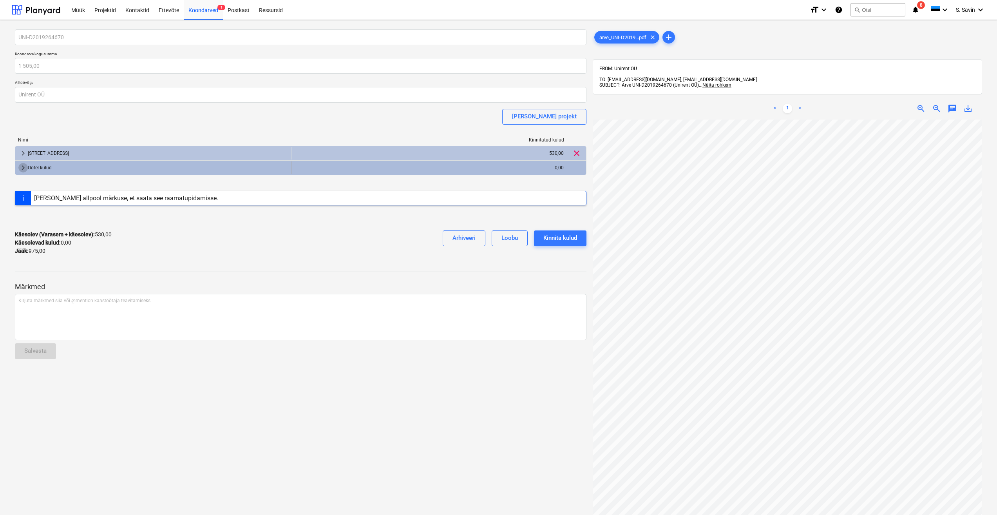
click at [23, 166] on span "keyboard_arrow_right" at bounding box center [22, 167] width 9 height 9
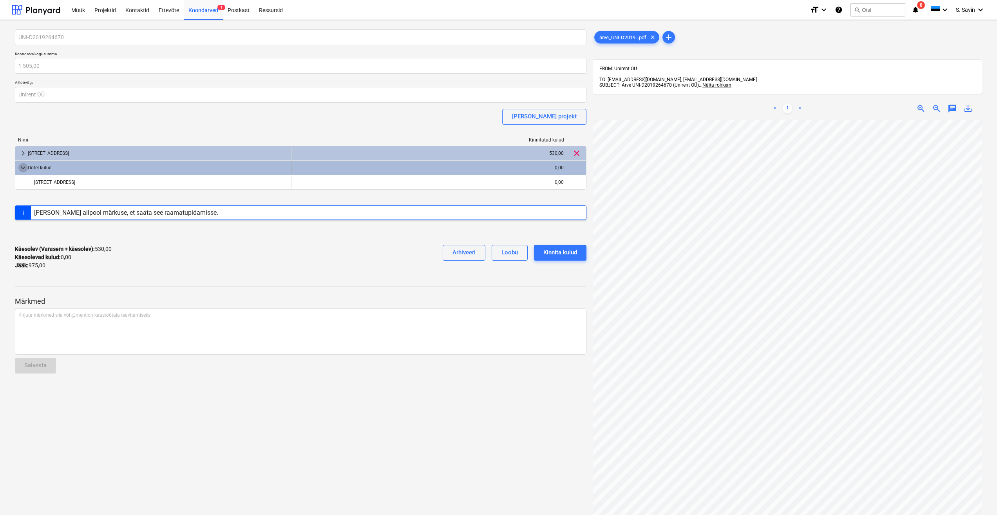
click at [26, 172] on span "keyboard_arrow_down" at bounding box center [22, 167] width 9 height 9
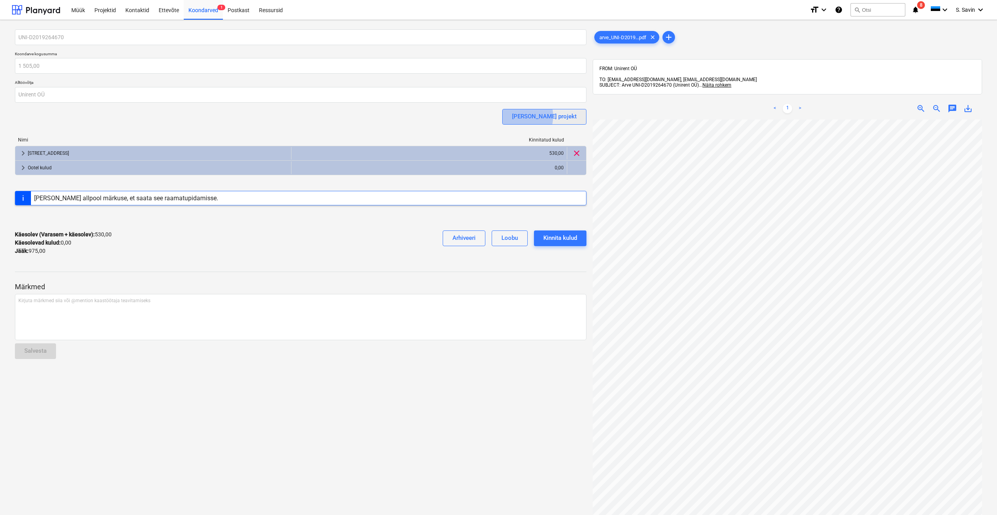
click at [551, 116] on div "[PERSON_NAME] projekt" at bounding box center [544, 116] width 65 height 10
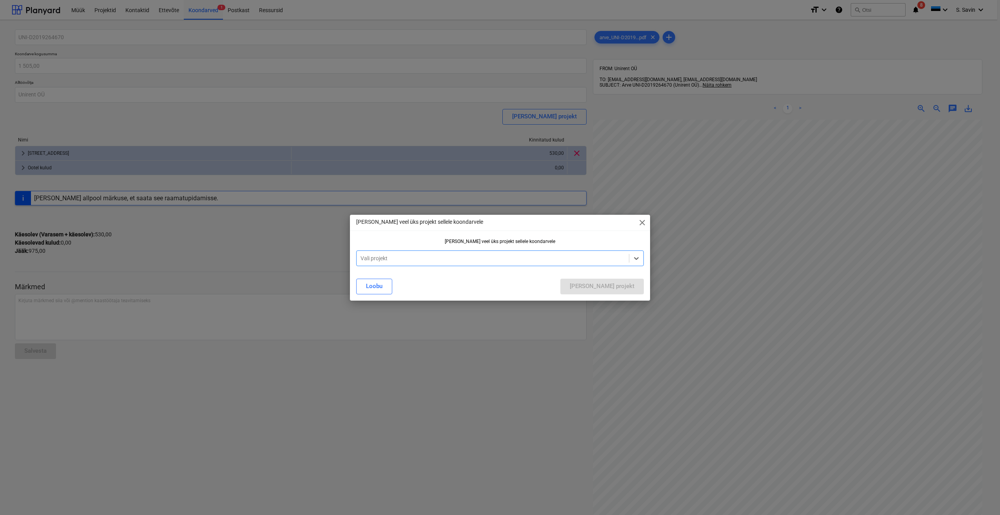
click at [377, 254] on div at bounding box center [492, 258] width 264 height 8
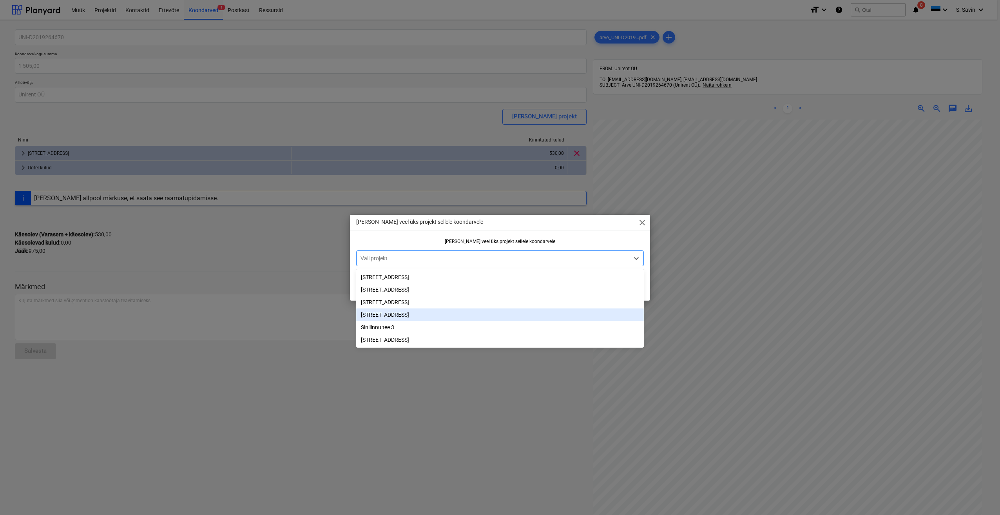
click at [393, 321] on div "[STREET_ADDRESS]" at bounding box center [500, 314] width 288 height 13
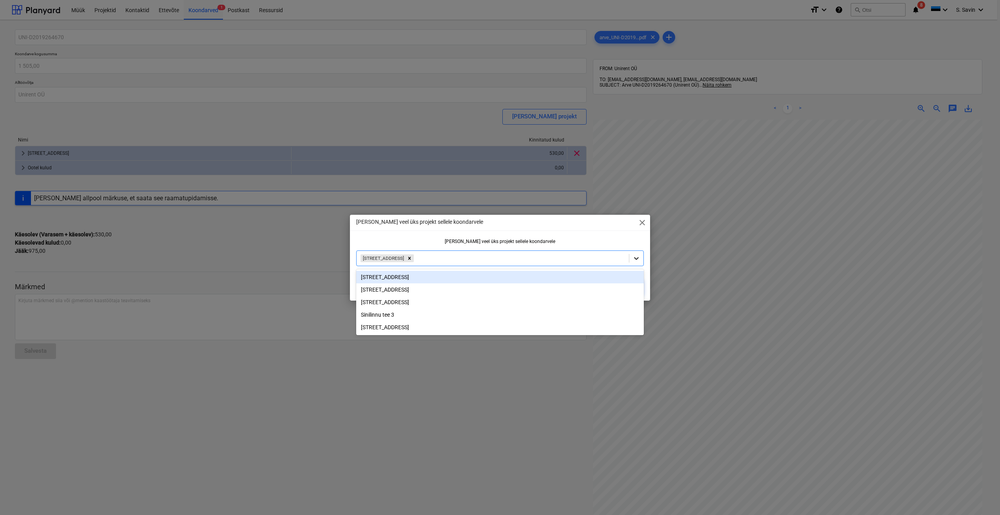
click at [631, 259] on div at bounding box center [636, 258] width 14 height 14
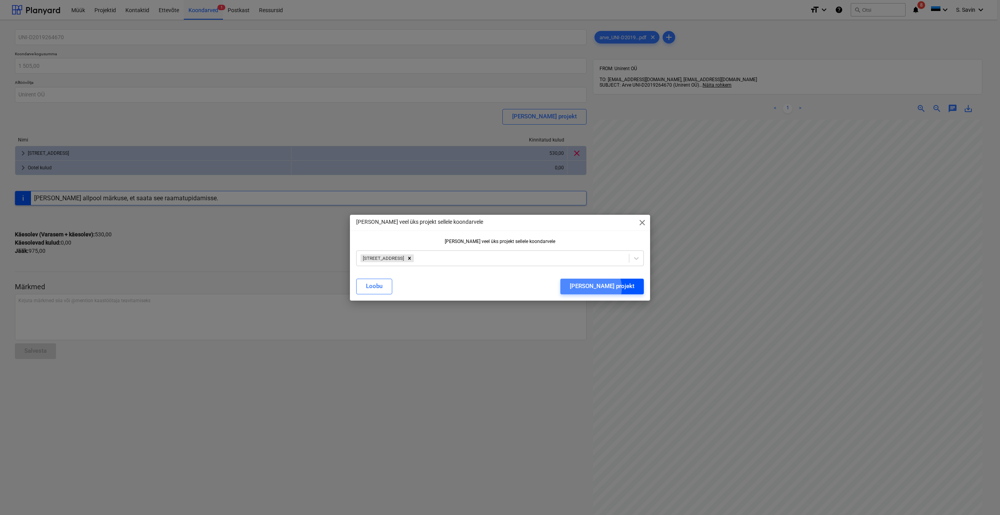
click at [624, 288] on div "[PERSON_NAME] projekt" at bounding box center [602, 286] width 65 height 10
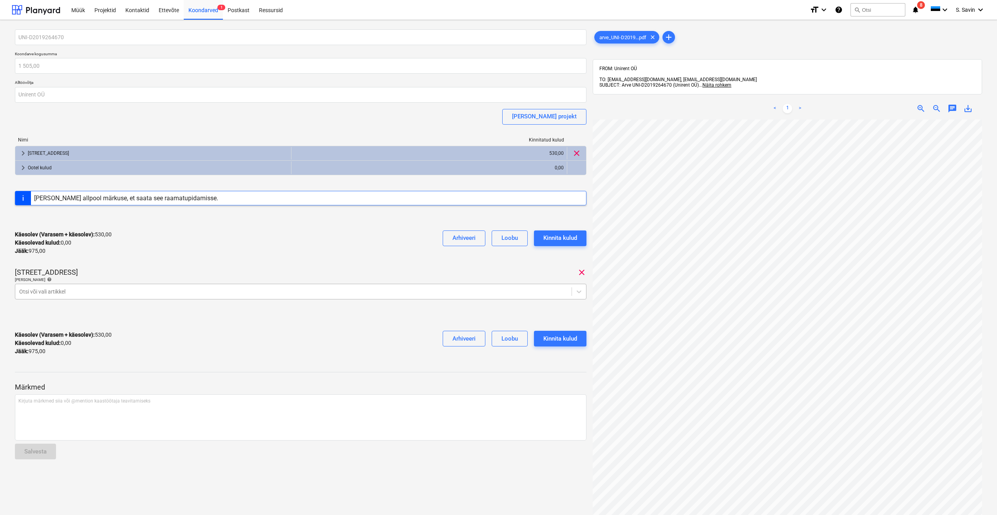
click at [93, 292] on div at bounding box center [293, 292] width 549 height 8
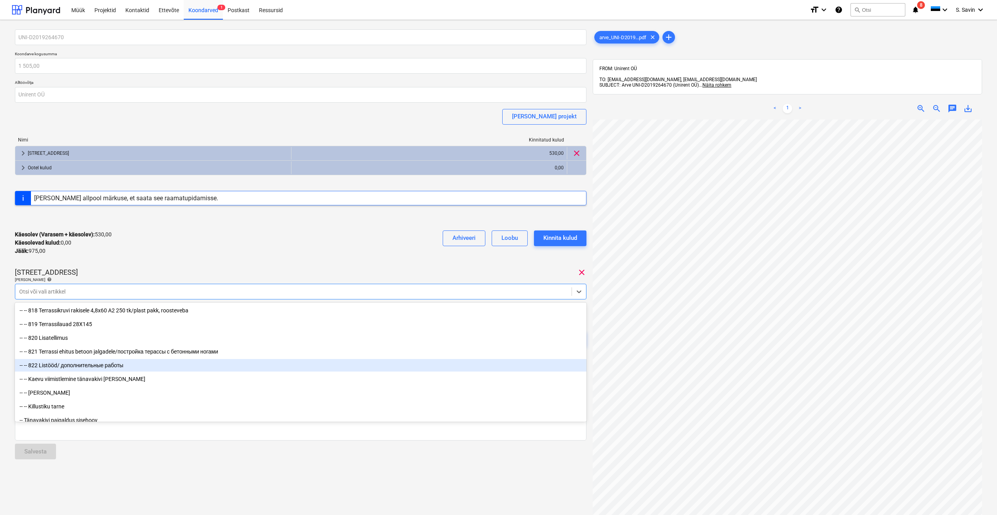
scroll to position [8130, 0]
click at [82, 374] on div "-- -- Killustiku tarne" at bounding box center [301, 368] width 572 height 14
click at [86, 369] on div "-- -- Killustiku tarne" at bounding box center [301, 367] width 572 height 13
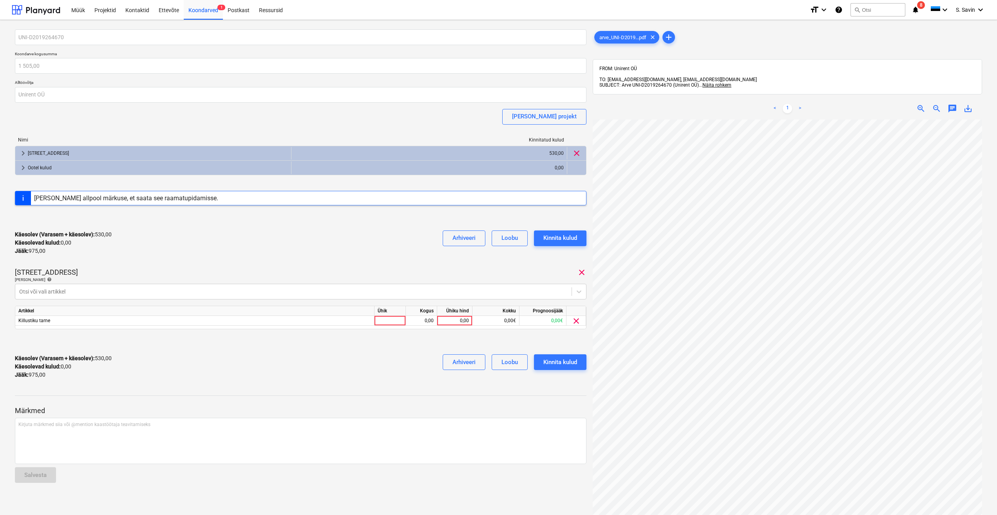
click at [212, 273] on div "[STREET_ADDRESS] clear" at bounding box center [301, 272] width 572 height 9
click at [397, 322] on div at bounding box center [390, 321] width 31 height 10
type input "kmpl."
click at [598, 514] on html "Müük Projektid Kontaktid Ettevõte Koondarved 1 Postkast Ressursid format_size k…" at bounding box center [498, 257] width 997 height 515
click at [412, 320] on div "0,00" at bounding box center [421, 321] width 25 height 10
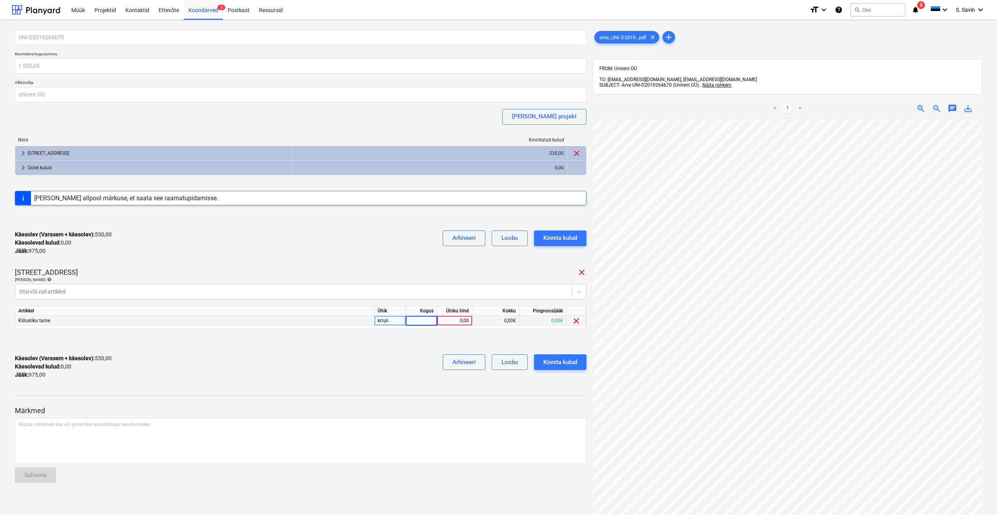
type input "1"
click at [467, 321] on div "0,00" at bounding box center [454, 321] width 29 height 10
type input "885"
click at [482, 269] on div "[STREET_ADDRESS] clear" at bounding box center [301, 272] width 572 height 9
click at [550, 362] on div "Kinnita kulud" at bounding box center [560, 362] width 34 height 10
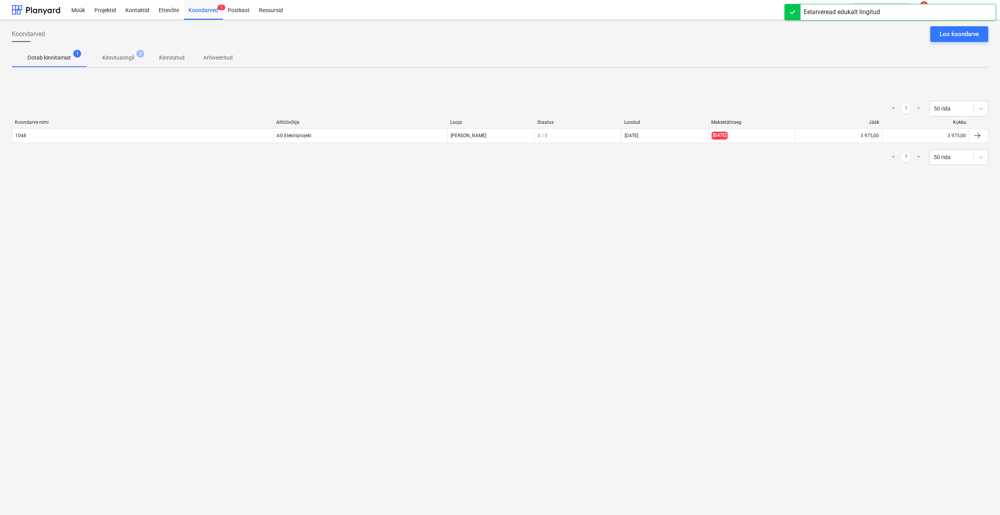
click at [113, 57] on p "Kinnitusringil" at bounding box center [118, 58] width 32 height 8
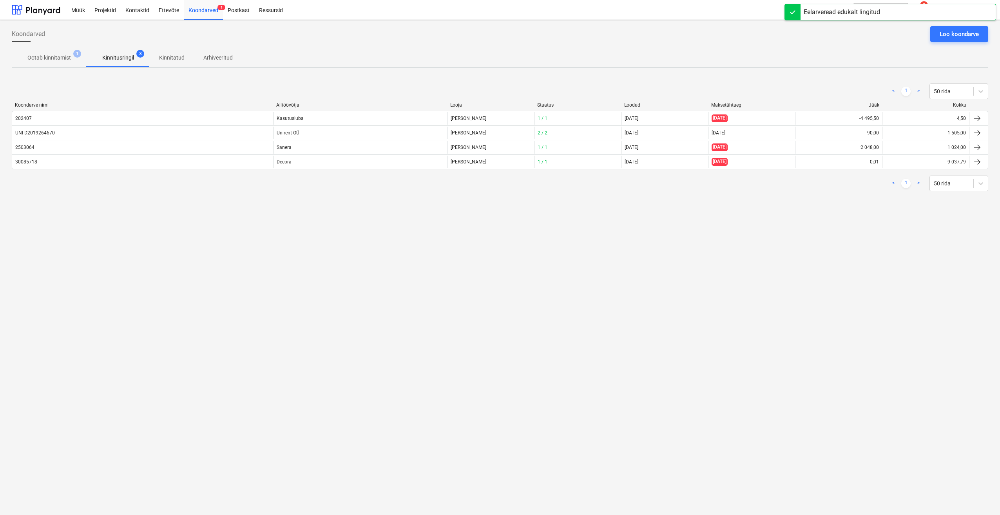
click at [45, 56] on p "Ootab kinnitamist" at bounding box center [48, 58] width 43 height 8
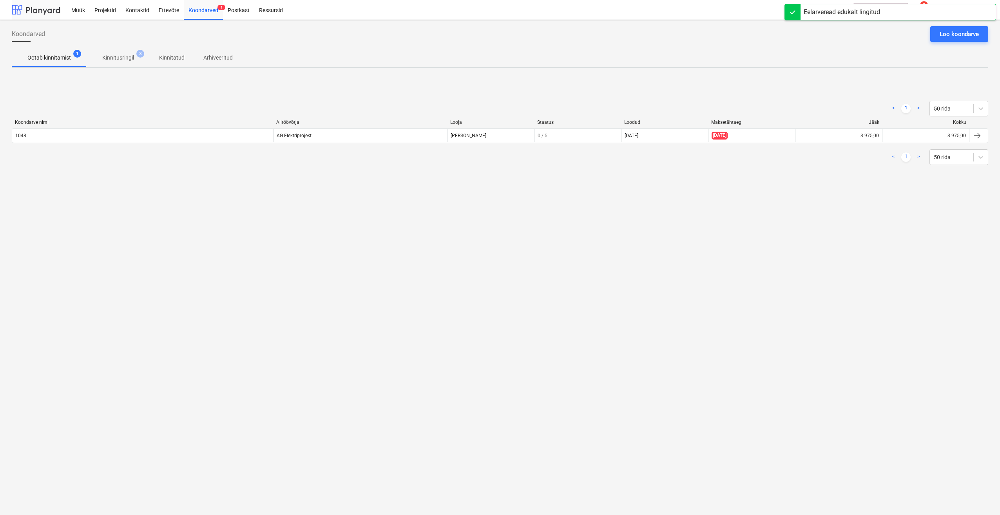
click at [32, 8] on div at bounding box center [36, 10] width 49 height 20
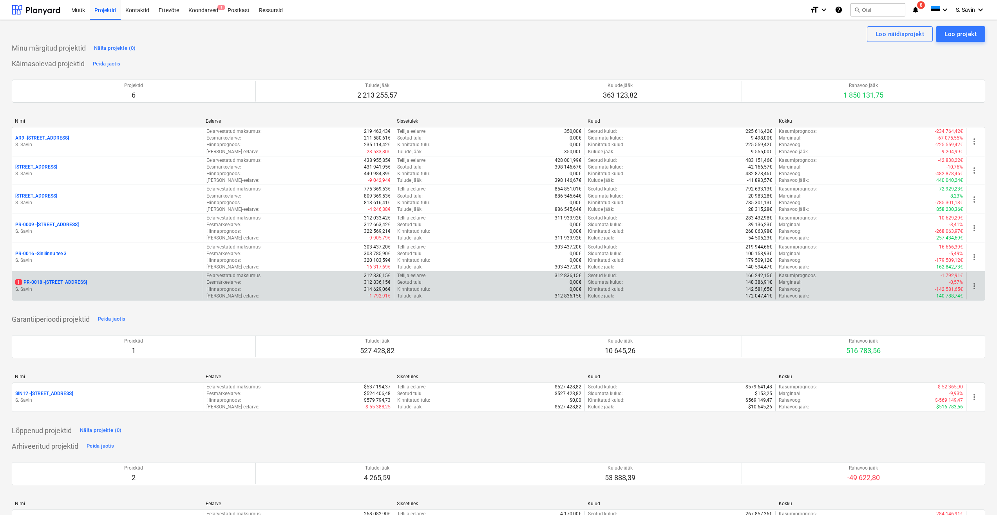
click at [119, 281] on div "1 PR-0018 - Matso tee 9" at bounding box center [107, 282] width 185 height 7
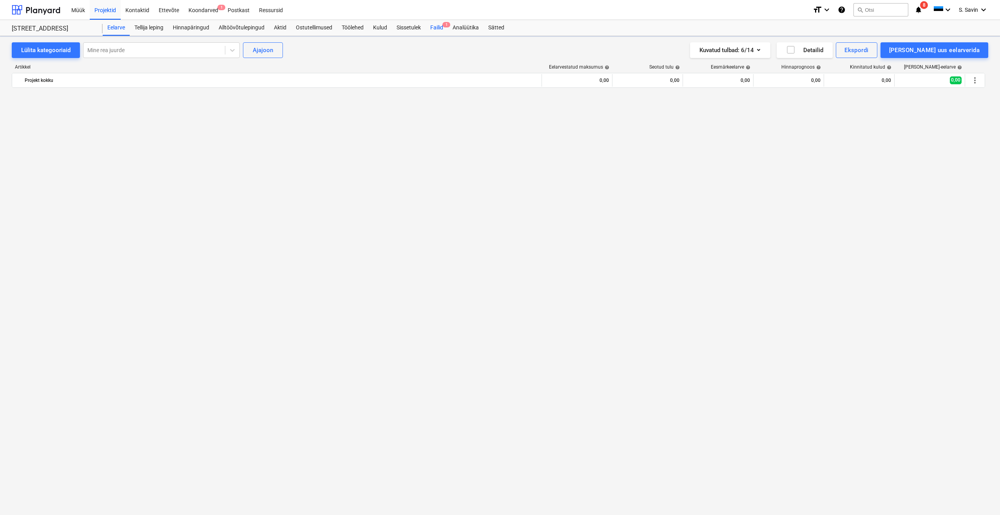
click at [446, 25] on span "1" at bounding box center [446, 24] width 8 height 5
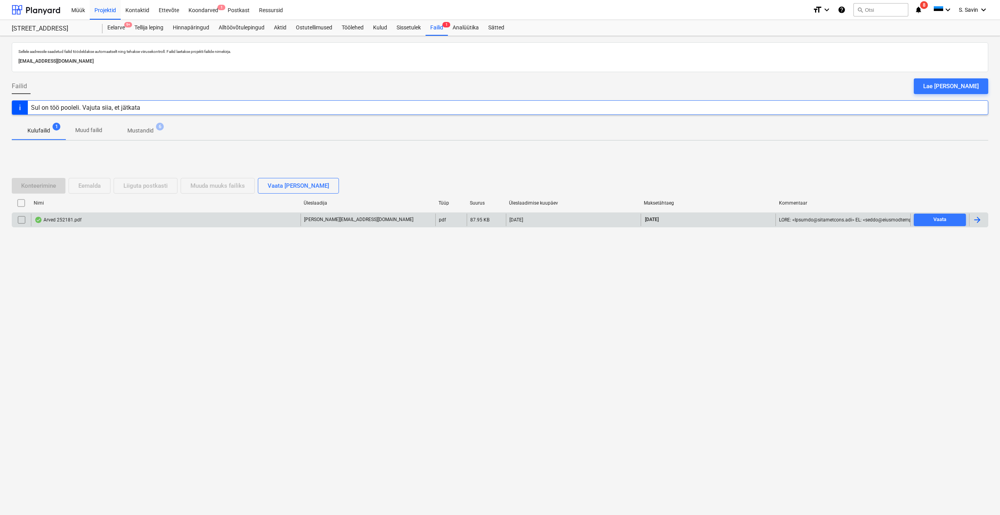
click at [422, 223] on div "[PERSON_NAME][EMAIL_ADDRESS][DOMAIN_NAME]" at bounding box center [368, 220] width 135 height 13
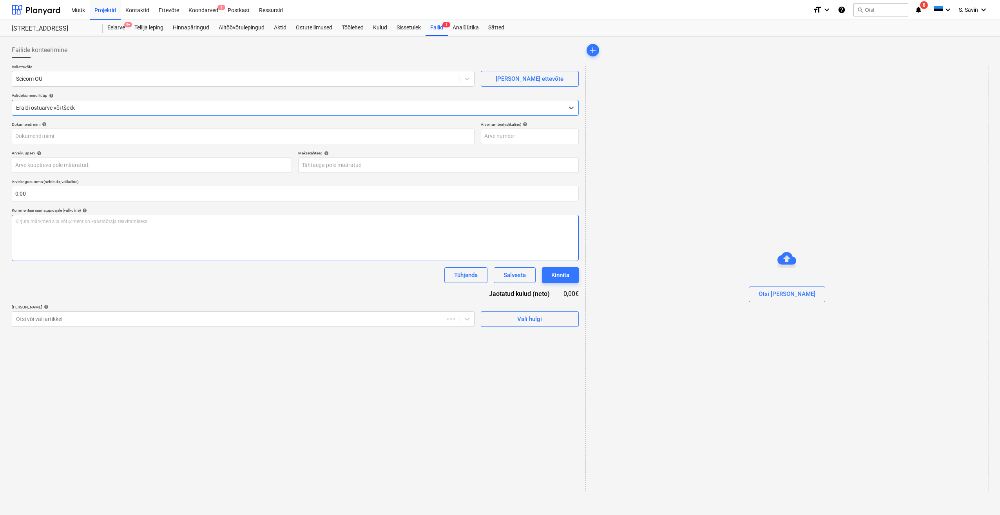
type input "252181"
type input "[DATE]"
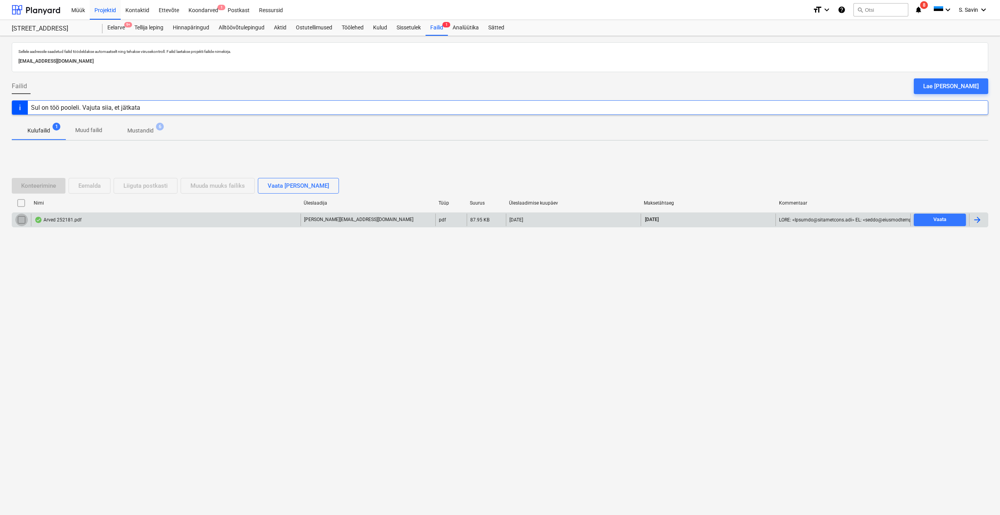
click at [24, 224] on input "checkbox" at bounding box center [21, 220] width 13 height 13
click at [141, 186] on div "Liiguta postkasti" at bounding box center [145, 186] width 44 height 10
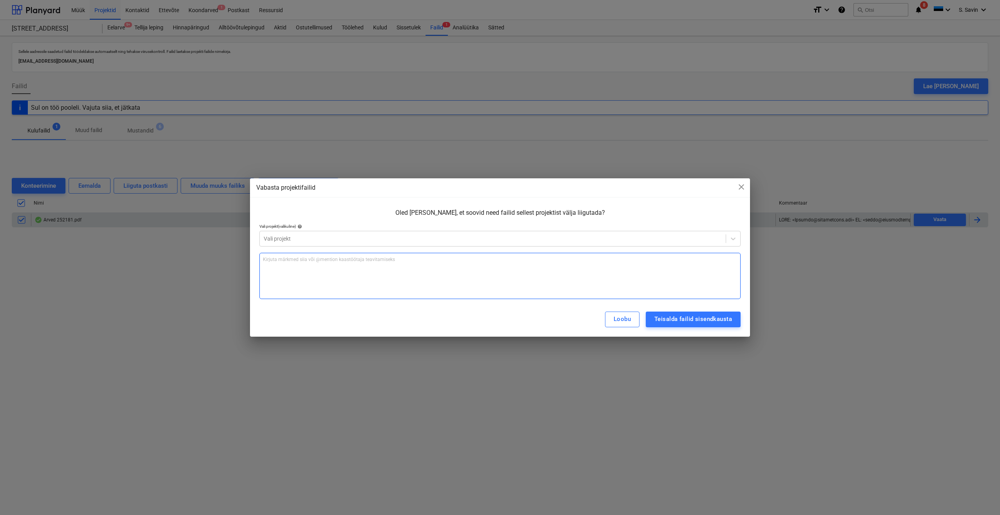
click at [329, 259] on p "Kirjuta märkmed siia või @mention kaastöötaja teavitamiseks ﻿" at bounding box center [500, 259] width 474 height 7
click at [672, 320] on div "Teisalda failid sisendkausta" at bounding box center [693, 319] width 78 height 10
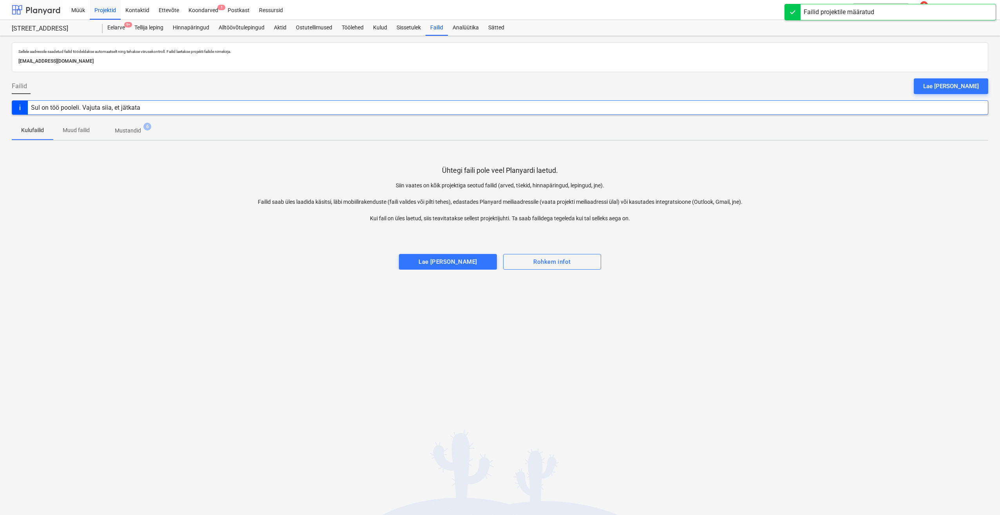
click at [33, 14] on div at bounding box center [36, 10] width 49 height 20
